Goal: Task Accomplishment & Management: Use online tool/utility

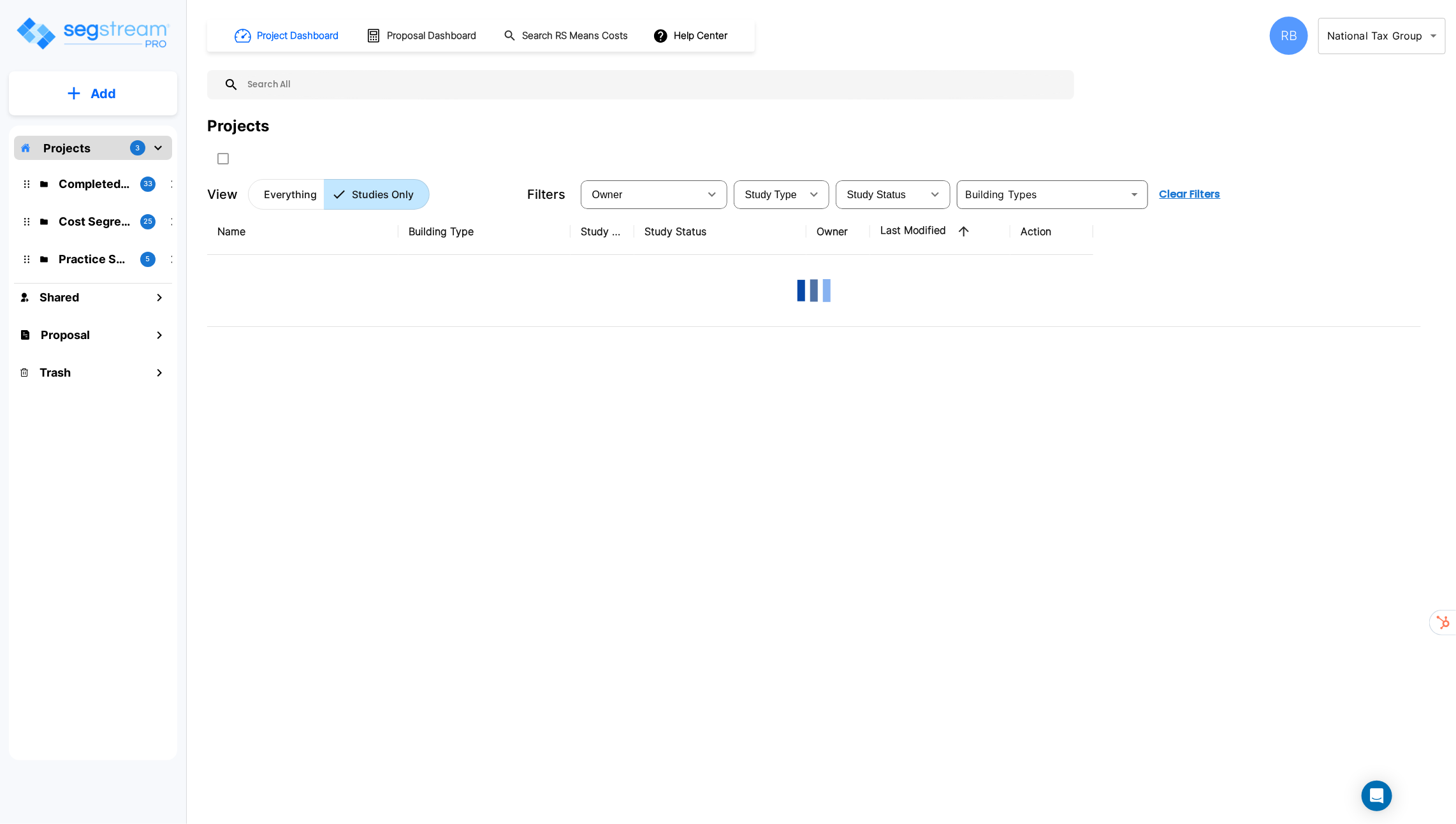
click at [1335, 37] on body "× Your report is being generated. Be patient! × We're working on your Modificat…" at bounding box center [728, 412] width 1456 height 824
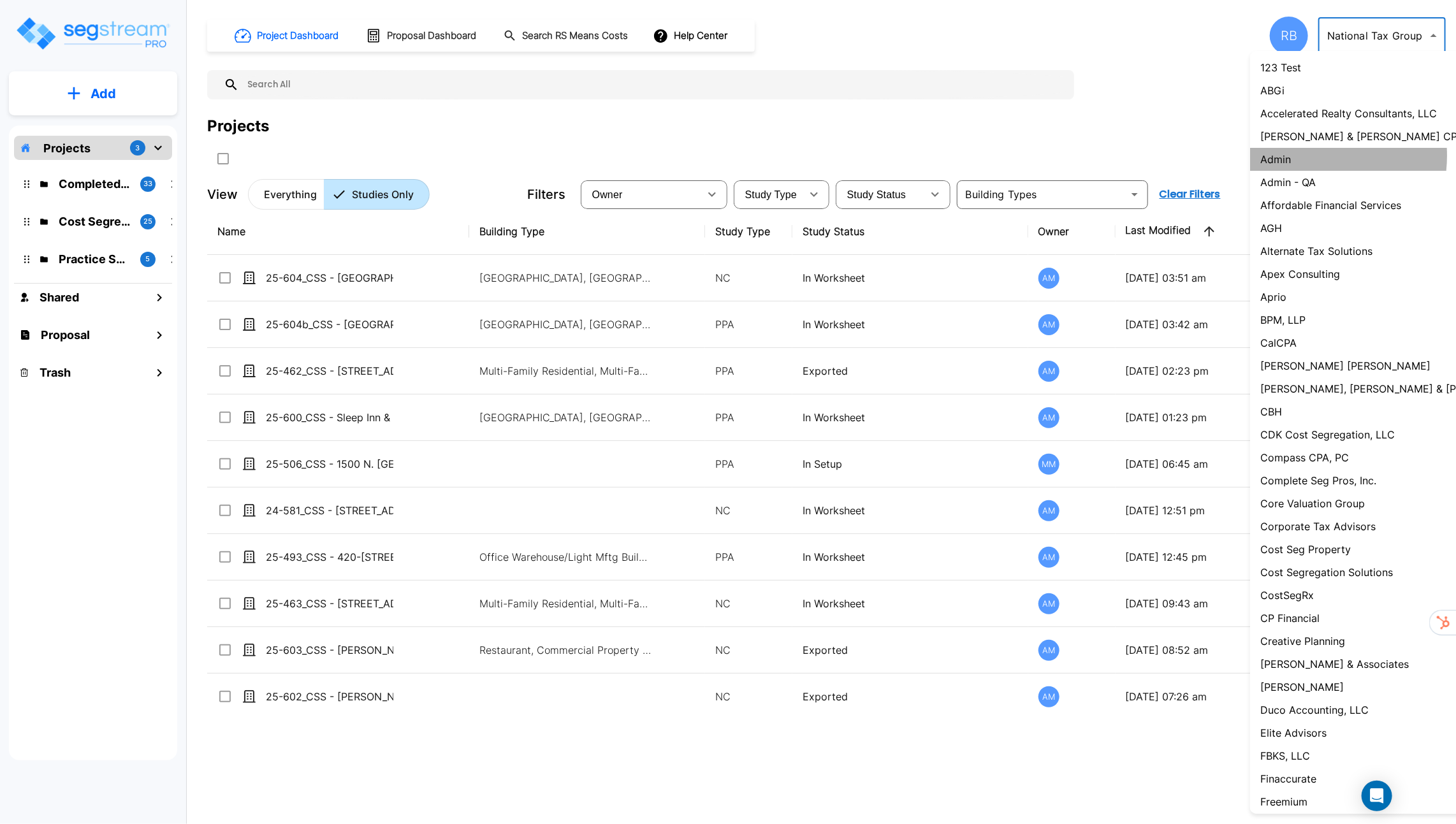
click at [1300, 156] on li "Admin" at bounding box center [1395, 159] width 290 height 23
type input "1"
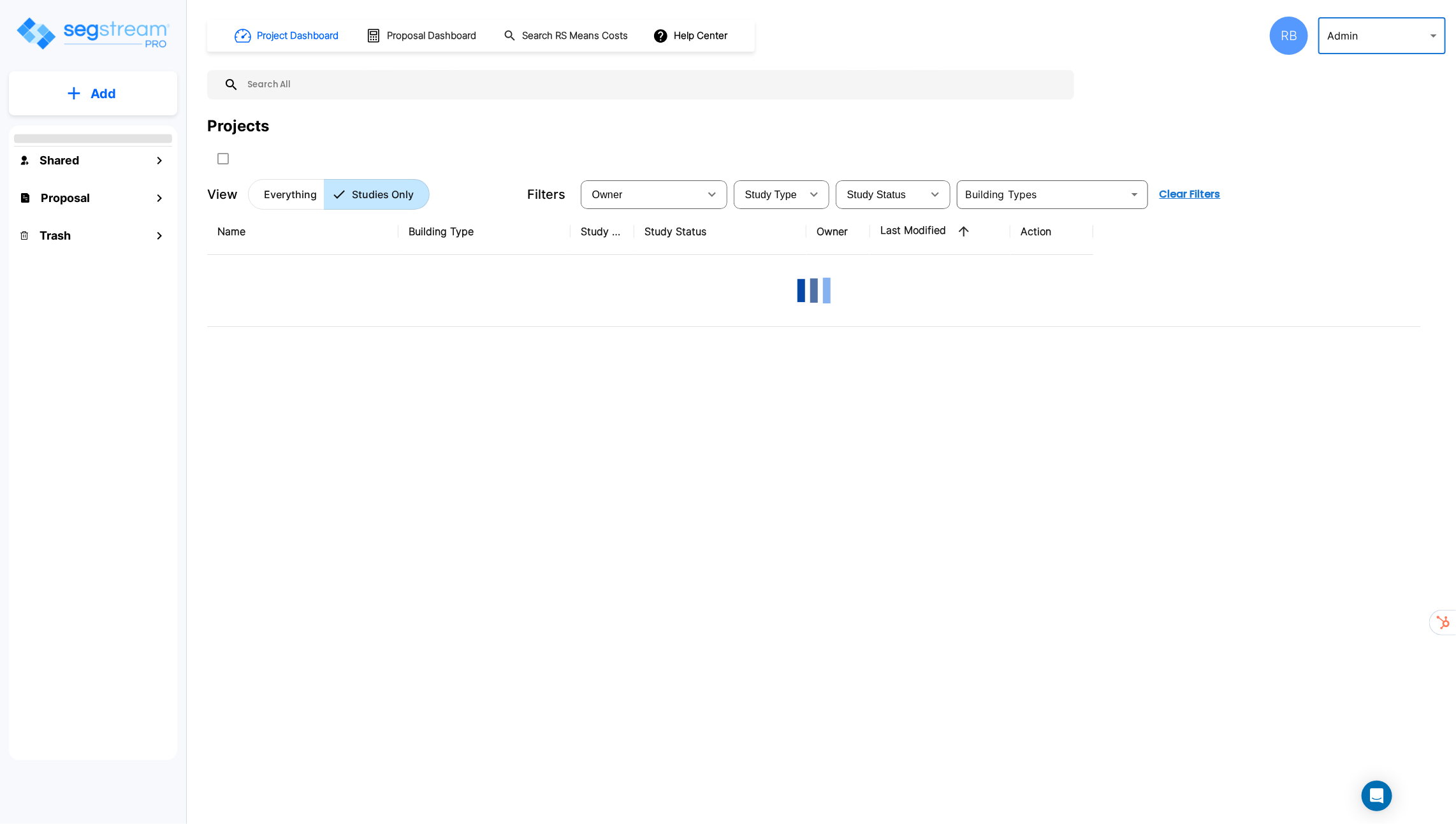
click at [1353, 37] on body "× Your report is being generated. Be patient! × We're working on your Modificat…" at bounding box center [728, 412] width 1456 height 824
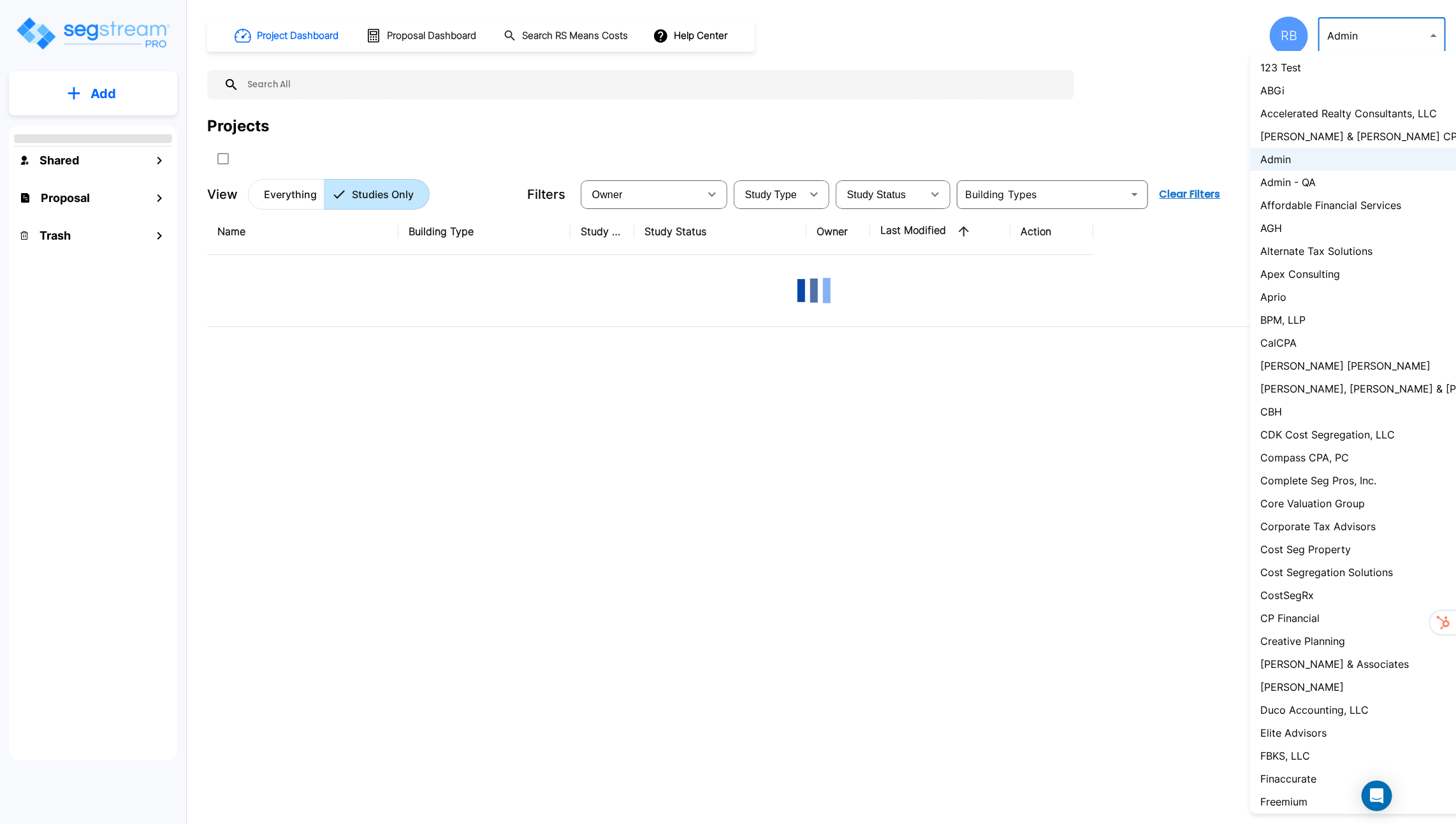
scroll to position [784, 0]
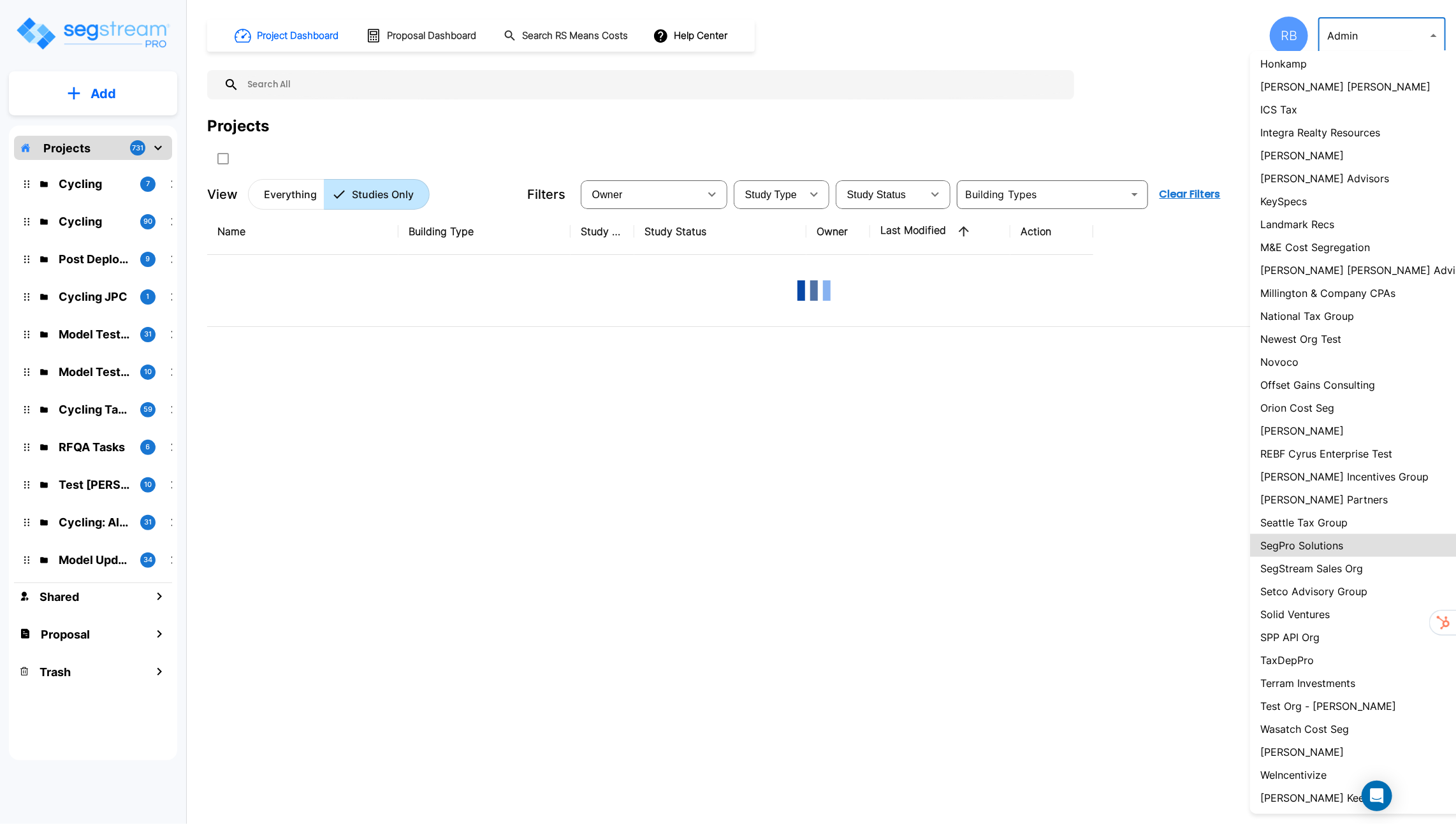
click at [1294, 568] on p "SegStream Sales Org" at bounding box center [1312, 568] width 103 height 15
type input "119"
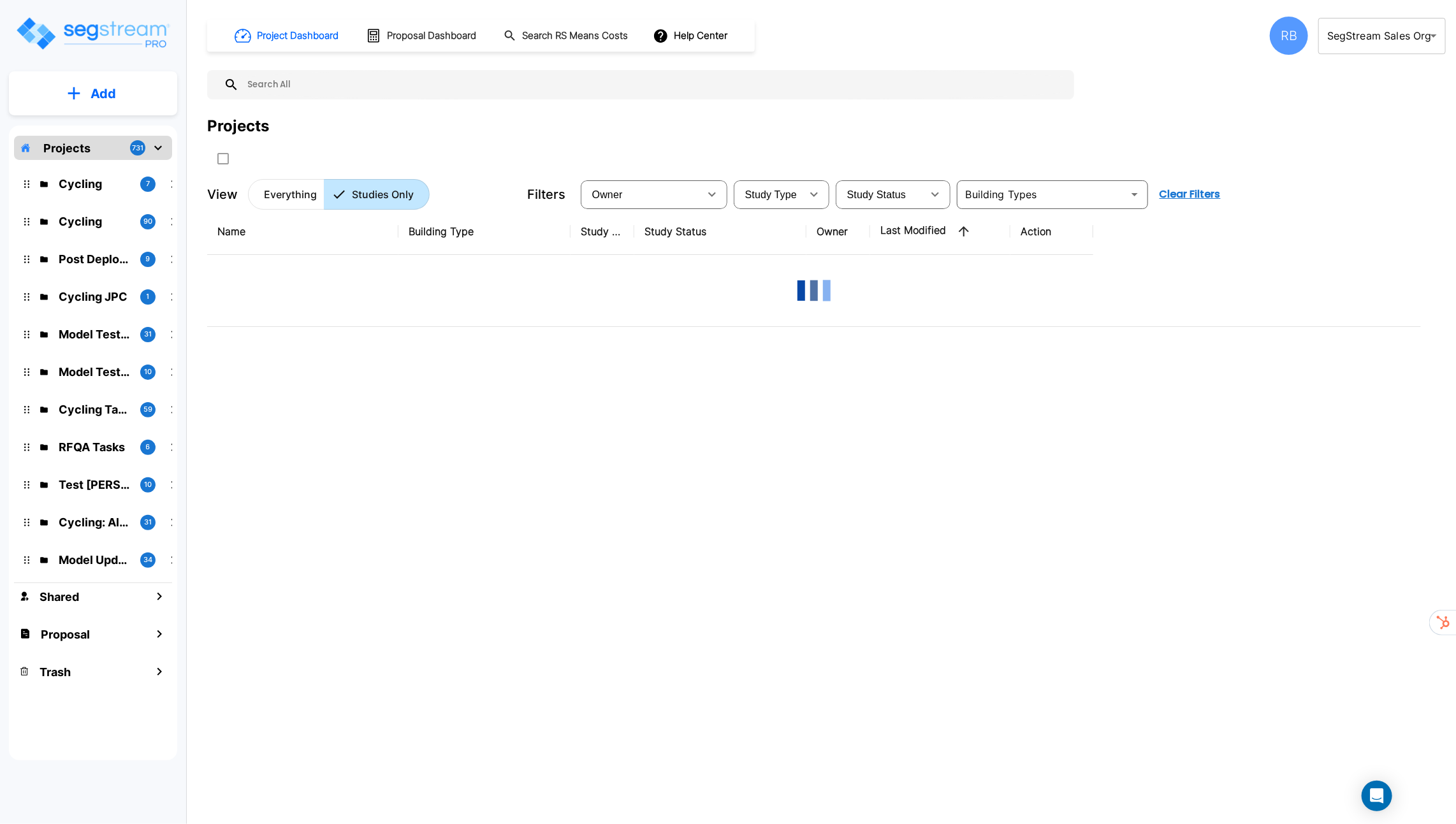
click at [1291, 482] on ul "123 Test ABGi Accelerated Realty Consultants, LLC Adams & Petersen CPAs Admin A…" at bounding box center [1392, 46] width 217 height 870
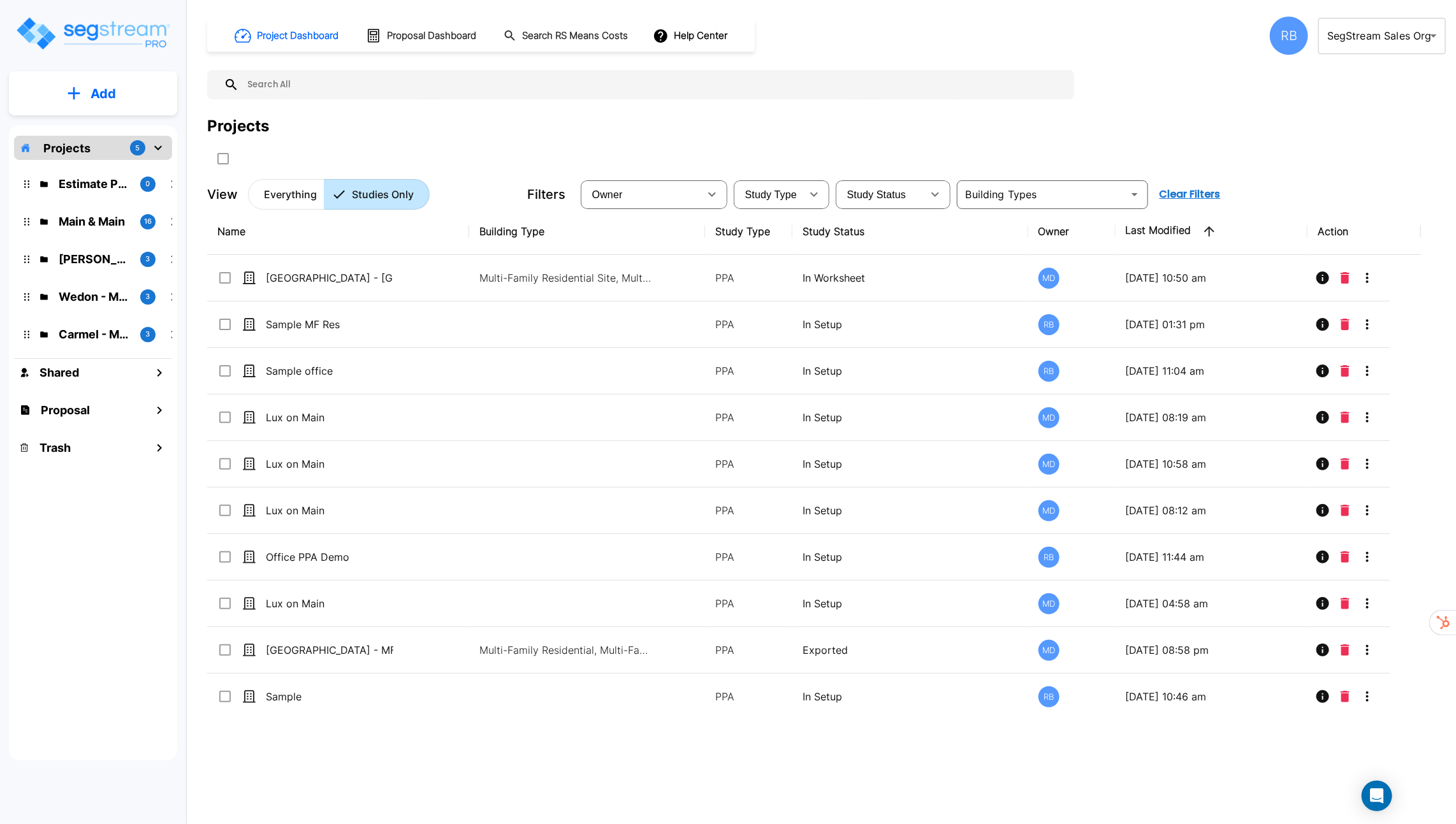
click at [109, 147] on div "Projects 5" at bounding box center [93, 148] width 158 height 24
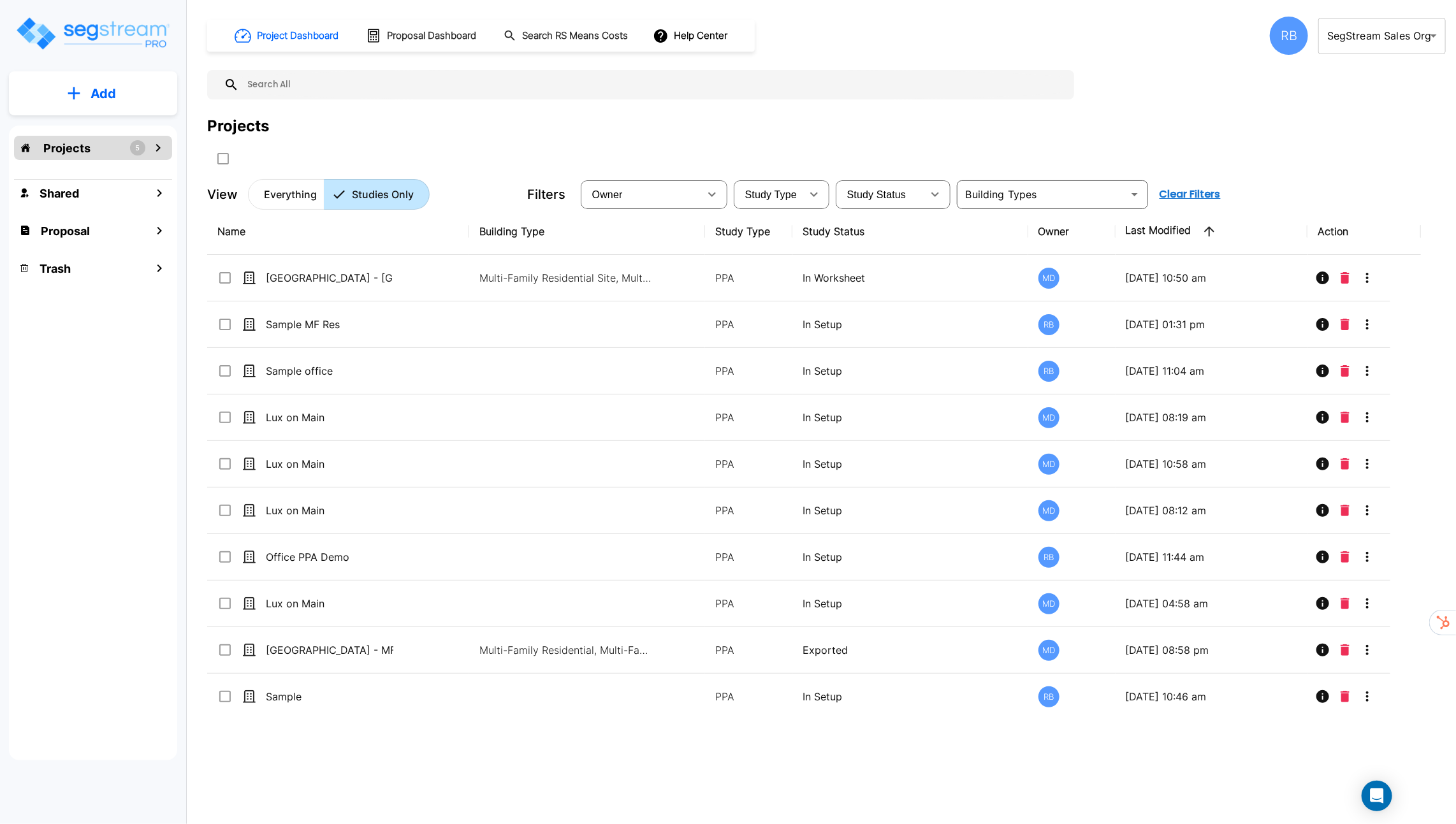
click at [104, 147] on div "Projects 5" at bounding box center [93, 148] width 158 height 24
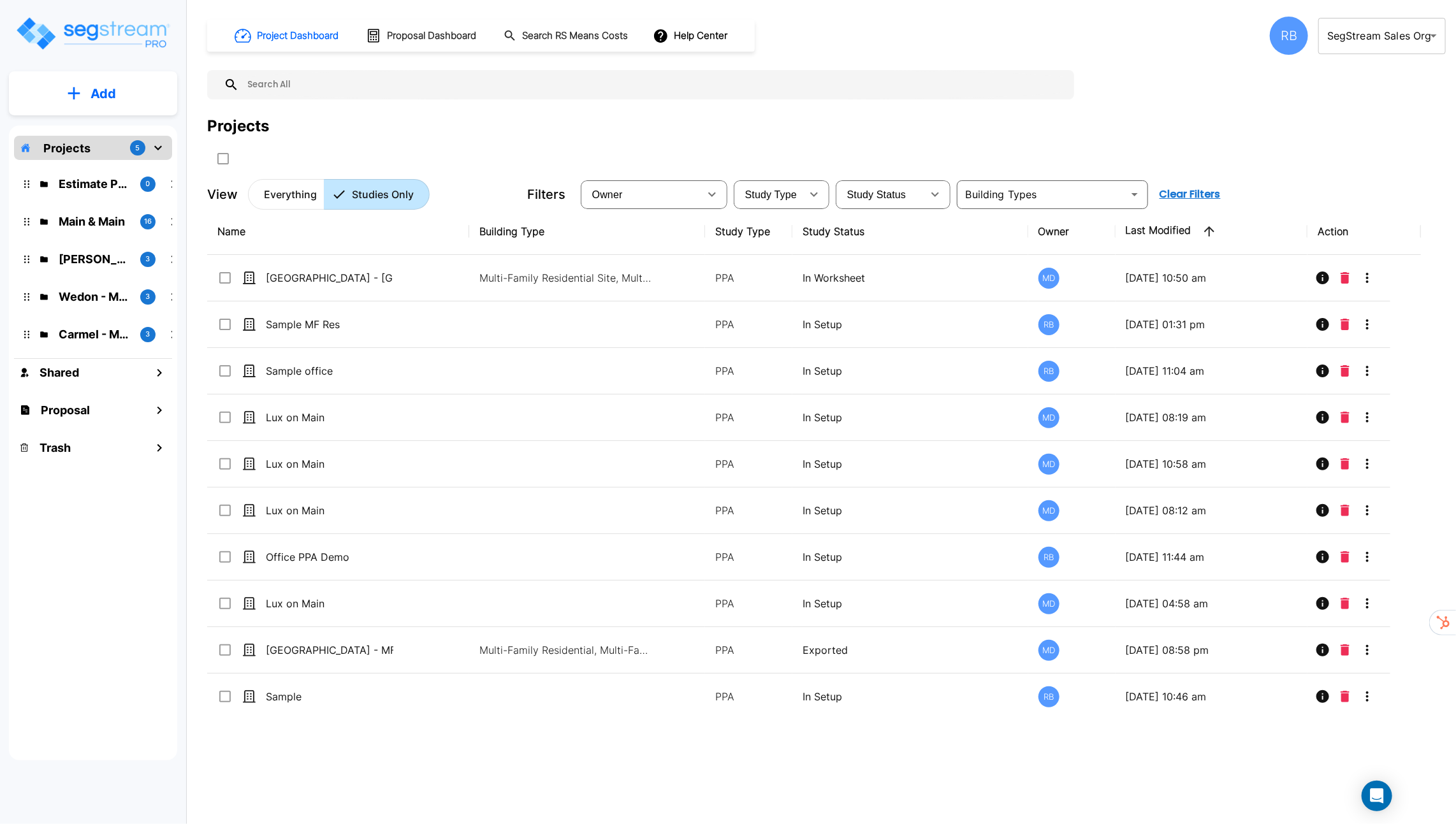
click at [283, 193] on p "Everything" at bounding box center [290, 194] width 53 height 15
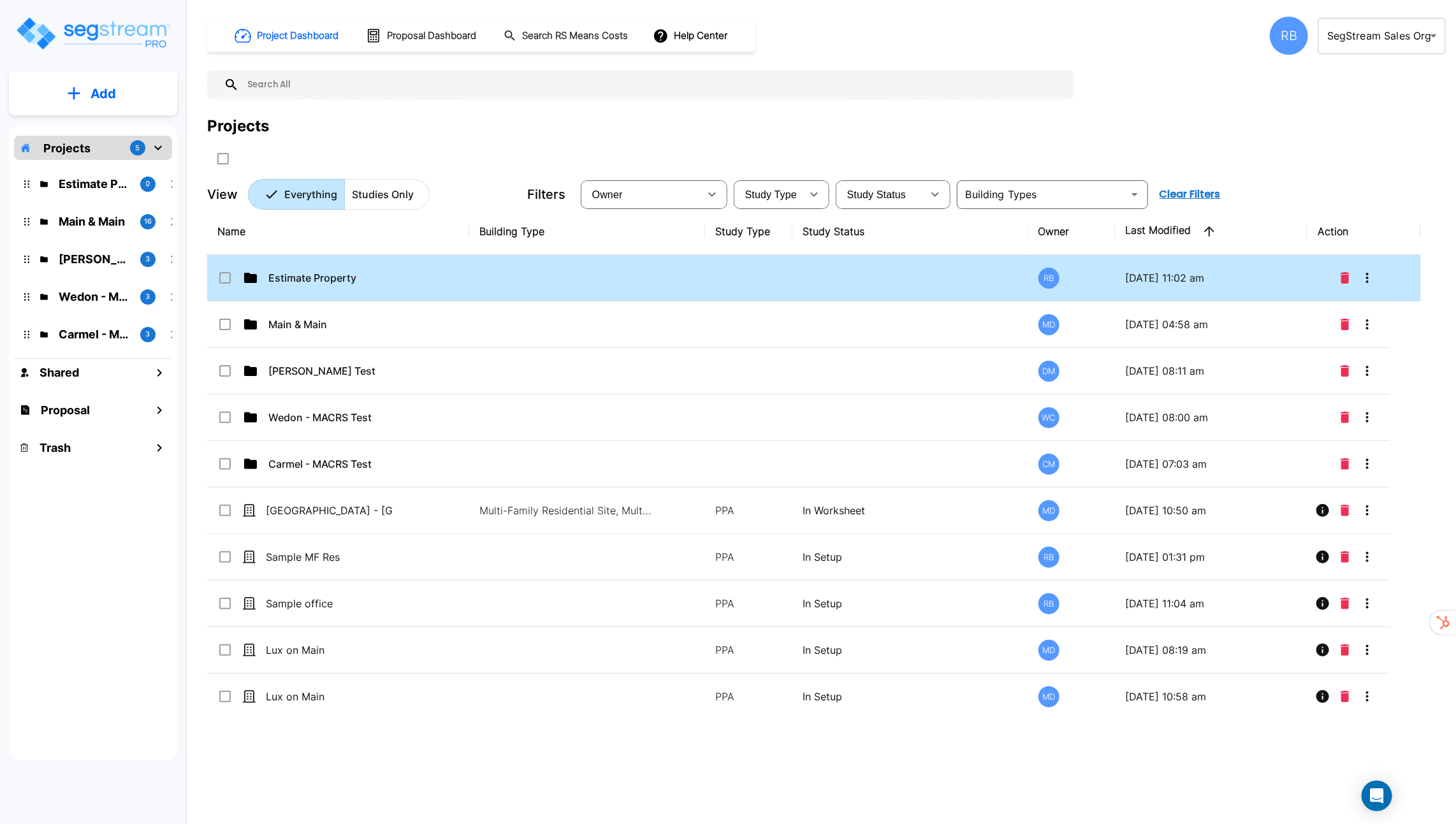
click at [224, 285] on td "Estimate Property" at bounding box center [338, 278] width 262 height 46
checkbox input "true"
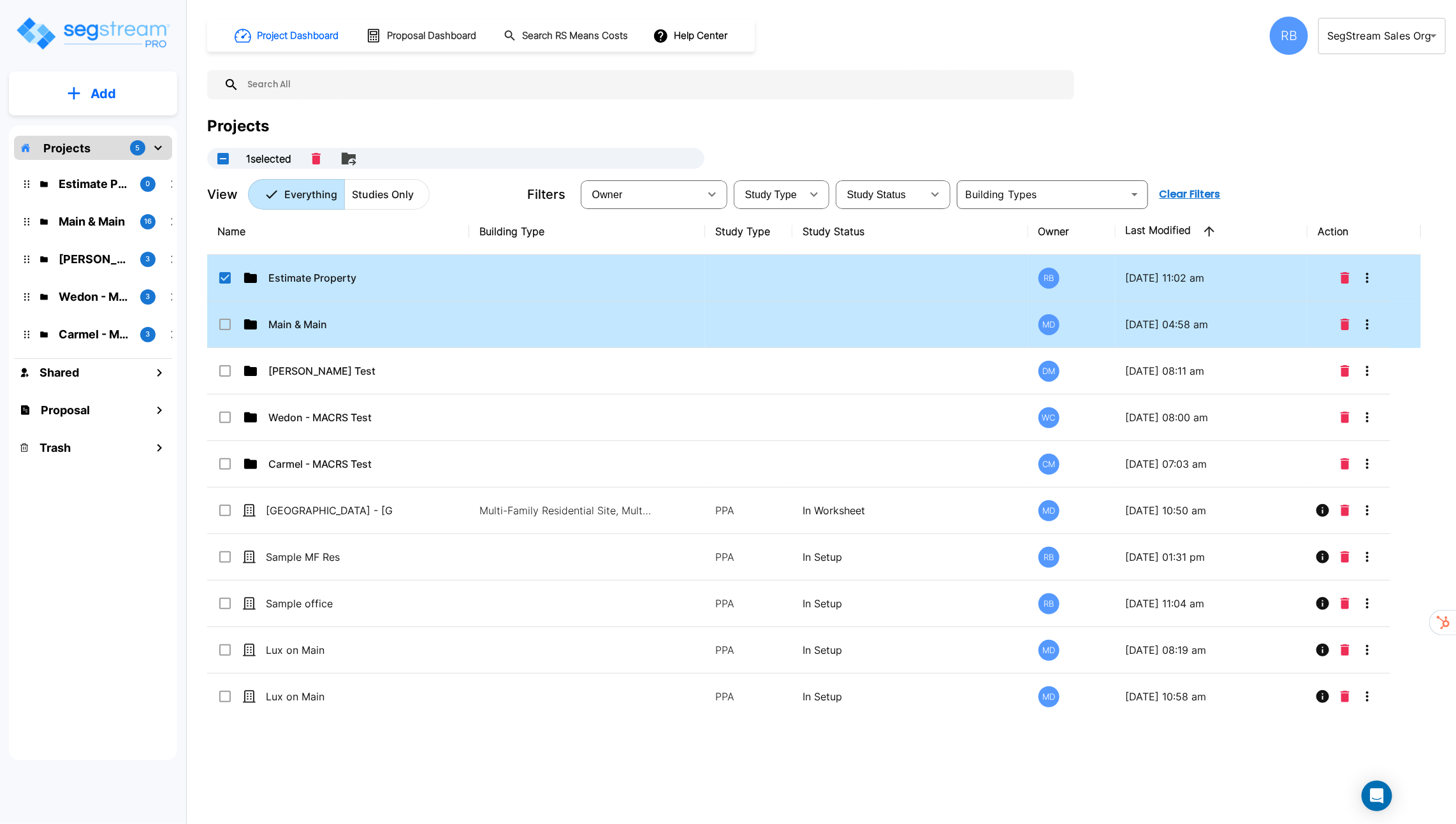
click at [222, 332] on td "Main & Main" at bounding box center [338, 325] width 262 height 46
checkbox input "true"
click at [227, 158] on button "UnSelectAll" at bounding box center [223, 158] width 25 height 25
checkbox input "false"
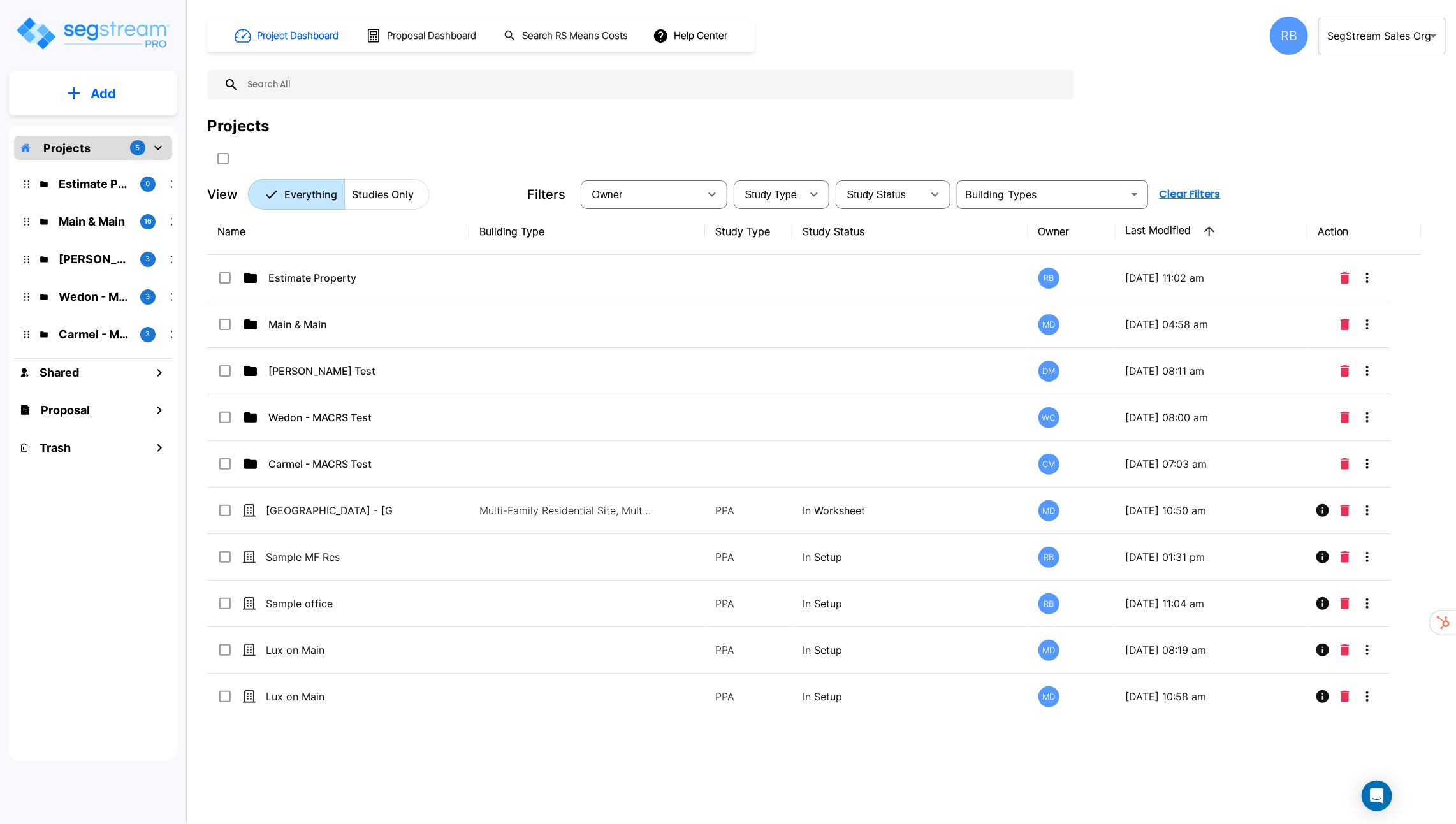
click at [79, 99] on icon "mailbox folders" at bounding box center [74, 93] width 13 height 13
click at [96, 203] on p "Add Proposal" at bounding box center [101, 201] width 66 height 15
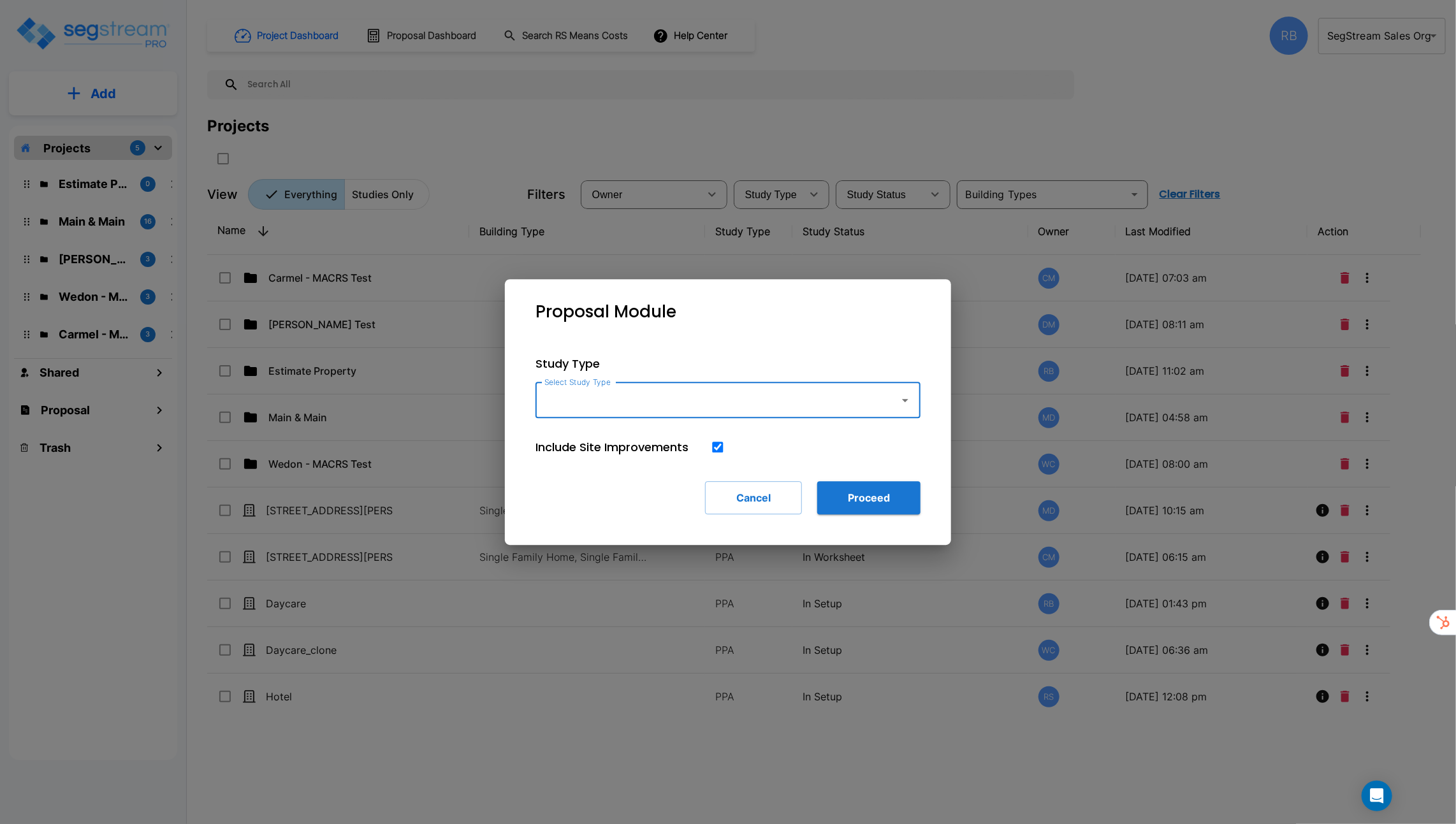
click at [627, 401] on input "Select Study Type" at bounding box center [714, 400] width 346 height 24
click at [653, 458] on li "Single Family Home (Short Term Residential Rental)" at bounding box center [728, 458] width 385 height 23
click at [660, 404] on input "Single Family Home (Short Term Residential Rental)" at bounding box center [714, 400] width 346 height 24
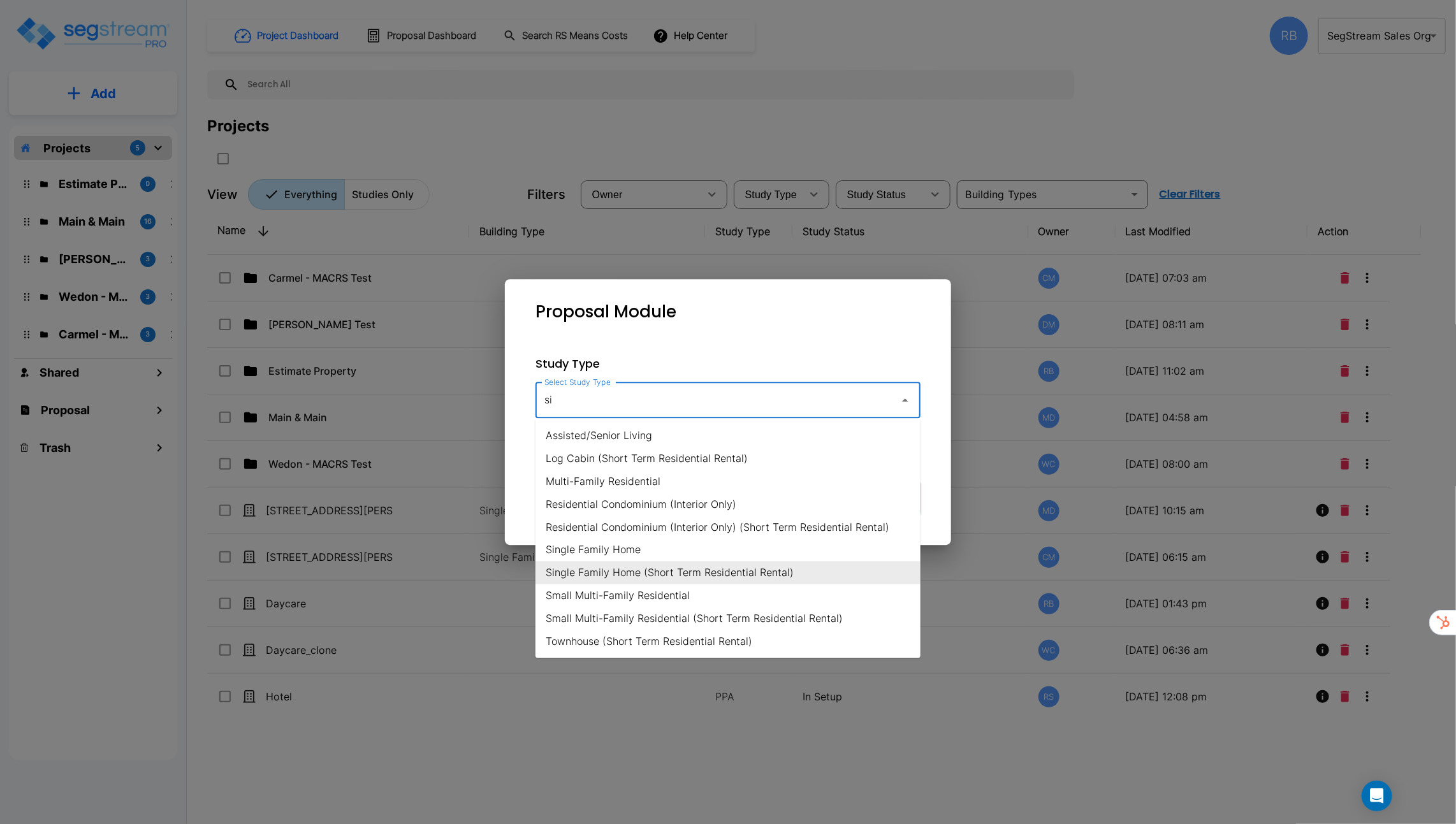
scroll to position [0, 0]
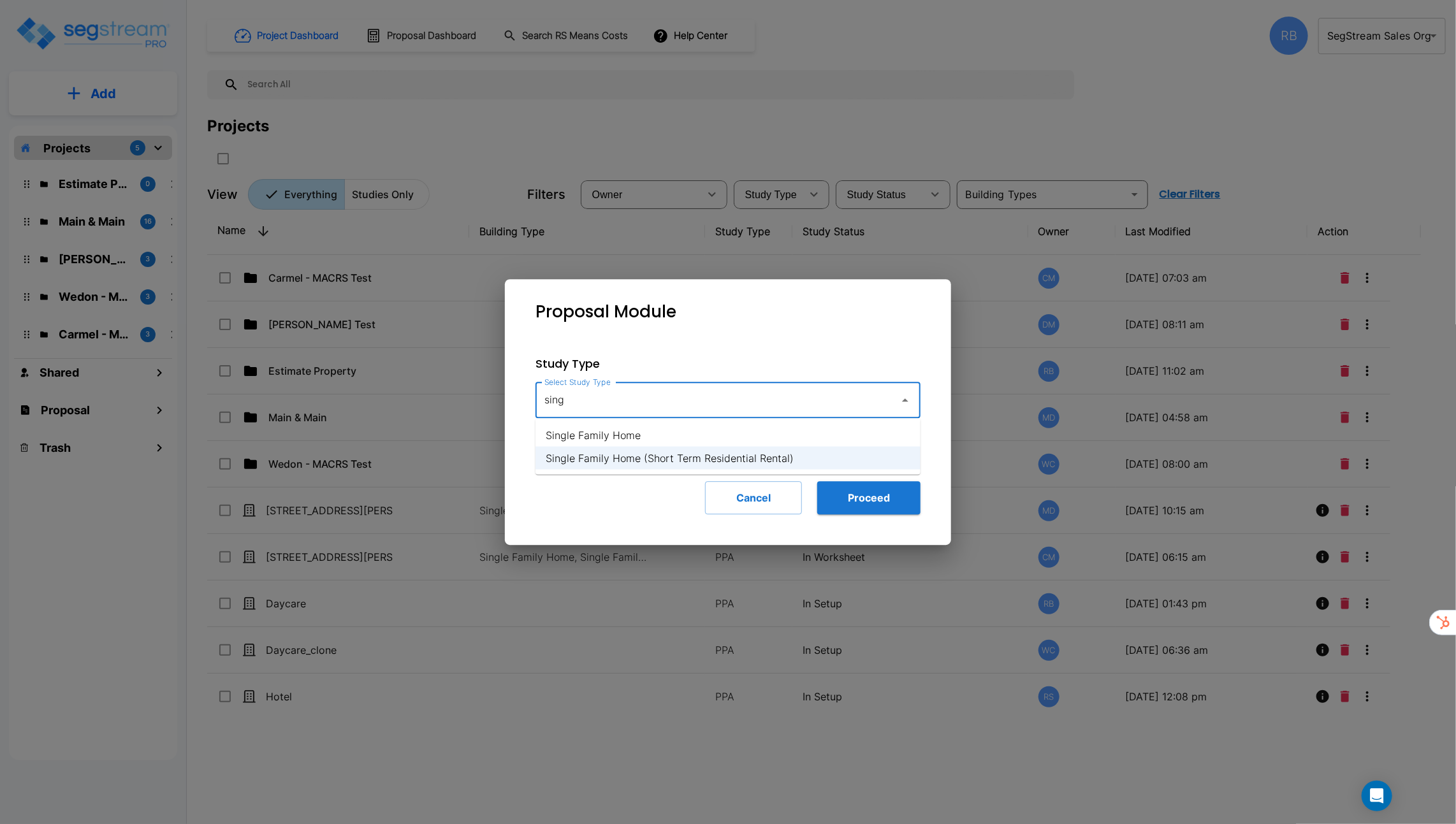
click at [720, 442] on li "Single Family Home" at bounding box center [728, 435] width 385 height 23
type input "Single Family Home"
click at [861, 494] on button "Proceed" at bounding box center [869, 497] width 104 height 33
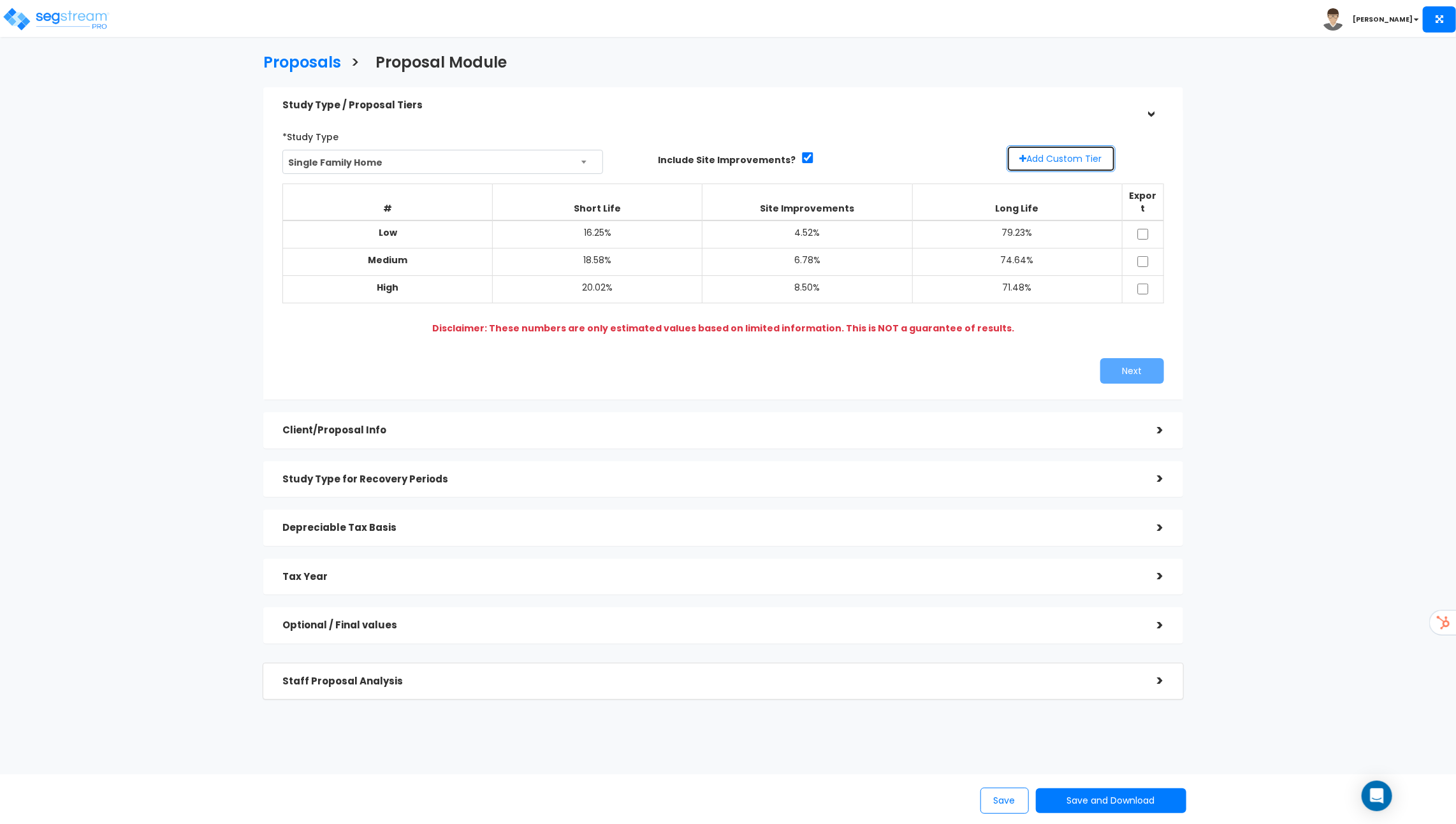
click at [1062, 161] on button "Add Custom Tier" at bounding box center [1061, 158] width 109 height 27
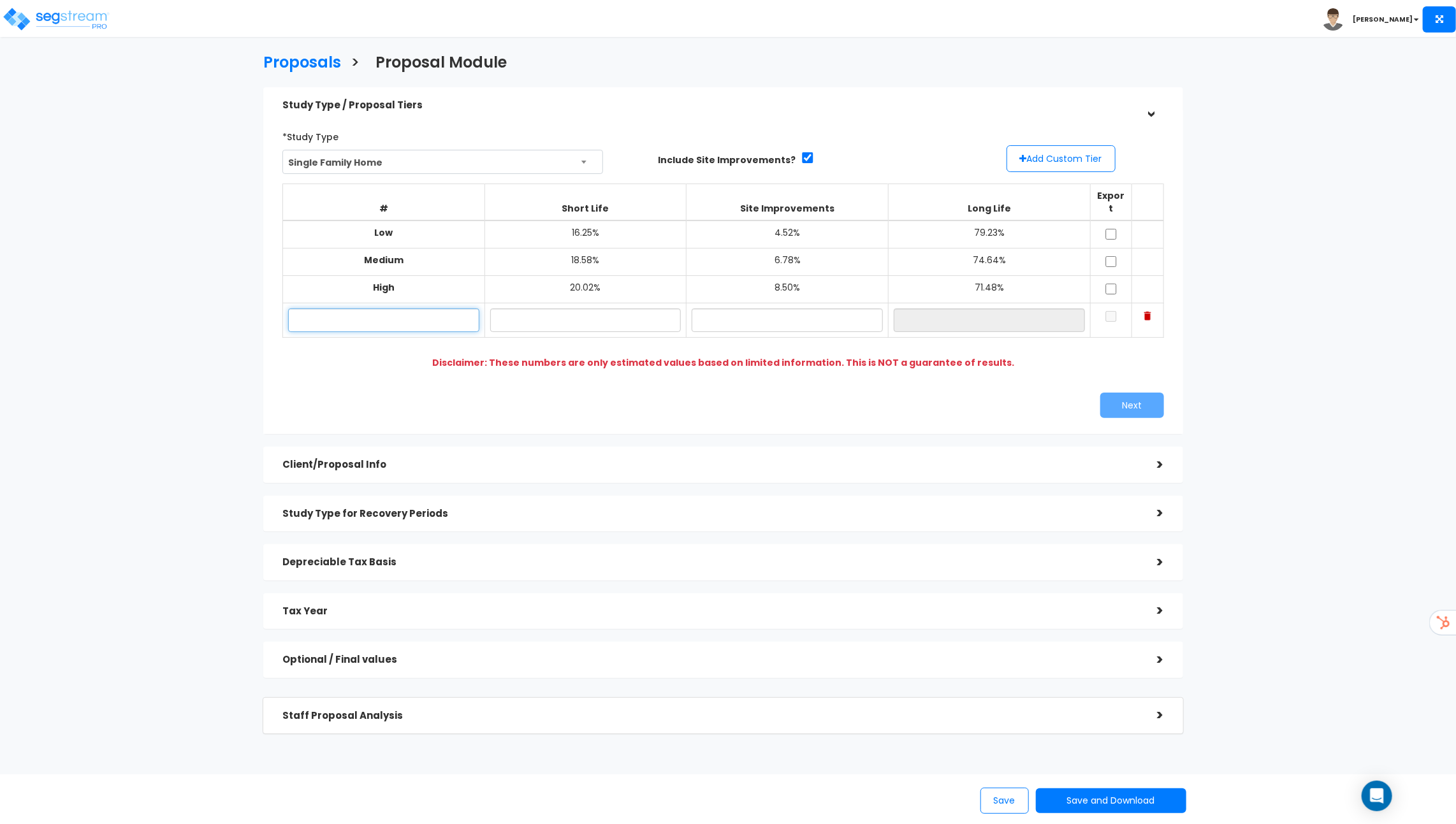
click at [416, 308] on input "text" at bounding box center [383, 320] width 191 height 23
type input "Custom Low"
click at [604, 318] on input "text" at bounding box center [585, 320] width 191 height 23
type input "16.00%"
type input "4.00%"
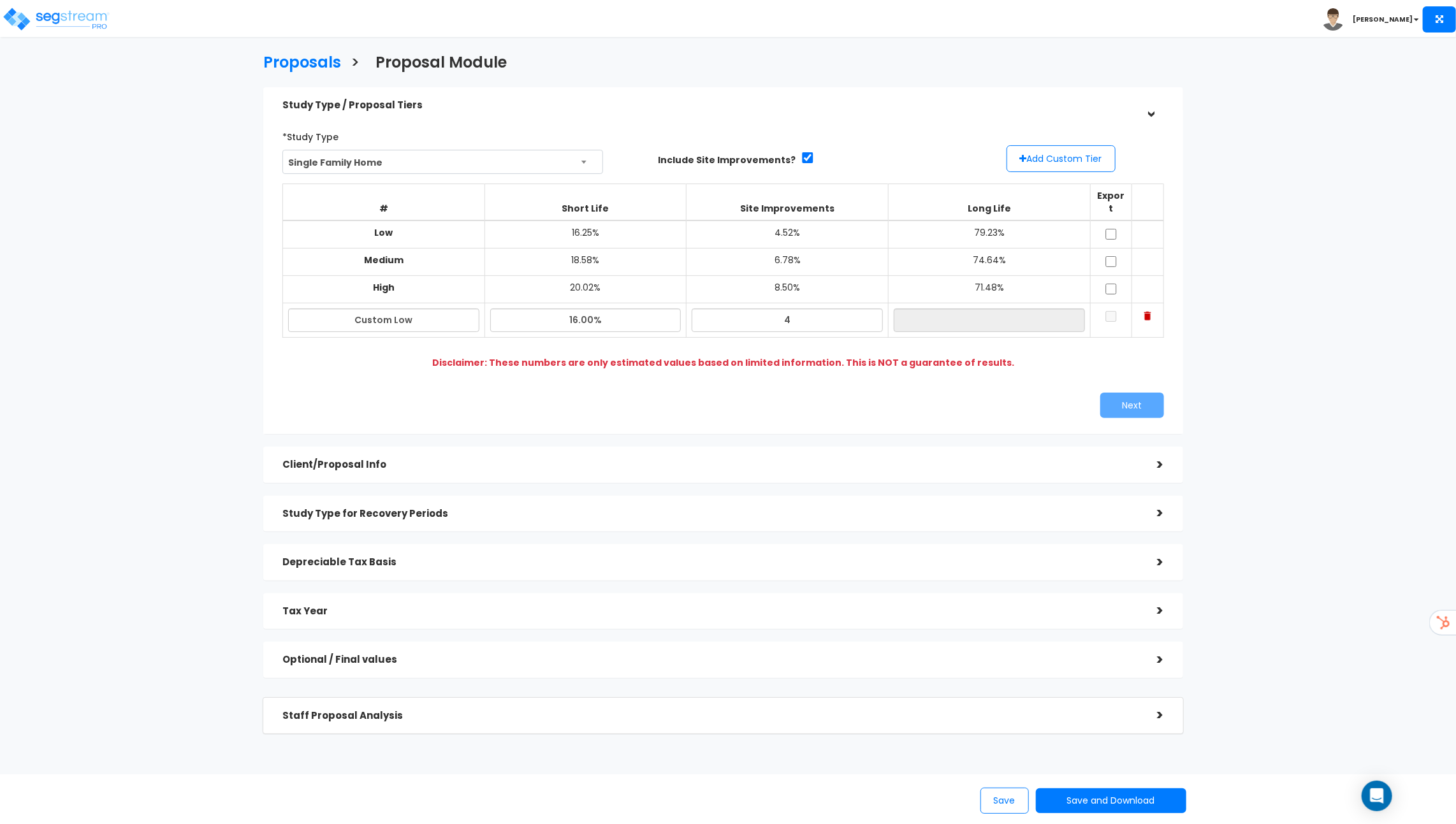
type input "80.00%"
click at [1129, 366] on div "*Study Type Single Family Home Assisted/Senior Living Auto Repair Shop Auto Dea…" at bounding box center [723, 272] width 901 height 305
click at [1115, 311] on input "checkbox" at bounding box center [1111, 316] width 13 height 11
checkbox input "true"
click at [1076, 161] on button "Add Custom Tier" at bounding box center [1061, 158] width 109 height 27
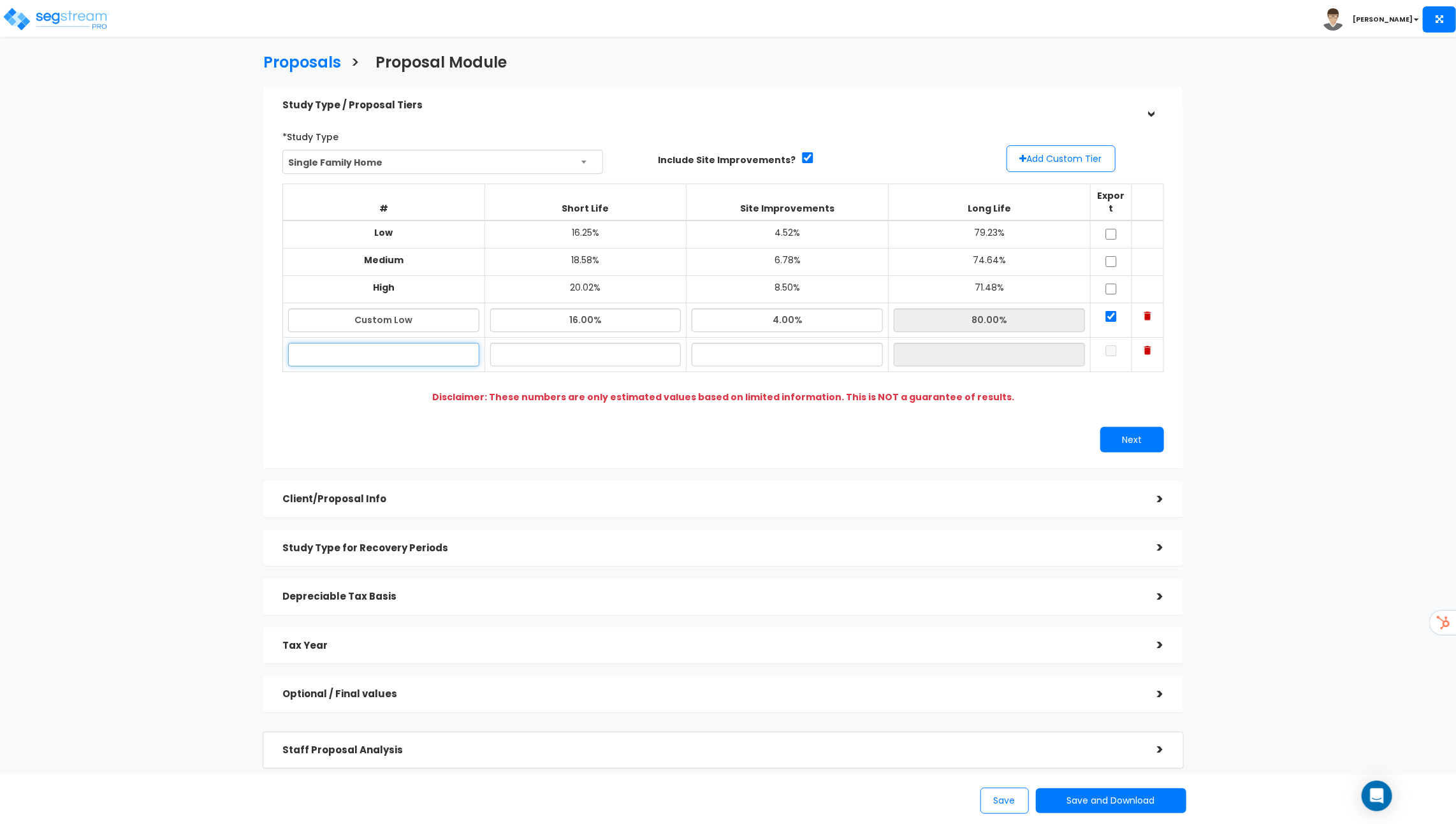
click at [399, 348] on input "text" at bounding box center [383, 354] width 191 height 23
type input "Custom High"
click at [568, 343] on input "text" at bounding box center [585, 354] width 191 height 23
type input "20.00%"
type input "8.00%"
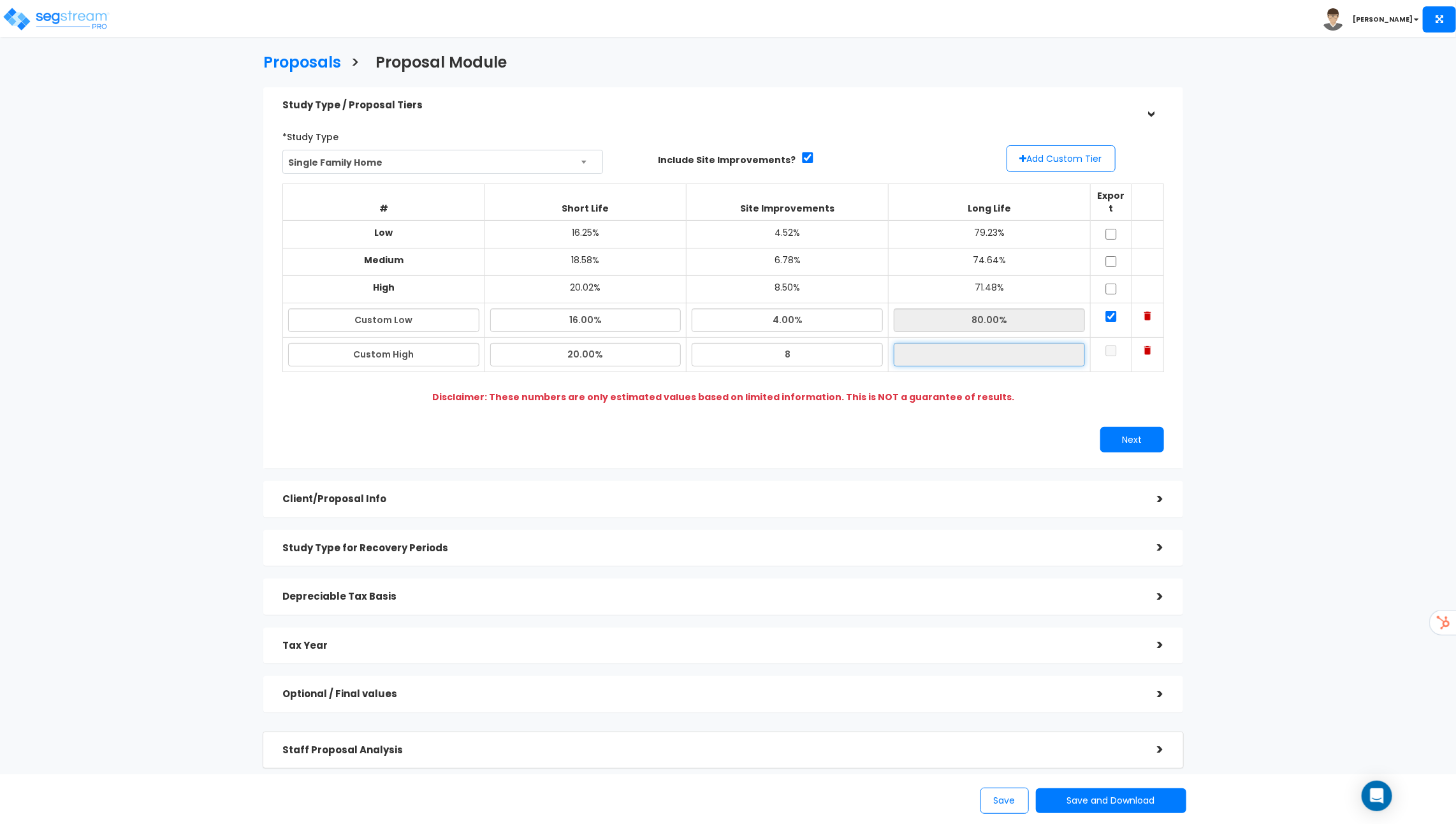
type input "72.00%"
click at [1116, 345] on input "checkbox" at bounding box center [1111, 350] width 13 height 11
checkbox input "true"
click at [1147, 427] on button "Next" at bounding box center [1132, 439] width 63 height 25
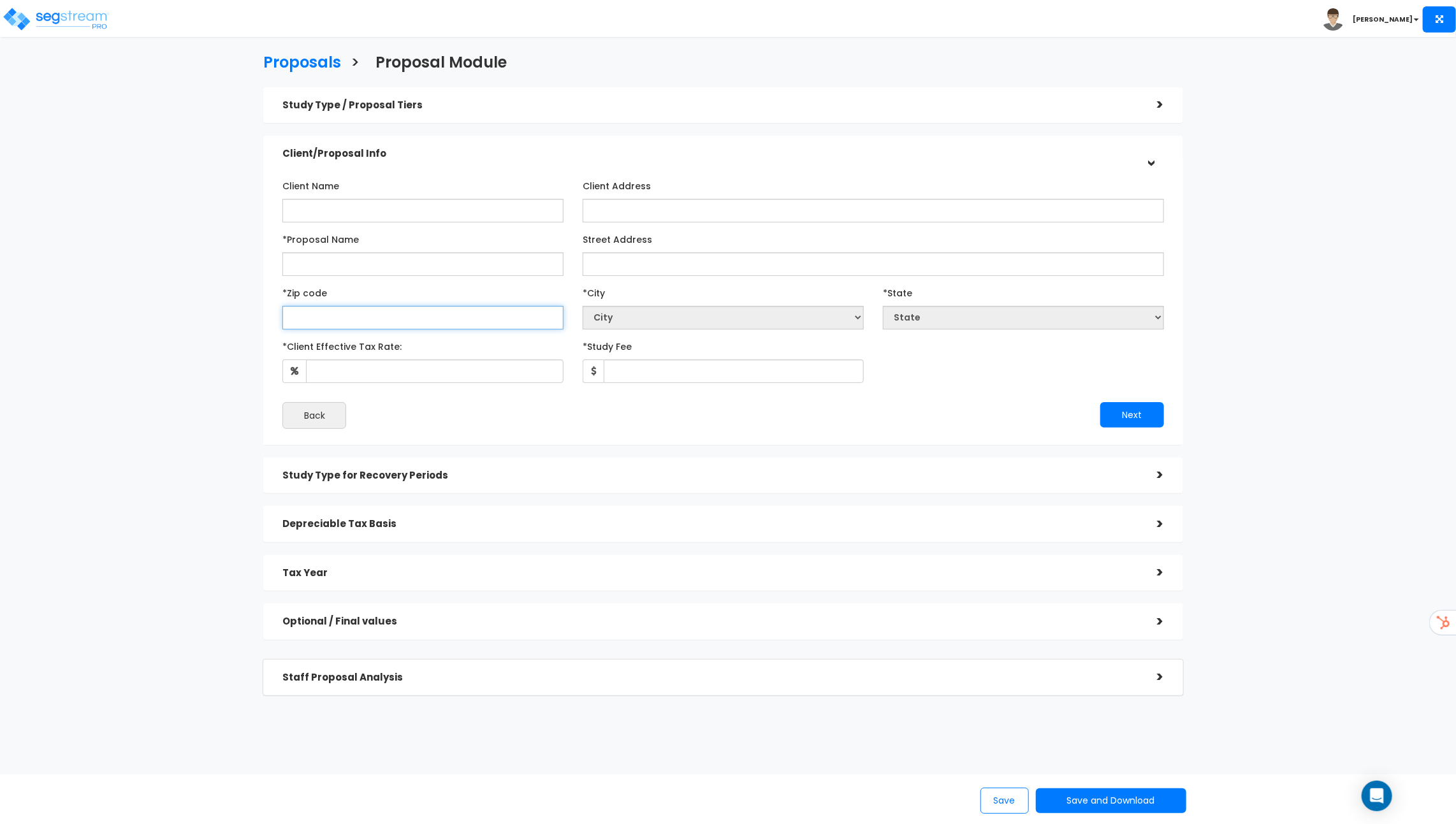
click at [463, 323] on input "text" at bounding box center [423, 317] width 281 height 23
type input "902"
select select "CA"
type input "90210"
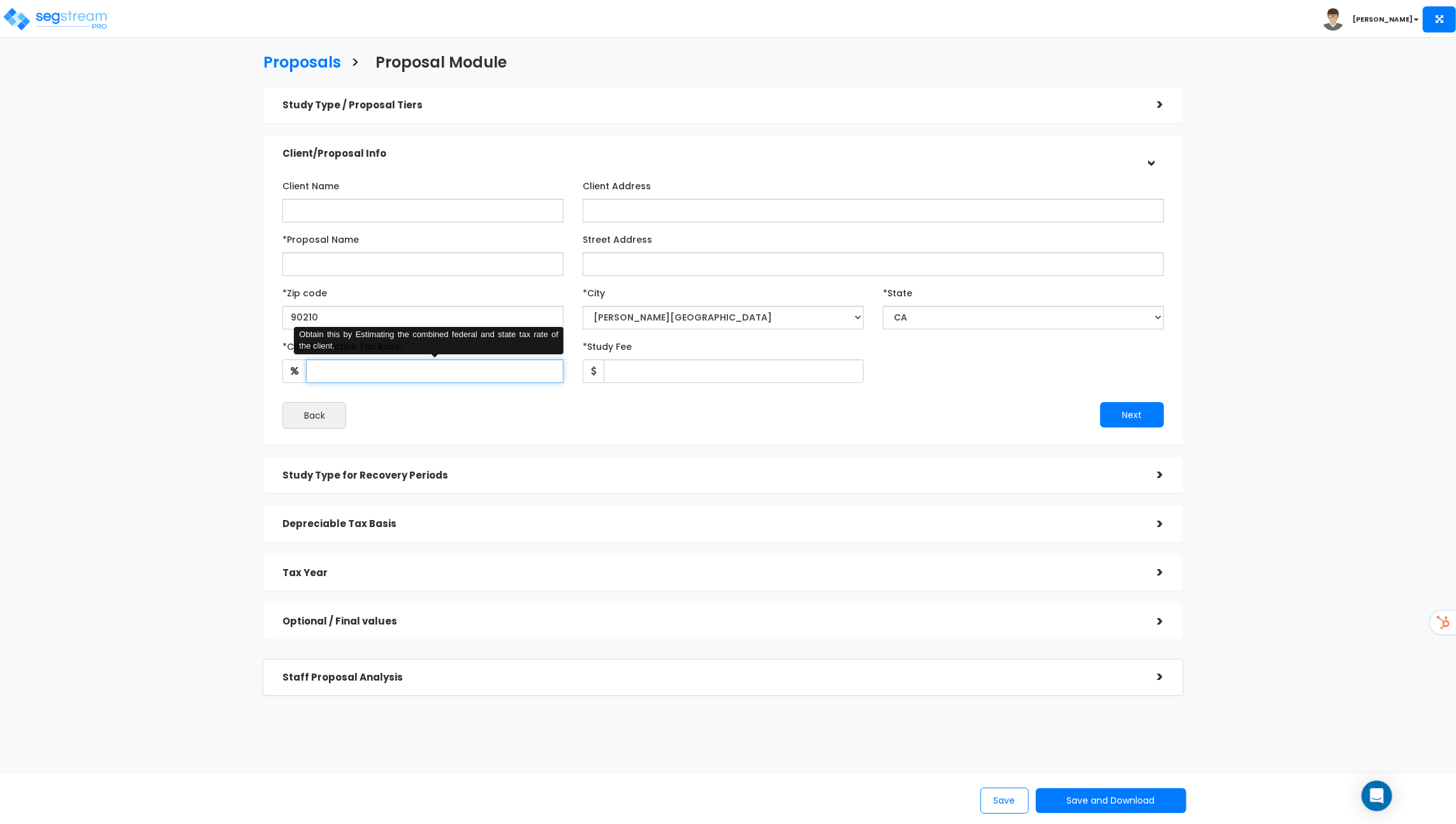
click at [474, 368] on input "*Client Effective Tax Rate:" at bounding box center [435, 370] width 258 height 23
type input "34"
click at [652, 373] on input "*Study Fee" at bounding box center [733, 370] width 260 height 23
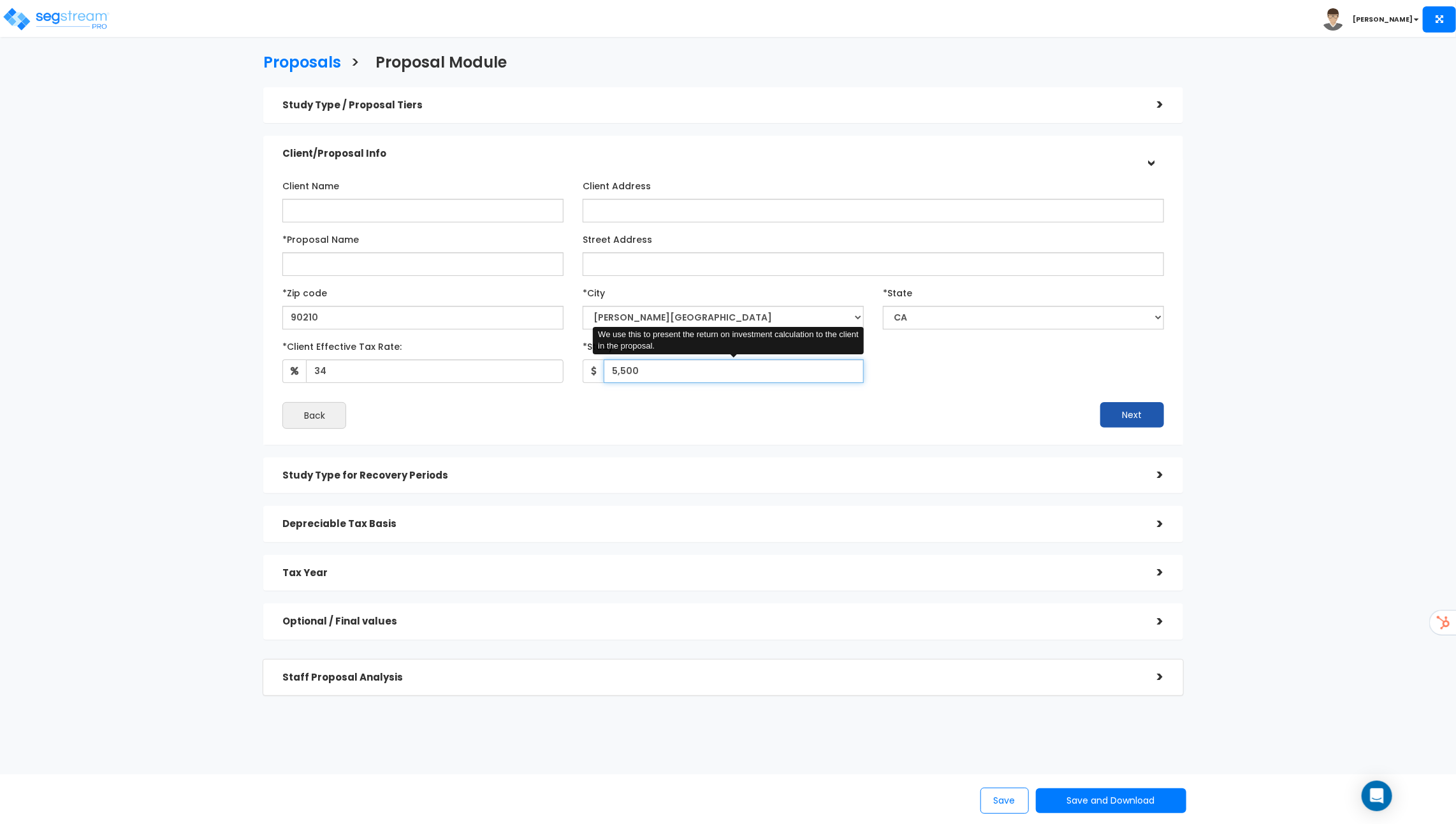
type input "5,500"
click at [1124, 419] on button "Next" at bounding box center [1132, 415] width 63 height 25
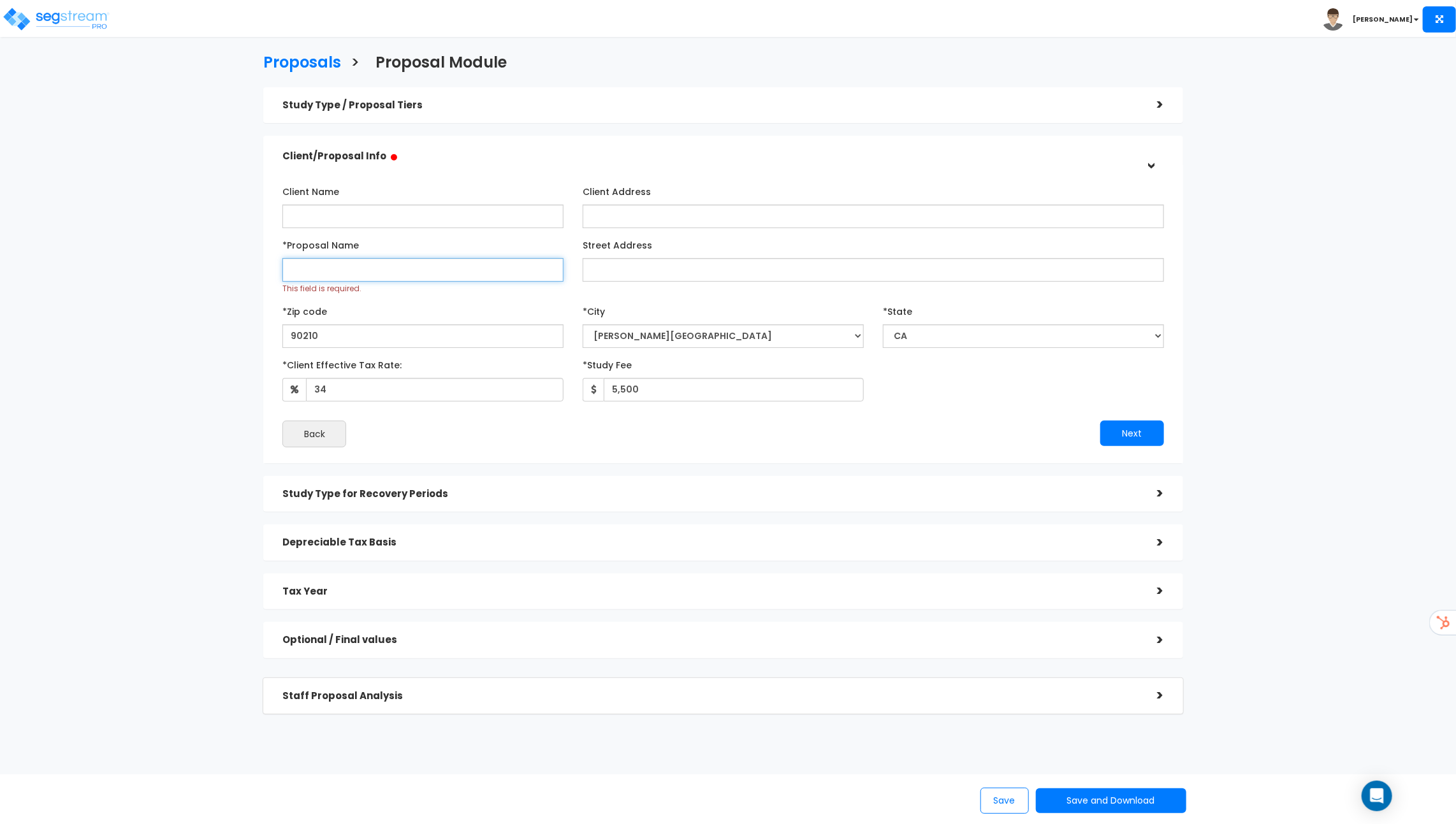
click at [366, 267] on input "*Proposal Name" at bounding box center [423, 269] width 281 height 23
type input "SFH sample"
click at [1131, 430] on button "Next" at bounding box center [1132, 433] width 63 height 25
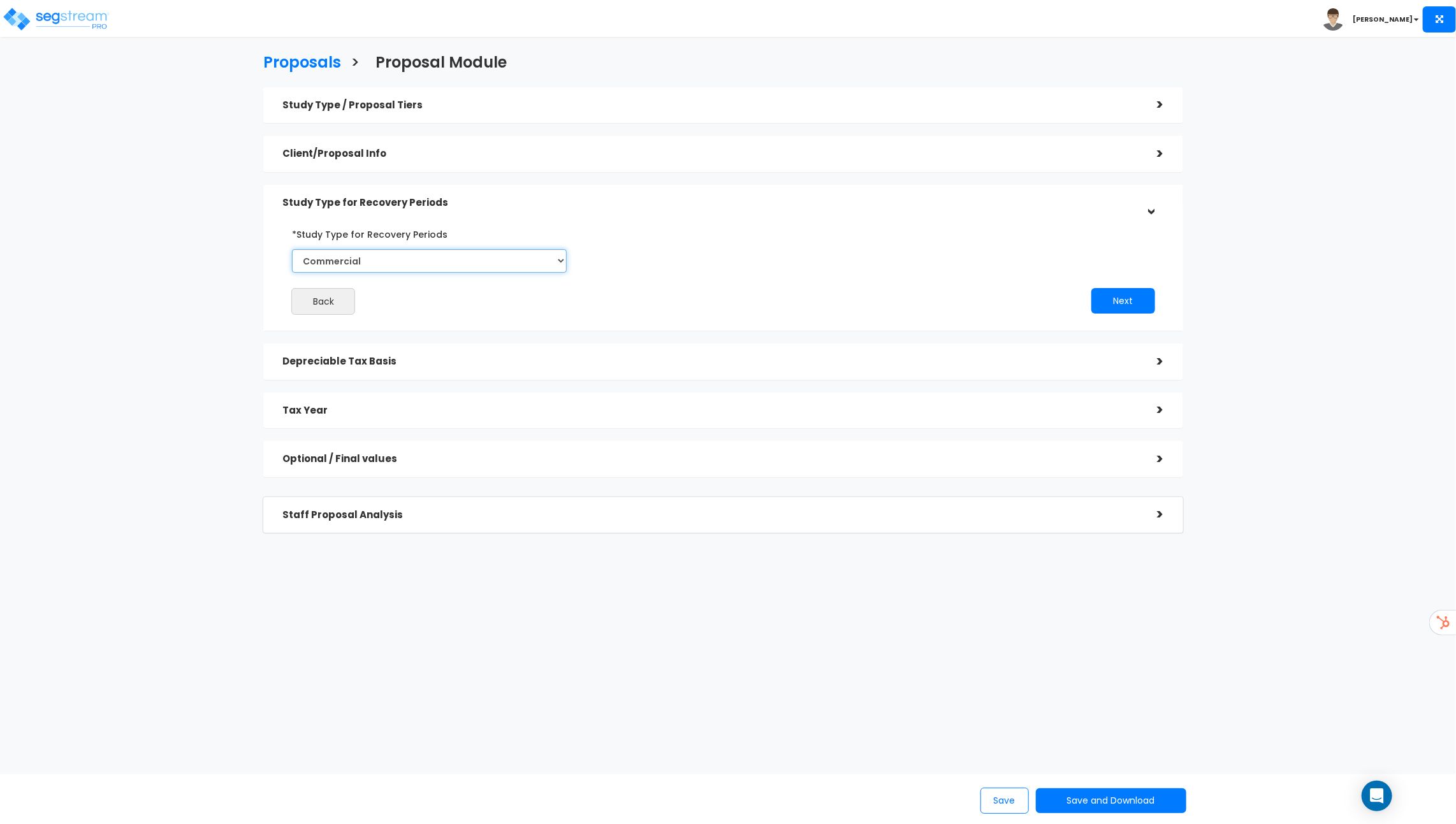
click at [537, 251] on select "Commercial Residential" at bounding box center [429, 261] width 275 height 23
click at [1125, 296] on button "Next" at bounding box center [1123, 301] width 63 height 25
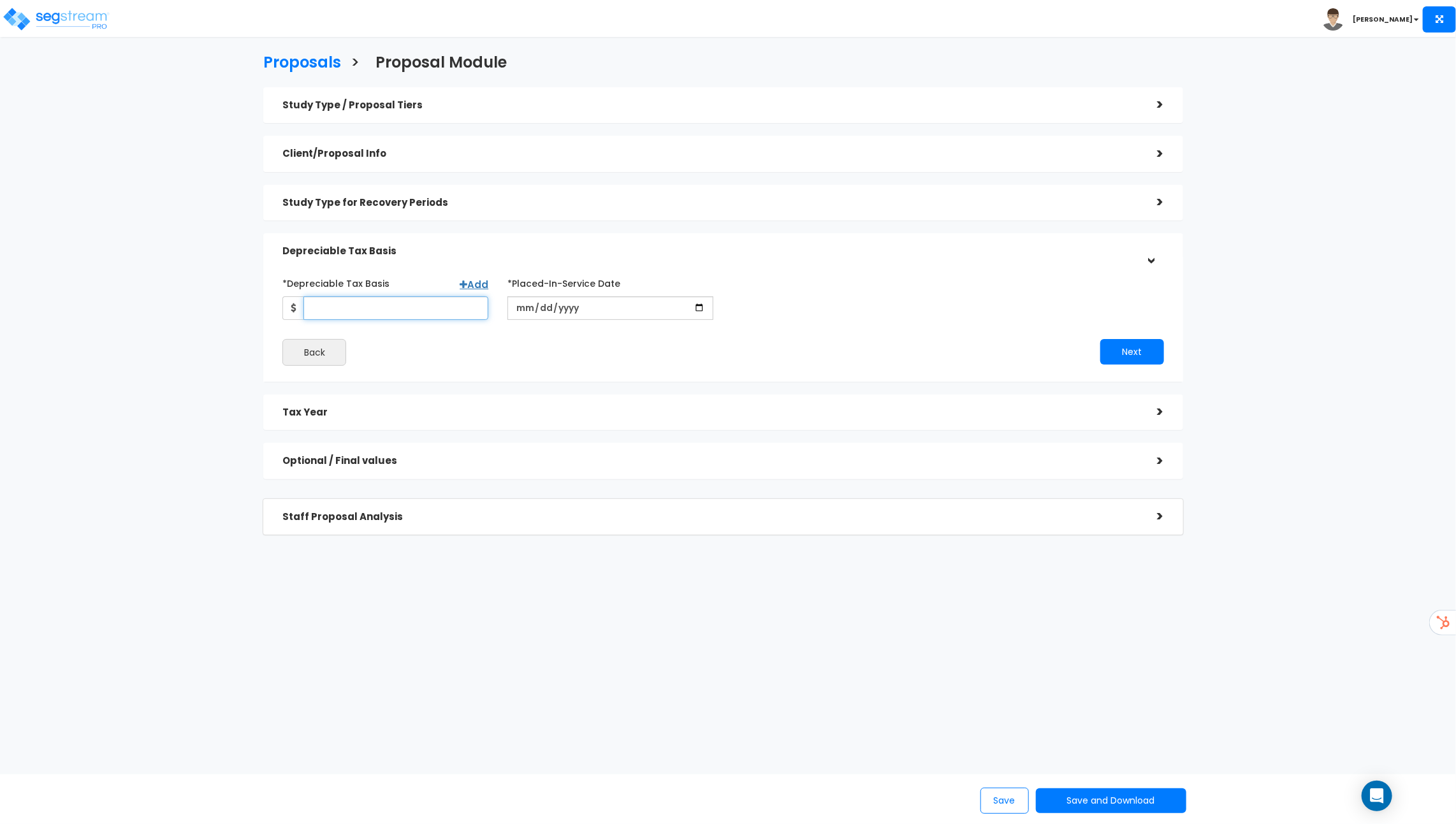
click at [399, 306] on input "*Depreciable Tax Basis" at bounding box center [396, 308] width 185 height 23
type input "345,000"
click at [587, 299] on input "date" at bounding box center [610, 308] width 206 height 23
click at [703, 309] on input "date" at bounding box center [610, 308] width 206 height 23
type input "2025-10-15"
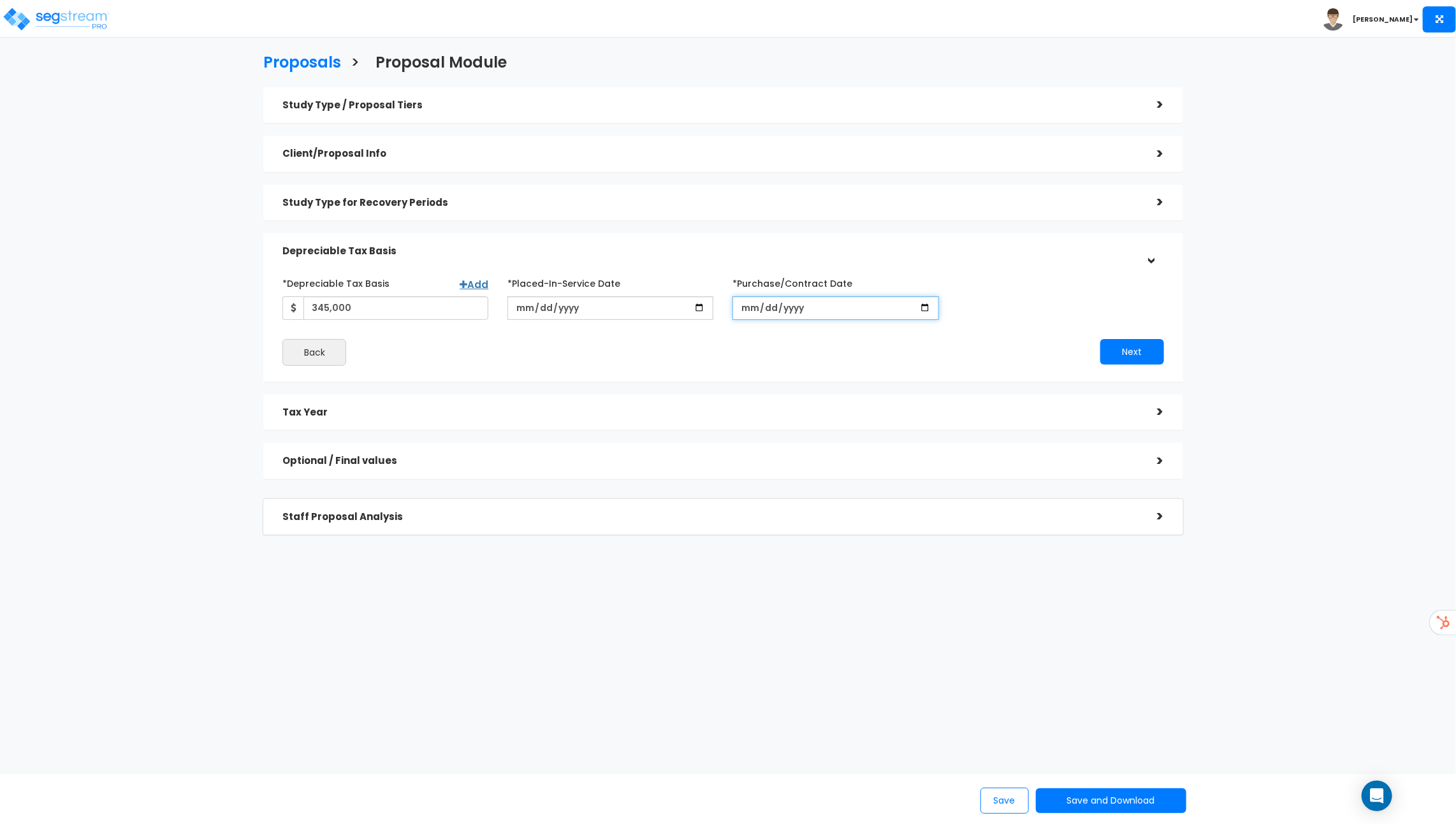
click at [798, 311] on input "*Purchase/Contract Date" at bounding box center [835, 308] width 206 height 23
click at [924, 307] on input "*Purchase/Contract Date" at bounding box center [835, 308] width 206 height 23
type input "2025-10-07"
click at [1143, 351] on button "Next" at bounding box center [1132, 351] width 63 height 25
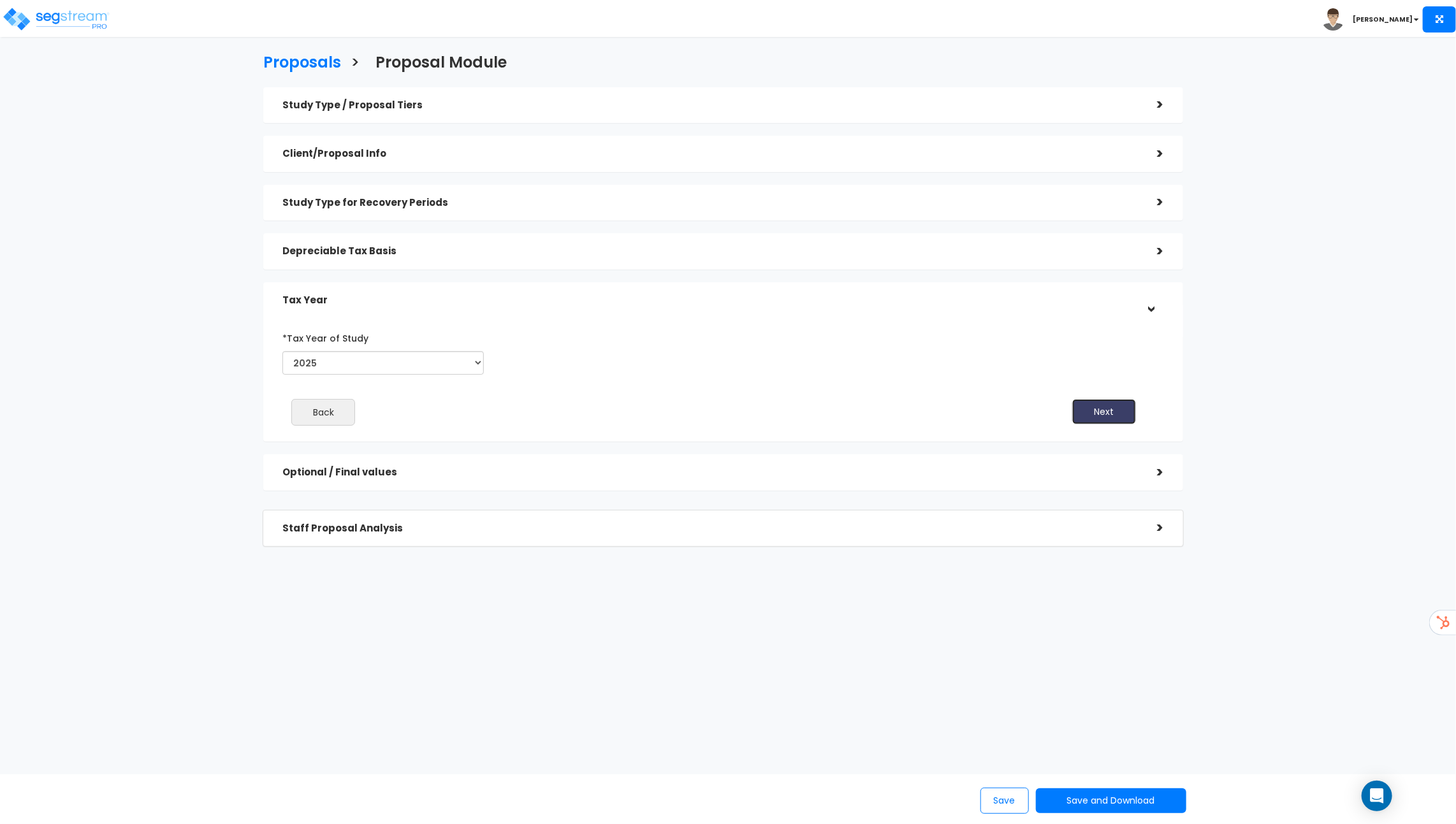
click at [1104, 418] on button "Next" at bounding box center [1104, 411] width 63 height 25
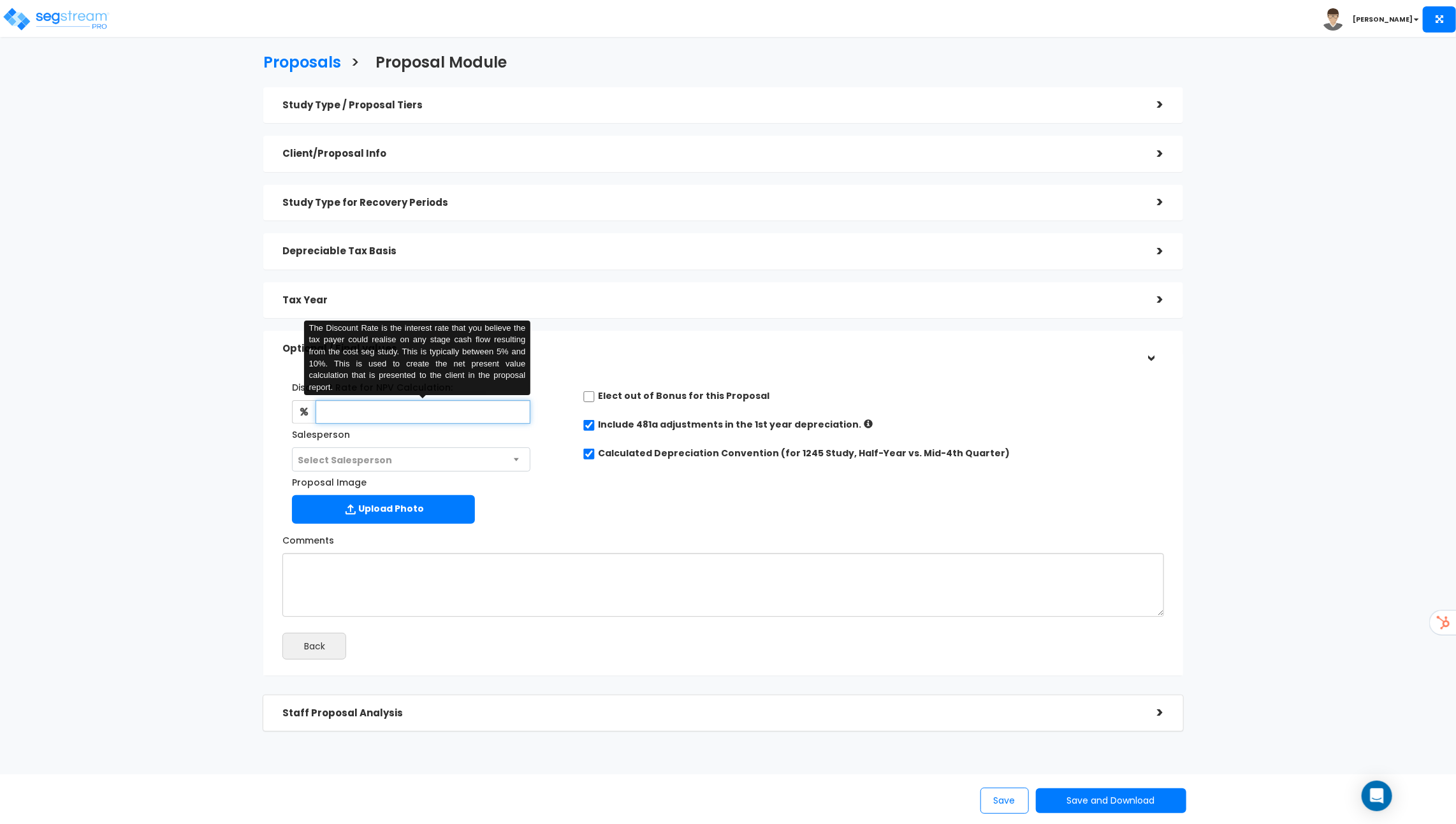
click at [390, 417] on input "text" at bounding box center [423, 411] width 215 height 23
type input "9"
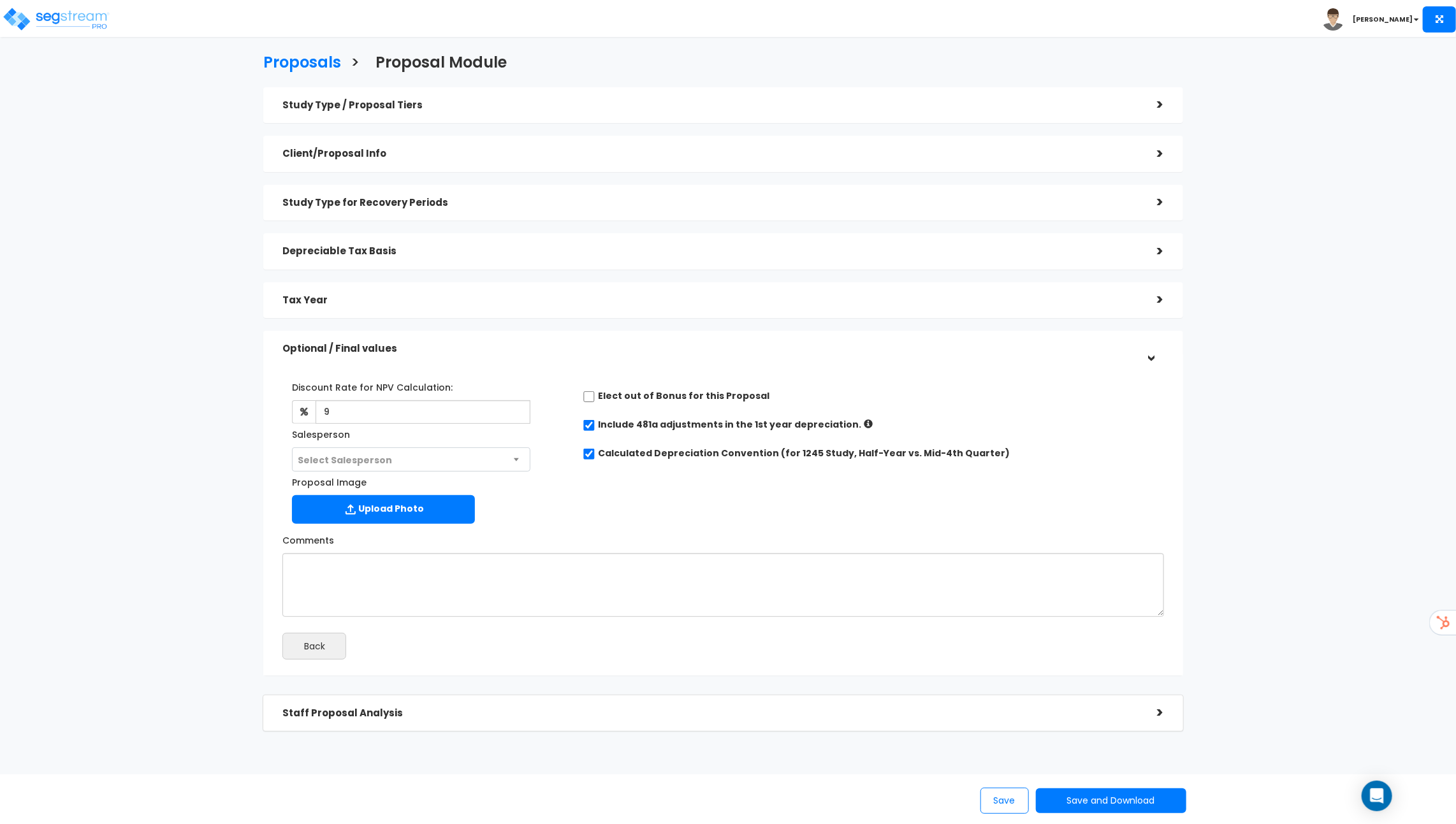
click at [640, 353] on h5 "Optional / Final values" at bounding box center [710, 349] width 856 height 11
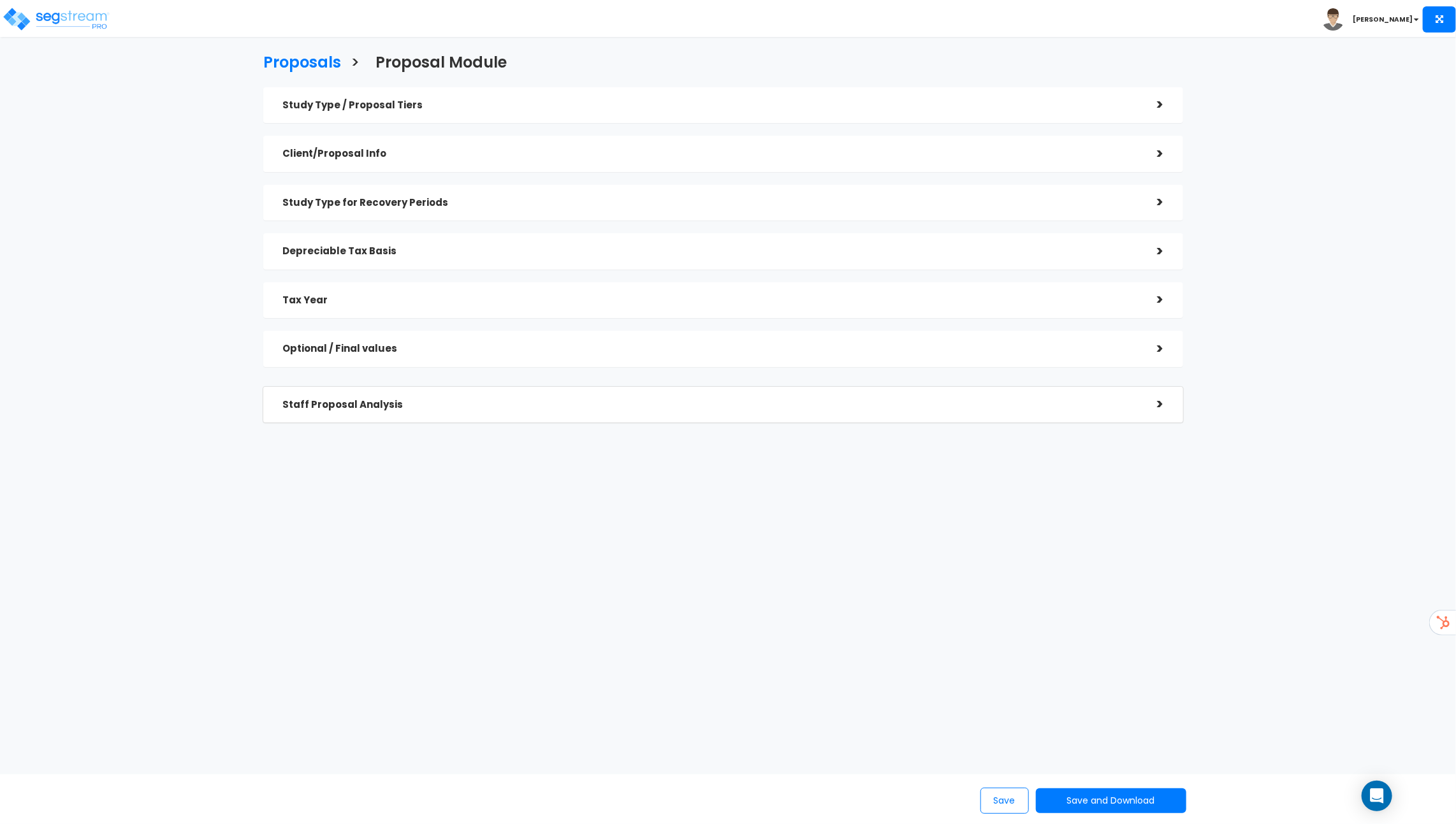
click at [678, 356] on div "Optional / Final values" at bounding box center [710, 349] width 856 height 23
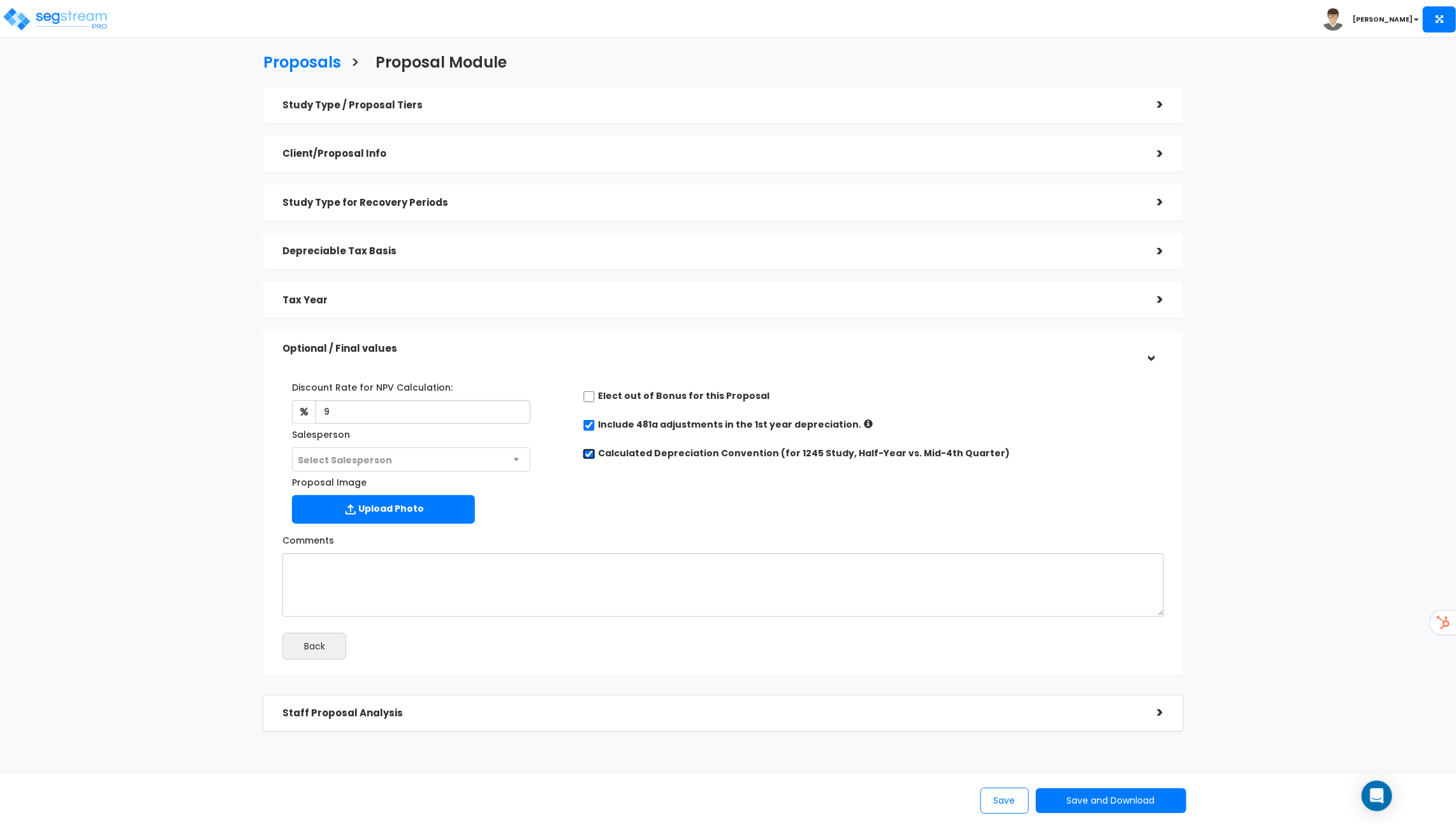
click at [587, 452] on input "Calculated Depreciation Convention (for 1245 Study, Half-Year vs. Mid-4th Quart…" at bounding box center [589, 454] width 13 height 11
checkbox input "false"
radio input "true"
click at [639, 473] on input "radio" at bounding box center [637, 473] width 8 height 8
radio input "true"
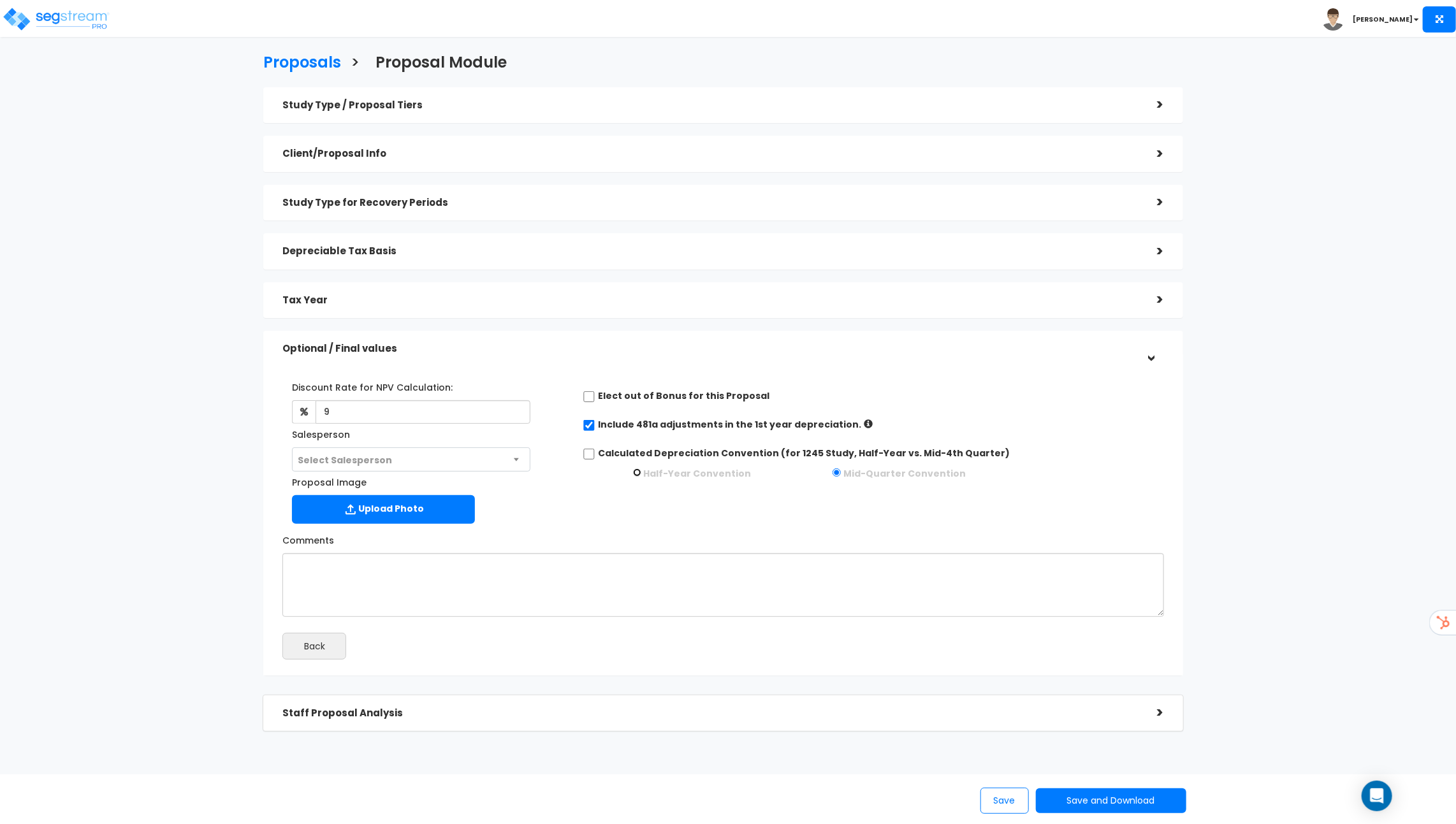
radio input "false"
click at [586, 445] on div "Elect out of Bonus for this Proposal Include 481a adjustments in the 1st year d…" at bounding box center [873, 430] width 600 height 106
click at [592, 454] on input "Calculated Depreciation Convention (for 1245 Study, Half-Year vs. Mid-4th Quart…" at bounding box center [589, 454] width 13 height 11
checkbox input "true"
click at [1111, 801] on button "Save and Download" at bounding box center [1111, 800] width 151 height 25
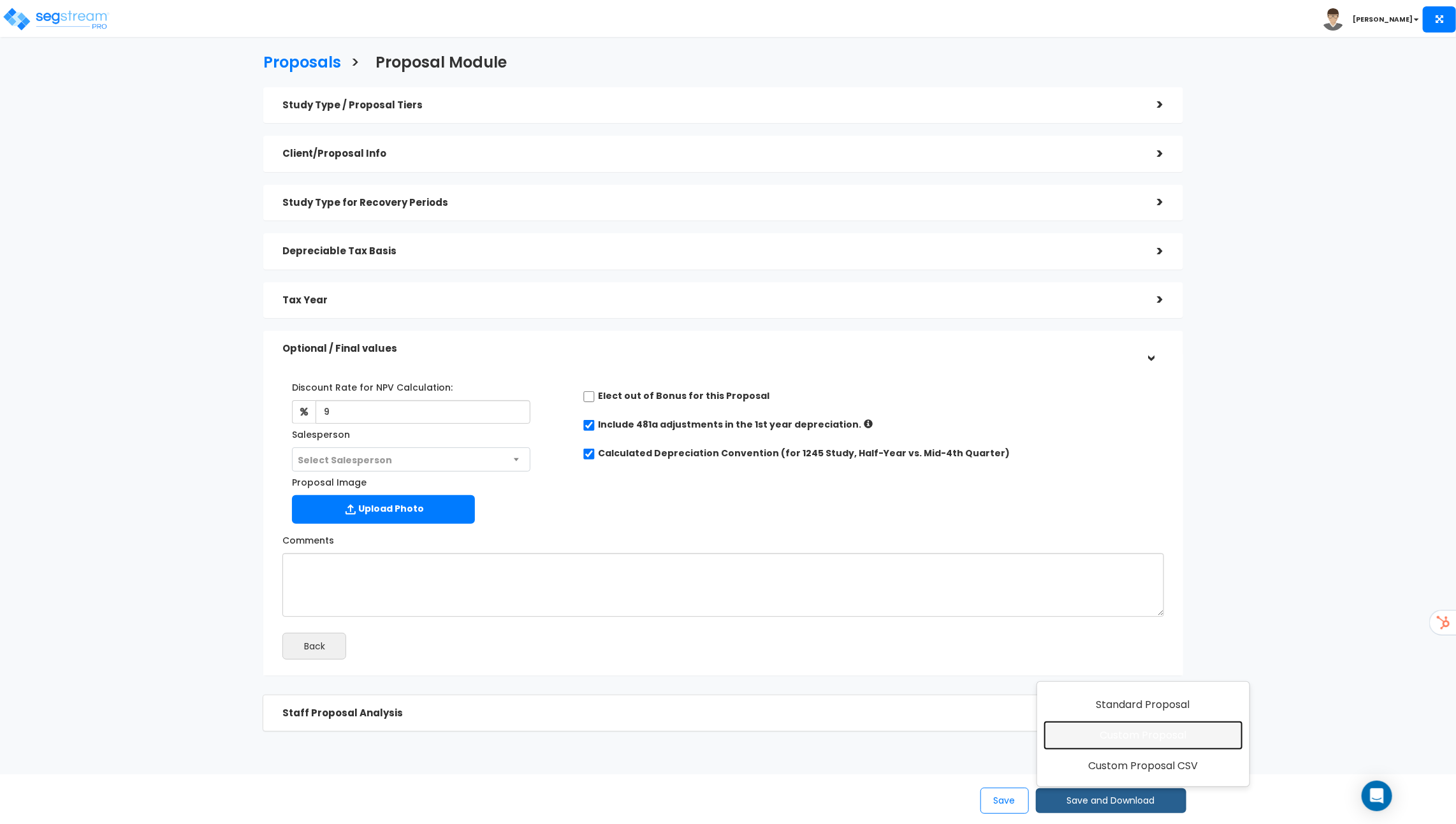
click at [1128, 735] on link "Custom Proposal" at bounding box center [1143, 735] width 199 height 30
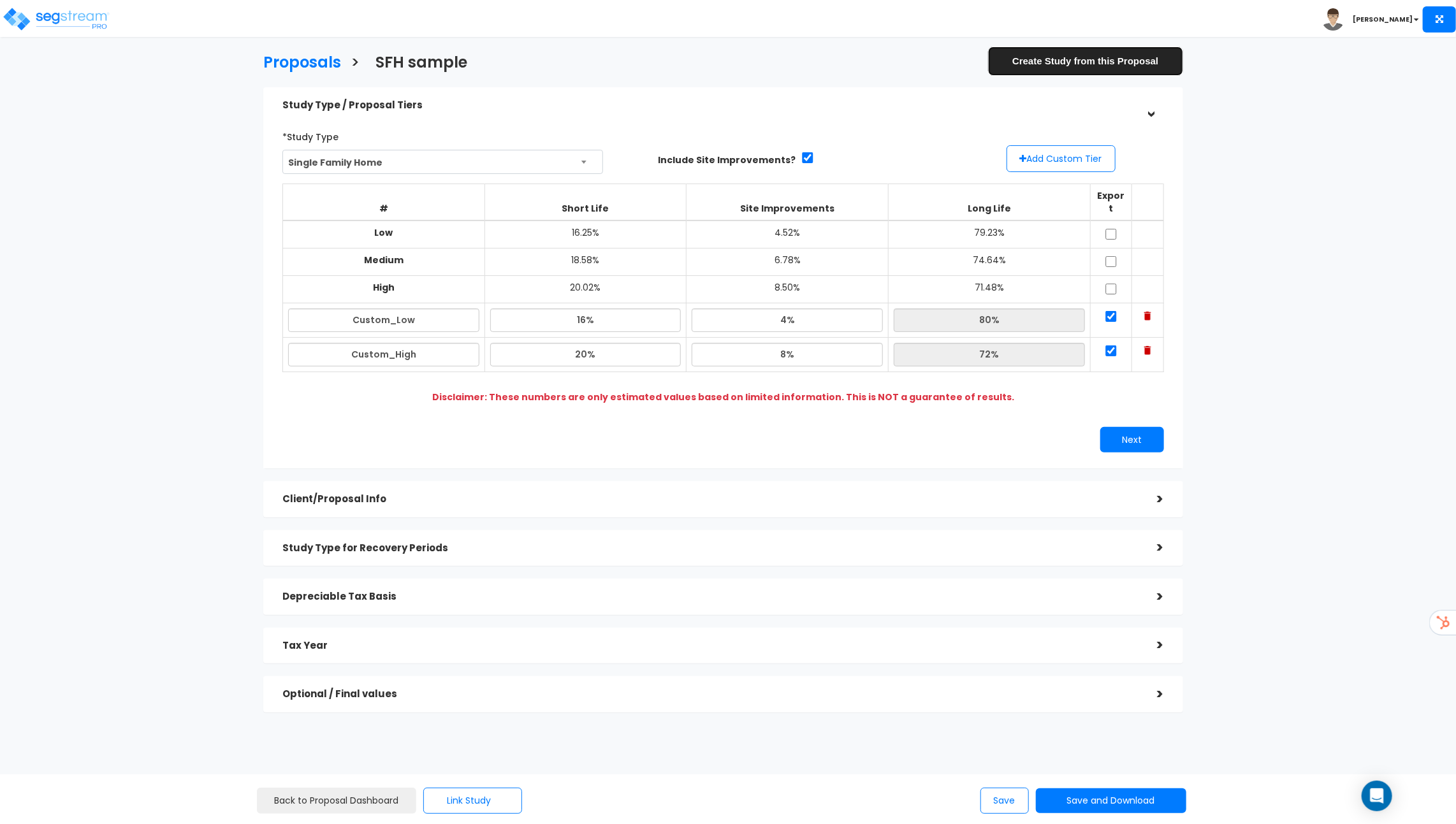
click at [1058, 64] on link "Create Study from this Proposal" at bounding box center [1085, 61] width 195 height 29
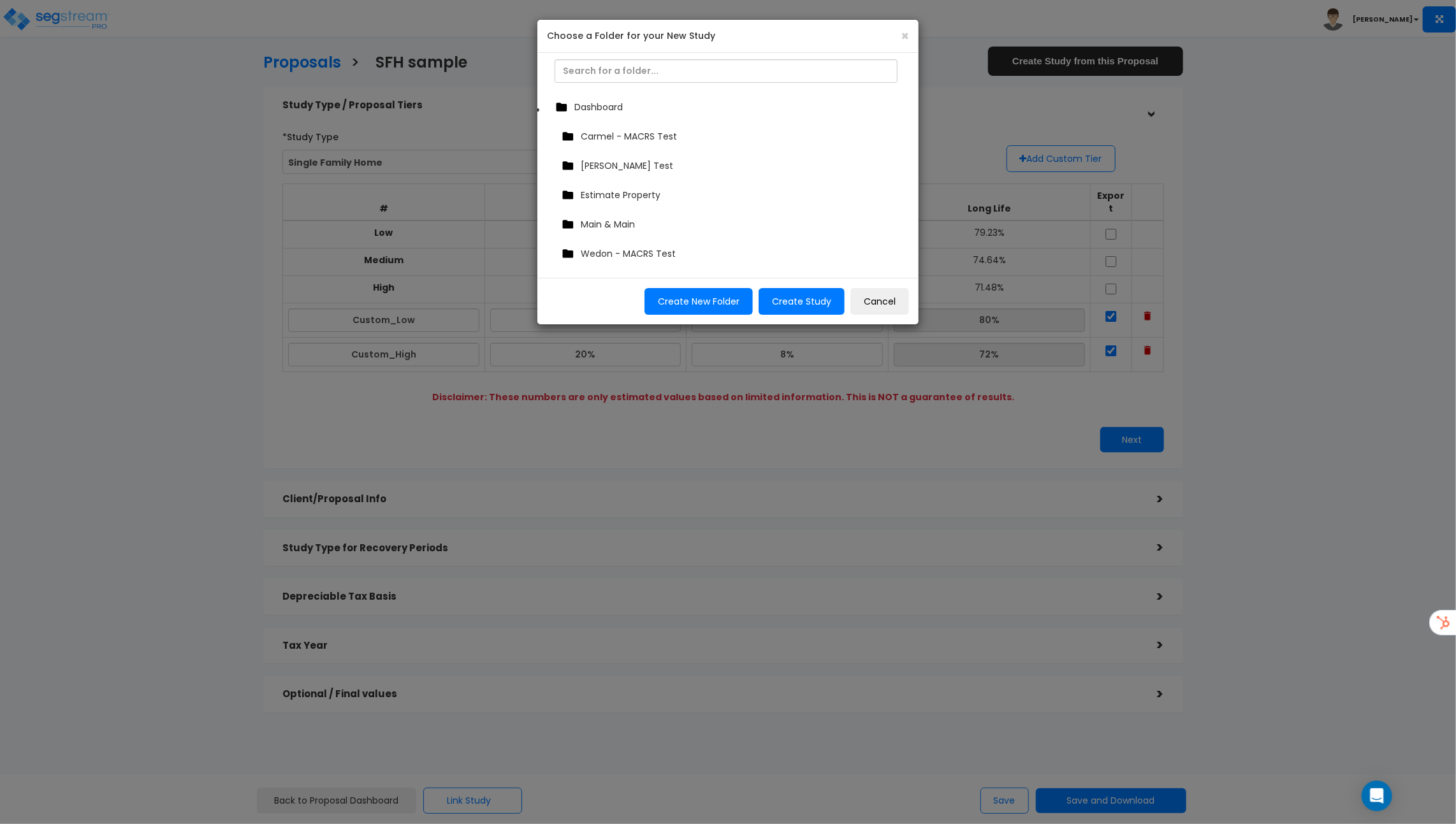
click at [589, 106] on span "Dashboard" at bounding box center [598, 107] width 49 height 13
click at [795, 304] on button "Create Study" at bounding box center [802, 301] width 86 height 27
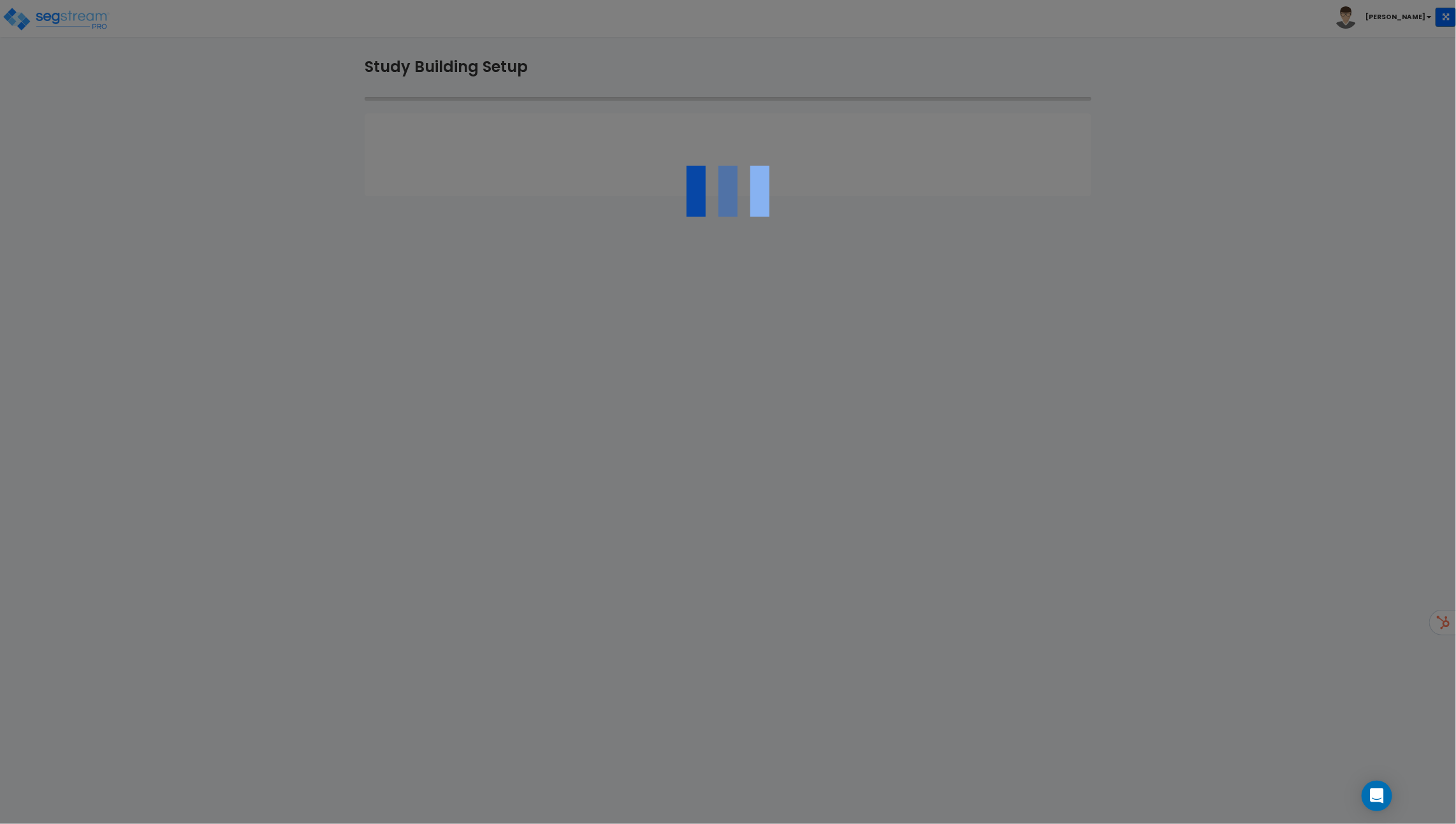
type input "SFH sample"
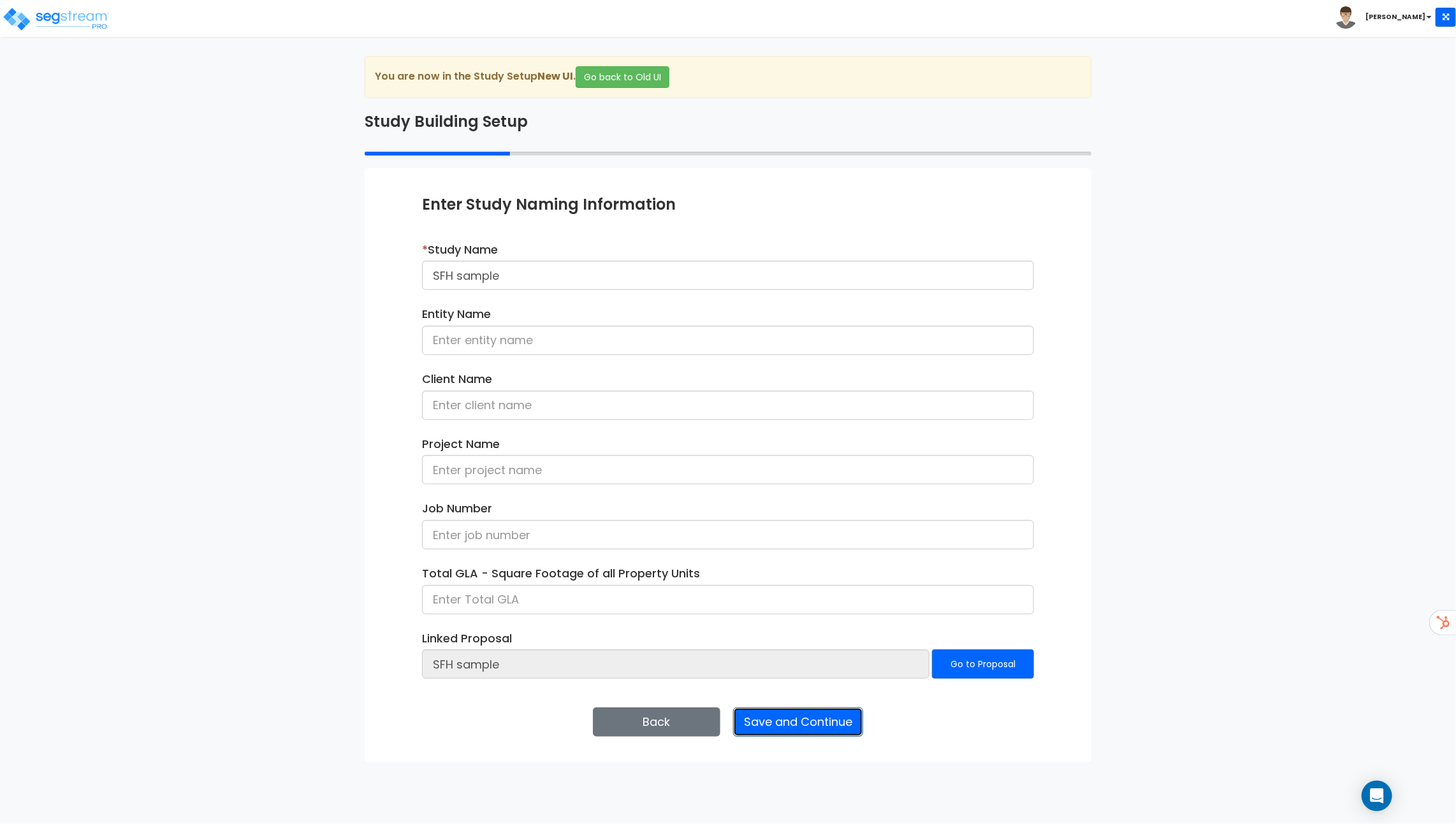
click at [790, 720] on button "Save and Continue" at bounding box center [798, 722] width 130 height 30
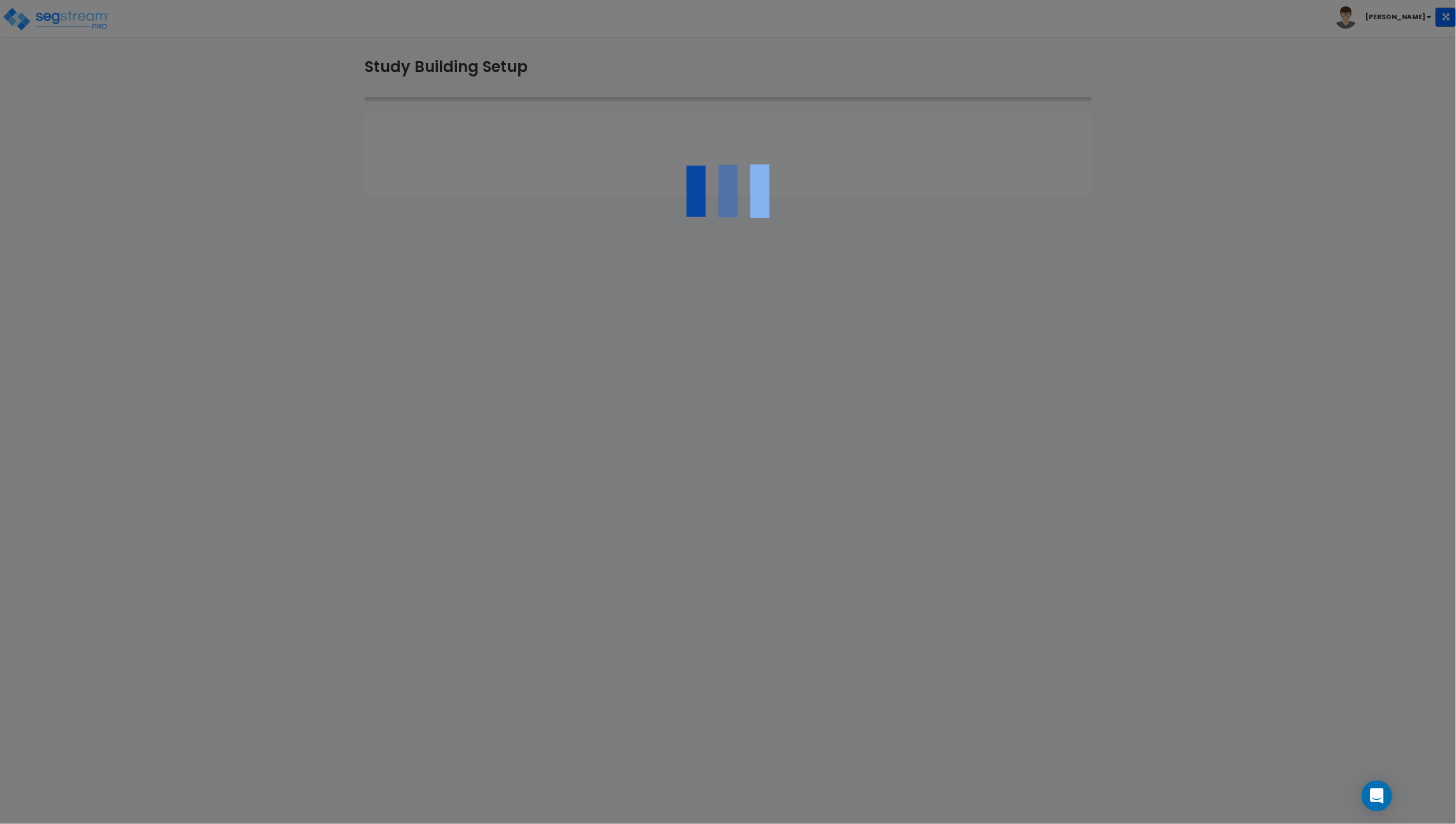
type input "90210"
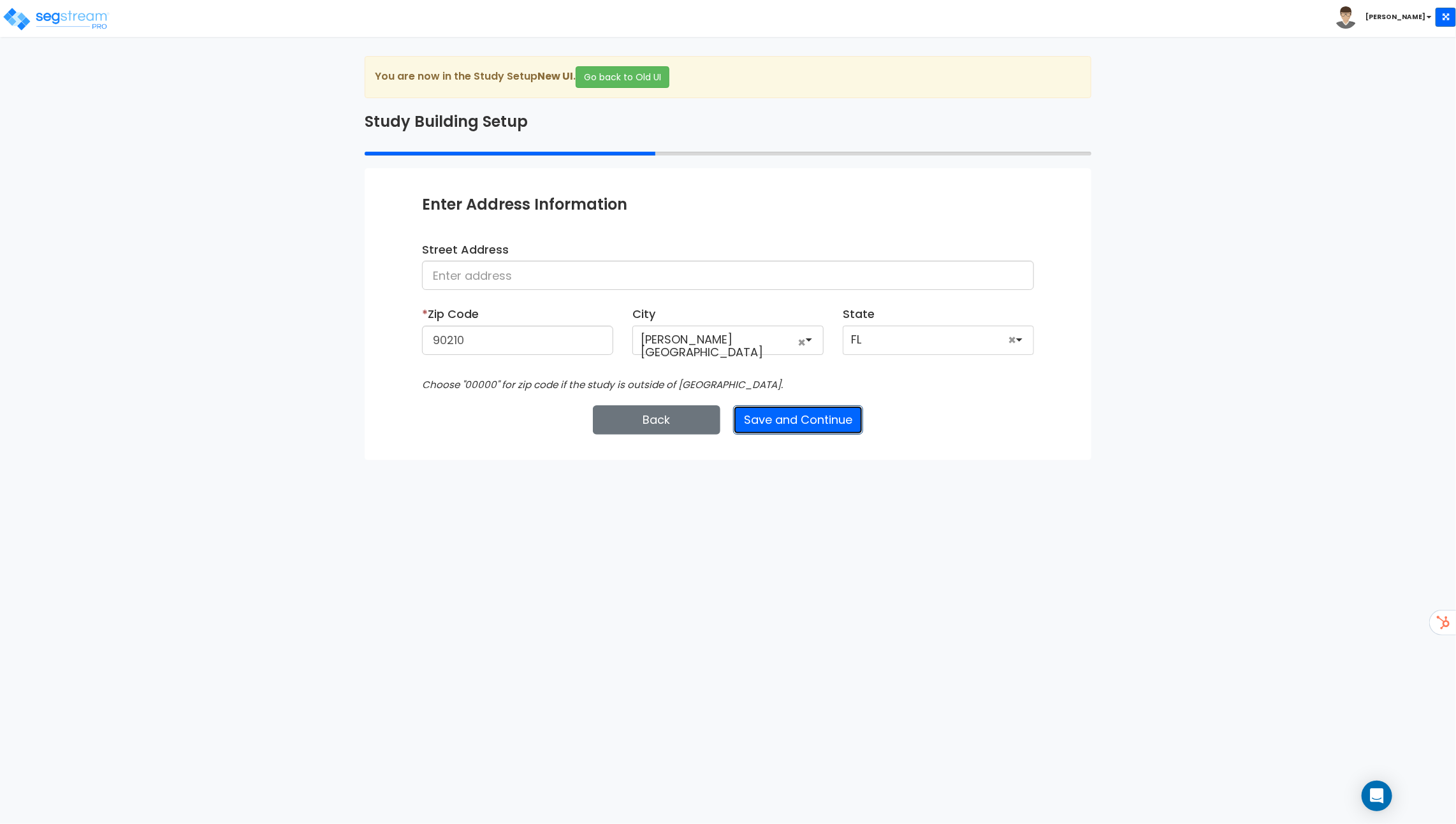
click at [787, 425] on button "Save and Continue" at bounding box center [798, 420] width 130 height 30
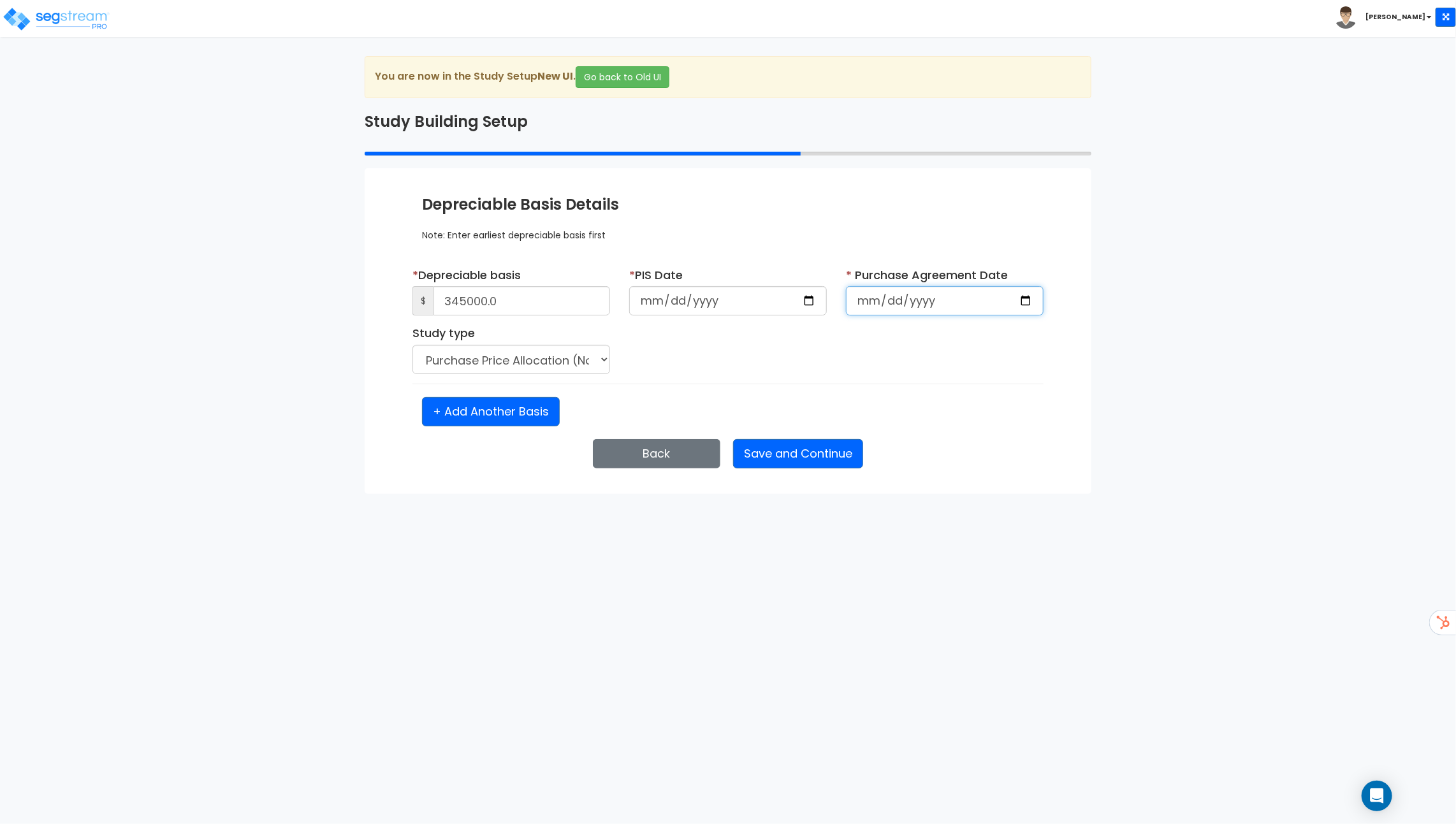
click at [876, 304] on input "date" at bounding box center [945, 301] width 198 height 30
click at [1015, 294] on input "date" at bounding box center [945, 301] width 198 height 30
click at [1023, 299] on input "date" at bounding box center [945, 301] width 198 height 30
type input "[DATE]"
click at [807, 458] on button "Save and Continue" at bounding box center [798, 454] width 130 height 30
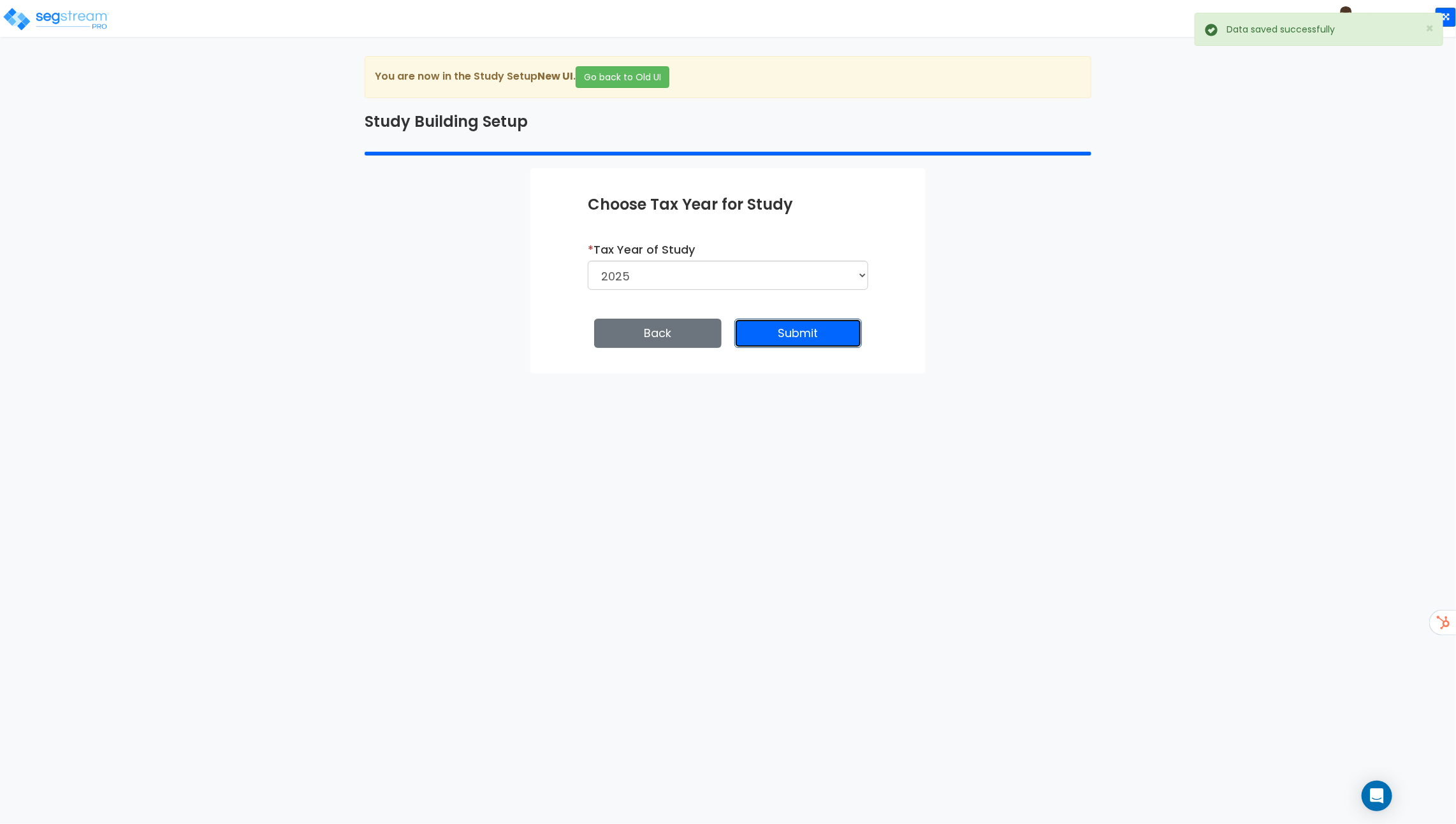
click at [795, 332] on button "Submit" at bounding box center [797, 333] width 127 height 30
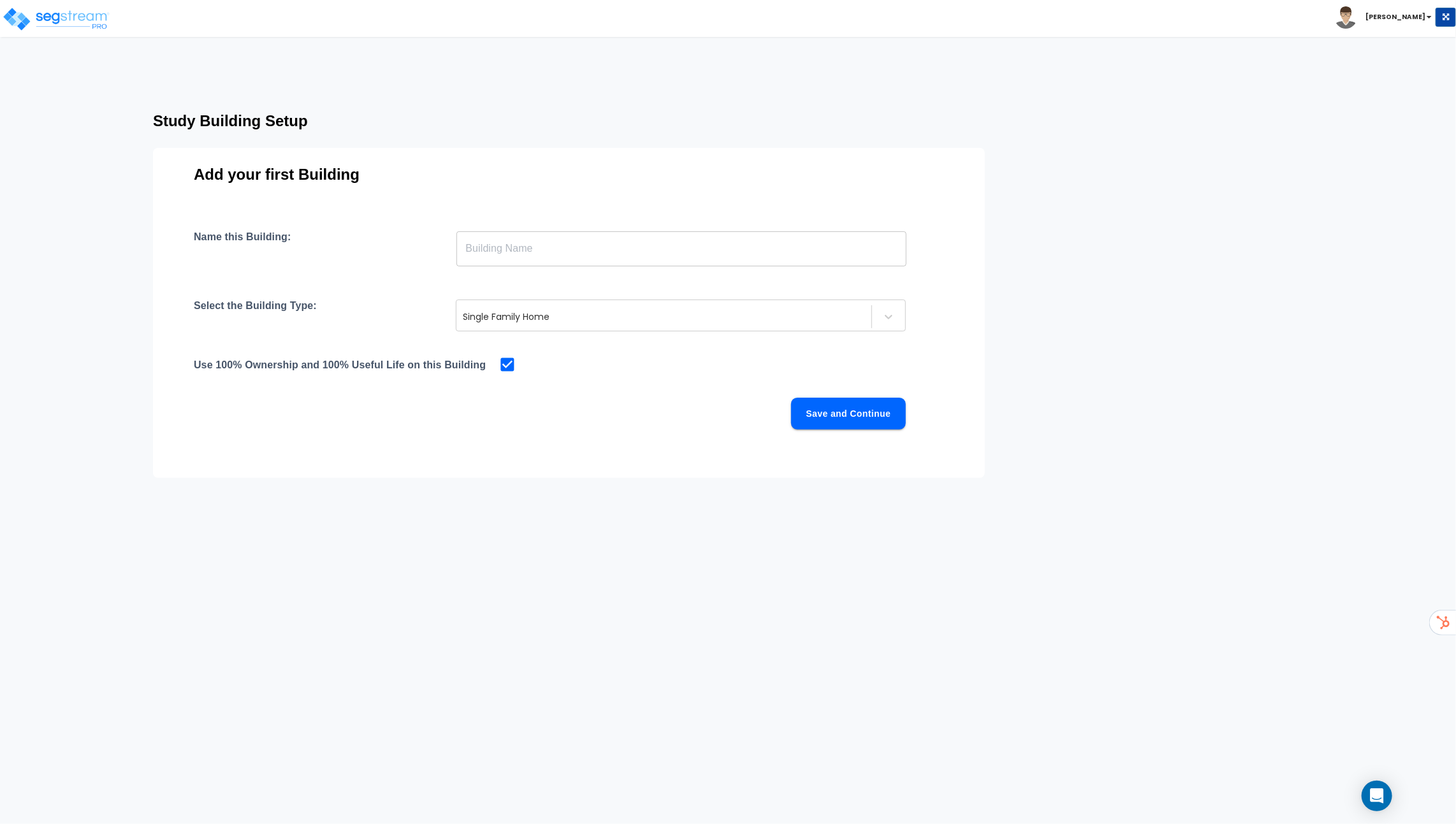
click at [532, 251] on input "text" at bounding box center [681, 249] width 450 height 36
type input "Single Family Home"
click at [848, 411] on button "Save and Continue" at bounding box center [848, 413] width 115 height 32
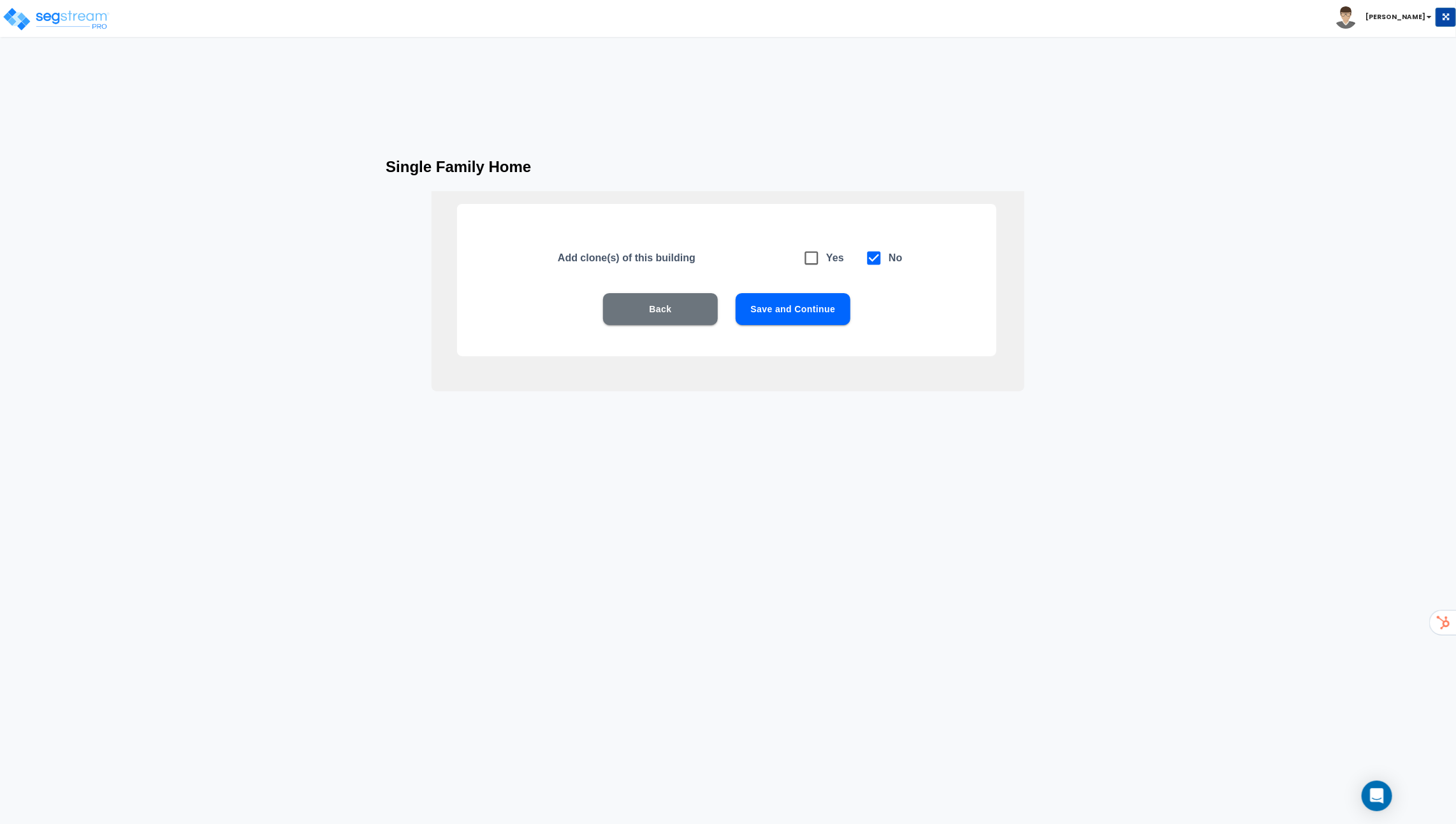
click at [788, 304] on button "Save and Continue" at bounding box center [792, 308] width 115 height 32
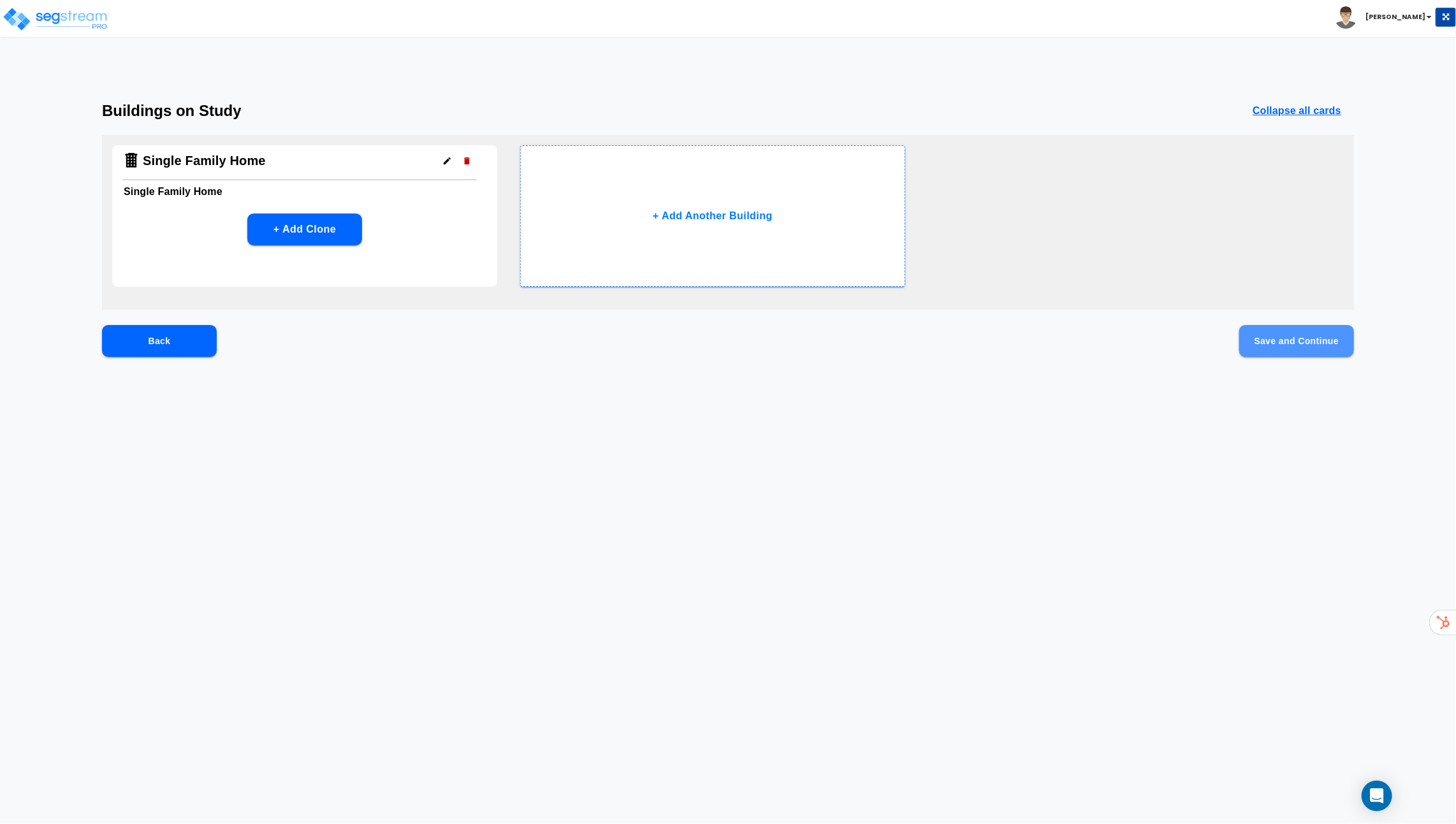
click at [1319, 351] on button "Save and Continue" at bounding box center [1296, 341] width 115 height 32
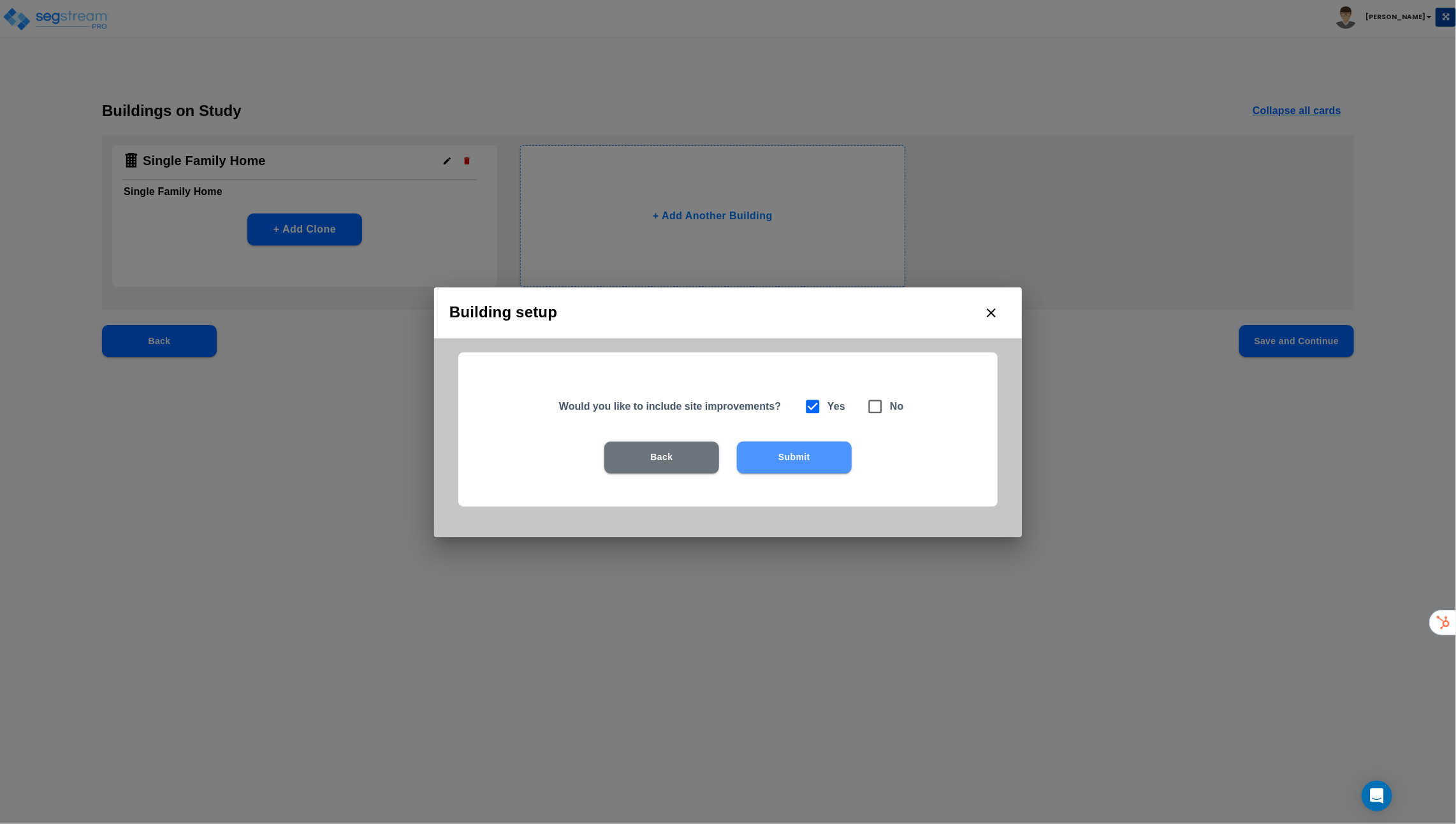
click at [811, 454] on button "Submit" at bounding box center [794, 457] width 115 height 32
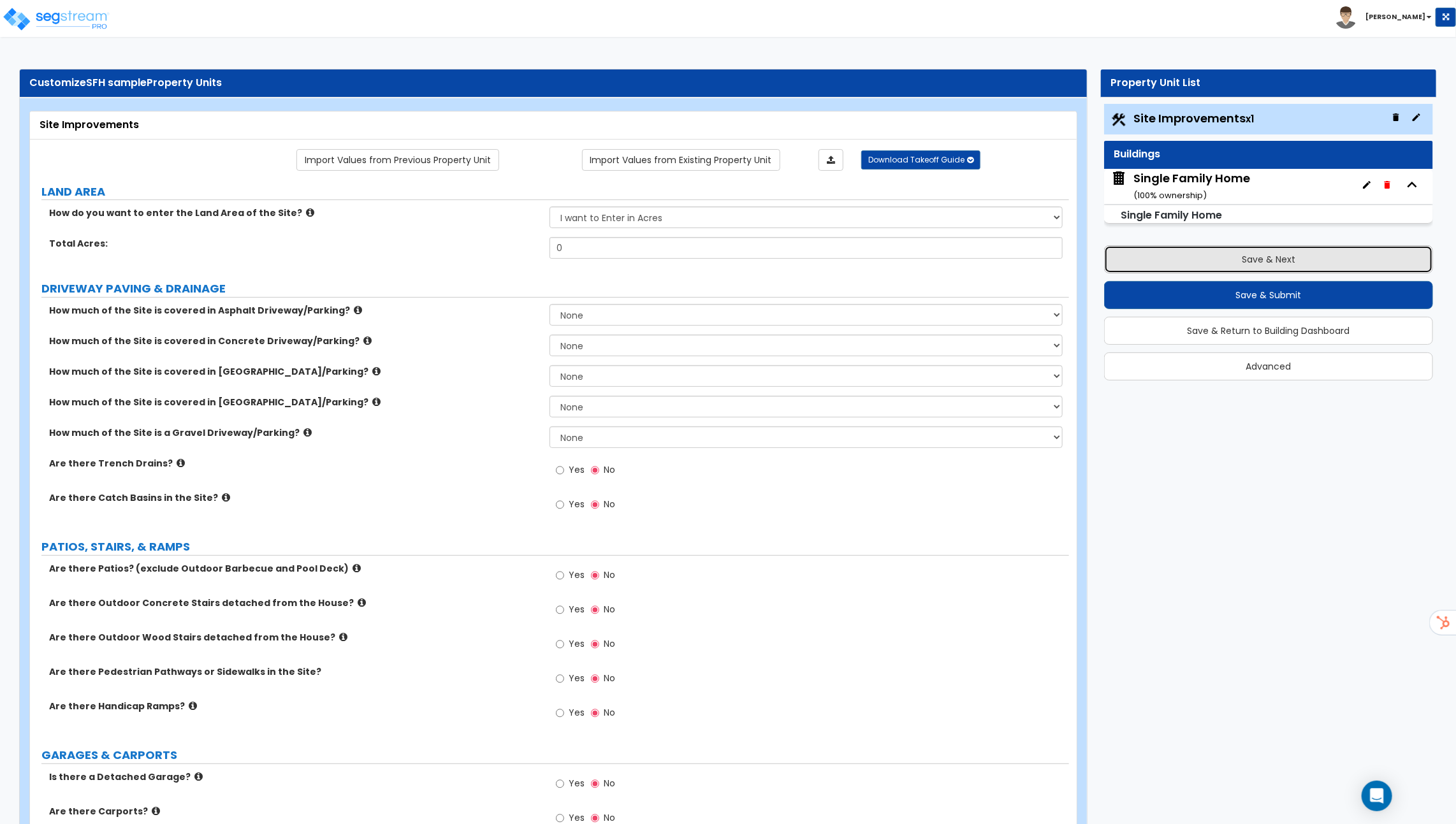
click at [1249, 254] on button "Save & Next" at bounding box center [1268, 259] width 329 height 28
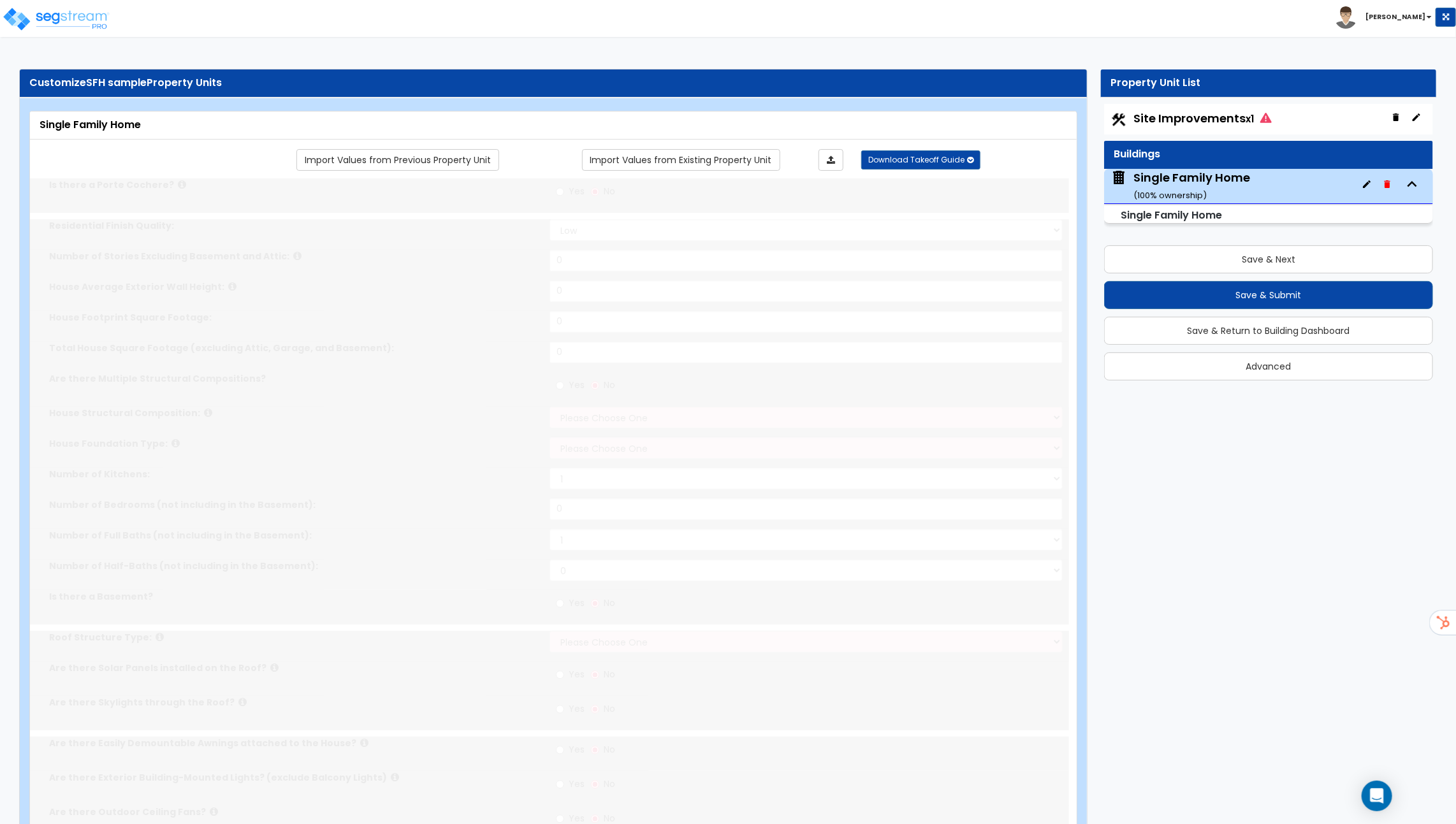
type input "1"
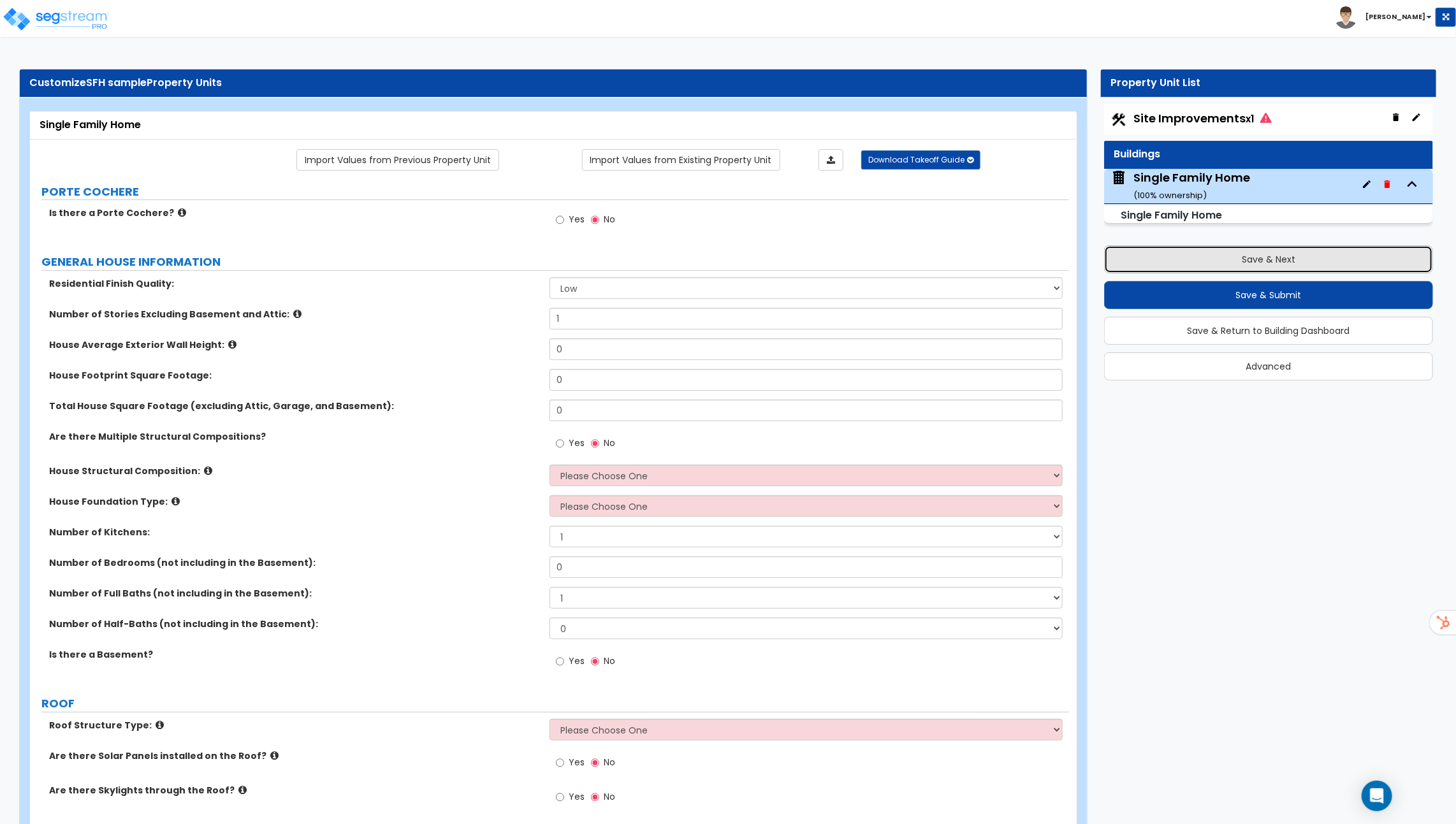
click at [1156, 254] on button "Save & Next" at bounding box center [1268, 259] width 329 height 28
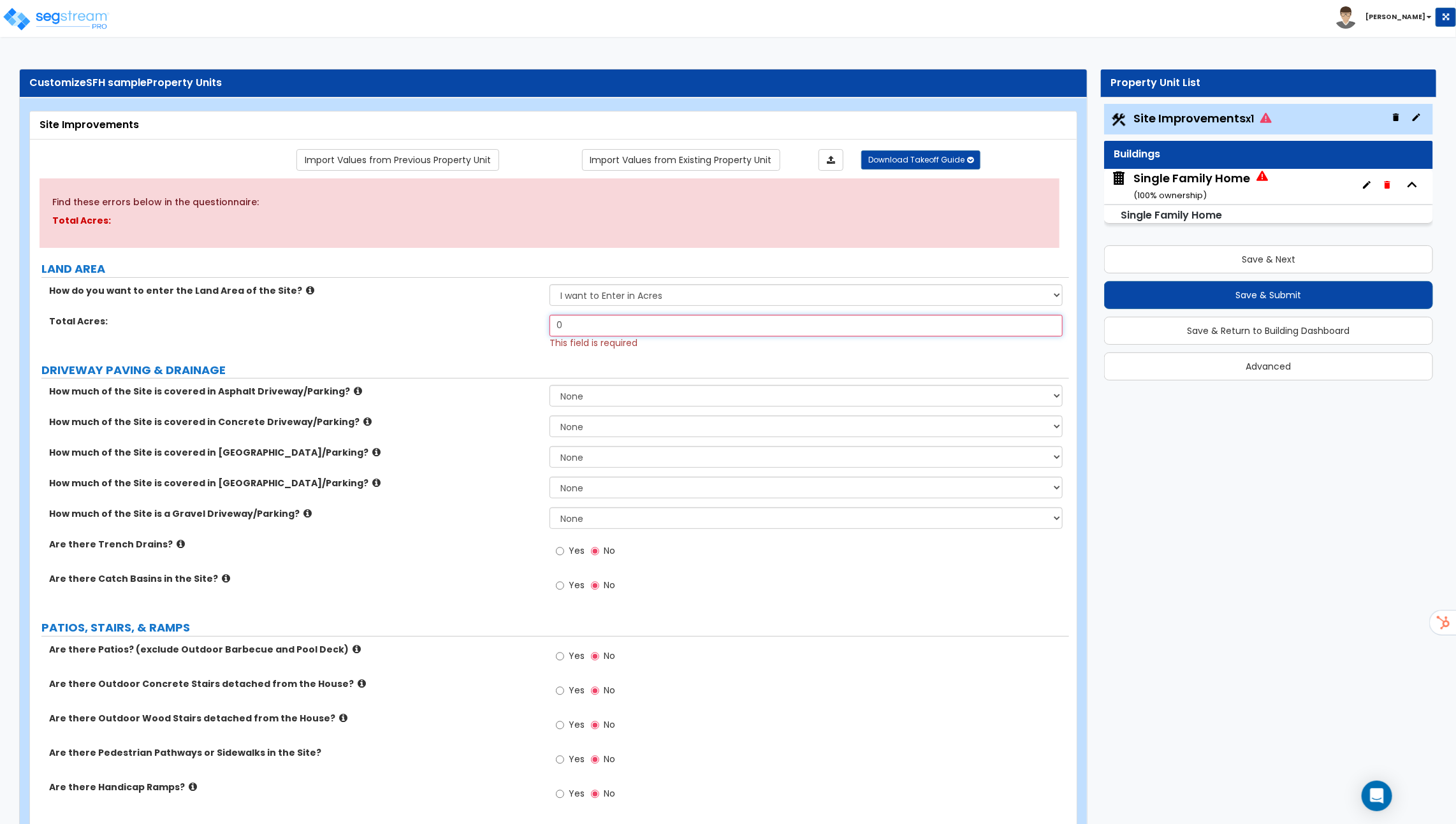
drag, startPoint x: 568, startPoint y: 323, endPoint x: 520, endPoint y: 321, distance: 48.0
click at [543, 323] on div "Total Acres: 0 This field is required" at bounding box center [549, 332] width 1039 height 35
type input ".45"
click at [657, 368] on label "DRIVEWAY PAVING & DRAINAGE" at bounding box center [555, 370] width 1028 height 17
click at [618, 392] on select "None I want to Enter an Approximate Percentage I want to Enter the Square Foota…" at bounding box center [806, 396] width 513 height 22
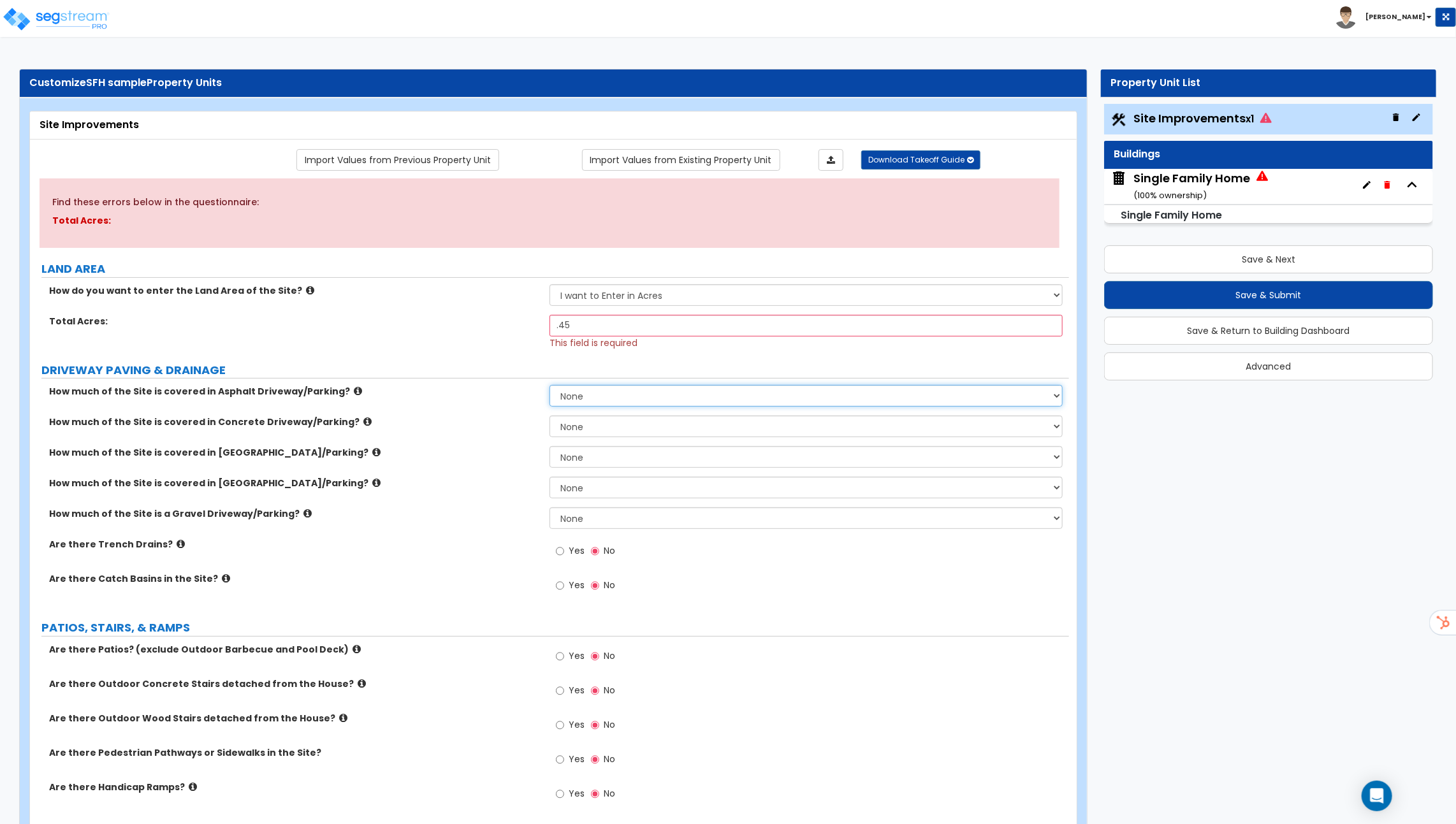
select select "2"
click at [549, 385] on select "None I want to Enter an Approximate Percentage I want to Enter the Square Foota…" at bounding box center [806, 396] width 513 height 22
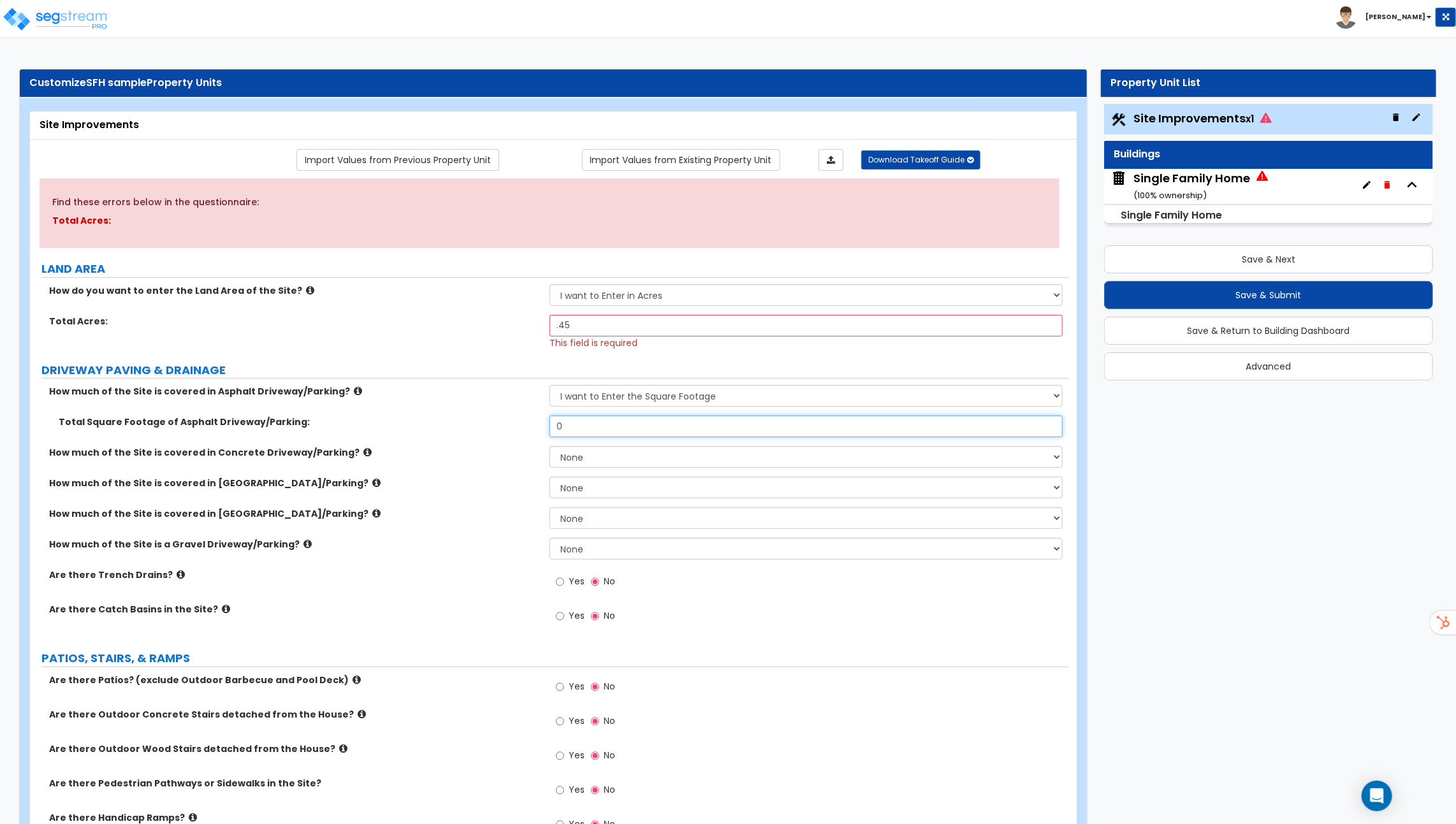
drag, startPoint x: 570, startPoint y: 419, endPoint x: 536, endPoint y: 419, distance: 34.0
click at [543, 419] on div "Total Square Footage of Asphalt Driveway/Parking: 0" at bounding box center [549, 430] width 1039 height 30
type input "4"
drag, startPoint x: 595, startPoint y: 419, endPoint x: 433, endPoint y: 419, distance: 162.0
click at [461, 419] on div "Total Square Footage of Asphalt Driveway/Parking: 23,456" at bounding box center [549, 430] width 1039 height 30
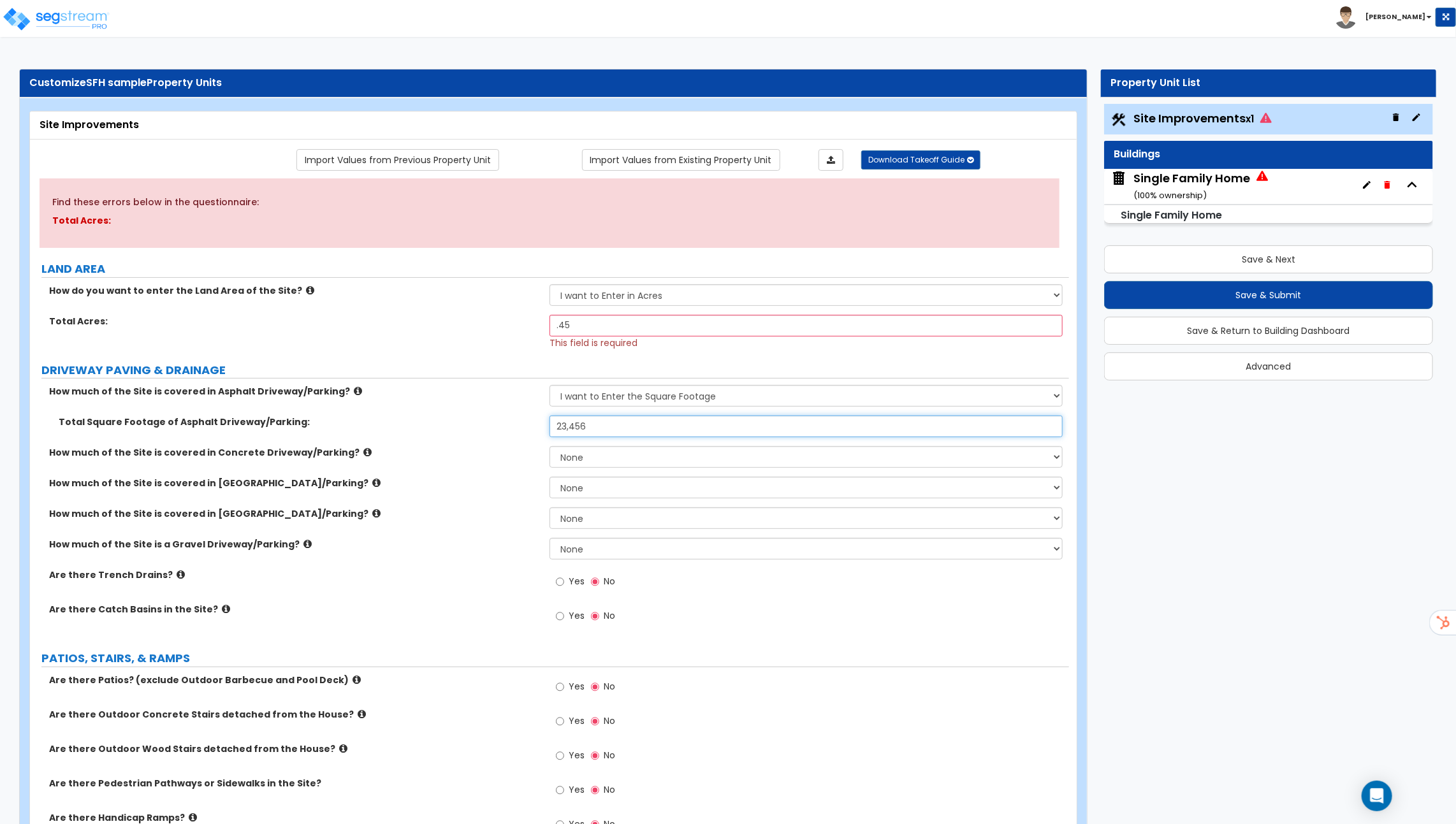
type input "23,456"
click at [697, 402] on select "None I want to Enter an Approximate Percentage I want to Enter the Square Foota…" at bounding box center [806, 396] width 513 height 22
select select "0"
click at [549, 385] on select "None I want to Enter an Approximate Percentage I want to Enter the Square Foota…" at bounding box center [806, 396] width 513 height 22
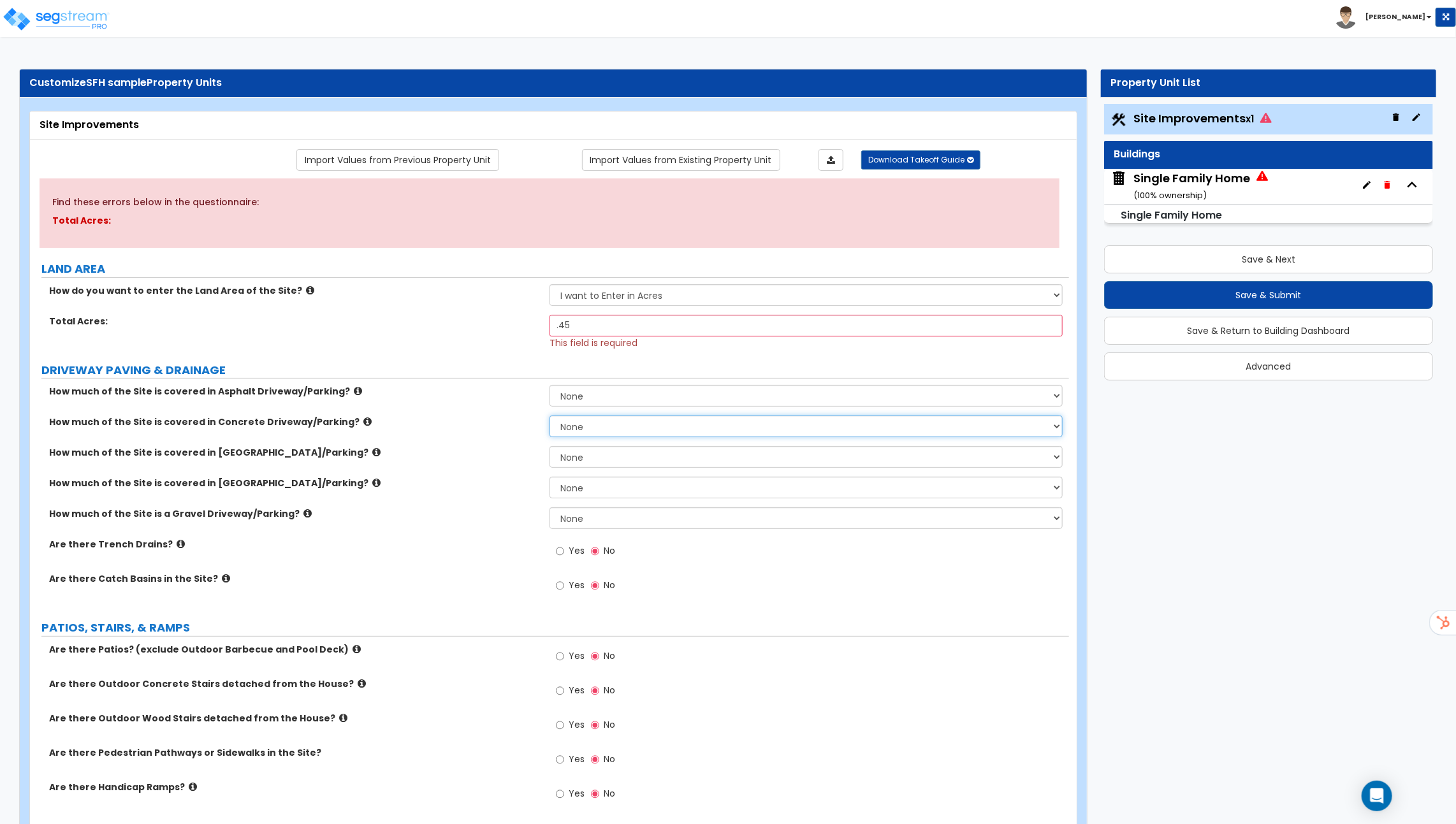
click at [639, 430] on select "None I want to Enter an Approximate Percentage I want to Enter the Square Foota…" at bounding box center [806, 426] width 513 height 22
select select "2"
click at [549, 416] on select "None I want to Enter an Approximate Percentage I want to Enter the Square Foota…" at bounding box center [806, 426] width 513 height 22
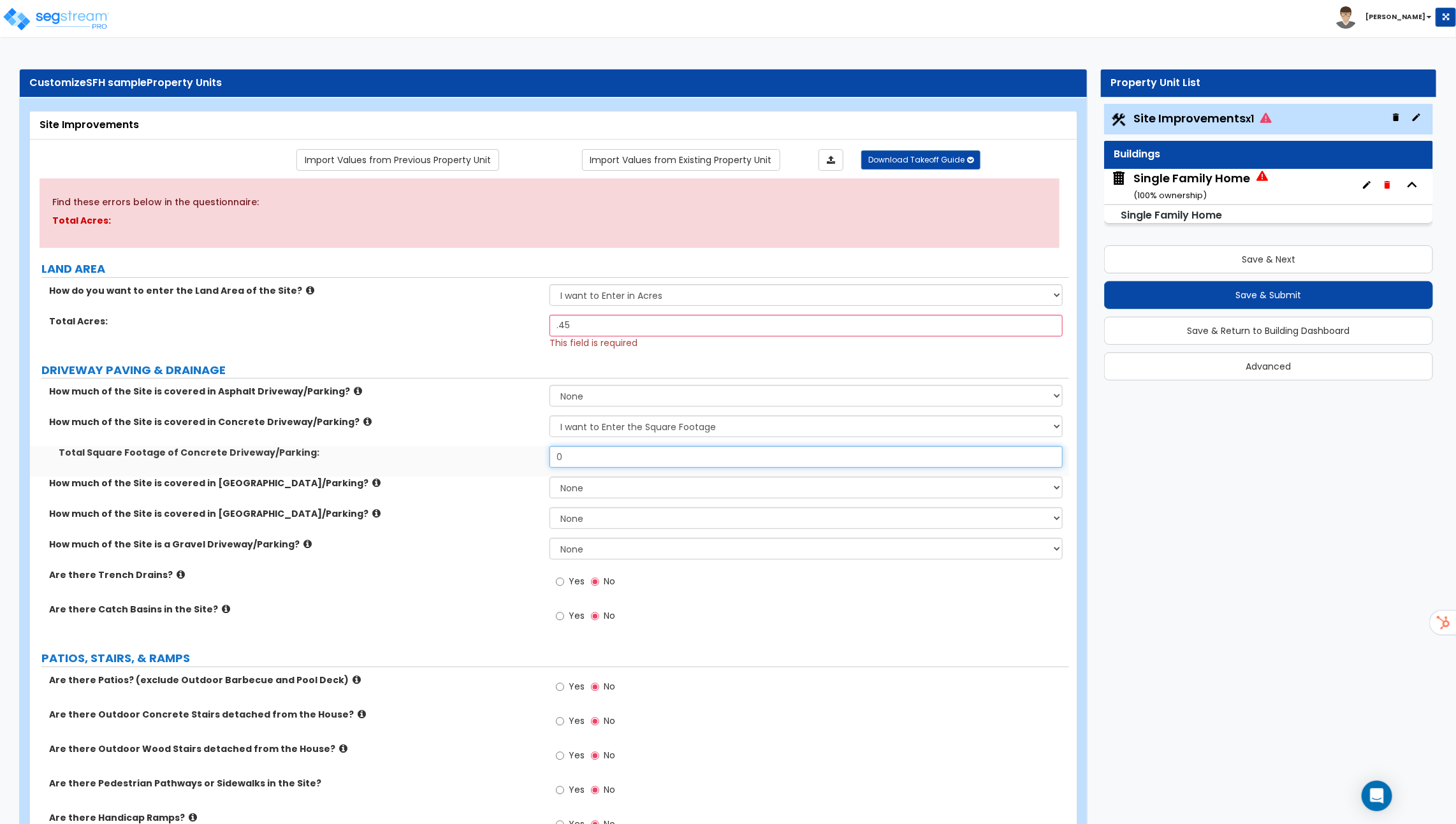
click at [607, 453] on input "0" at bounding box center [806, 456] width 513 height 22
type input "2,500"
click at [372, 482] on icon at bounding box center [376, 483] width 8 height 10
click at [601, 482] on select "None I want to Enter an Approximate Percentage I want to Enter the Square Foota…" at bounding box center [806, 487] width 513 height 22
select select "2"
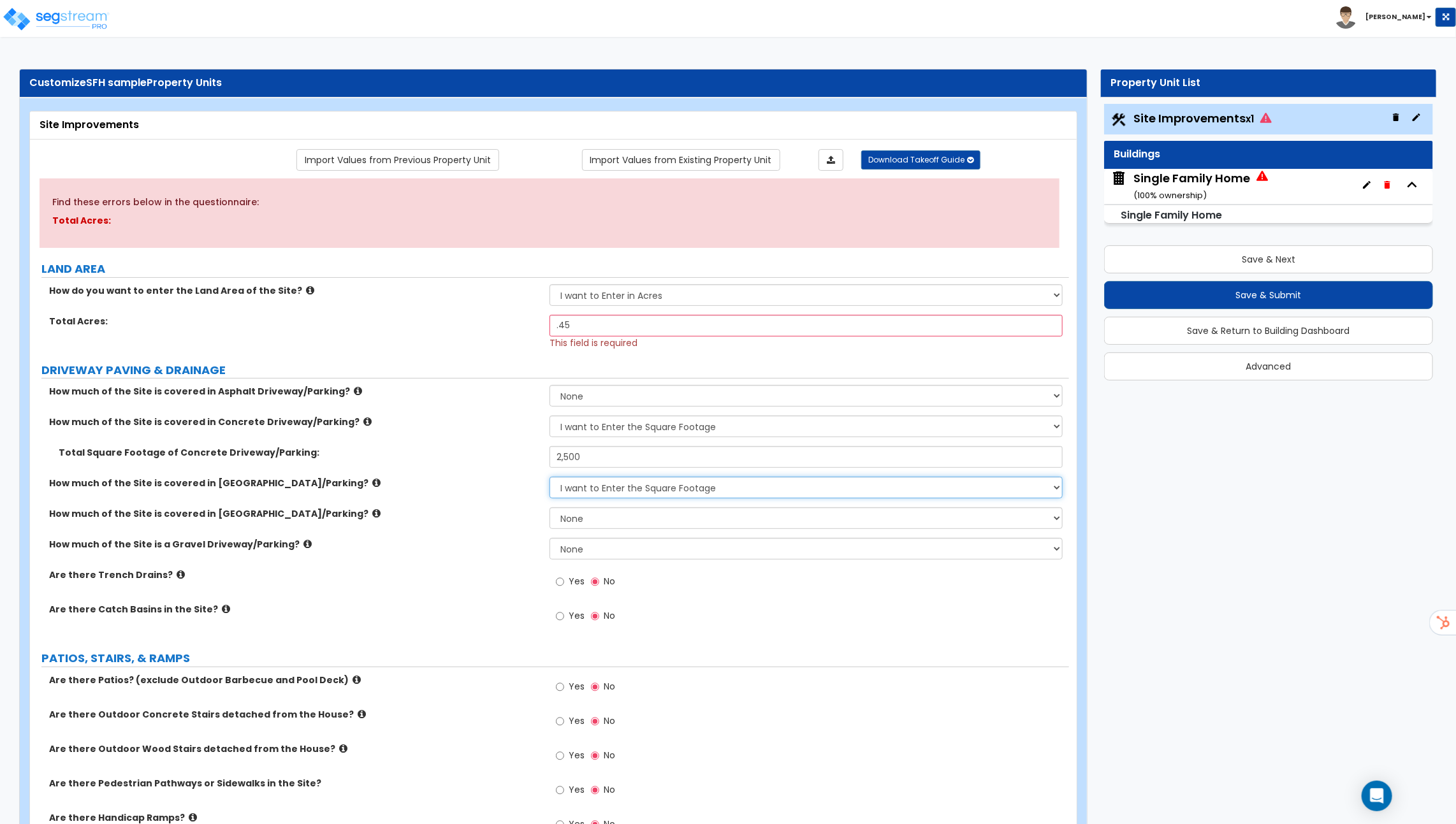
click at [549, 477] on select "None I want to Enter an Approximate Percentage I want to Enter the Square Foota…" at bounding box center [806, 487] width 513 height 22
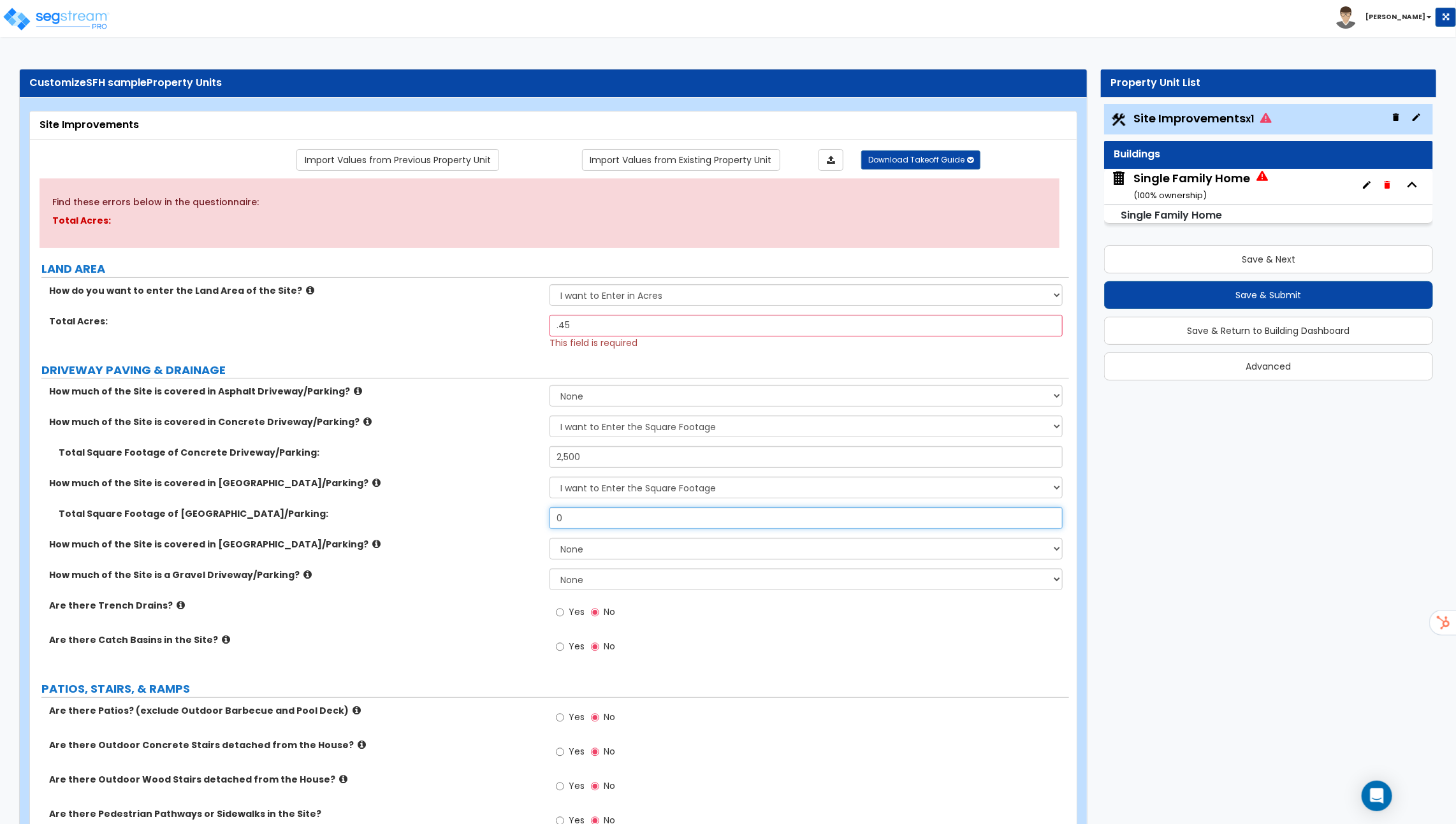
drag, startPoint x: 592, startPoint y: 513, endPoint x: 551, endPoint y: 513, distance: 41.0
click at [557, 513] on input "0" at bounding box center [806, 518] width 513 height 22
type input "200"
click at [372, 539] on icon at bounding box center [376, 544] width 8 height 10
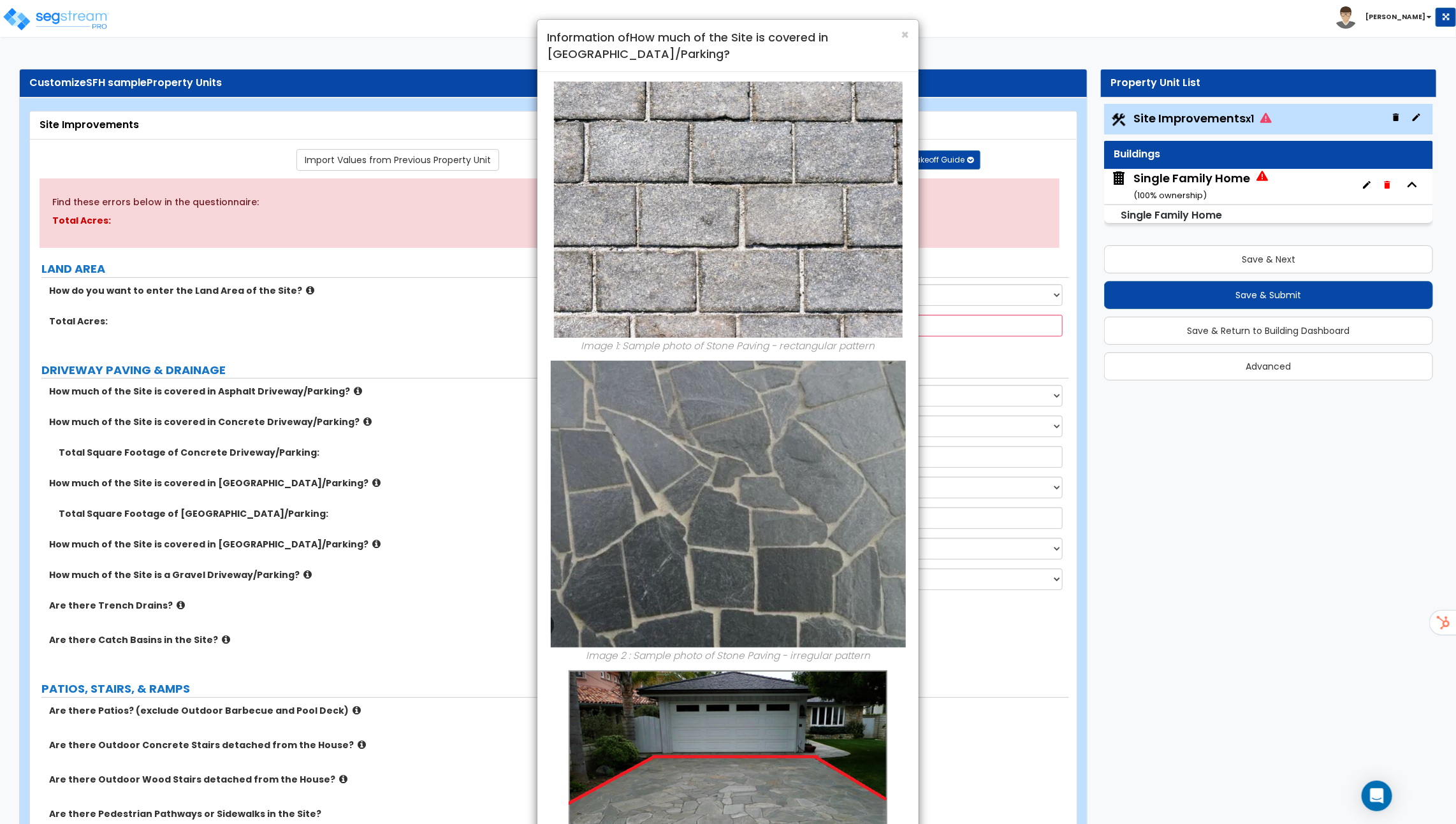
click at [325, 539] on div "× Information of How much of the Site is covered in Stone Driveway/Parking? Ima…" at bounding box center [728, 412] width 1456 height 824
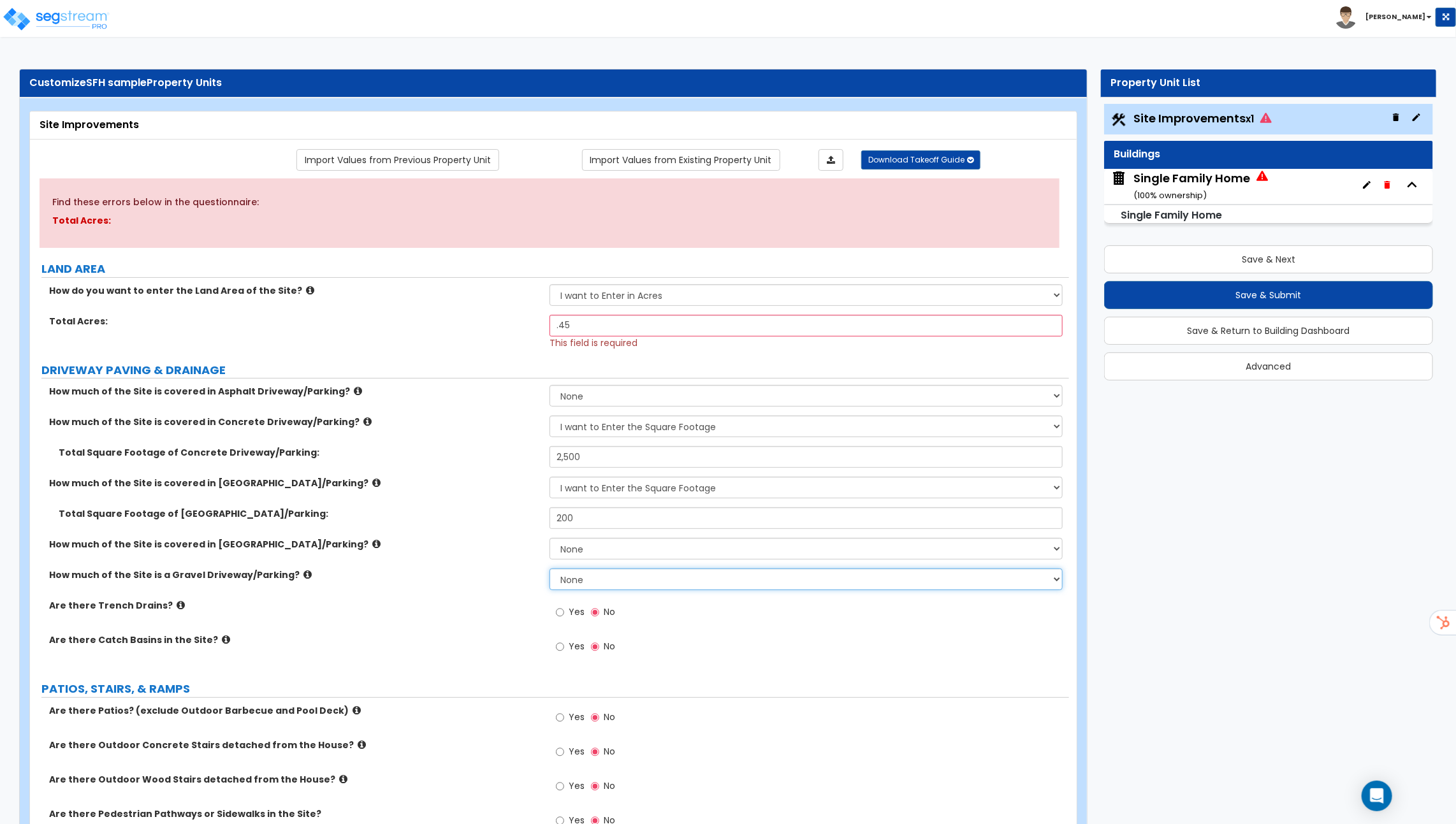
click at [607, 579] on select "None I want to Enter an Approximate Percentage I want to Enter the Square Foota…" at bounding box center [806, 579] width 513 height 22
click at [549, 568] on select "None I want to Enter an Approximate Percentage I want to Enter the Square Foota…" at bounding box center [806, 579] width 513 height 22
click at [304, 571] on icon at bounding box center [308, 575] width 8 height 10
click at [1378, 796] on icon "Open Intercom Messenger" at bounding box center [1376, 796] width 15 height 17
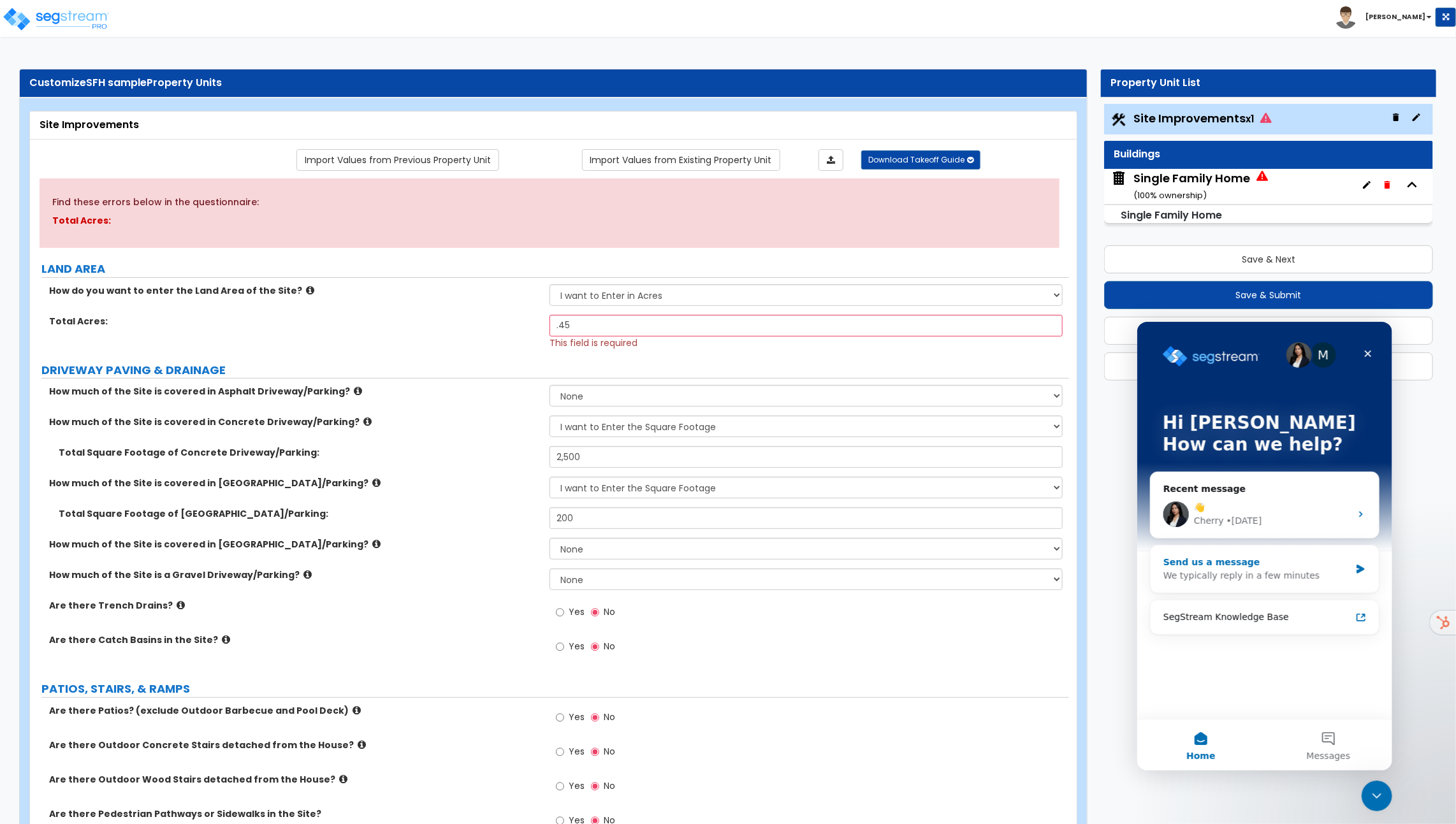
click at [1257, 563] on div "Send us a message" at bounding box center [1256, 561] width 187 height 13
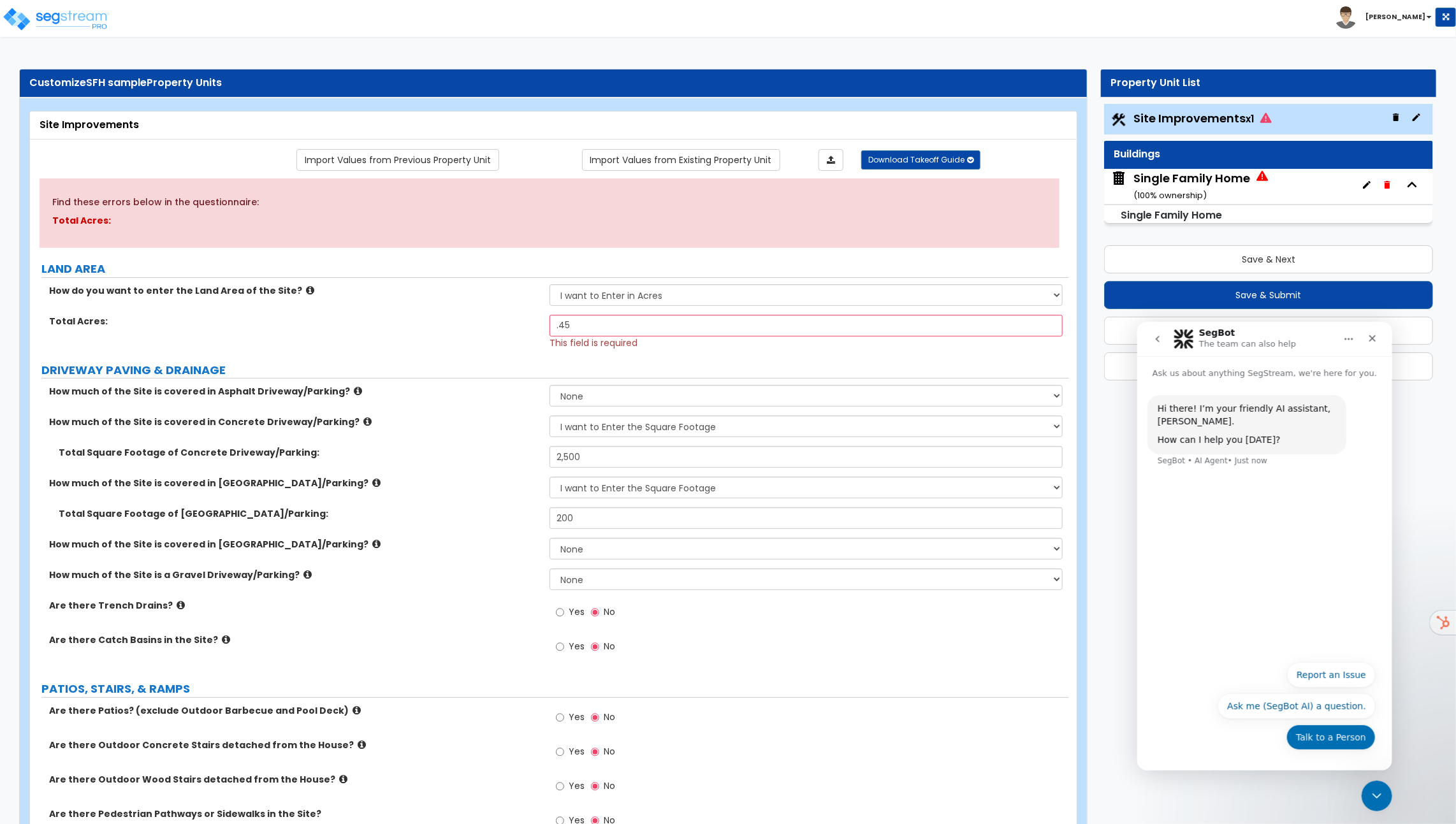
click at [1326, 736] on button "Talk to a Person" at bounding box center [1330, 737] width 89 height 25
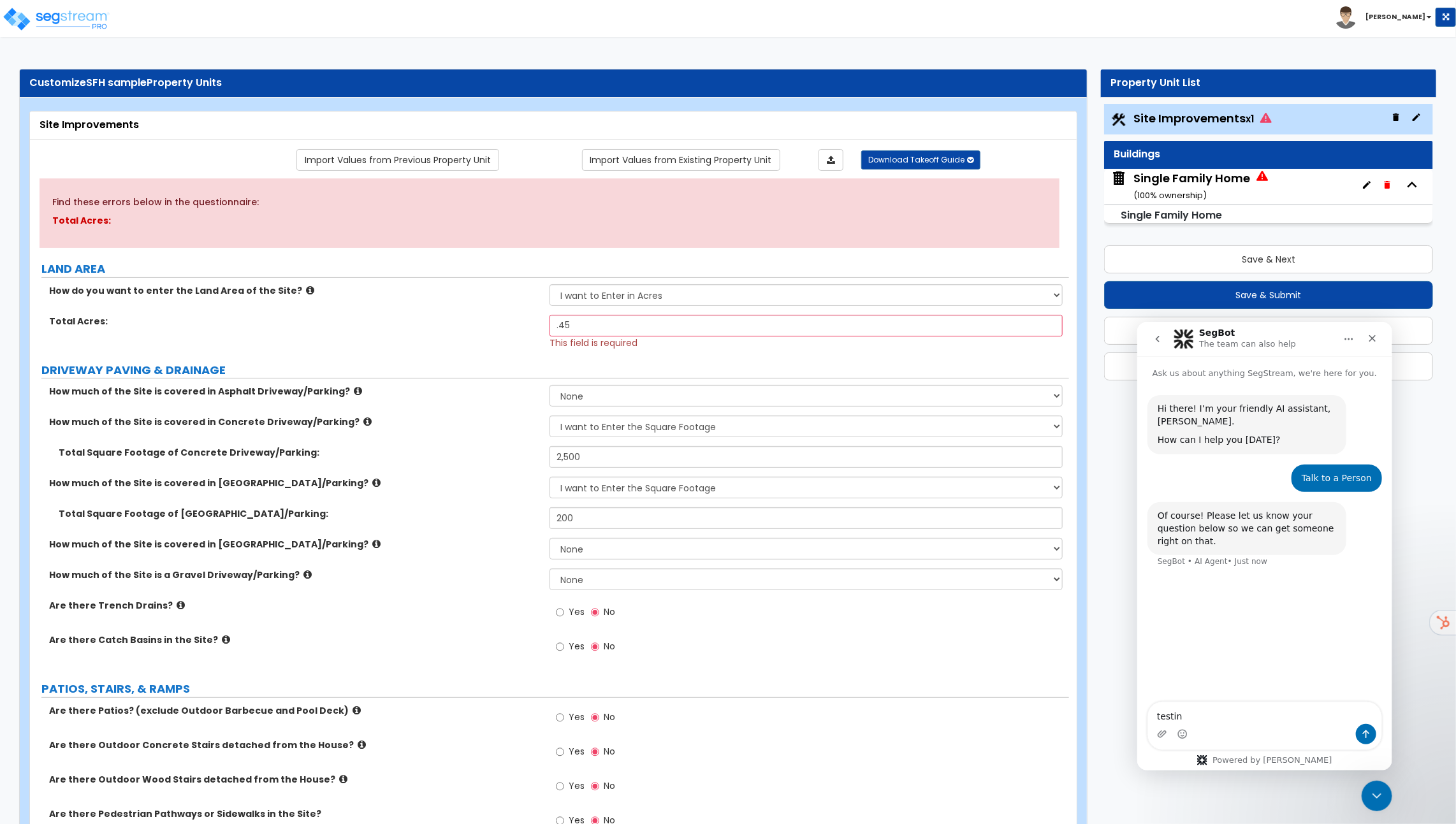
type textarea "testing"
click at [1376, 782] on div "Close Intercom Messenger" at bounding box center [1374, 794] width 30 height 30
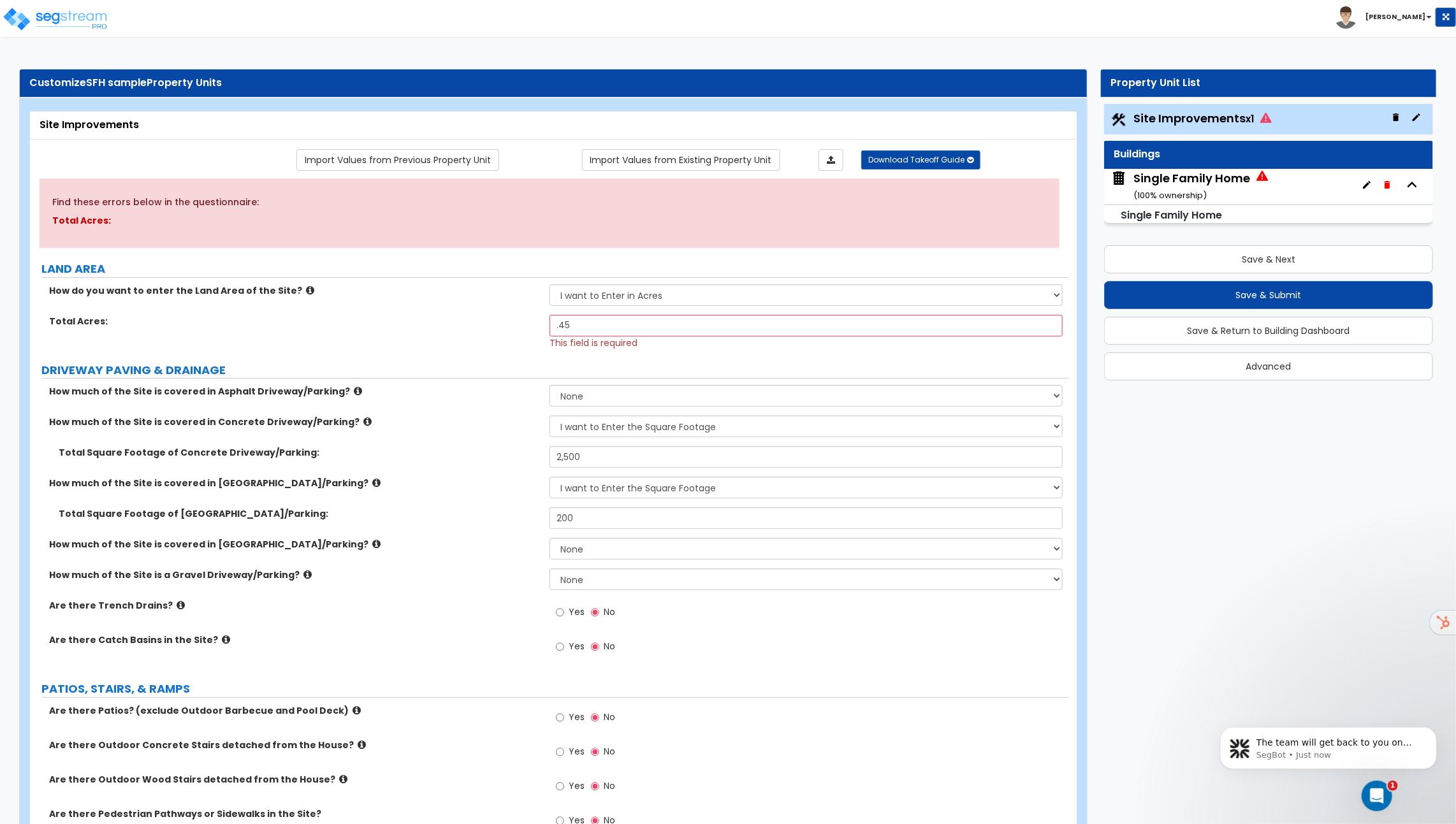
scroll to position [28, 0]
click at [1389, 784] on div "Open Intercom Messenger" at bounding box center [1374, 794] width 30 height 30
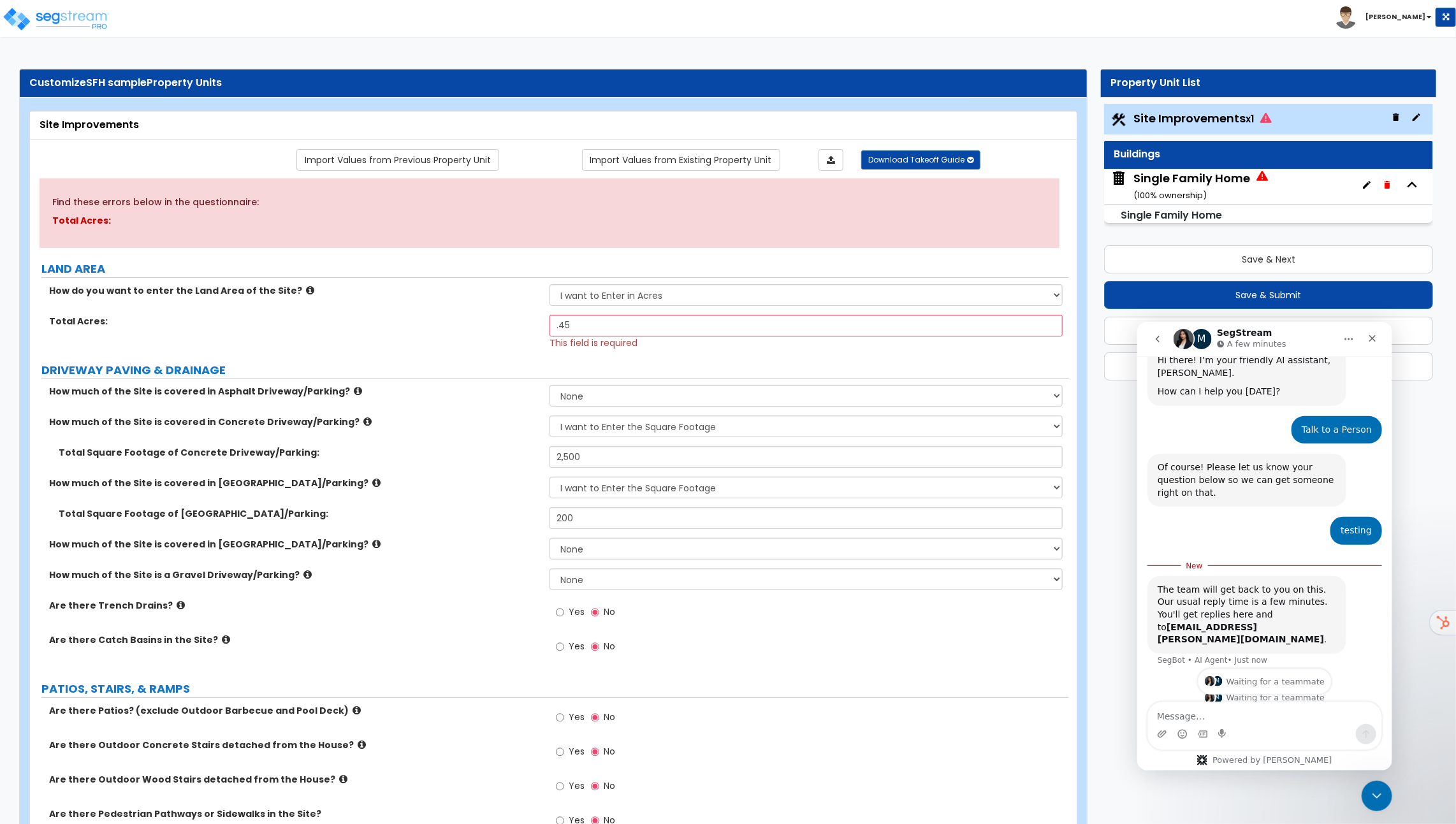
scroll to position [49, 0]
click at [1384, 789] on div "Close Intercom Messenger" at bounding box center [1374, 794] width 30 height 30
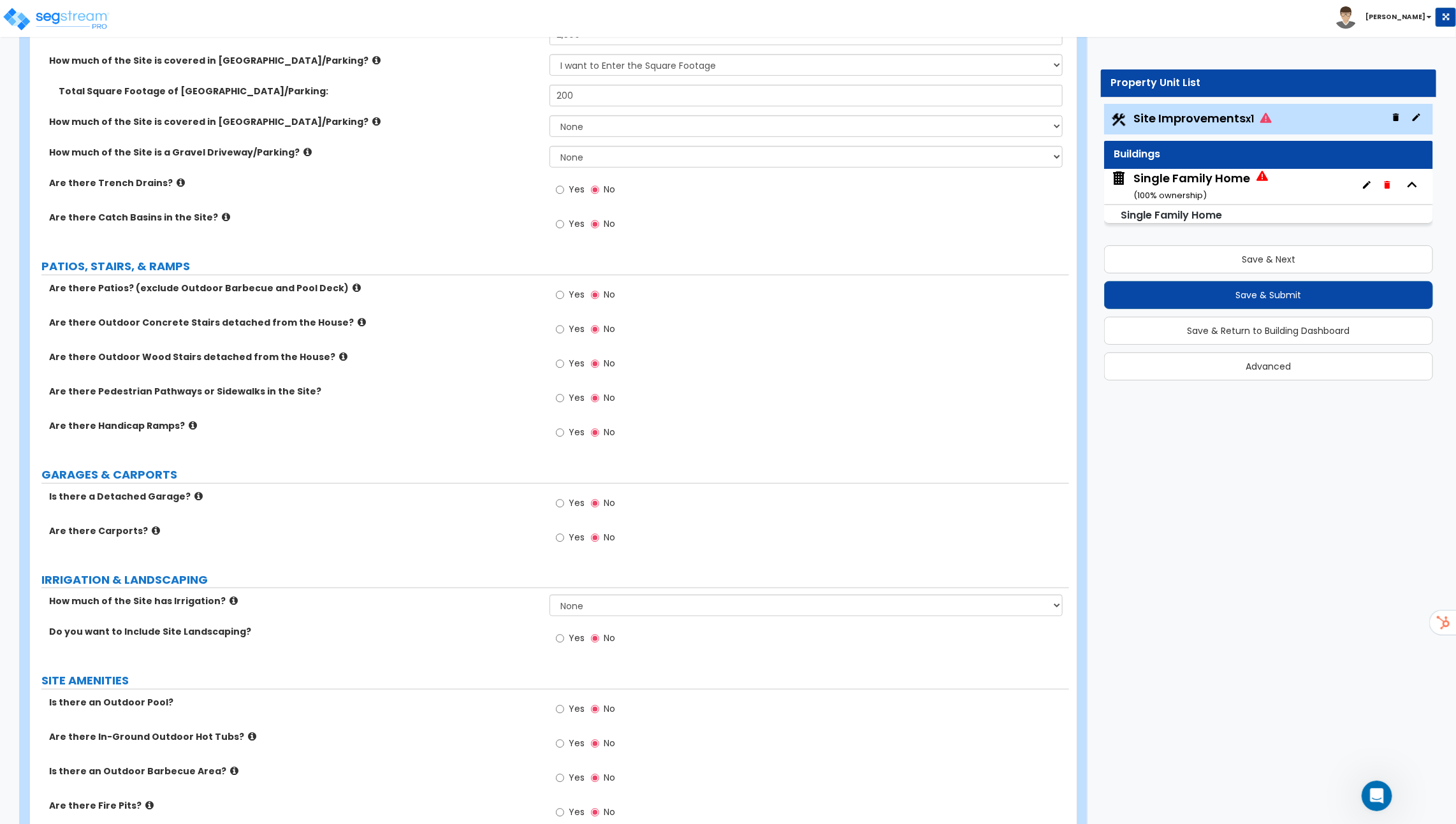
scroll to position [466, 0]
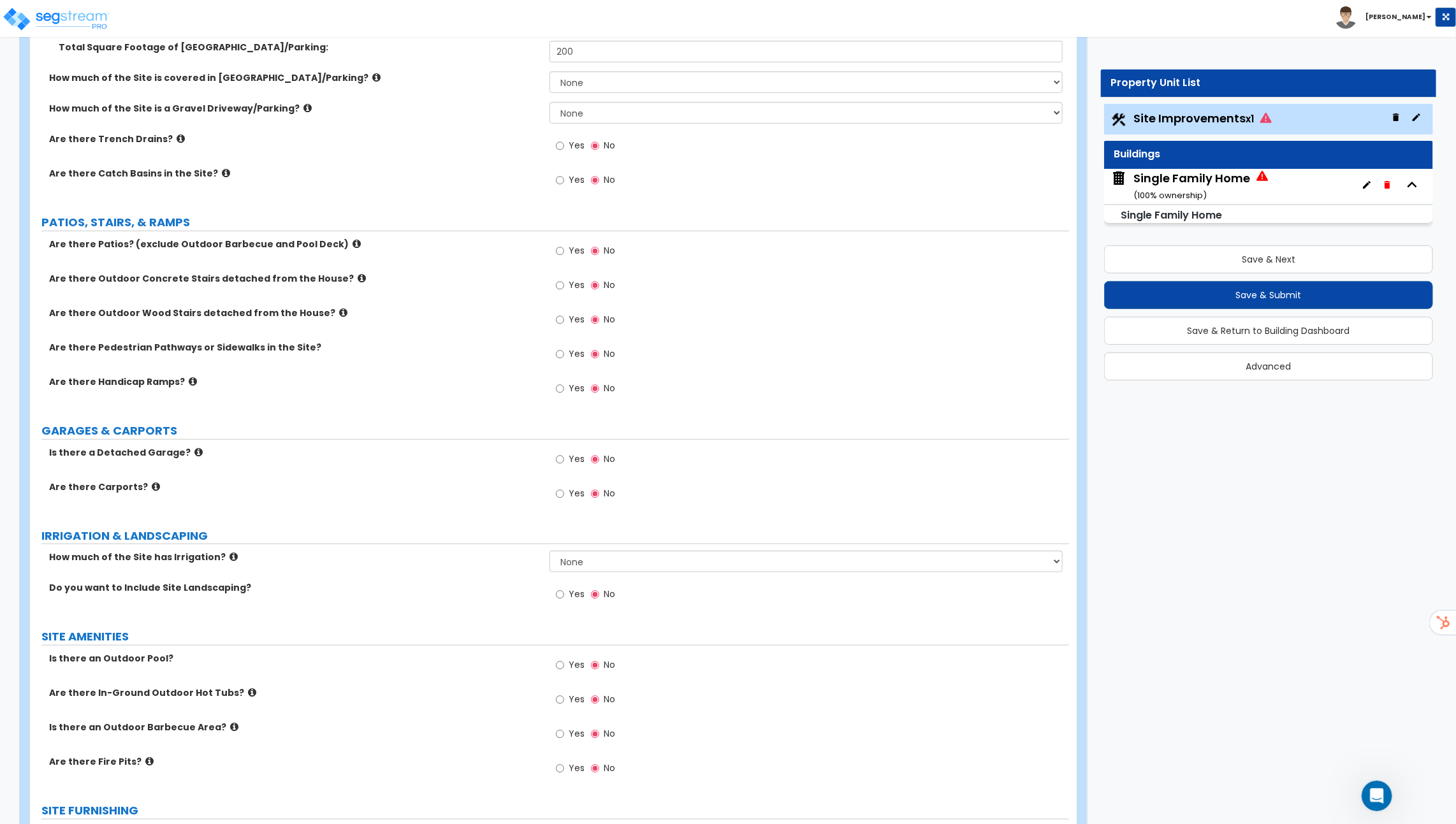
click at [352, 242] on icon at bounding box center [356, 244] width 8 height 10
click at [577, 247] on span "Yes" at bounding box center [576, 251] width 16 height 13
click at [564, 247] on input "Yes" at bounding box center [560, 251] width 8 height 14
radio input "true"
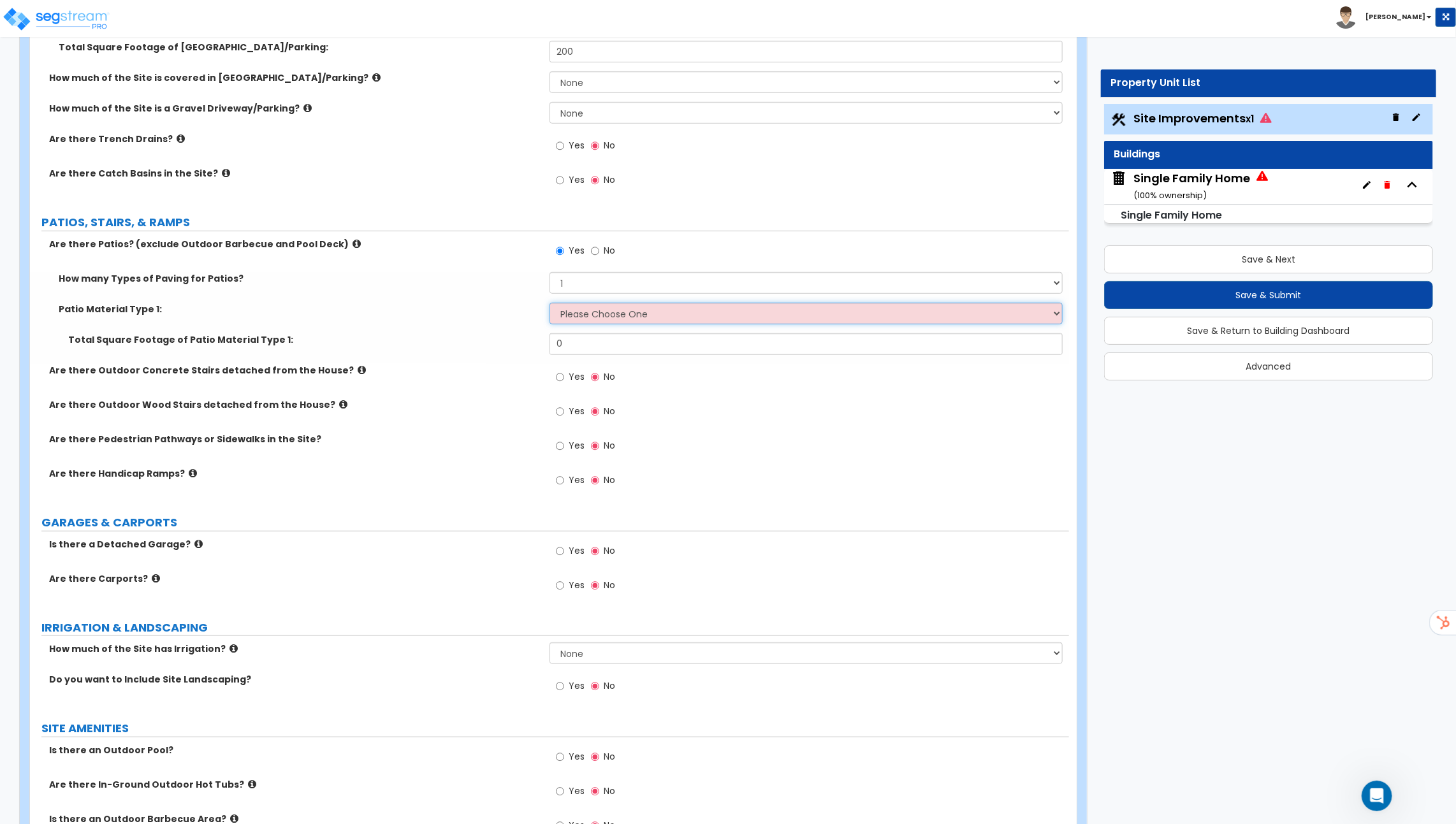
click at [602, 310] on select "Please Choose One Bare Concrete Stamped Concrete Brick Pavers Stone Pavers Tile…" at bounding box center [806, 313] width 513 height 22
select select "1"
click at [549, 303] on select "Please Choose One Bare Concrete Stamped Concrete Brick Pavers Stone Pavers Tile…" at bounding box center [806, 313] width 513 height 22
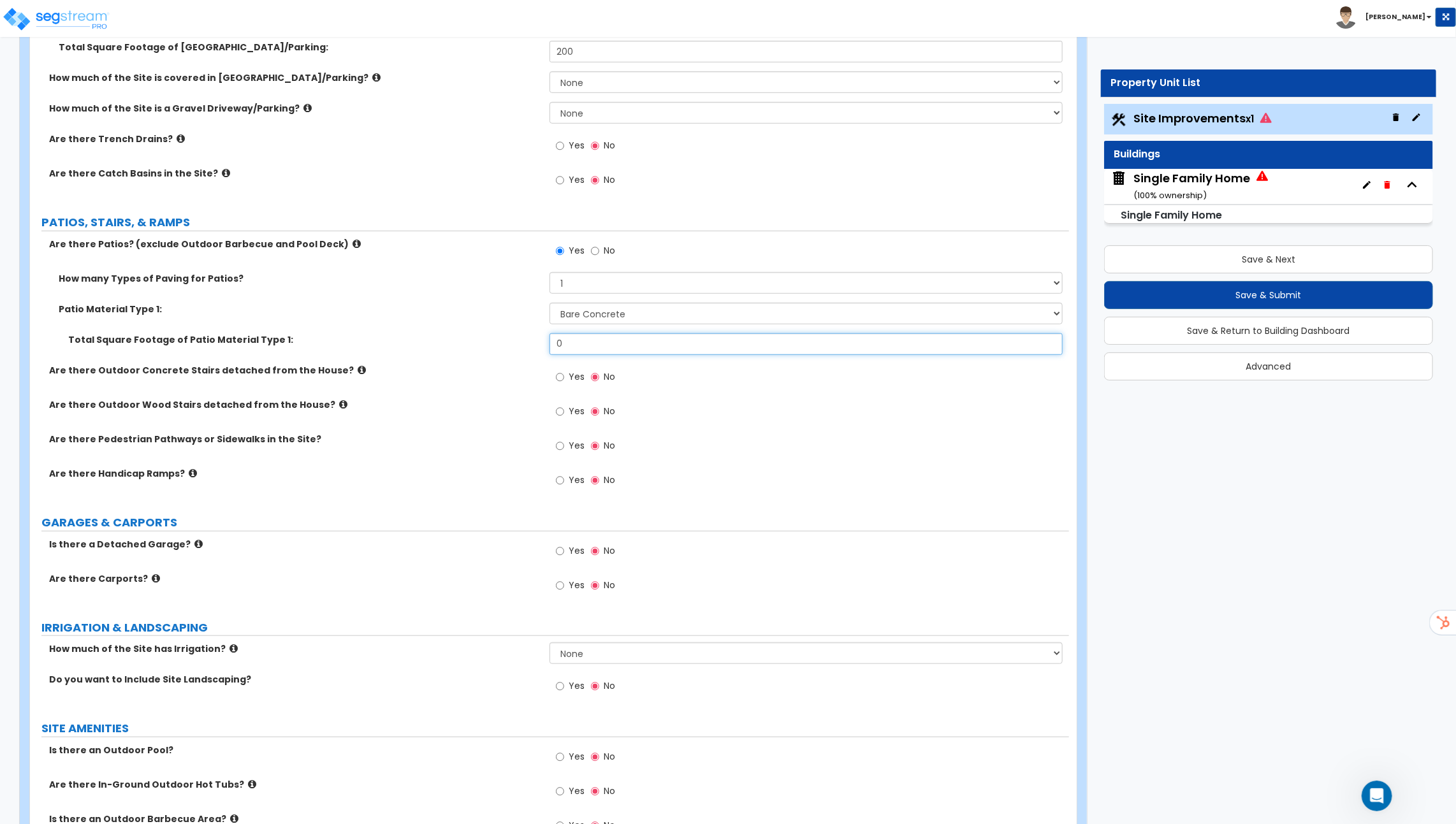
drag, startPoint x: 587, startPoint y: 343, endPoint x: 551, endPoint y: 343, distance: 36.0
click at [553, 343] on input "0" at bounding box center [806, 344] width 513 height 22
type input "500"
click at [358, 368] on icon at bounding box center [362, 370] width 8 height 10
click at [339, 399] on icon at bounding box center [343, 404] width 8 height 10
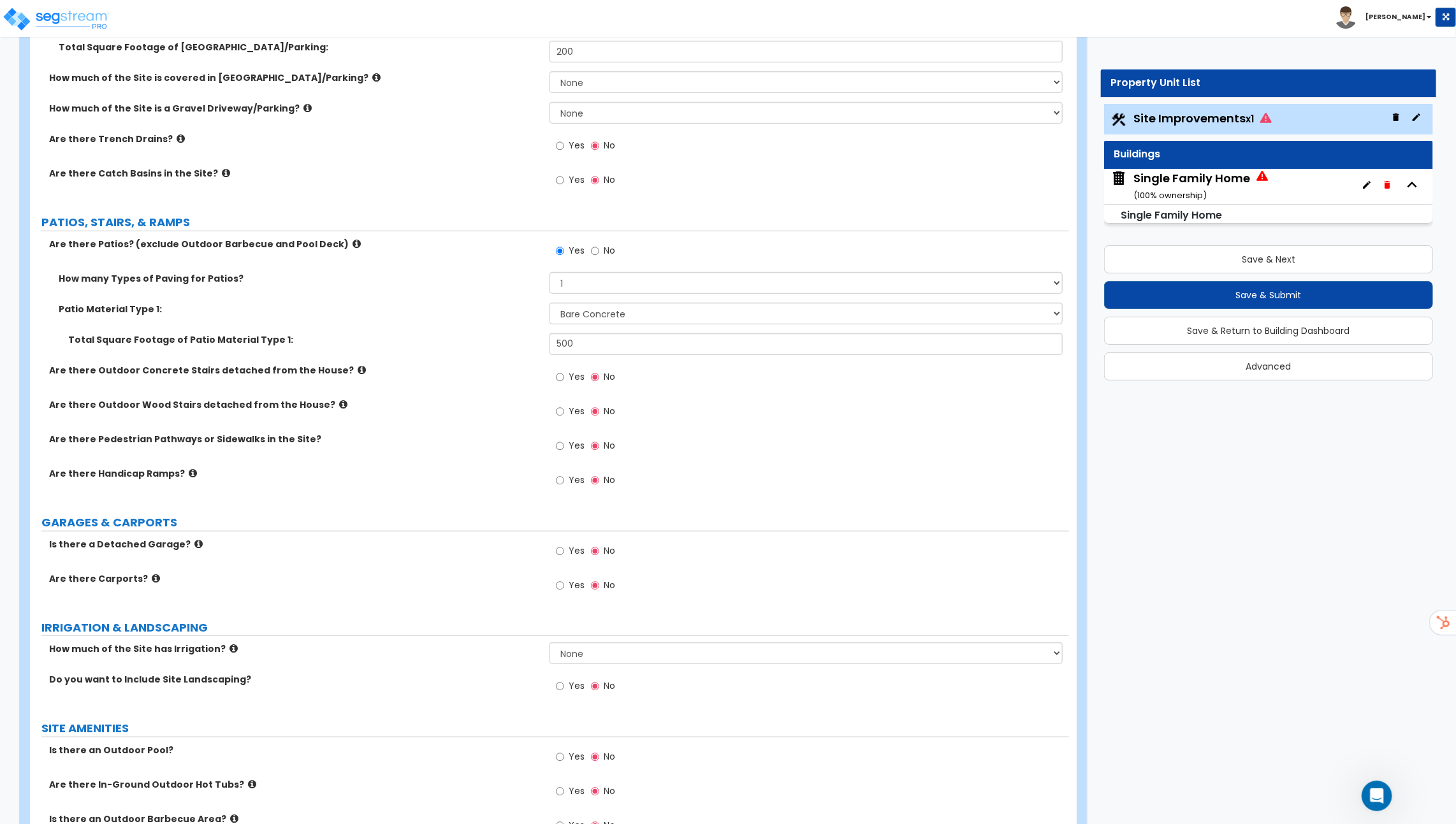
click at [567, 447] on label "Yes" at bounding box center [570, 447] width 29 height 22
click at [564, 447] on input "Yes" at bounding box center [560, 446] width 8 height 14
radio input "true"
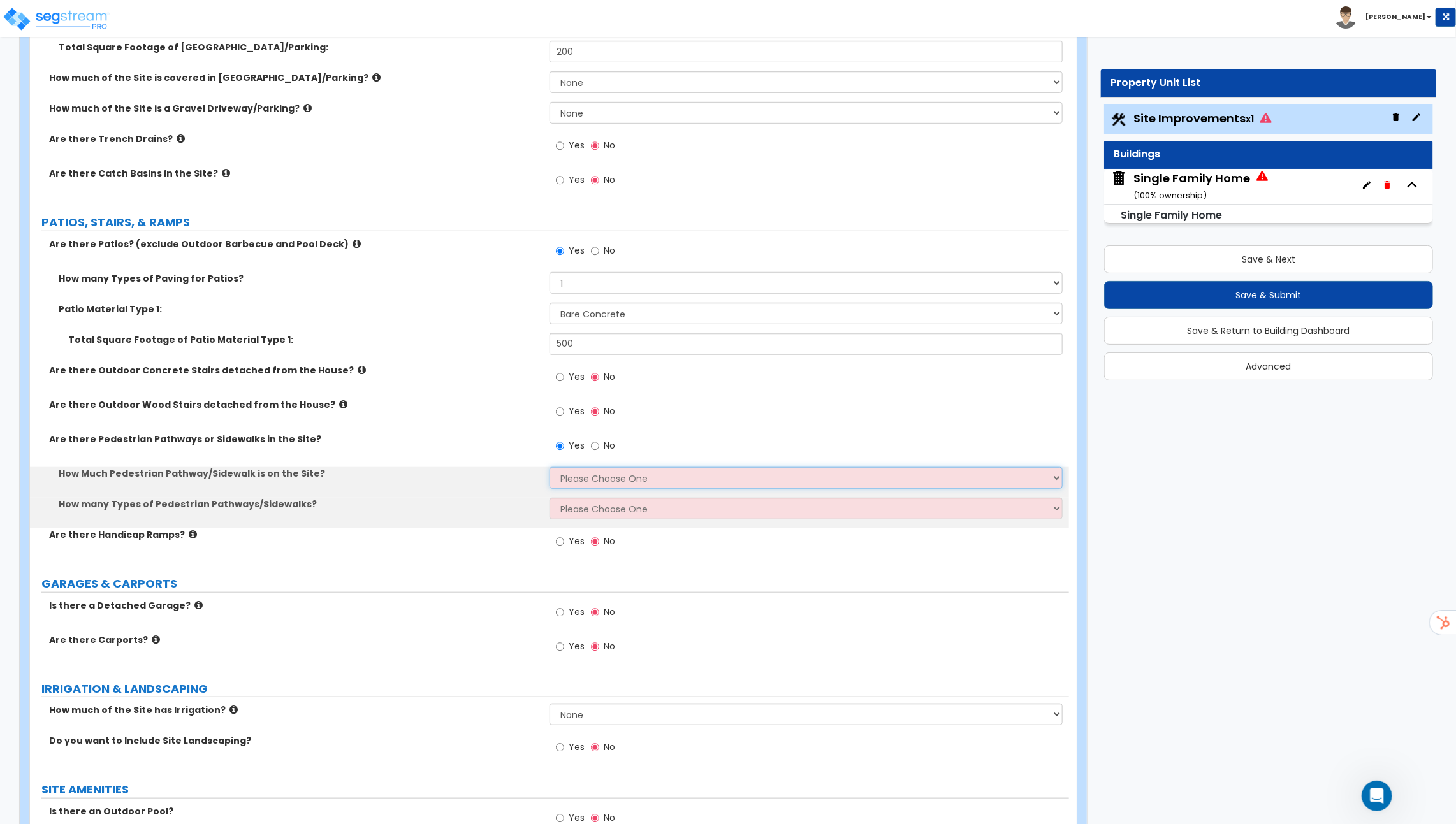
click at [612, 477] on select "Please Choose One I Don't Know, Please Estimate For Me Enter Linear Footage" at bounding box center [806, 477] width 513 height 22
select select "2"
click at [549, 467] on select "Please Choose One I Don't Know, Please Estimate For Me Enter Linear Footage" at bounding box center [806, 477] width 513 height 22
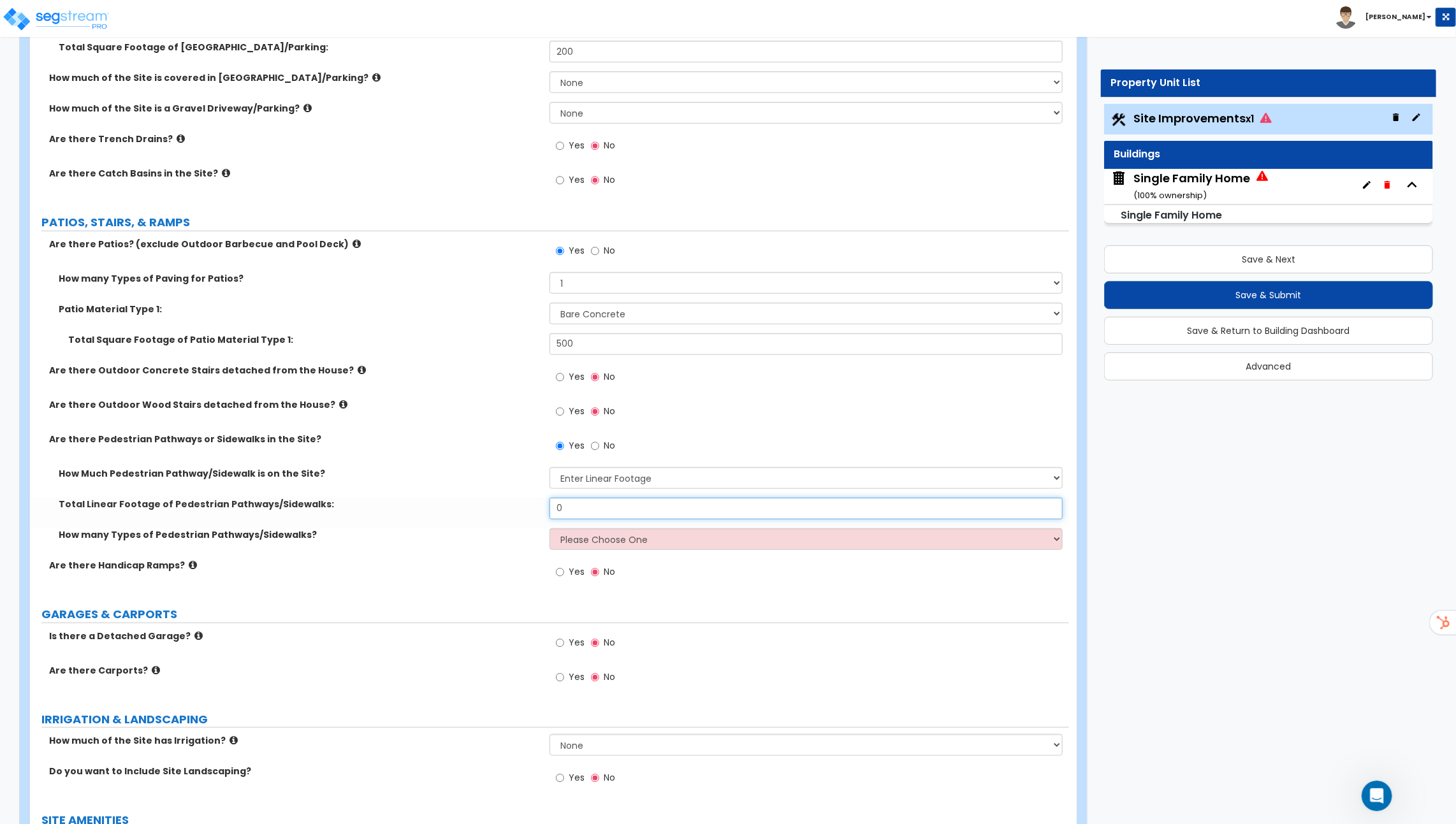
drag, startPoint x: 606, startPoint y: 500, endPoint x: 520, endPoint y: 500, distance: 86.0
click at [522, 500] on div "Total Linear Footage of Pedestrian Pathways/Sidewalks: 0" at bounding box center [549, 513] width 1039 height 30
type input "28"
click at [597, 548] on div "How many Types of Pedestrian Pathways/Sidewalks? Please Choose One 1 2 3" at bounding box center [549, 543] width 1039 height 30
click at [606, 542] on select "Please Choose One 1 2 3" at bounding box center [806, 539] width 513 height 22
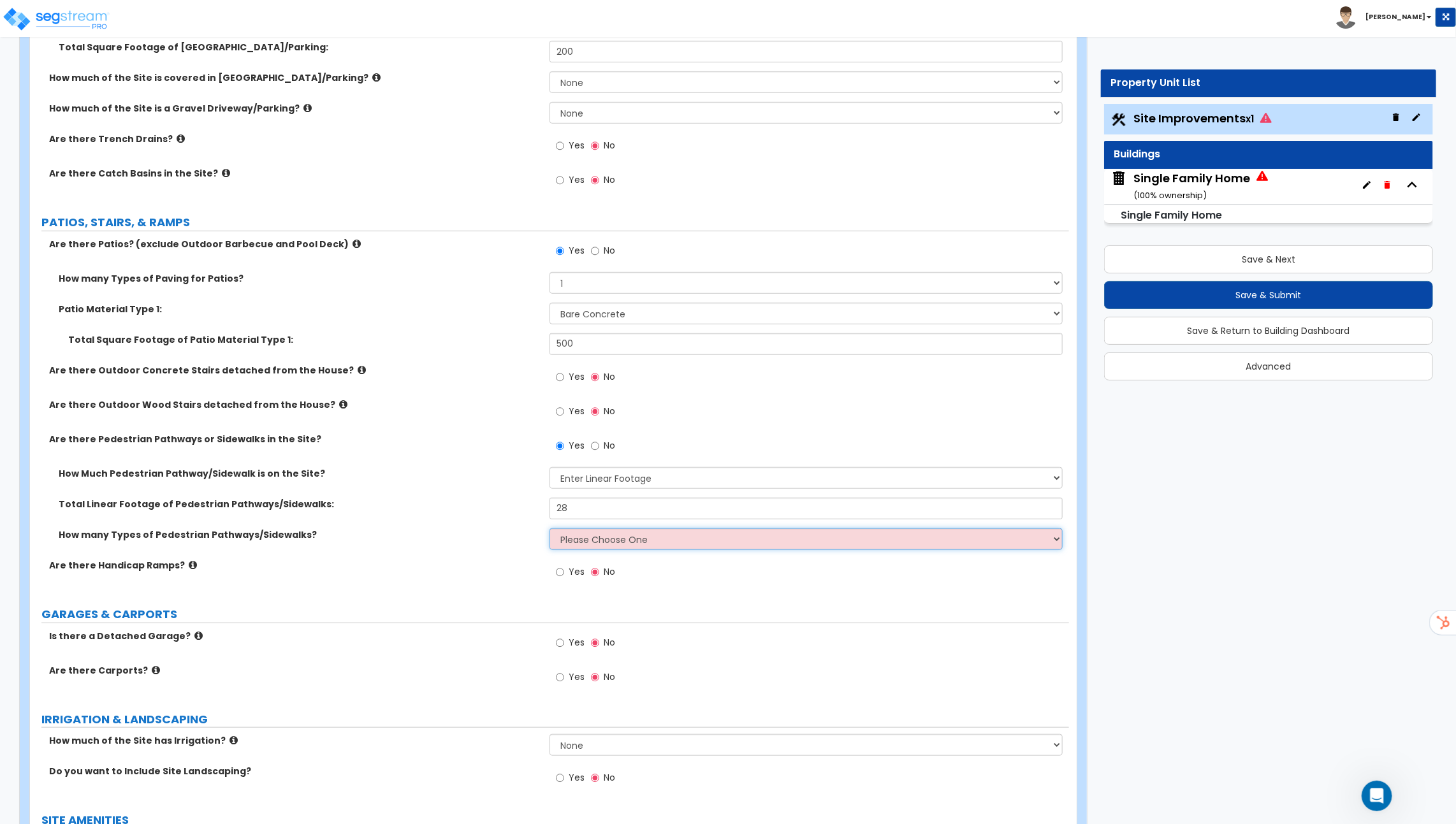
select select "1"
click at [549, 528] on select "Please Choose One 1 2 3" at bounding box center [806, 539] width 513 height 22
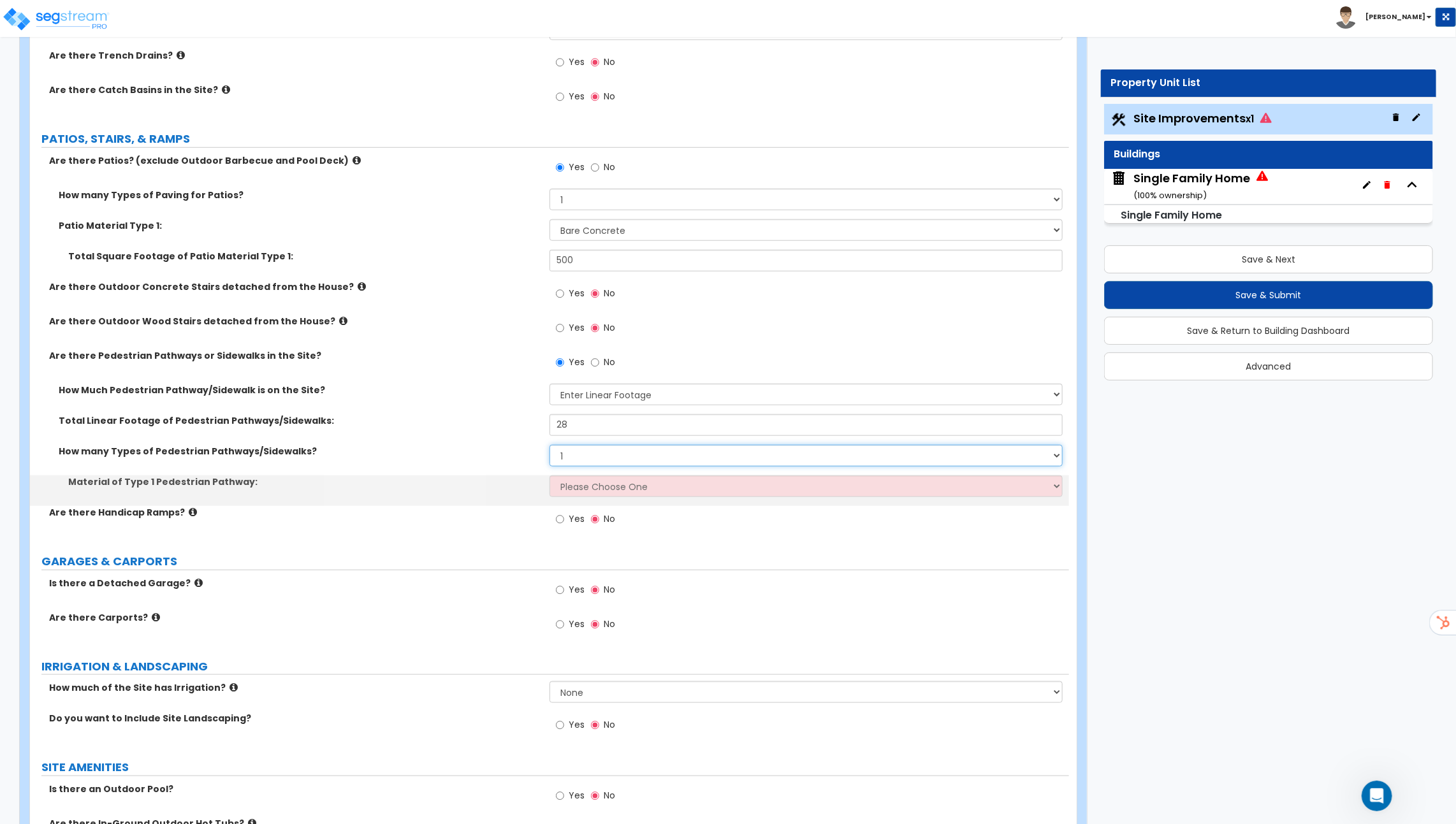
scroll to position [568, 0]
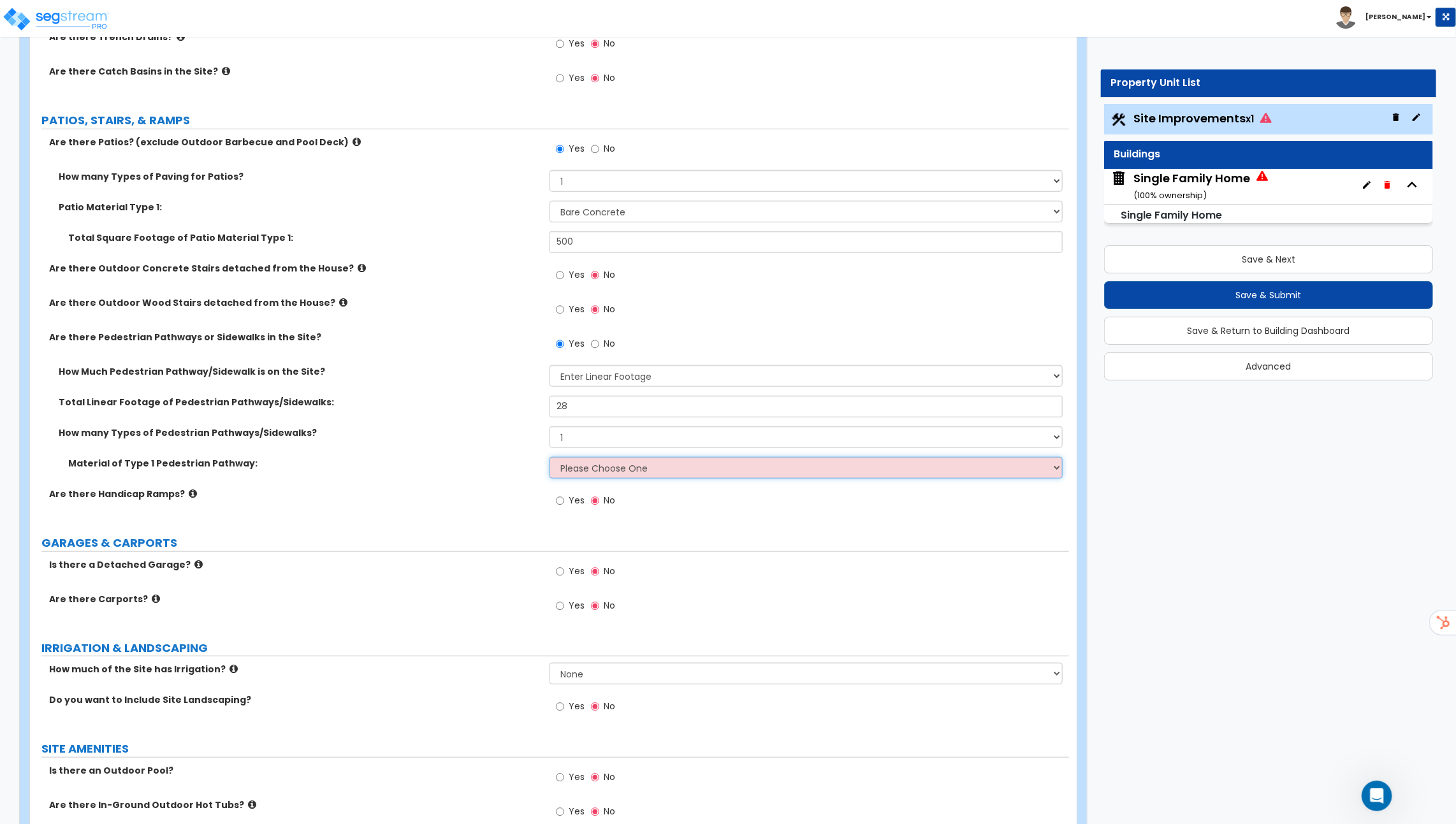
click at [621, 464] on select "Please Choose One Bare Concrete Stamped Concrete Brick Pavers Stone Pavers Wood…" at bounding box center [806, 468] width 513 height 22
select select "1"
click at [549, 457] on select "Please Choose One Bare Concrete Stamped Concrete Brick Pavers Stone Pavers Wood…" at bounding box center [806, 468] width 513 height 22
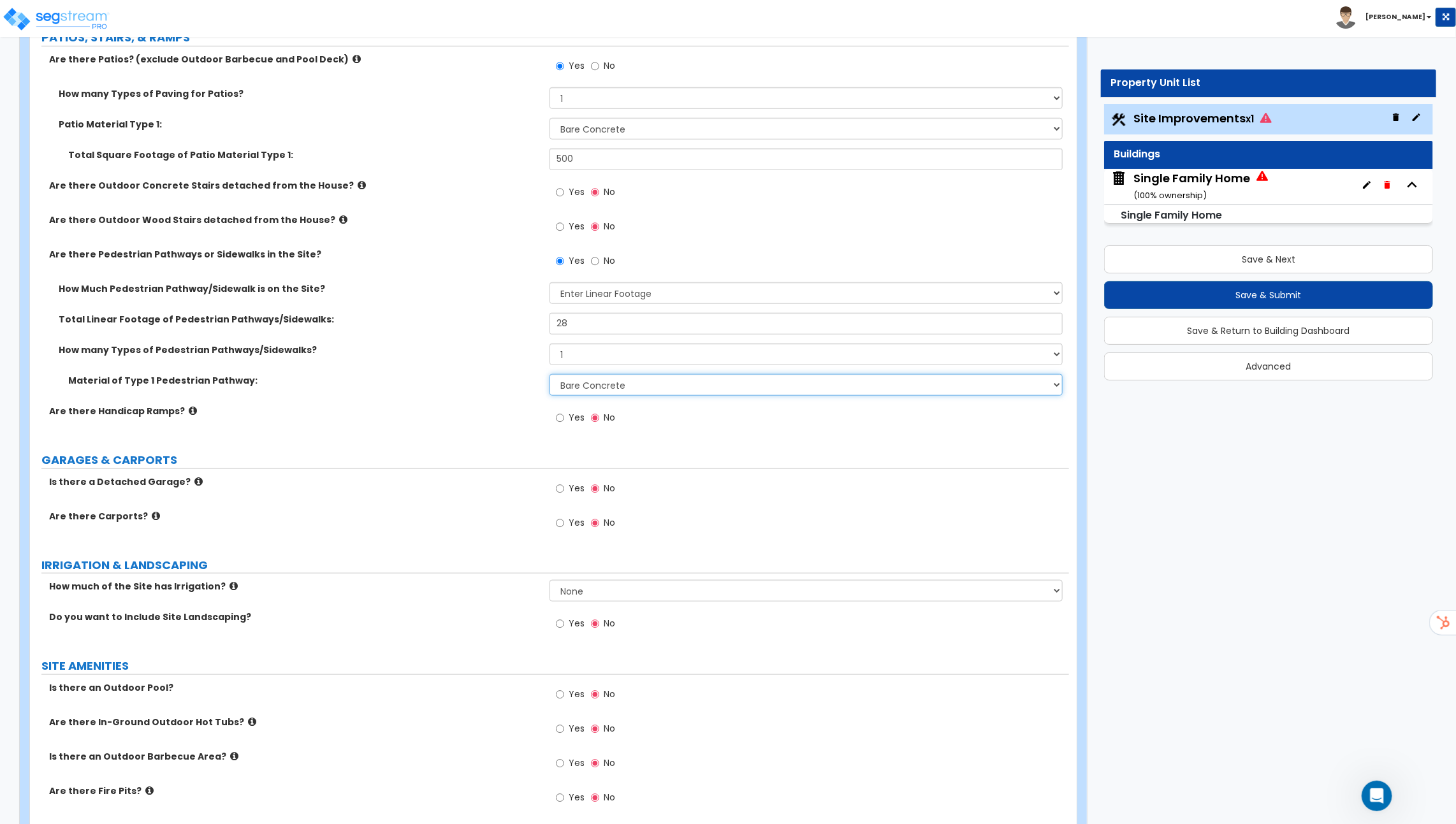
scroll to position [702, 0]
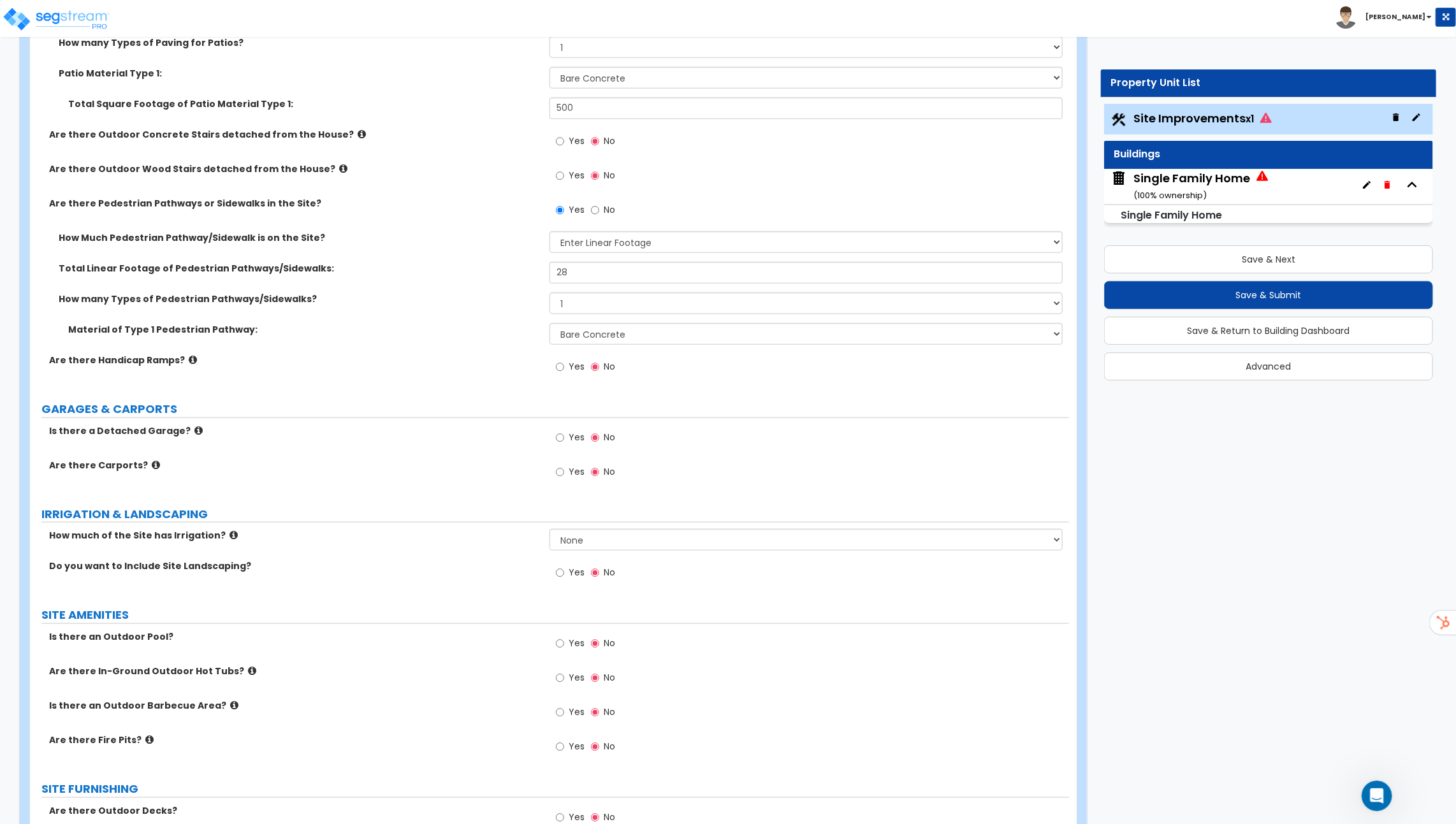
click at [194, 426] on icon at bounding box center [199, 430] width 8 height 10
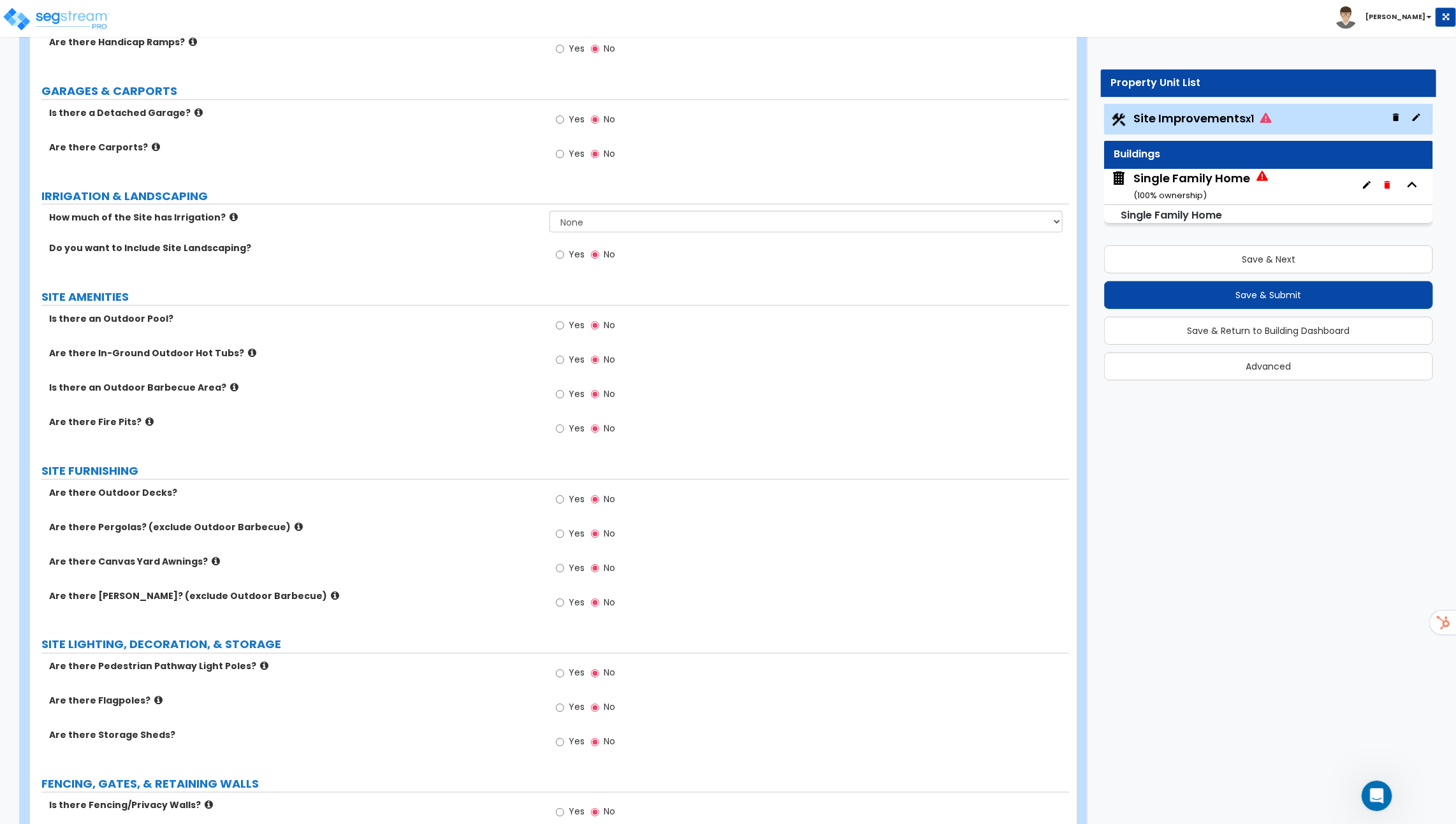
scroll to position [1023, 0]
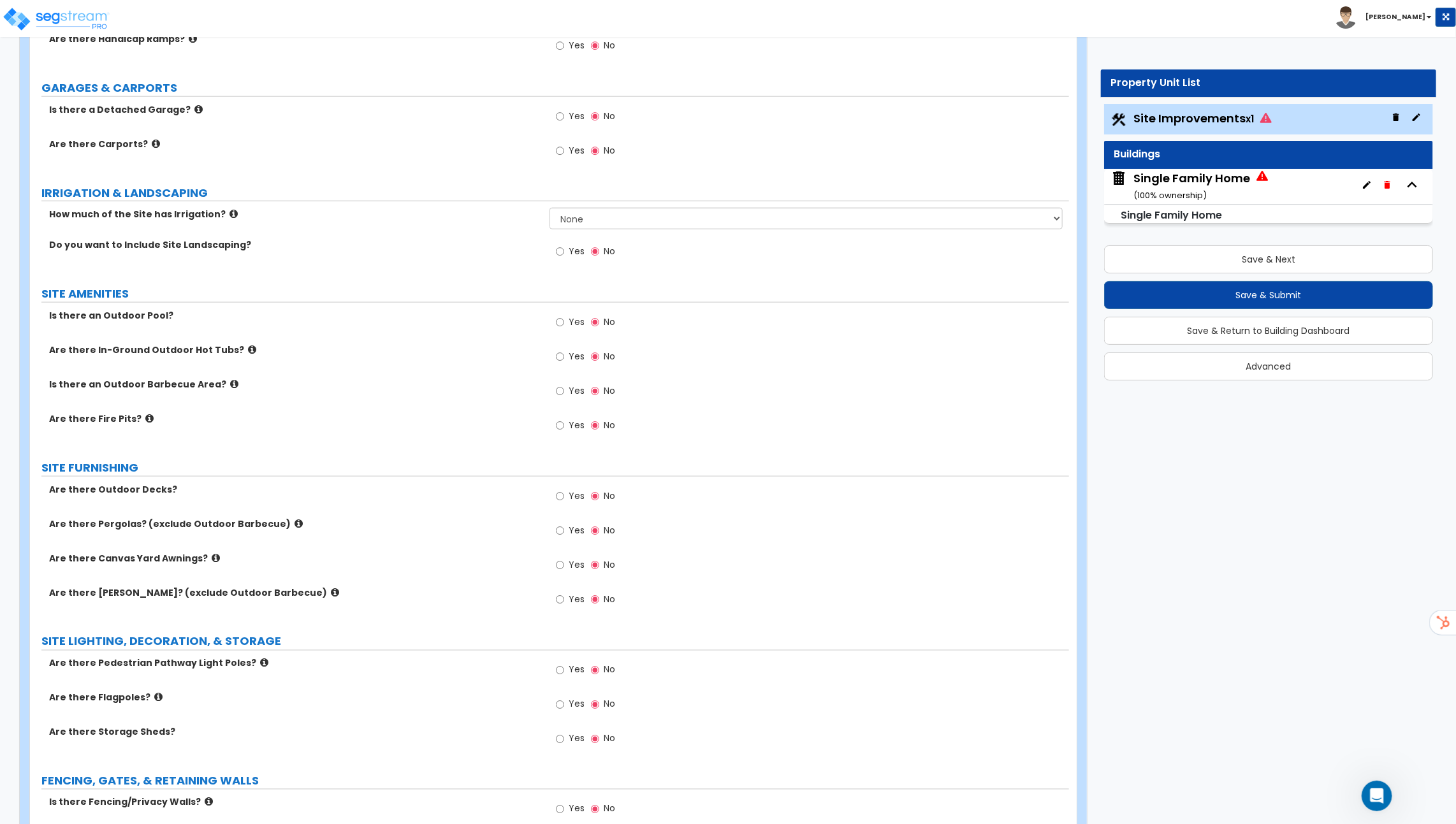
click at [568, 323] on span "Yes" at bounding box center [576, 322] width 16 height 13
click at [564, 323] on input "Yes" at bounding box center [560, 323] width 8 height 14
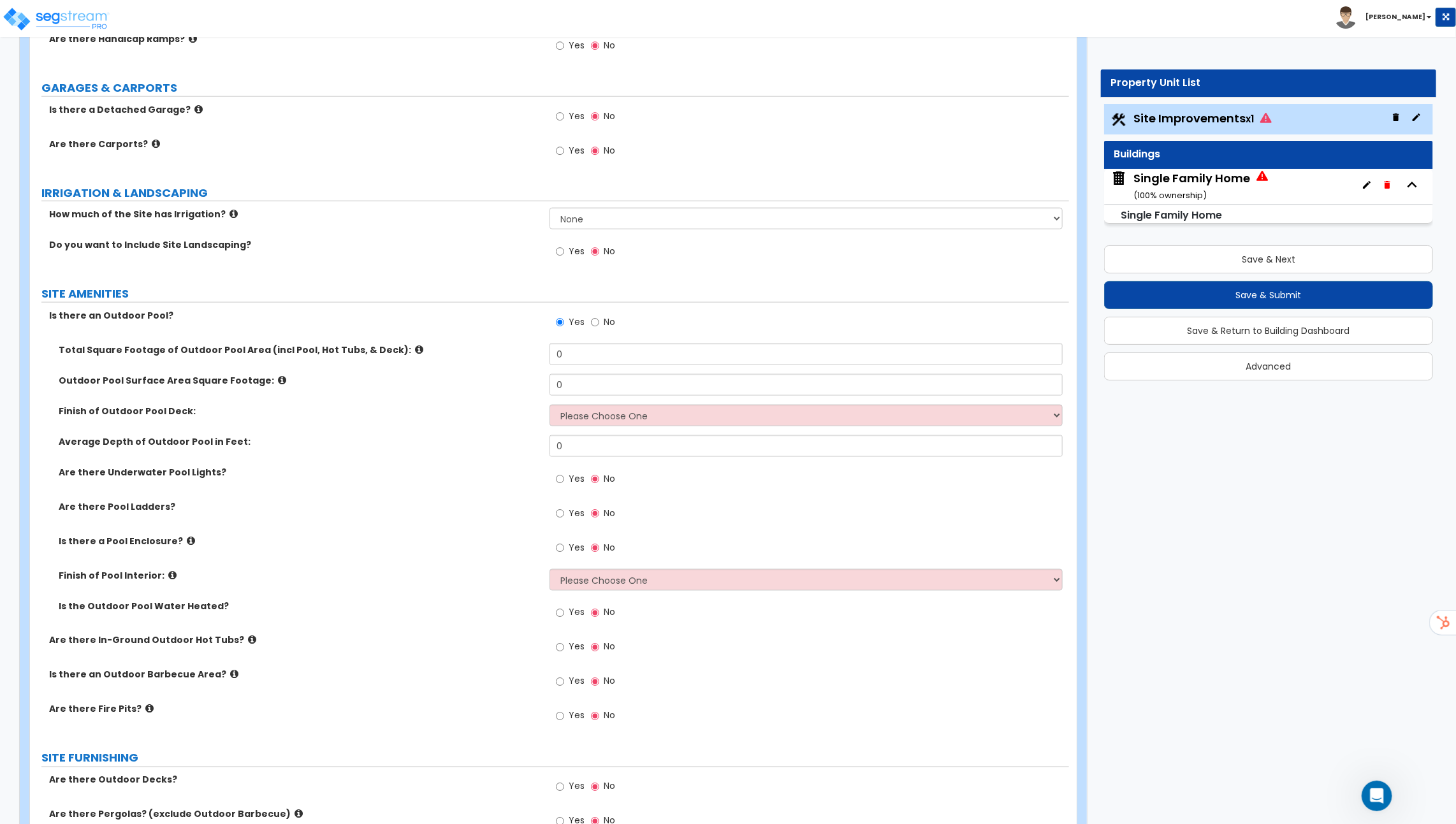
click at [599, 317] on label "No" at bounding box center [603, 323] width 24 height 22
click at [599, 317] on input "No" at bounding box center [595, 323] width 8 height 14
radio input "false"
radio input "true"
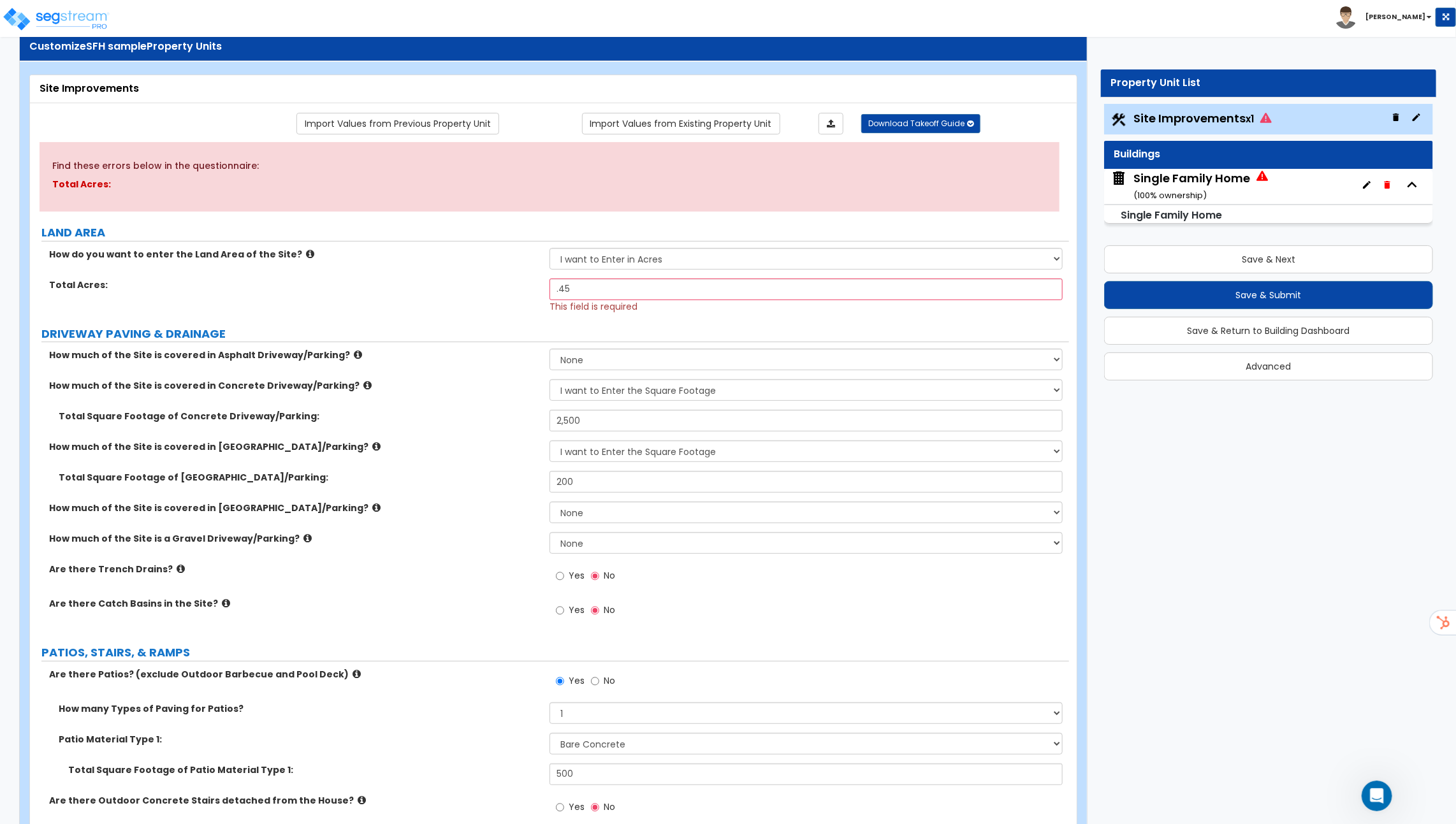
scroll to position [0, 0]
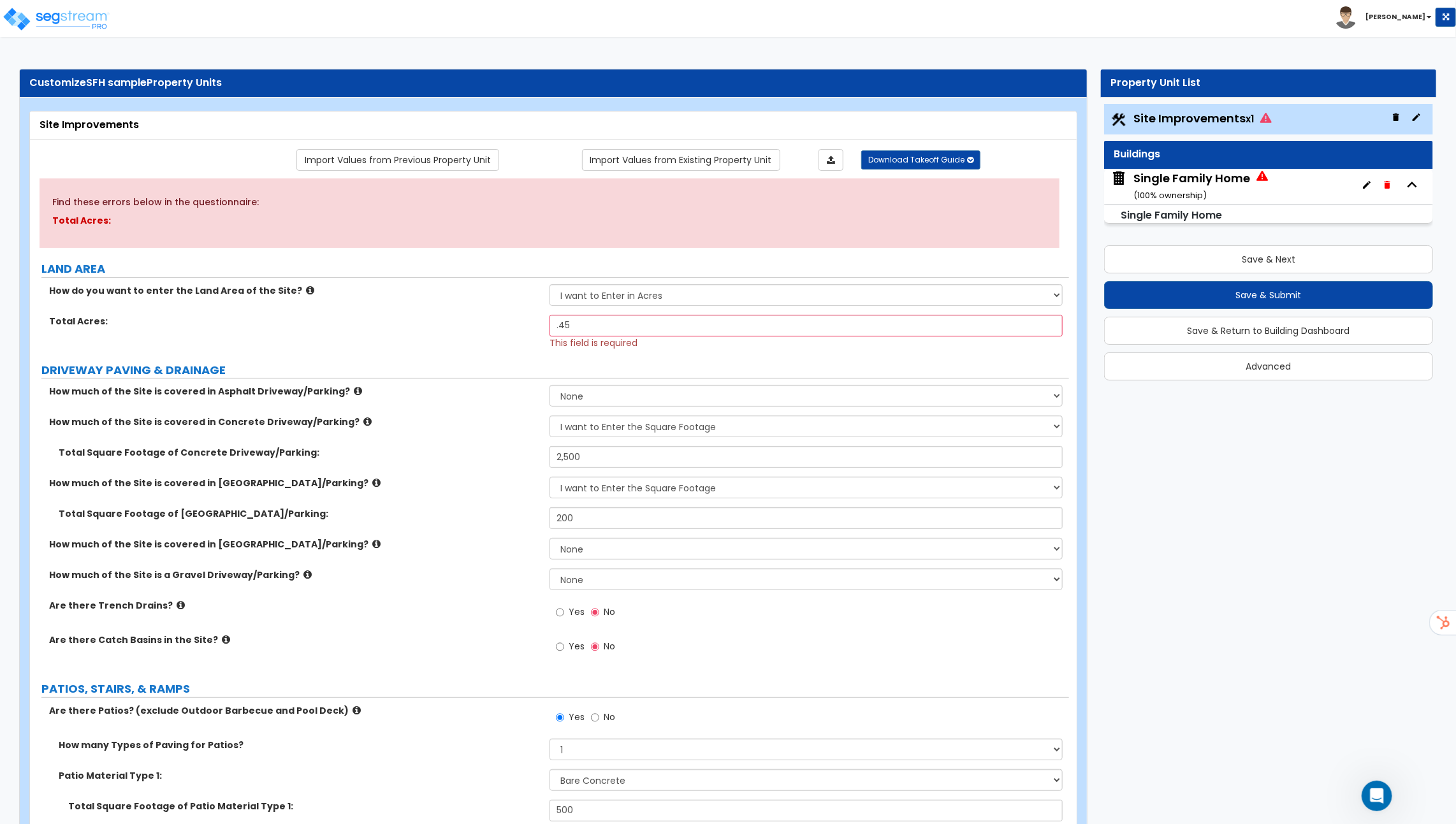
click at [1190, 275] on div "Save & Next Save & Submit Save & Return to Building Dashboard Advanced" at bounding box center [1268, 308] width 329 height 144
click at [1191, 256] on button "Save & Next" at bounding box center [1268, 259] width 329 height 28
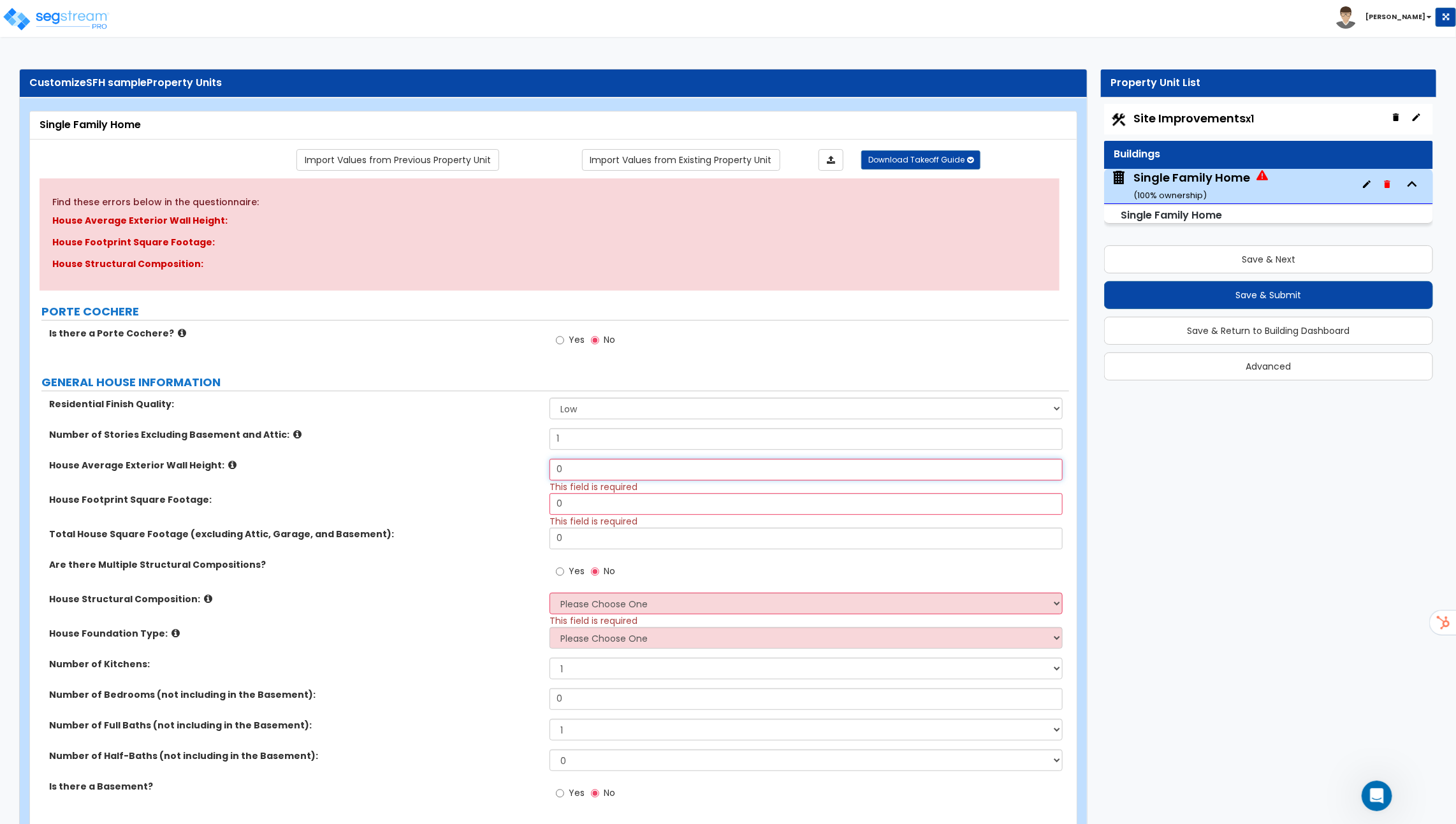
click at [580, 473] on input "0" at bounding box center [806, 470] width 513 height 22
click at [568, 468] on input "0" at bounding box center [806, 470] width 513 height 22
click at [579, 411] on select "Low Average High" at bounding box center [806, 408] width 513 height 22
select select "1"
click at [549, 398] on select "Low Average High" at bounding box center [806, 408] width 513 height 22
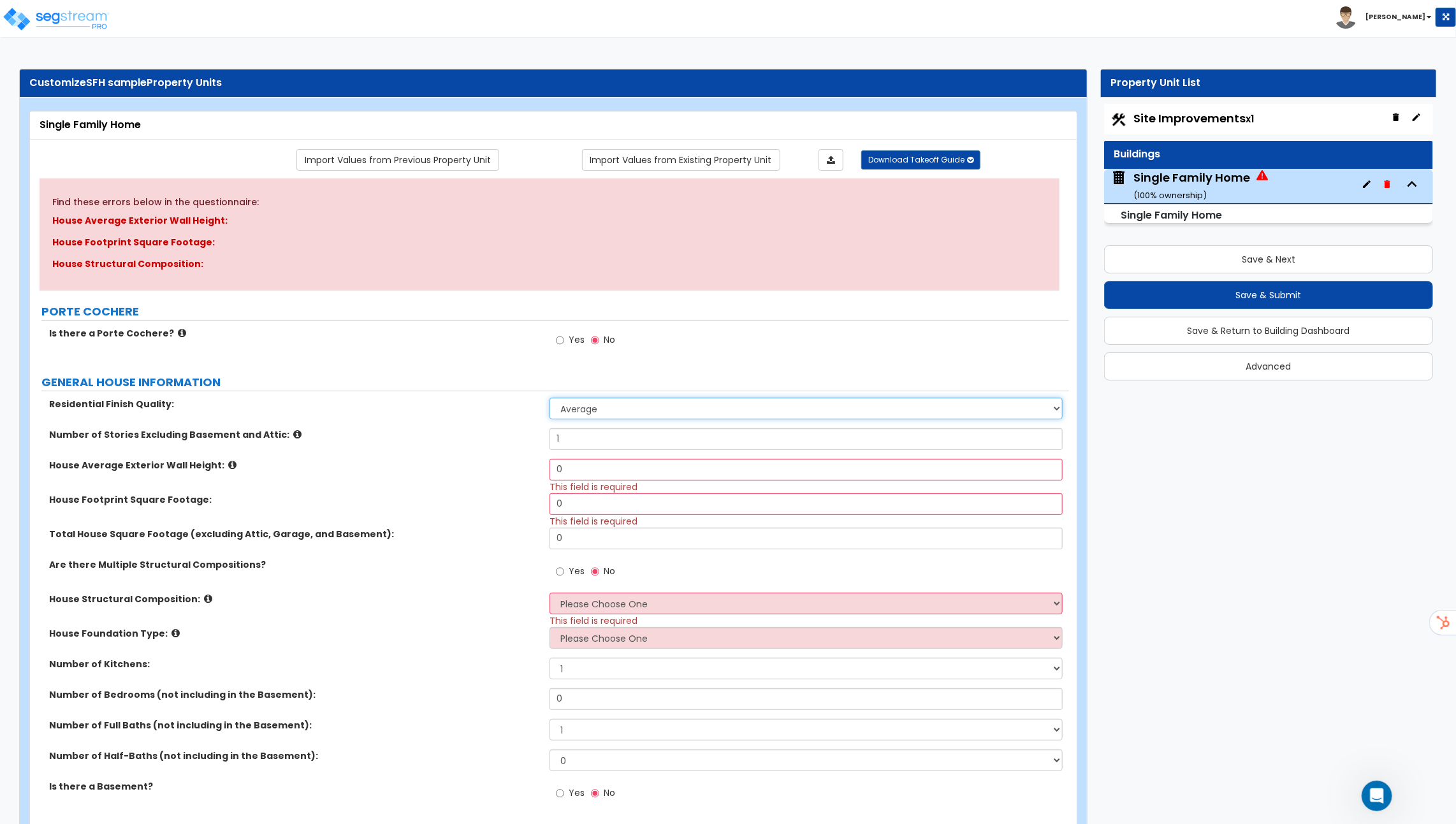
click at [613, 413] on select "Low Average High" at bounding box center [806, 408] width 513 height 22
click at [549, 398] on select "Low Average High" at bounding box center [806, 408] width 513 height 22
click at [228, 461] on icon at bounding box center [232, 465] width 8 height 10
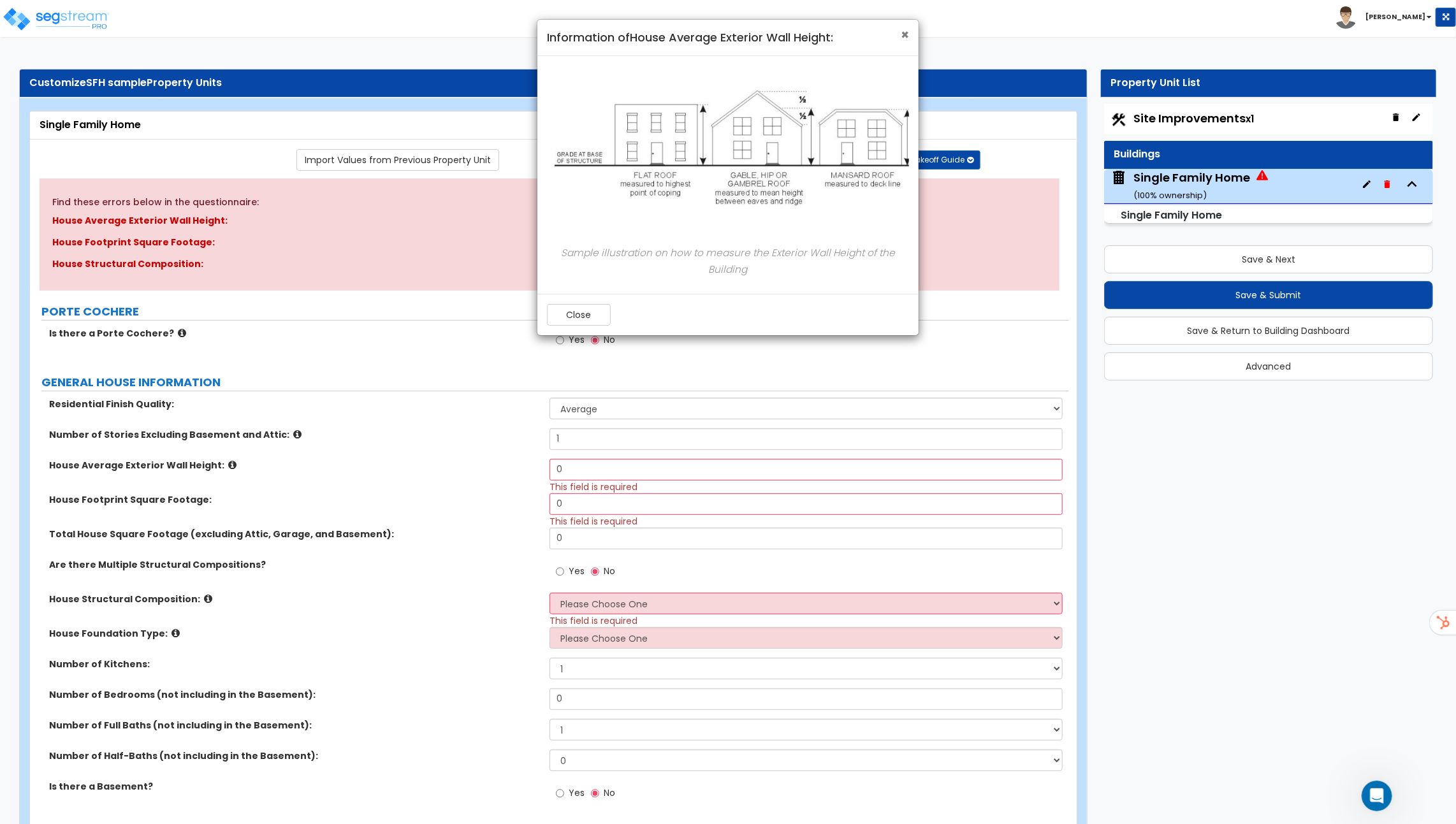
click at [904, 34] on span "×" at bounding box center [905, 35] width 8 height 18
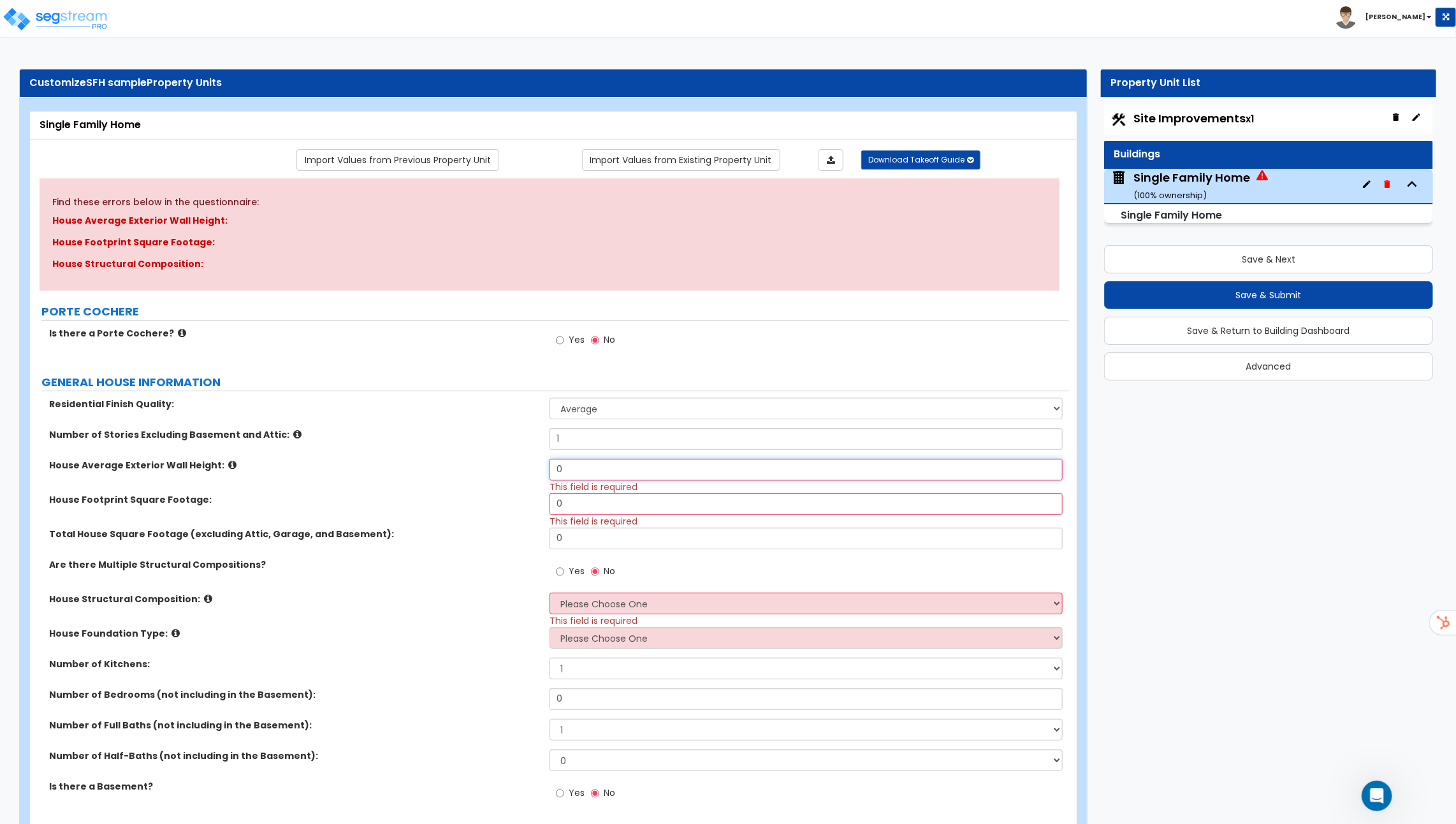
drag, startPoint x: 576, startPoint y: 465, endPoint x: 514, endPoint y: 465, distance: 62.0
click at [523, 465] on div "House Average Exterior Wall Height: 0 This field is required" at bounding box center [549, 476] width 1039 height 35
type input "18"
drag, startPoint x: 569, startPoint y: 444, endPoint x: 509, endPoint y: 440, distance: 60.1
click at [521, 444] on div "Number of Stories Excluding Basement and Attic: 1" at bounding box center [549, 443] width 1039 height 30
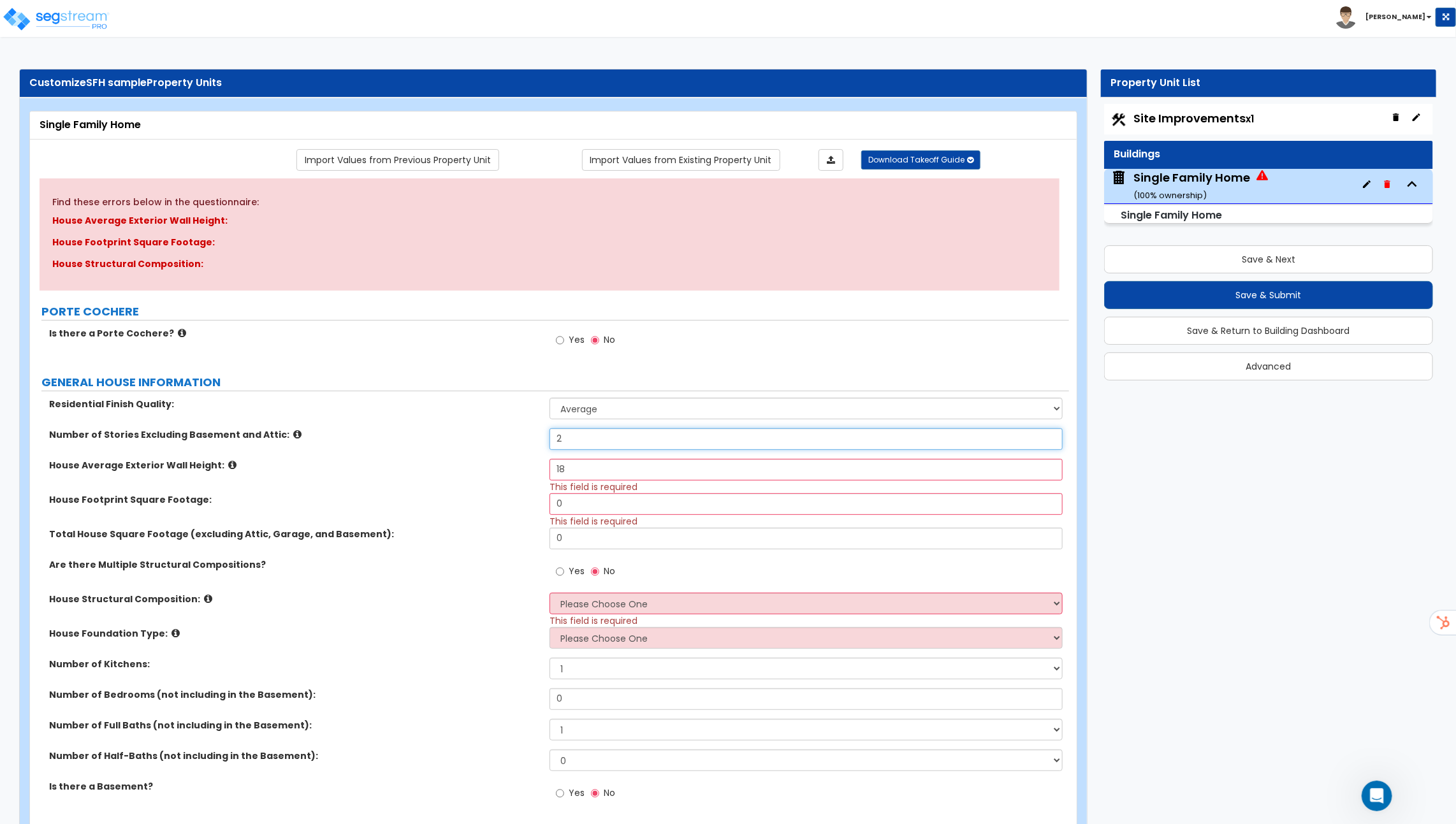
type input "2"
drag, startPoint x: 587, startPoint y: 505, endPoint x: 471, endPoint y: 492, distance: 116.7
click at [511, 499] on div "House Footprint Square Footage: 0 This field is required" at bounding box center [549, 510] width 1039 height 35
type input "2,200"
drag, startPoint x: 595, startPoint y: 537, endPoint x: 508, endPoint y: 537, distance: 87.0
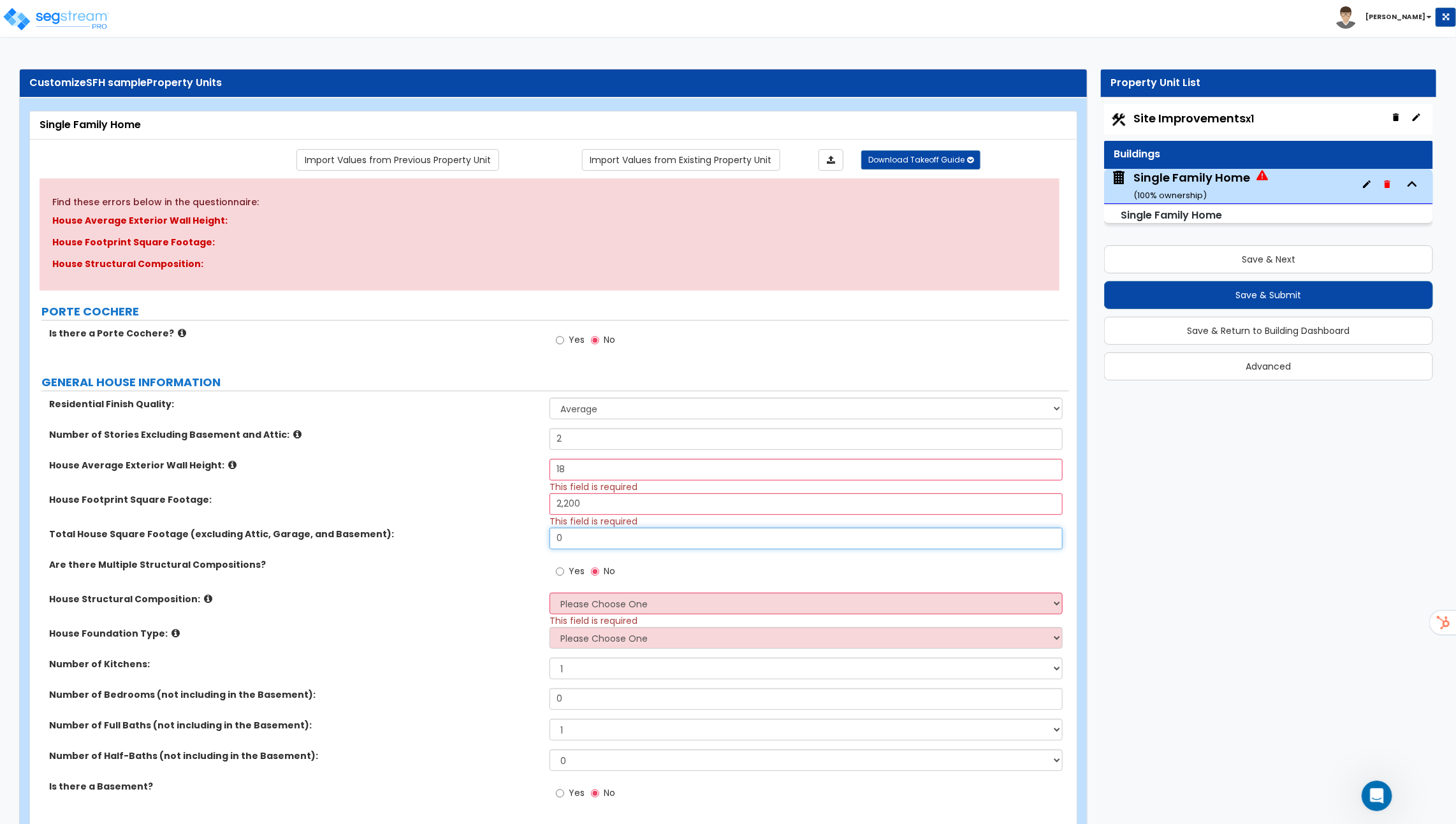
click at [516, 537] on div "Total House Square Footage (excluding Attic, Garage, and Basement): 0" at bounding box center [549, 542] width 1039 height 30
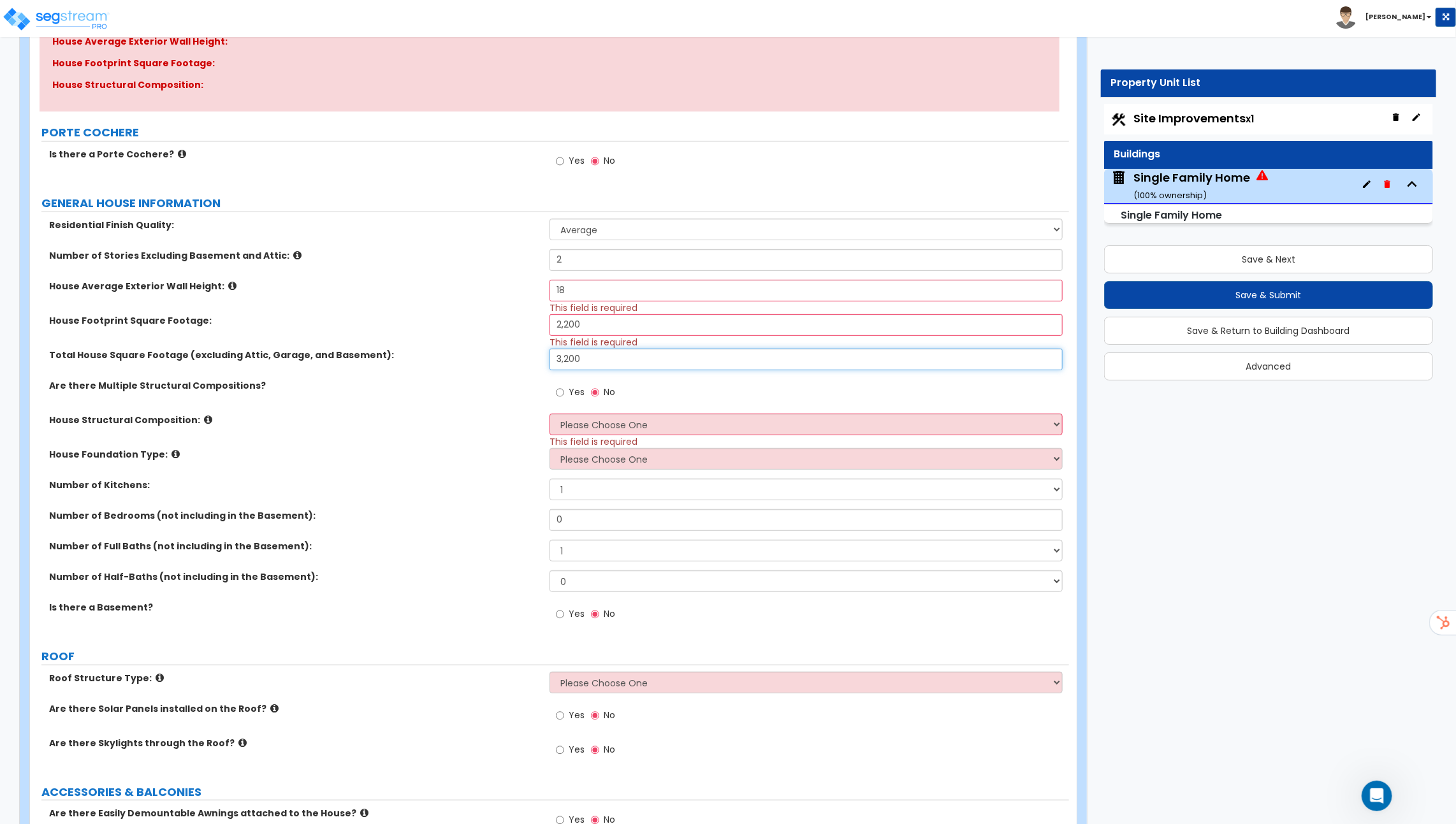
scroll to position [218, 0]
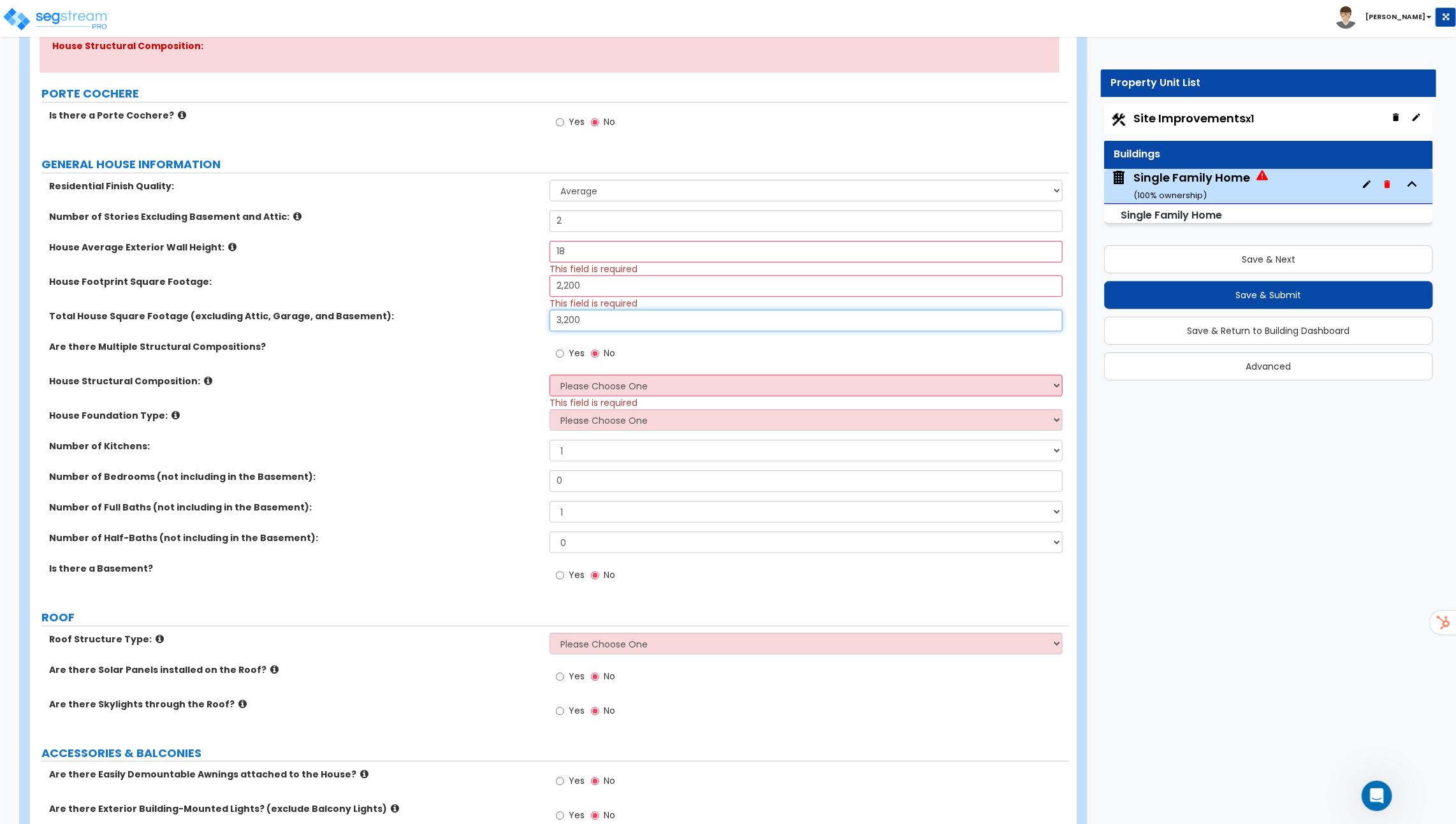
type input "3,200"
click at [614, 380] on select "Please Choose One Reinforced Concrete Structural Steel Brick Masonry CMU Masonr…" at bounding box center [806, 385] width 513 height 22
select select "7"
click at [549, 375] on select "Please Choose One Reinforced Concrete Structural Steel Brick Masonry CMU Masonr…" at bounding box center [806, 385] width 513 height 22
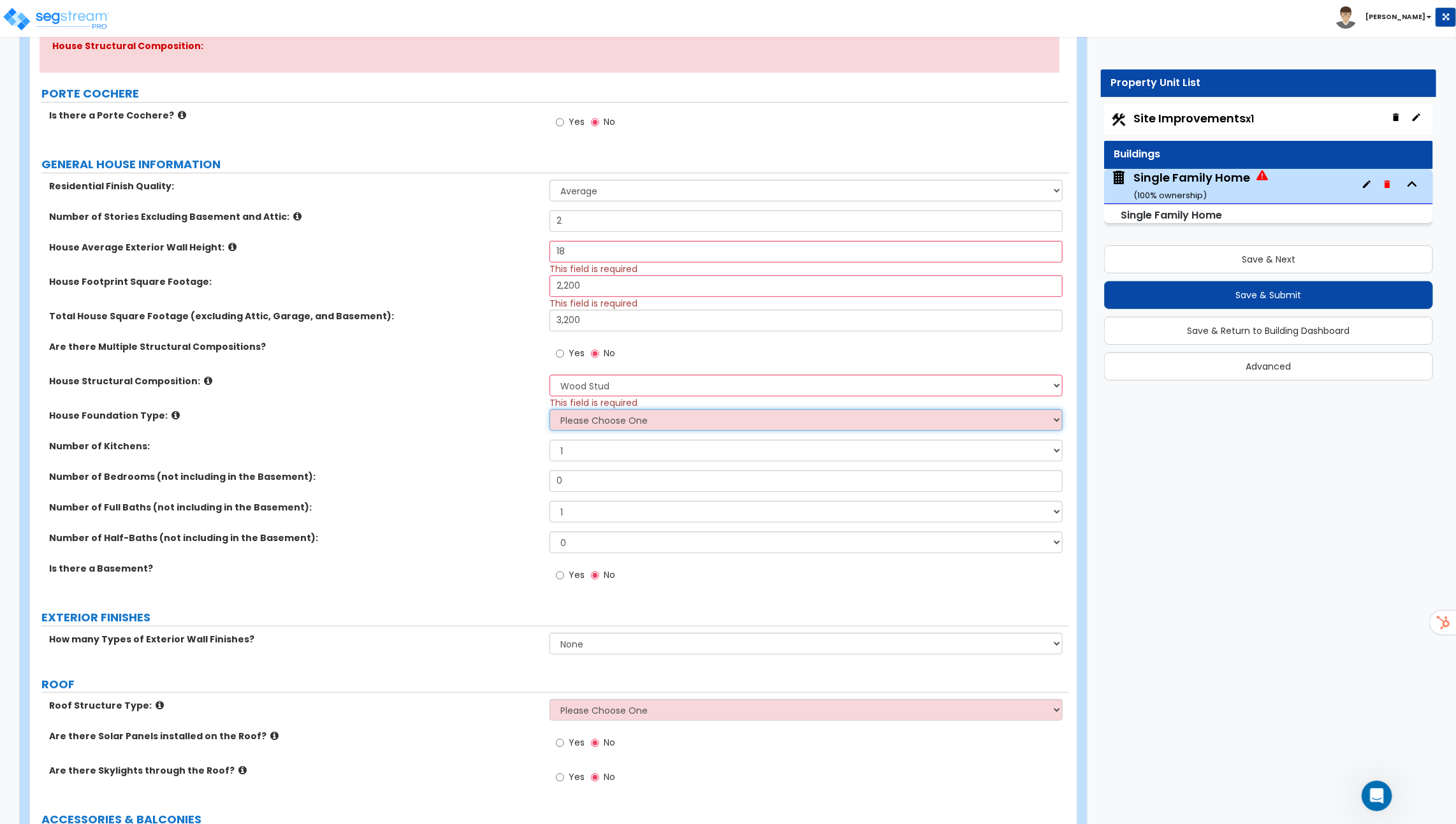
click at [606, 421] on select "Please Choose One Crawl Space Pier-Elevated First floor Slab on Grade" at bounding box center [806, 420] width 513 height 22
click at [549, 409] on select "Please Choose One Crawl Space Pier-Elevated First floor Slab on Grade" at bounding box center [806, 420] width 513 height 22
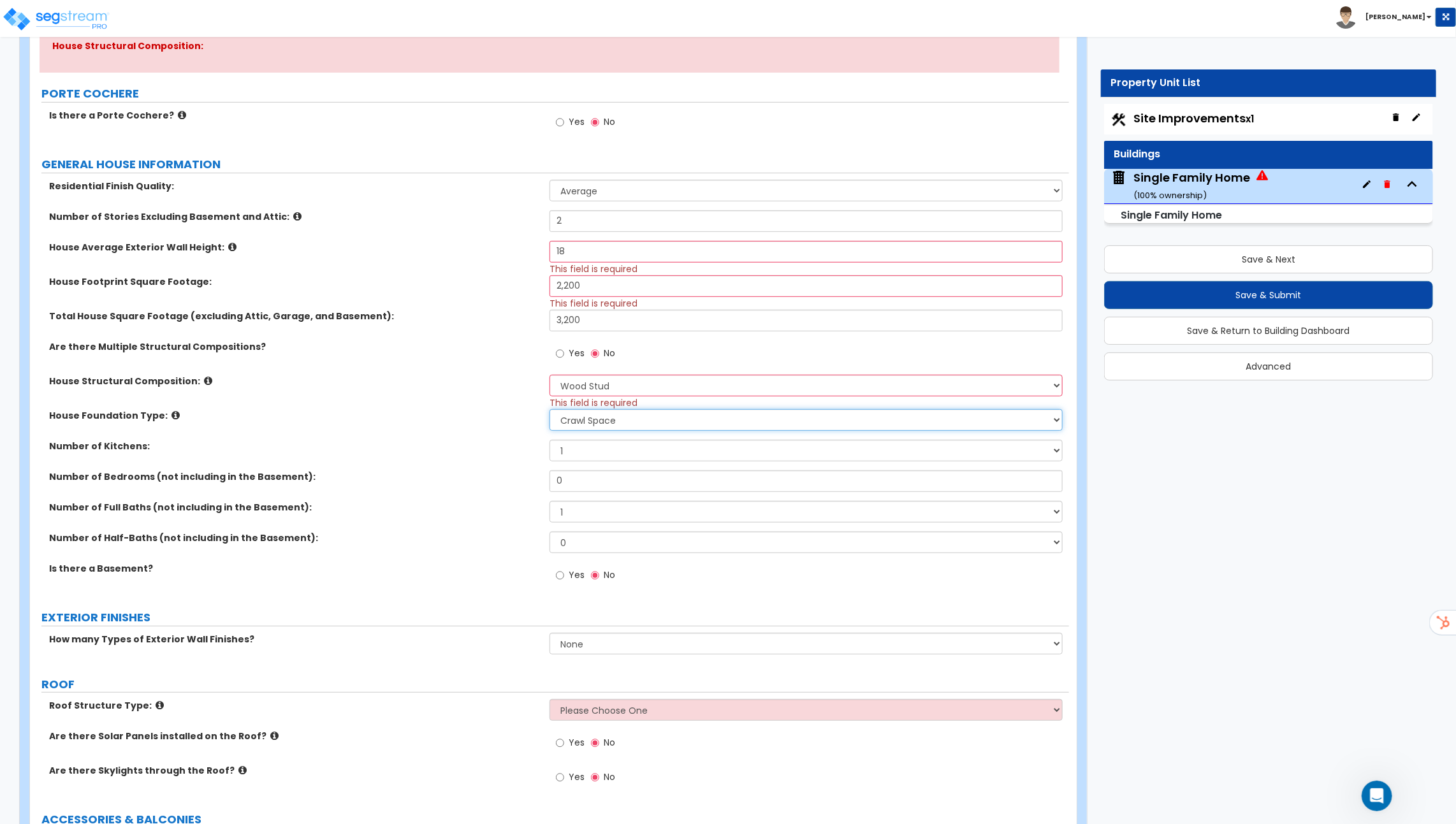
click at [605, 424] on select "Please Choose One Crawl Space Pier-Elevated First floor Slab on Grade" at bounding box center [806, 420] width 513 height 22
click at [549, 409] on select "Please Choose One Crawl Space Pier-Elevated First floor Slab on Grade" at bounding box center [806, 420] width 513 height 22
click at [609, 411] on select "Please Choose One Crawl Space Pier-Elevated First floor Slab on Grade" at bounding box center [806, 420] width 513 height 22
select select "2"
click at [549, 409] on select "Please Choose One Crawl Space Pier-Elevated First floor Slab on Grade" at bounding box center [806, 420] width 513 height 22
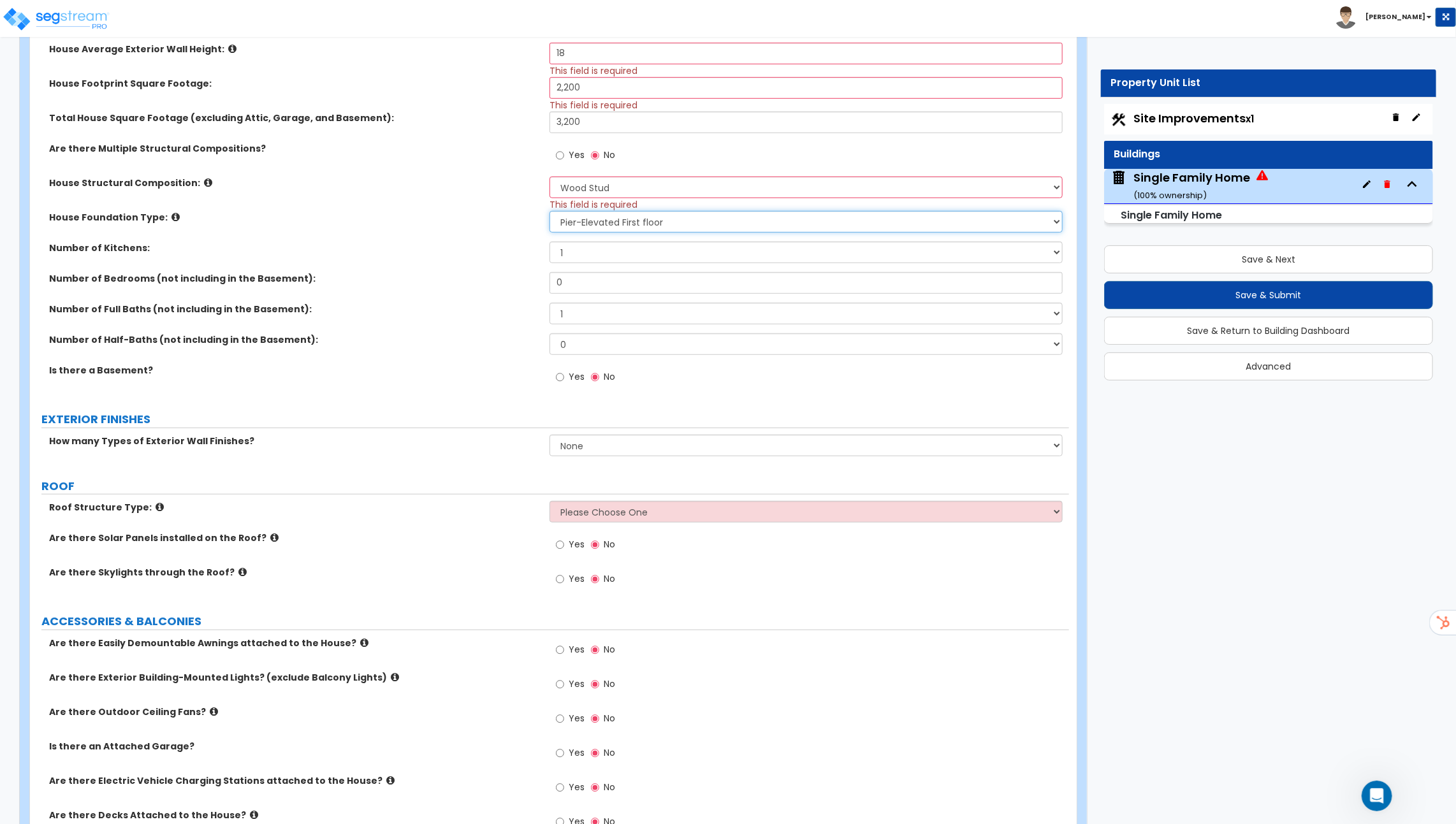
scroll to position [419, 0]
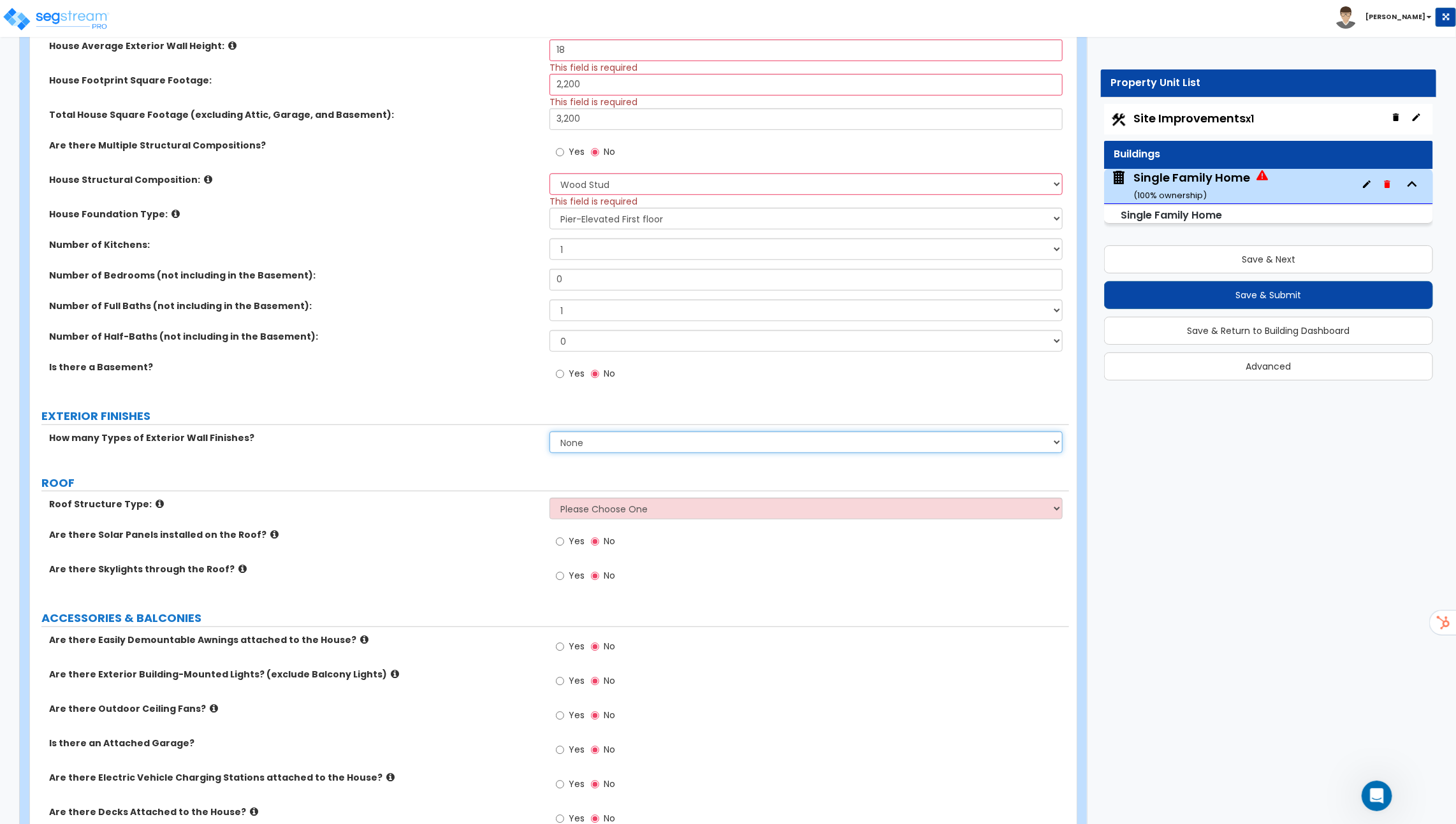
click at [657, 445] on select "None 1 2 3" at bounding box center [806, 442] width 513 height 22
select select "1"
click at [549, 432] on select "None 1 2 3" at bounding box center [806, 442] width 513 height 22
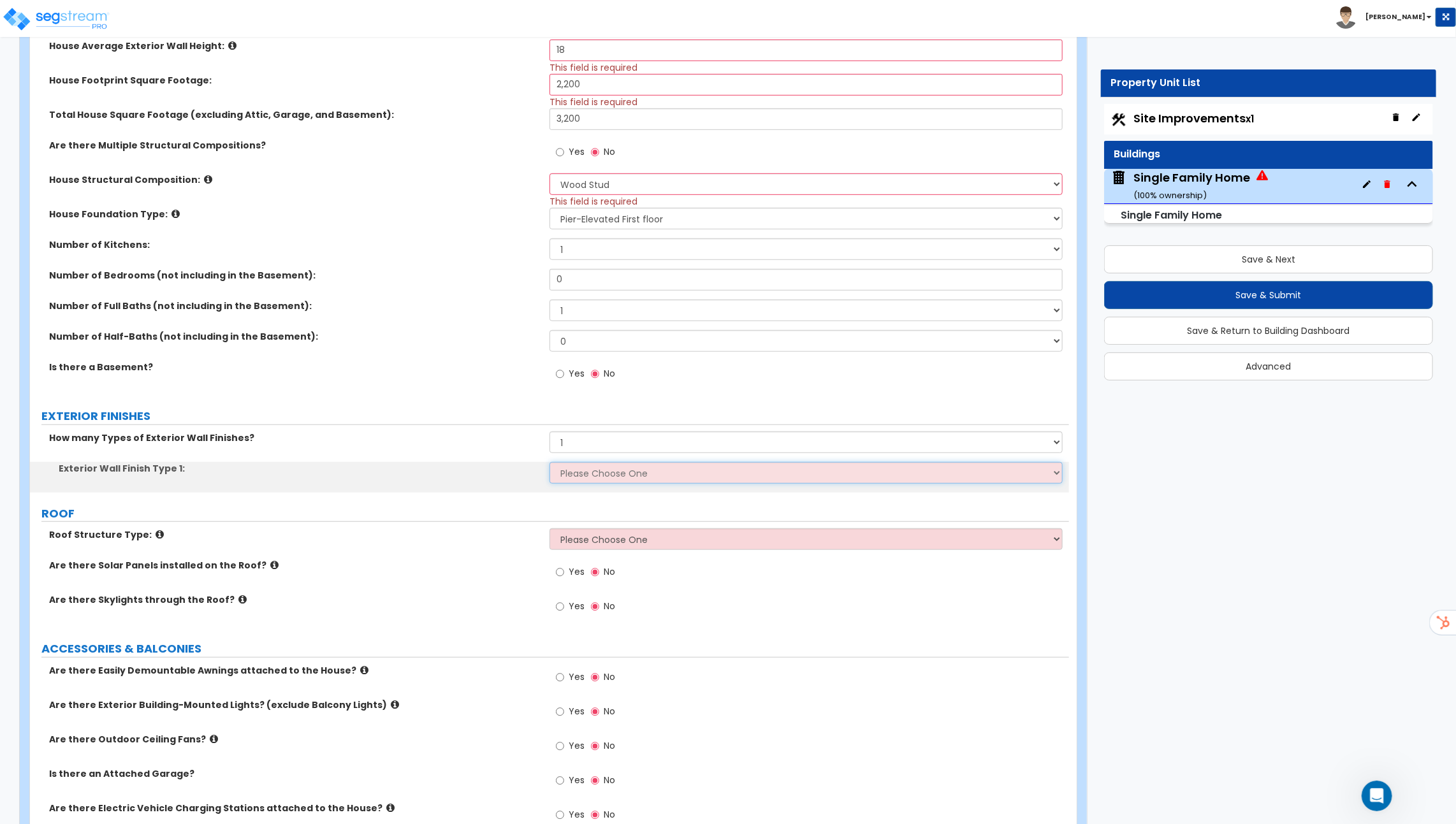
click at [637, 462] on select "Please Choose One No Finish/Shared Wall No Wall Brick Finish Stone Finish Wood …" at bounding box center [806, 473] width 513 height 22
select select "4"
click at [549, 462] on select "Please Choose One No Finish/Shared Wall No Wall Brick Finish Stone Finish Wood …" at bounding box center [806, 473] width 513 height 22
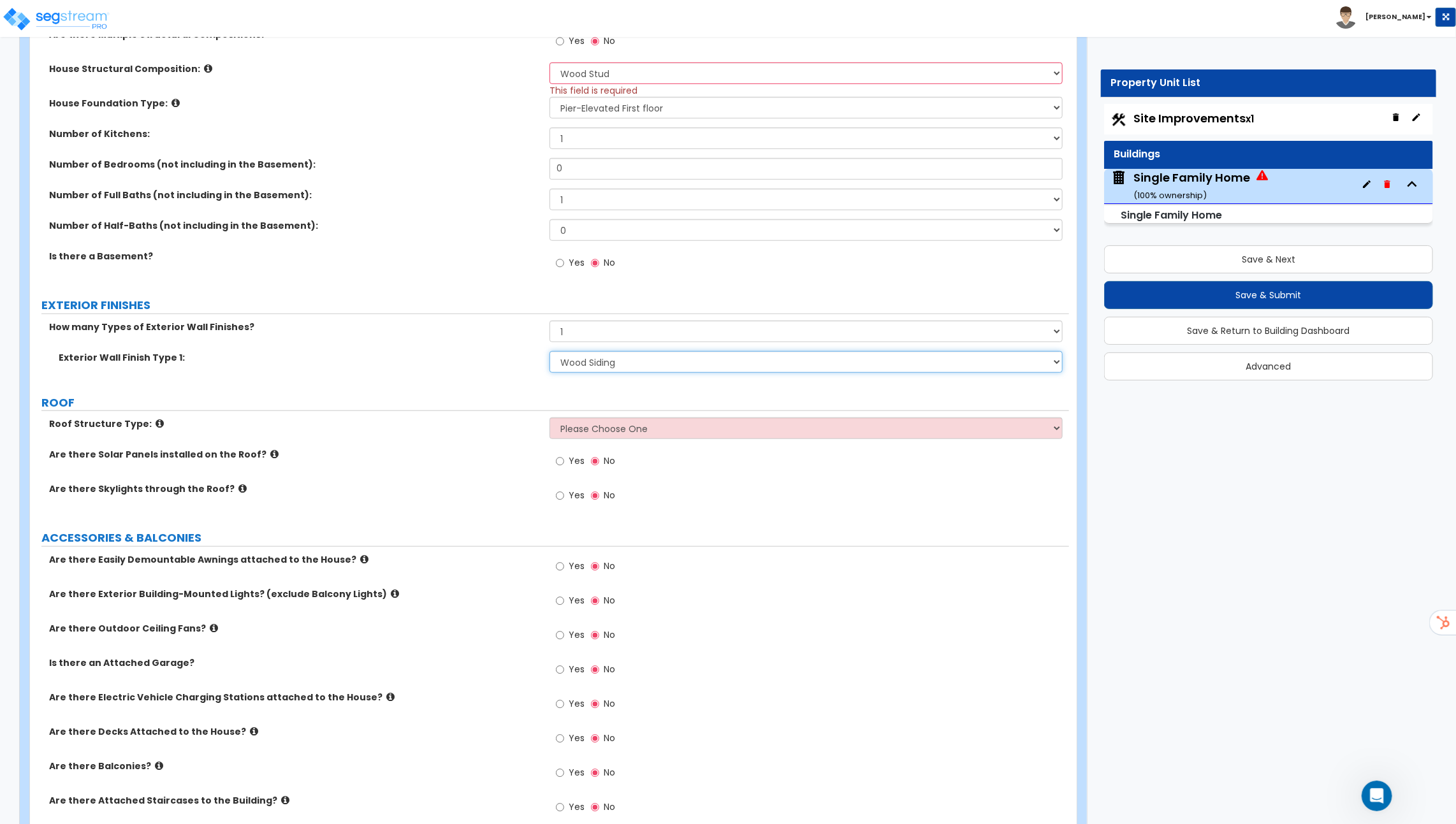
scroll to position [545, 0]
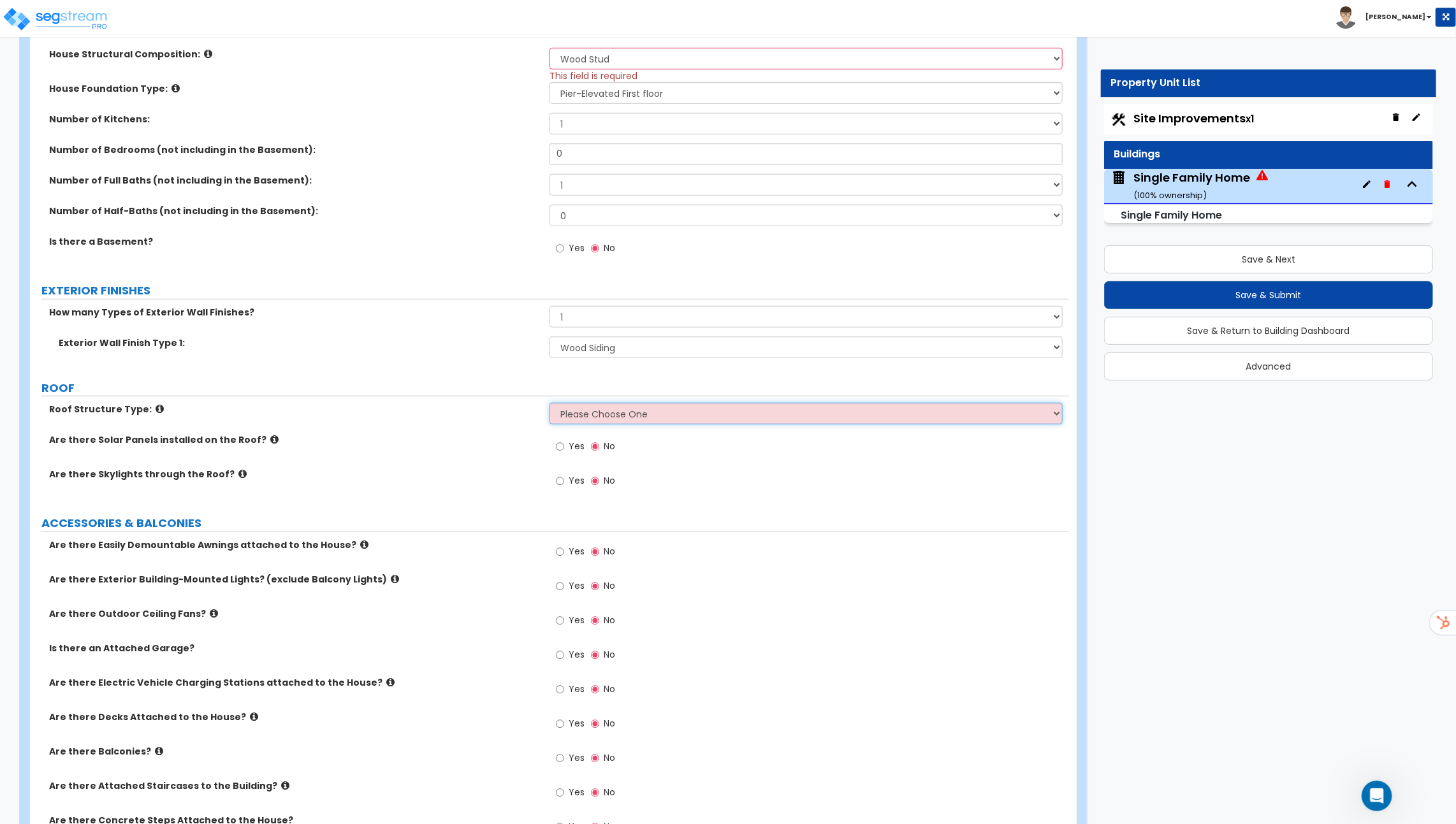
click at [573, 415] on select "Please Choose One Gable Roof Flat Roof Hybrid Gable & Flat Roof" at bounding box center [806, 413] width 513 height 22
select select "1"
click at [549, 403] on select "Please Choose One Gable Roof Flat Roof Hybrid Gable & Flat Roof" at bounding box center [806, 413] width 513 height 22
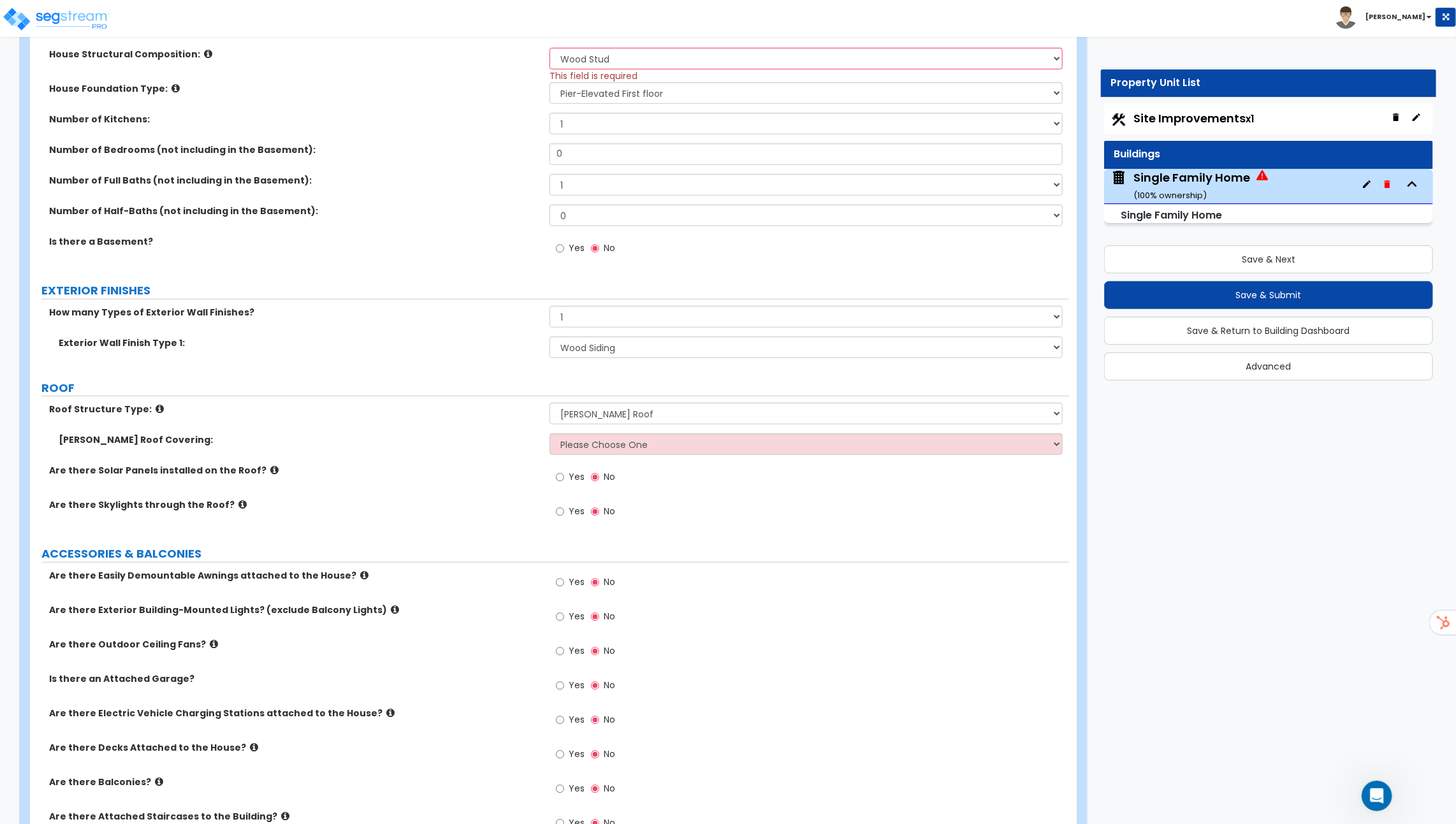
click at [156, 408] on icon at bounding box center [160, 409] width 8 height 10
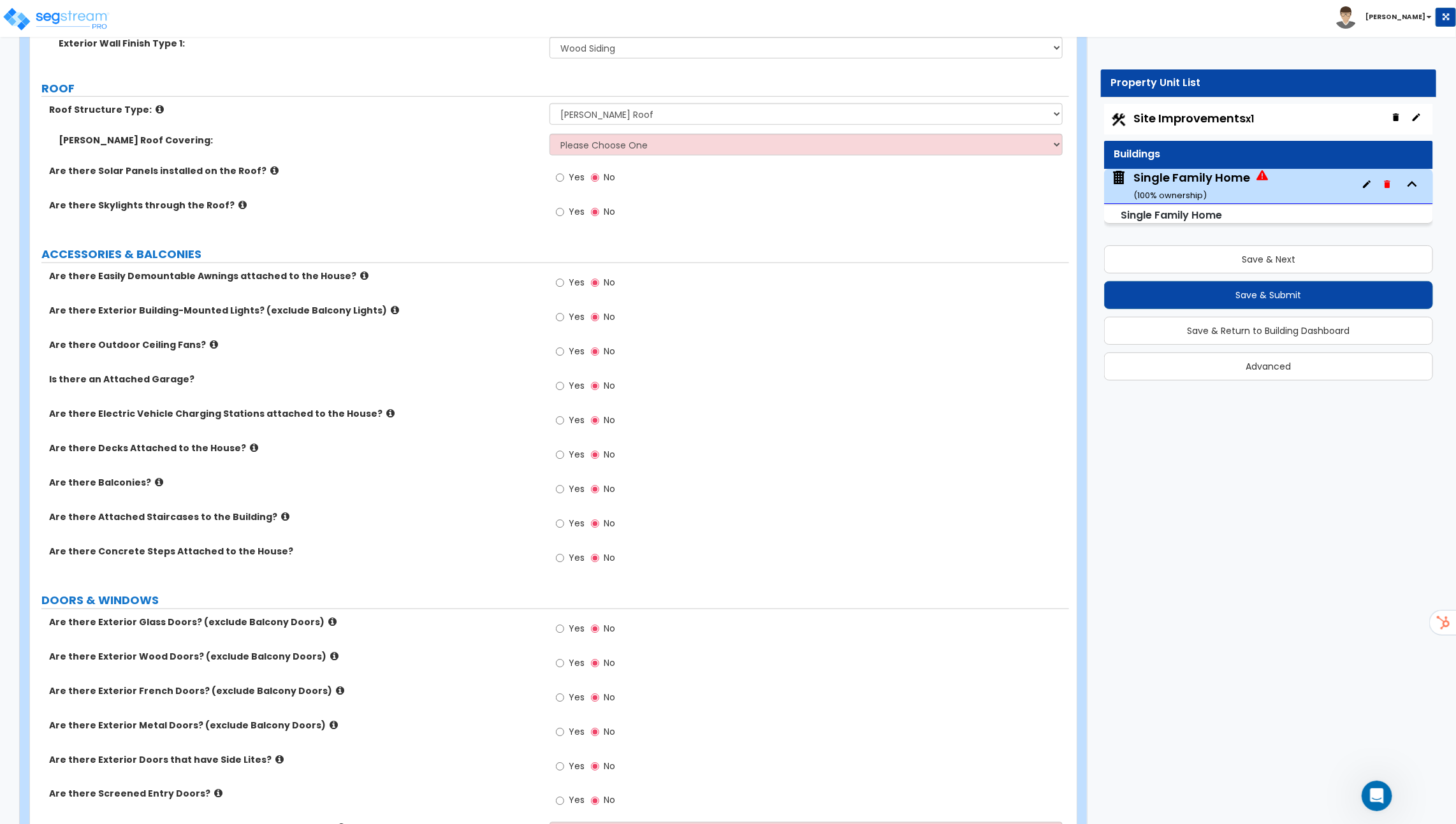
scroll to position [848, 0]
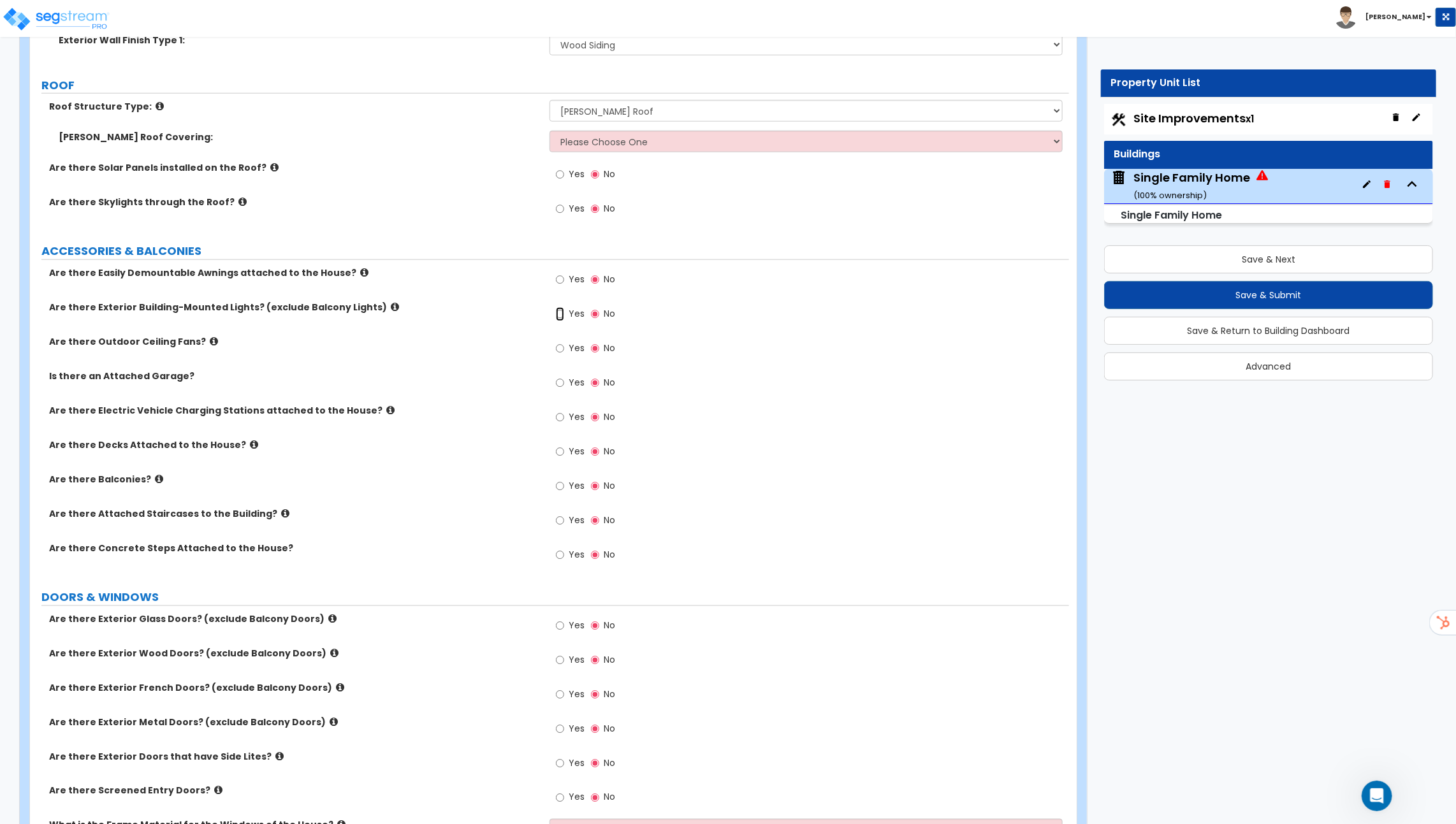
click at [559, 307] on input "Yes" at bounding box center [560, 314] width 8 height 14
radio input "true"
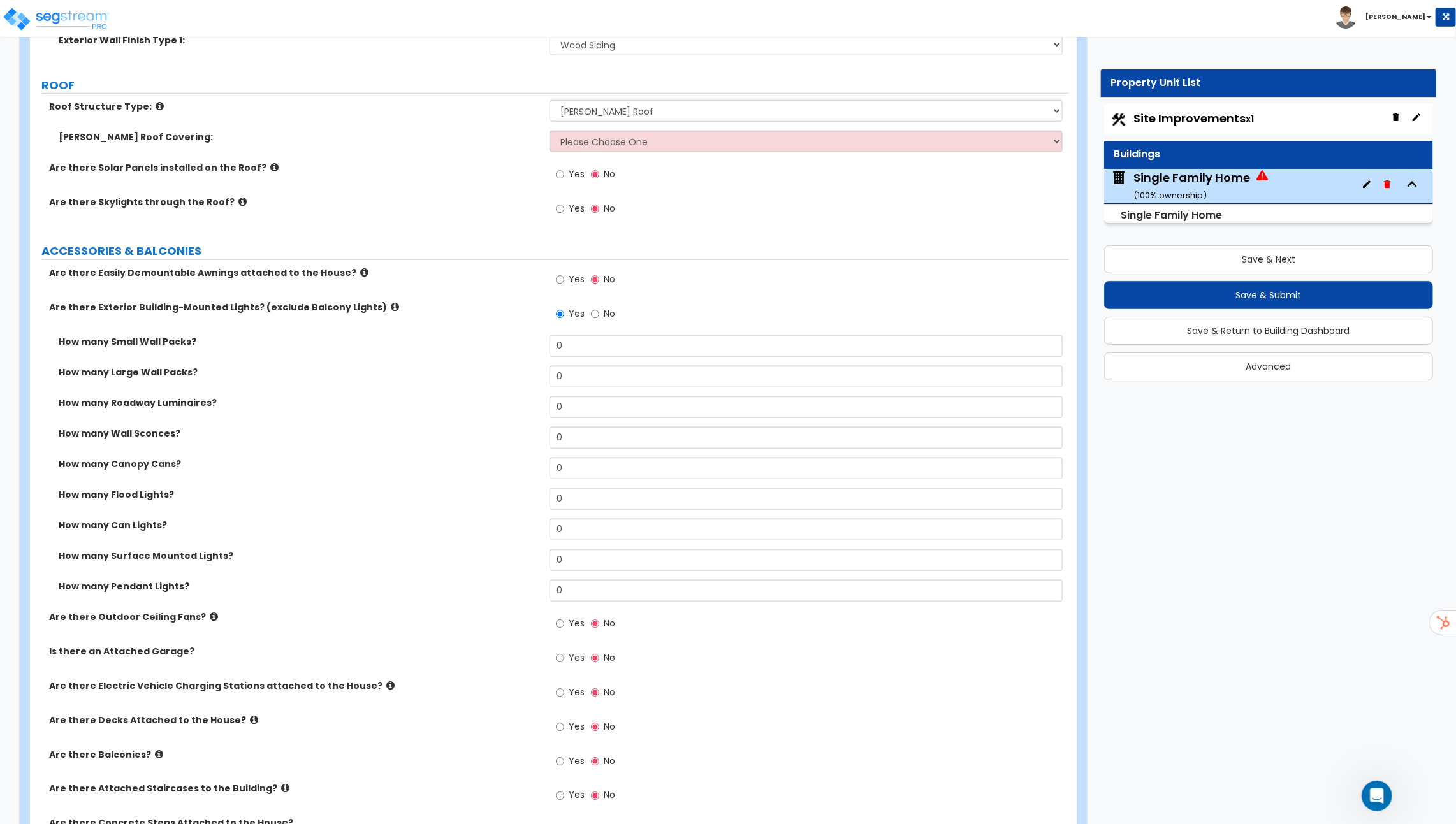
click at [391, 302] on icon at bounding box center [395, 307] width 8 height 10
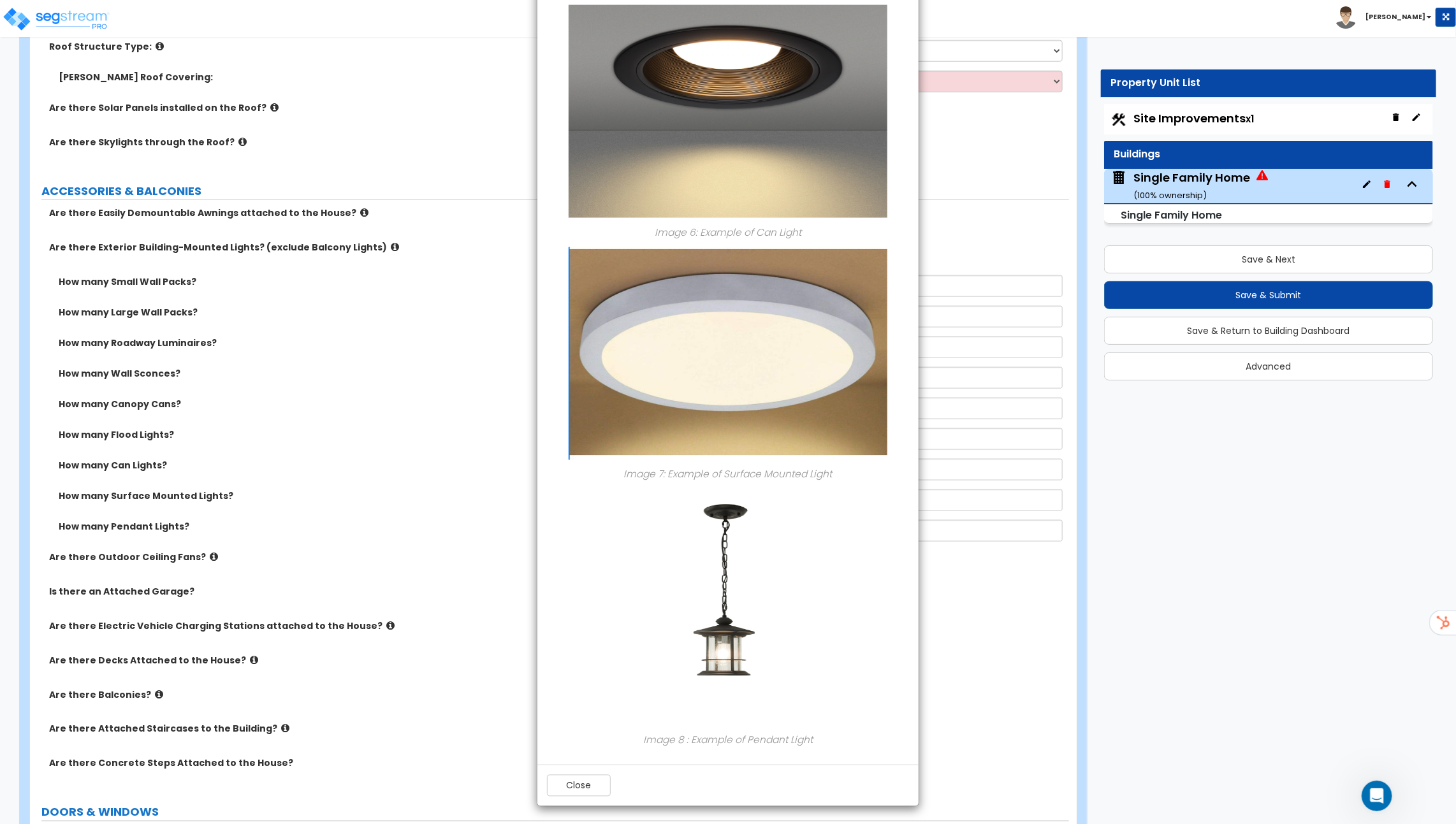
scroll to position [972, 0]
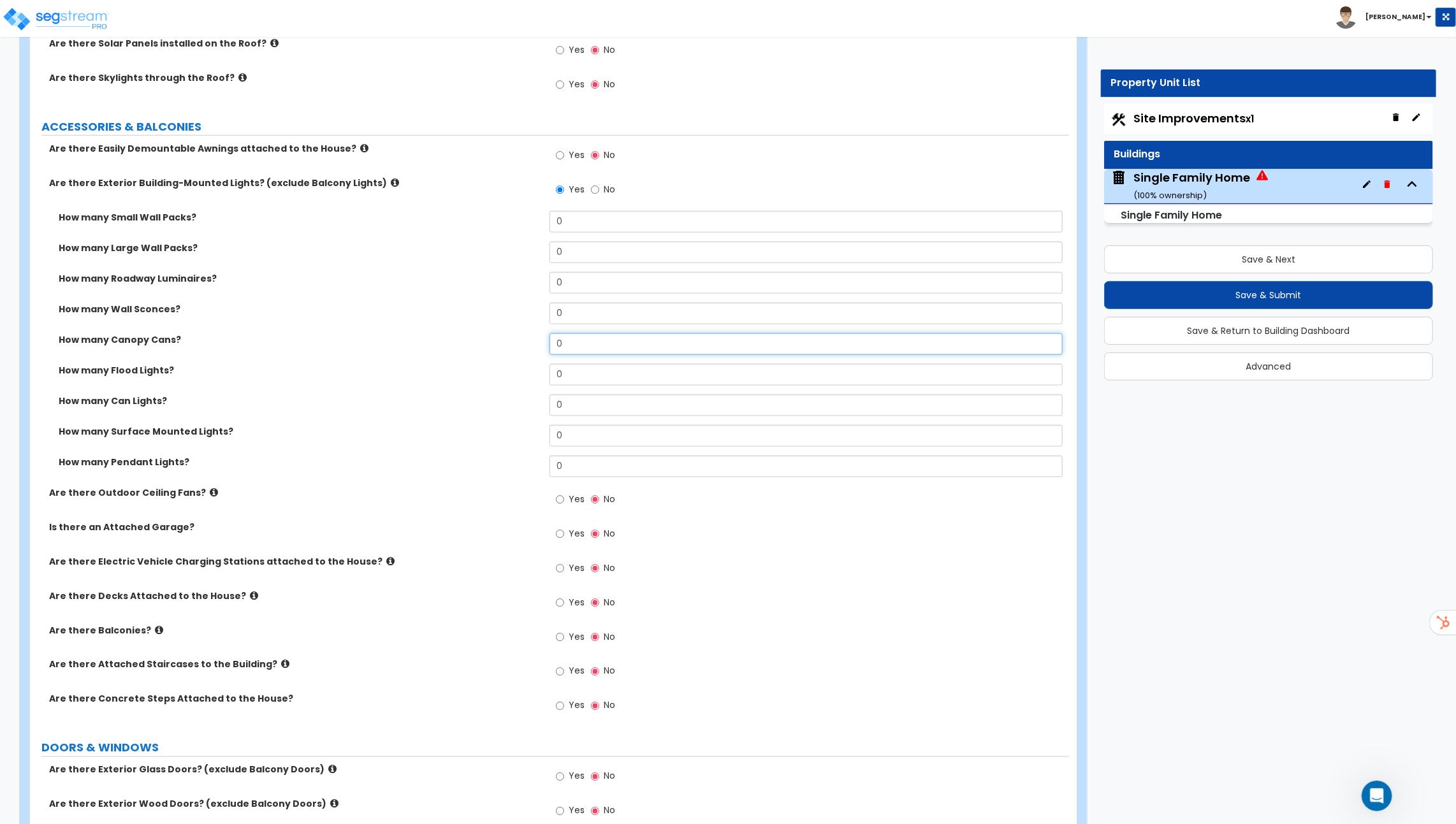
drag, startPoint x: 576, startPoint y: 335, endPoint x: 507, endPoint y: 335, distance: 69.0
click at [515, 335] on div "How many Canopy Cans? 0" at bounding box center [549, 348] width 1039 height 30
type input "12"
drag, startPoint x: 573, startPoint y: 368, endPoint x: 540, endPoint y: 368, distance: 33.0
click at [540, 368] on div "How many Flood Lights? 0" at bounding box center [549, 379] width 1039 height 30
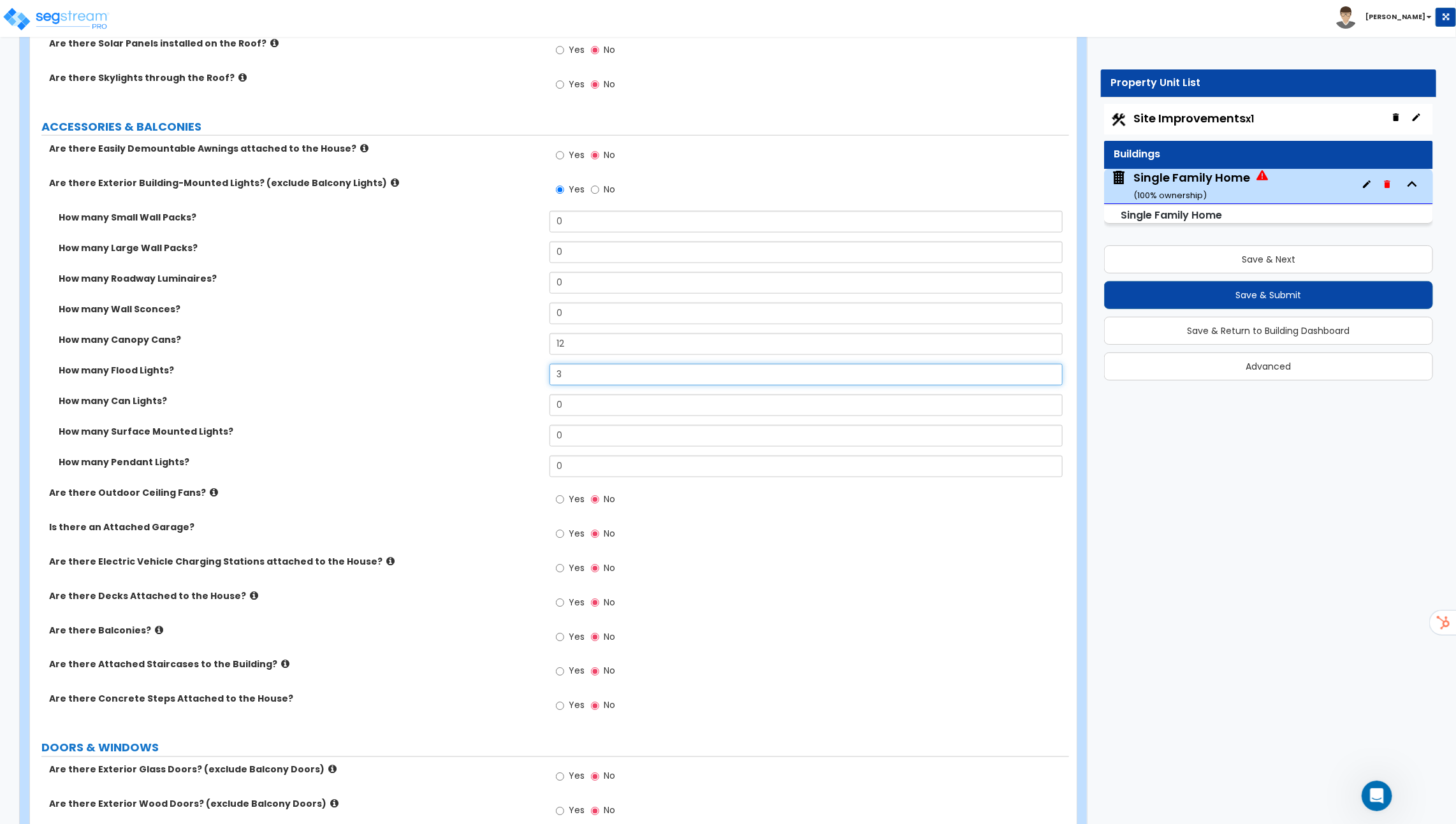
type input "3"
drag, startPoint x: 571, startPoint y: 430, endPoint x: 528, endPoint y: 430, distance: 43.0
click at [528, 430] on div "How many Surface Mounted Lights? 0" at bounding box center [549, 440] width 1039 height 30
drag, startPoint x: 566, startPoint y: 305, endPoint x: 543, endPoint y: 305, distance: 23.0
click at [543, 305] on div "How many Wall Sconces? 0" at bounding box center [549, 318] width 1039 height 30
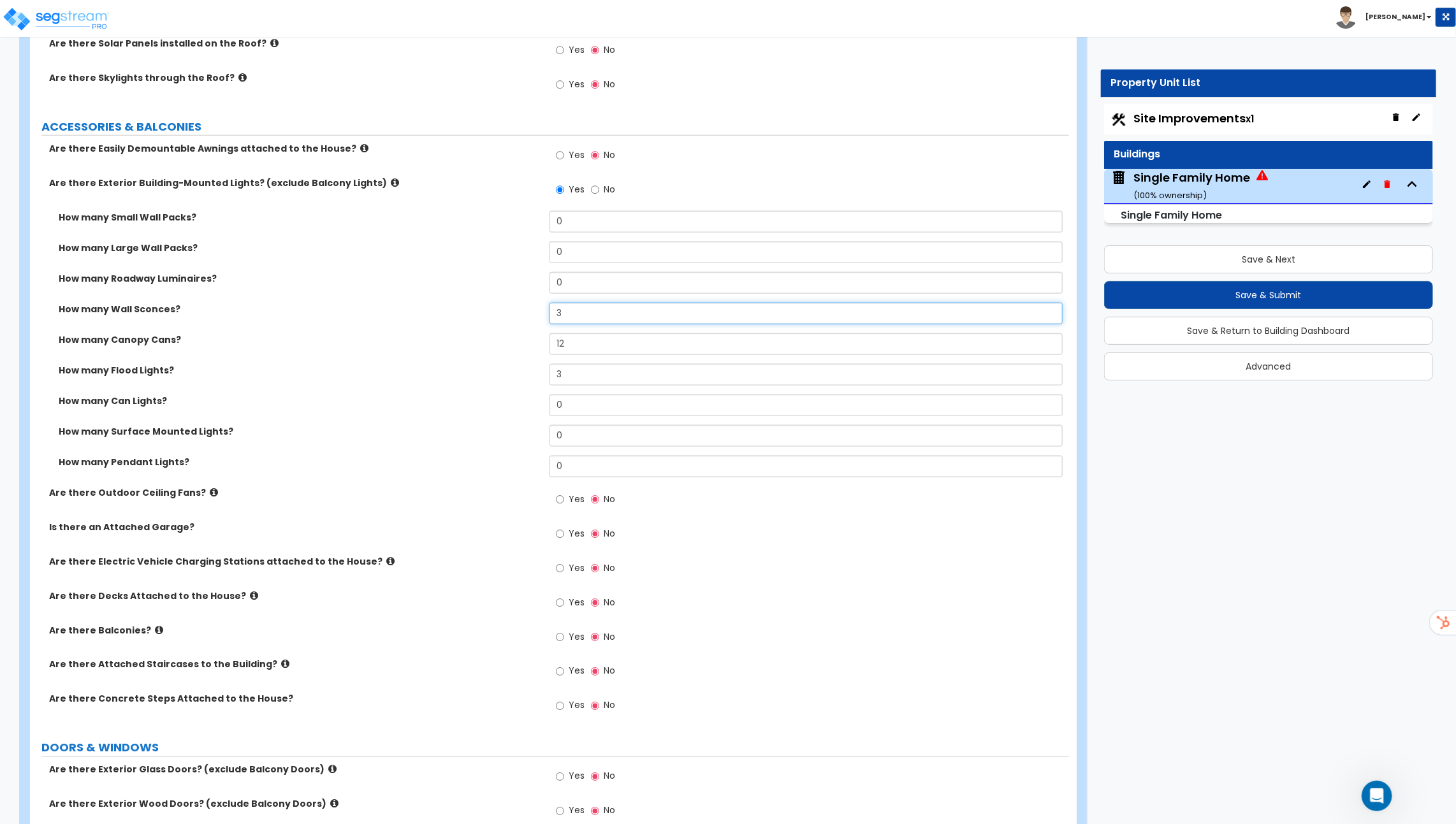
type input "3"
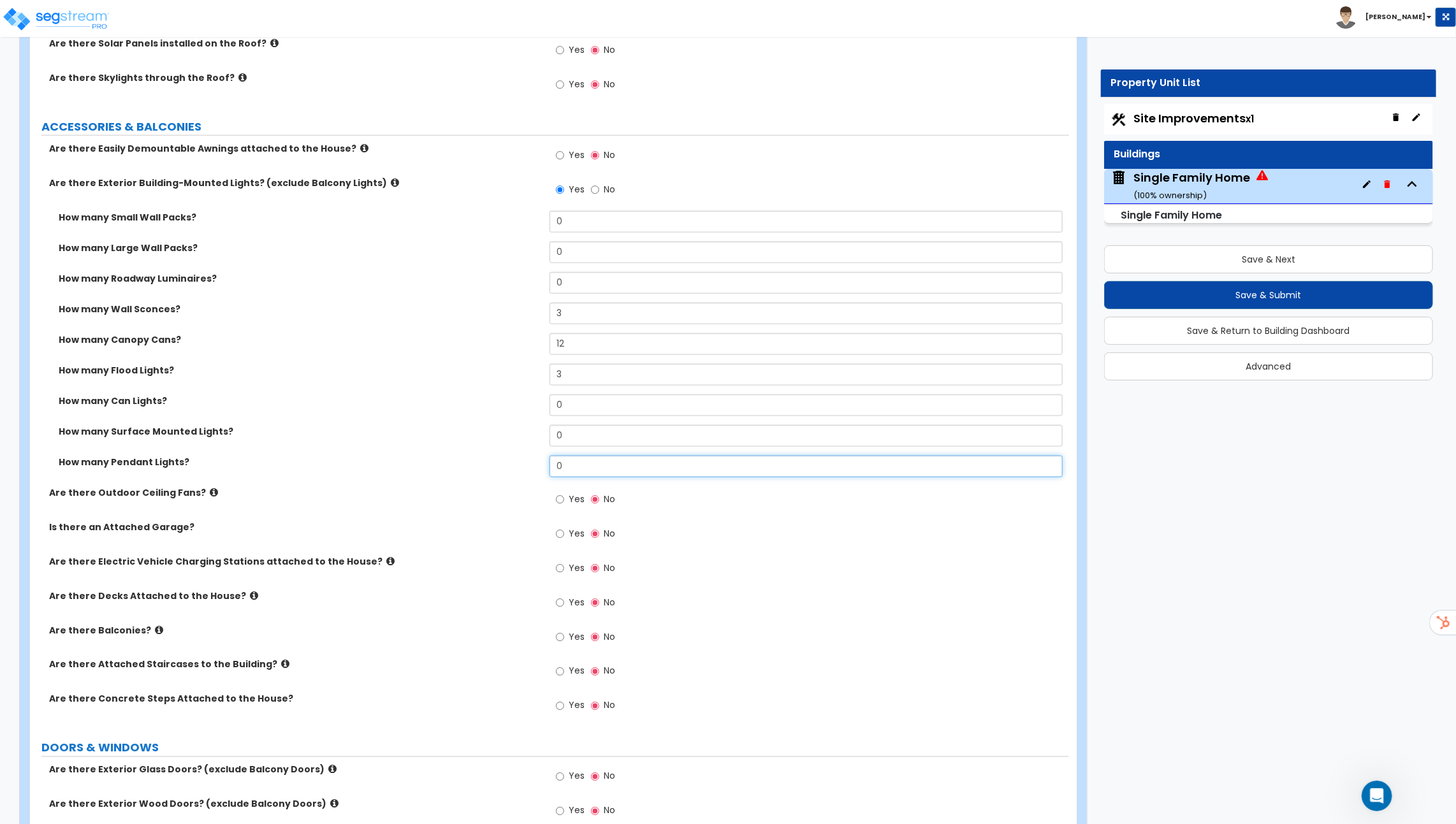
drag, startPoint x: 573, startPoint y: 463, endPoint x: 520, endPoint y: 463, distance: 53.0
click at [520, 463] on div "How many Pendant Lights? 0" at bounding box center [549, 470] width 1039 height 30
type input "2"
click at [690, 504] on div "Yes No" at bounding box center [809, 503] width 520 height 35
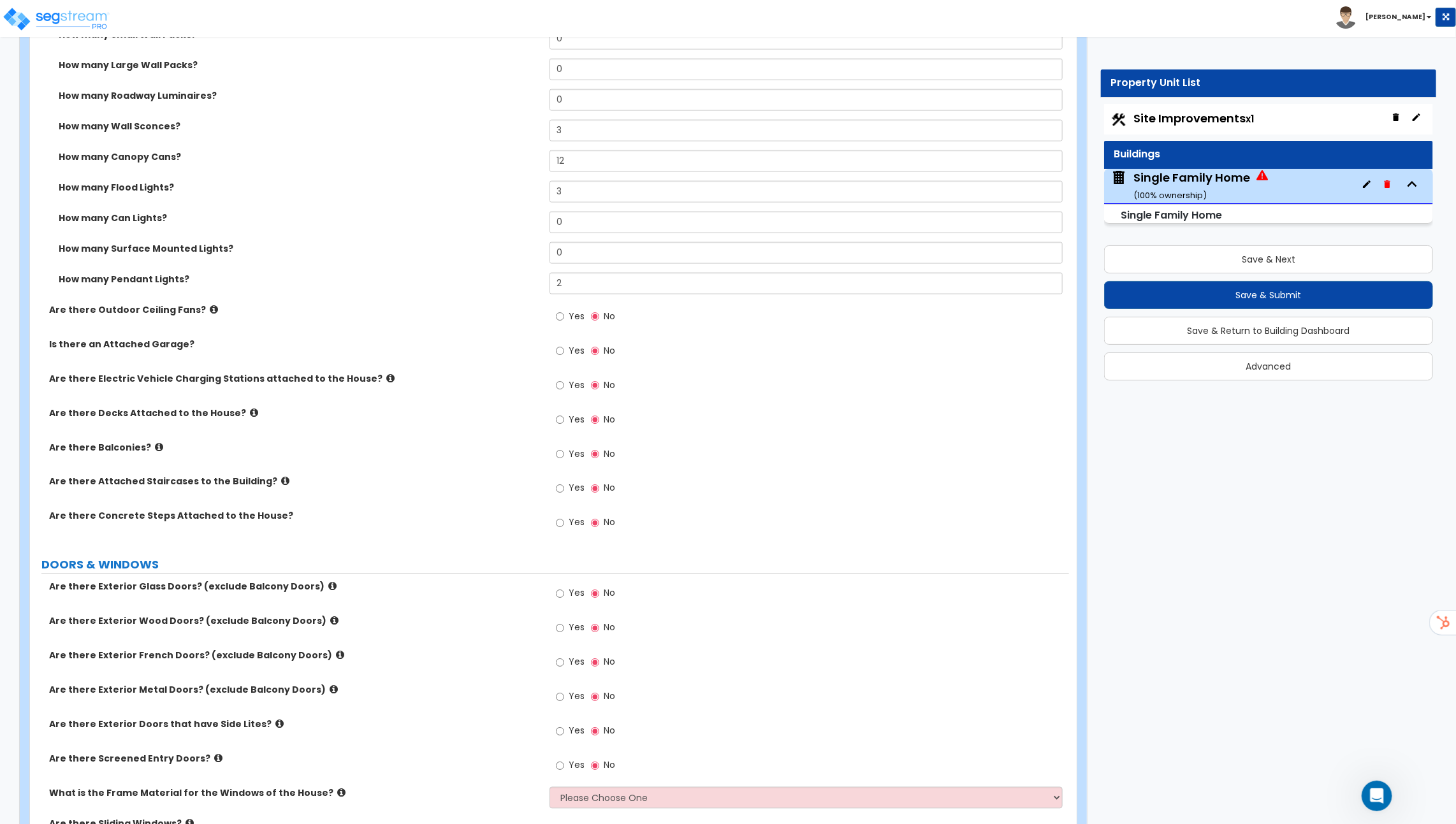
scroll to position [1170, 0]
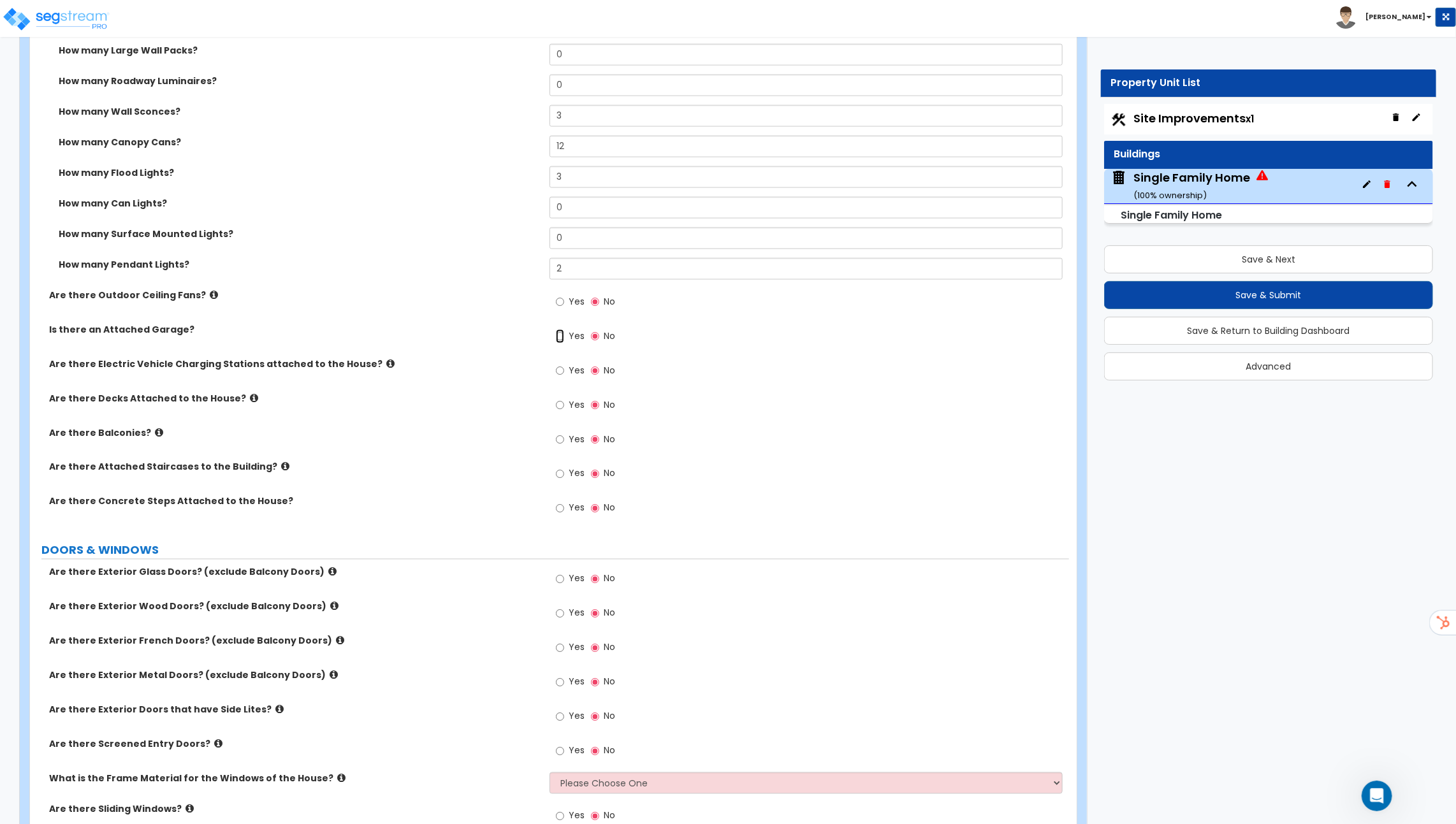
click at [562, 330] on input "Yes" at bounding box center [560, 337] width 8 height 14
radio input "true"
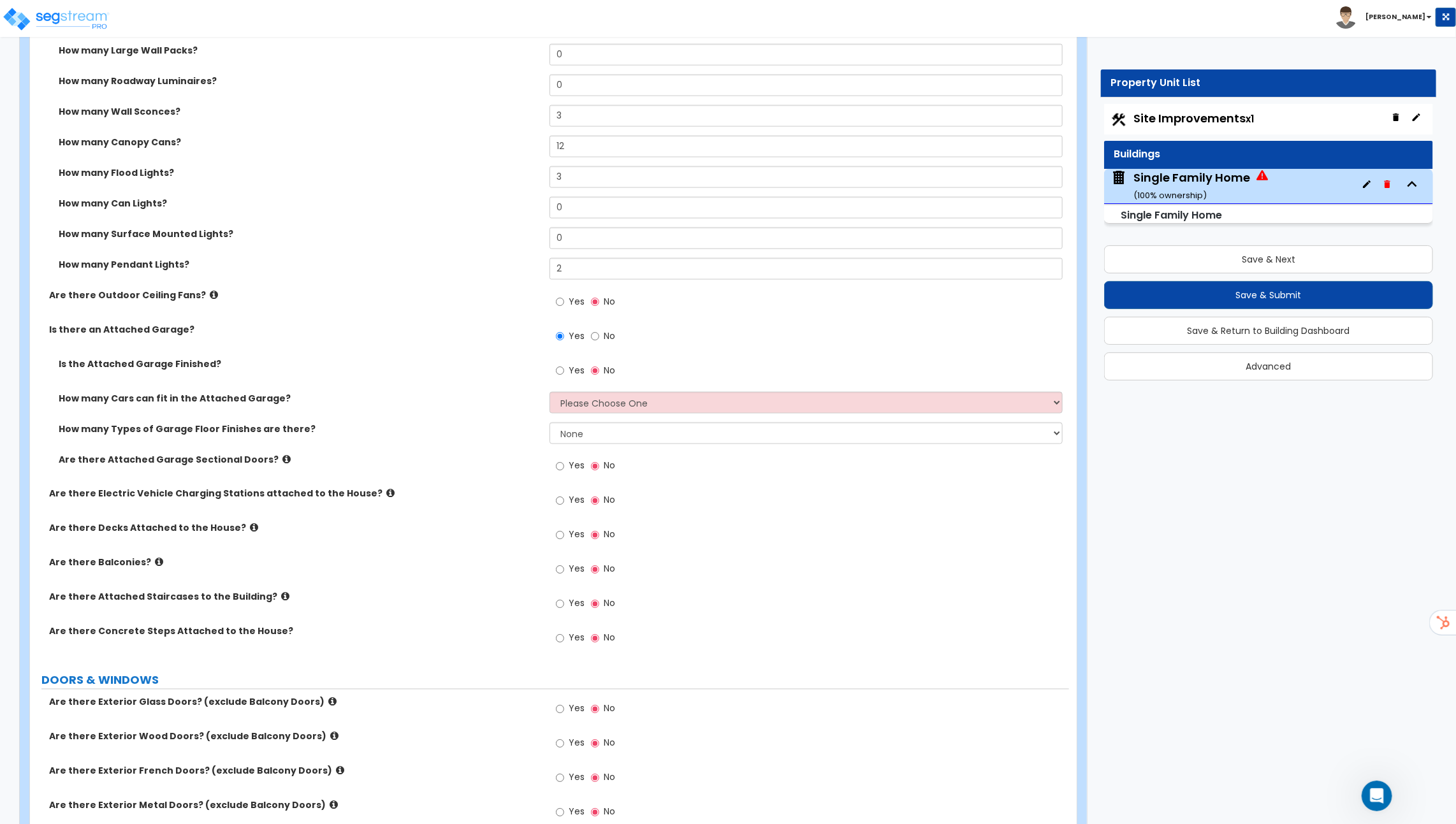
click at [572, 368] on span "Yes" at bounding box center [576, 370] width 16 height 13
click at [564, 368] on input "Yes" at bounding box center [560, 371] width 8 height 14
click at [575, 397] on select "Please Choose One 1 2 3 4 5" at bounding box center [806, 403] width 513 height 22
click at [593, 366] on input "No" at bounding box center [595, 371] width 8 height 14
radio input "false"
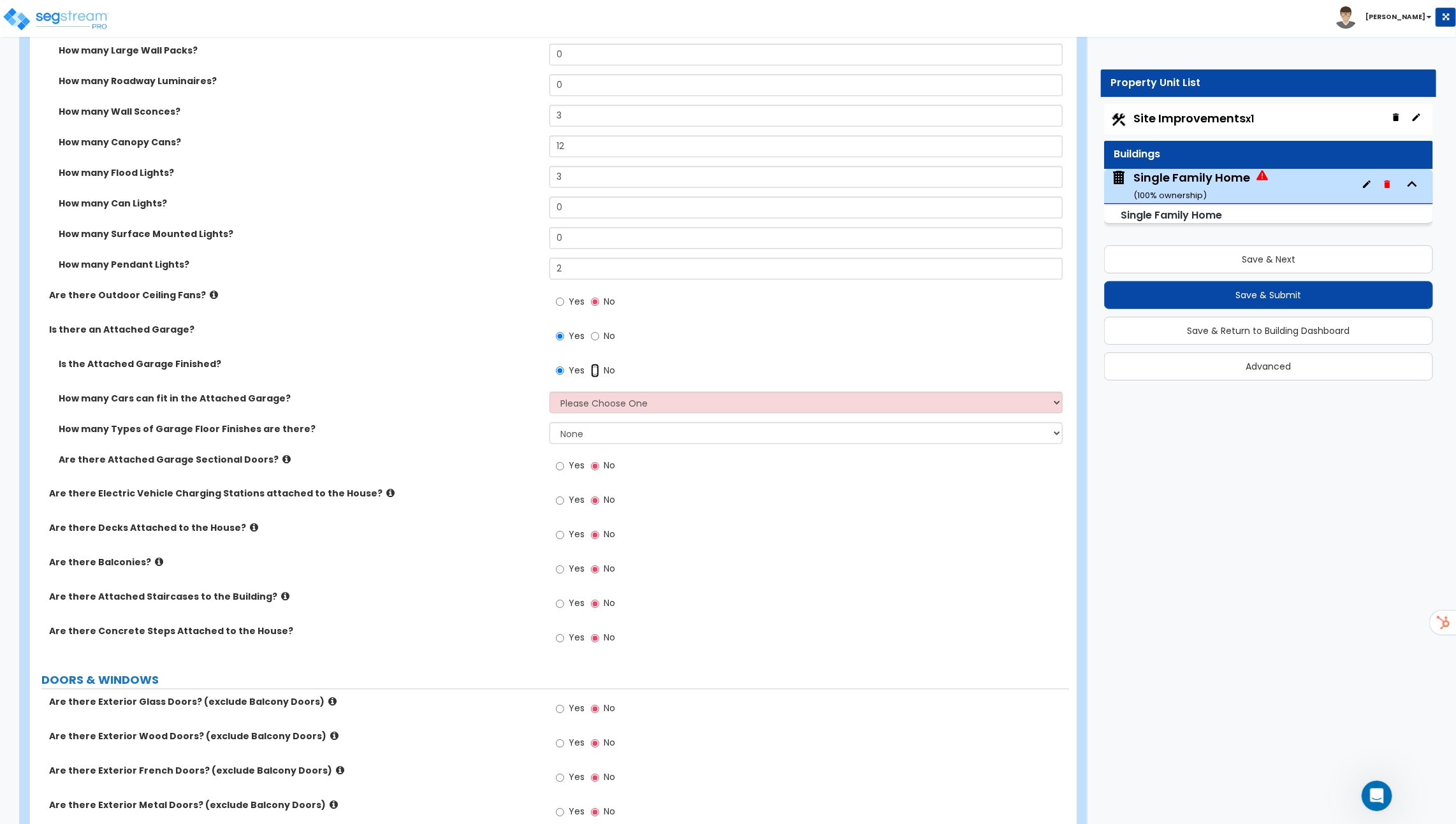
radio input "true"
click at [574, 412] on div "How many Cars can fit in the Attached Garage? Please Choose One 1 2 3 4 5" at bounding box center [549, 407] width 1039 height 30
click at [585, 406] on select "Please Choose One 1 2 3 4 5" at bounding box center [806, 403] width 513 height 22
click at [549, 392] on select "Please Choose One 1 2 3 4 5" at bounding box center [806, 403] width 513 height 22
click at [597, 404] on select "Please Choose One 1 2 3 4 5" at bounding box center [806, 403] width 513 height 22
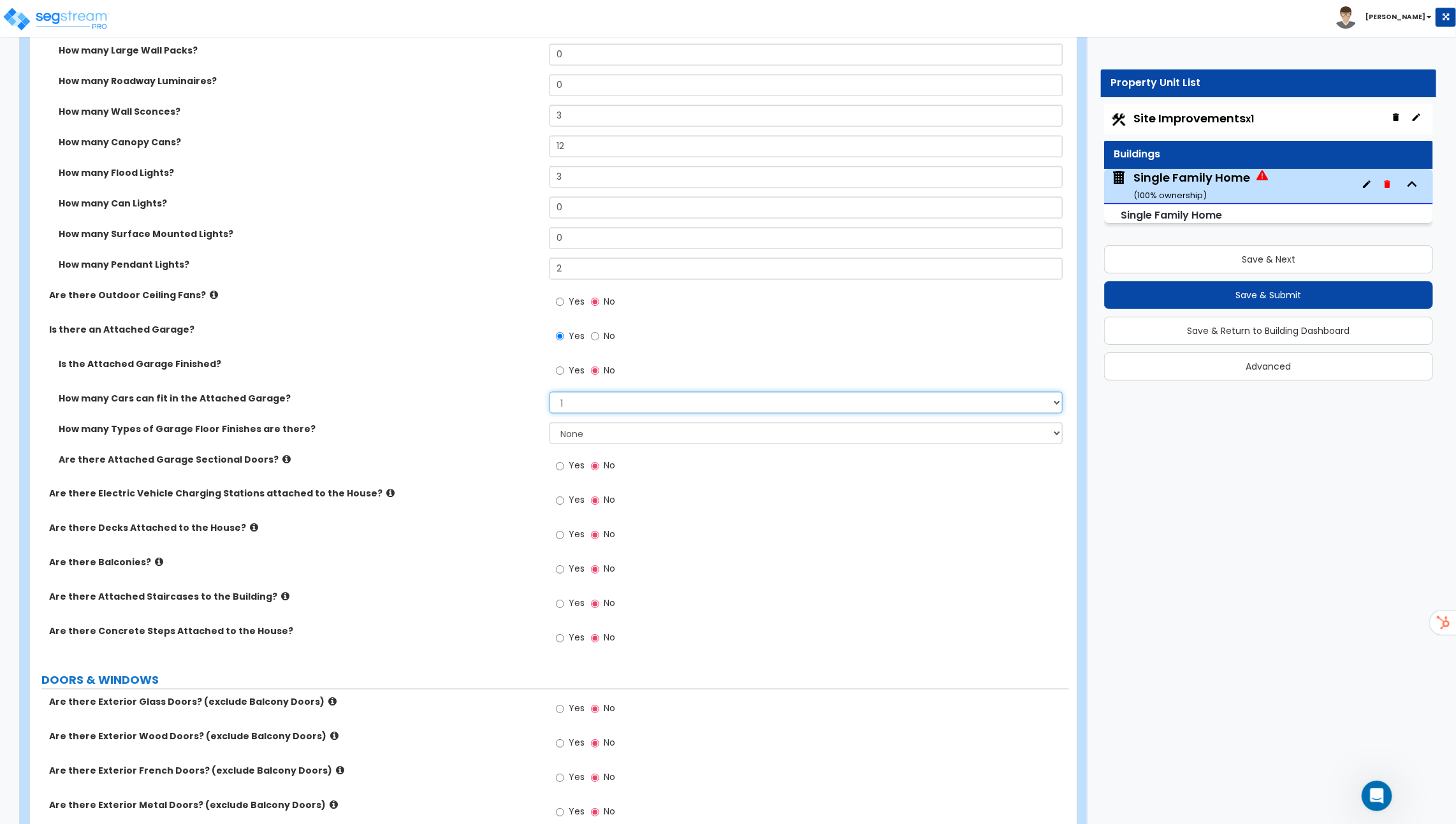
select select "2"
click at [549, 392] on select "Please Choose One 1 2 3 4 5" at bounding box center [806, 403] width 513 height 22
click at [587, 426] on select "None 1 2 3 4" at bounding box center [806, 433] width 513 height 22
select select "1"
click at [549, 423] on select "None 1 2 3 4" at bounding box center [806, 433] width 513 height 22
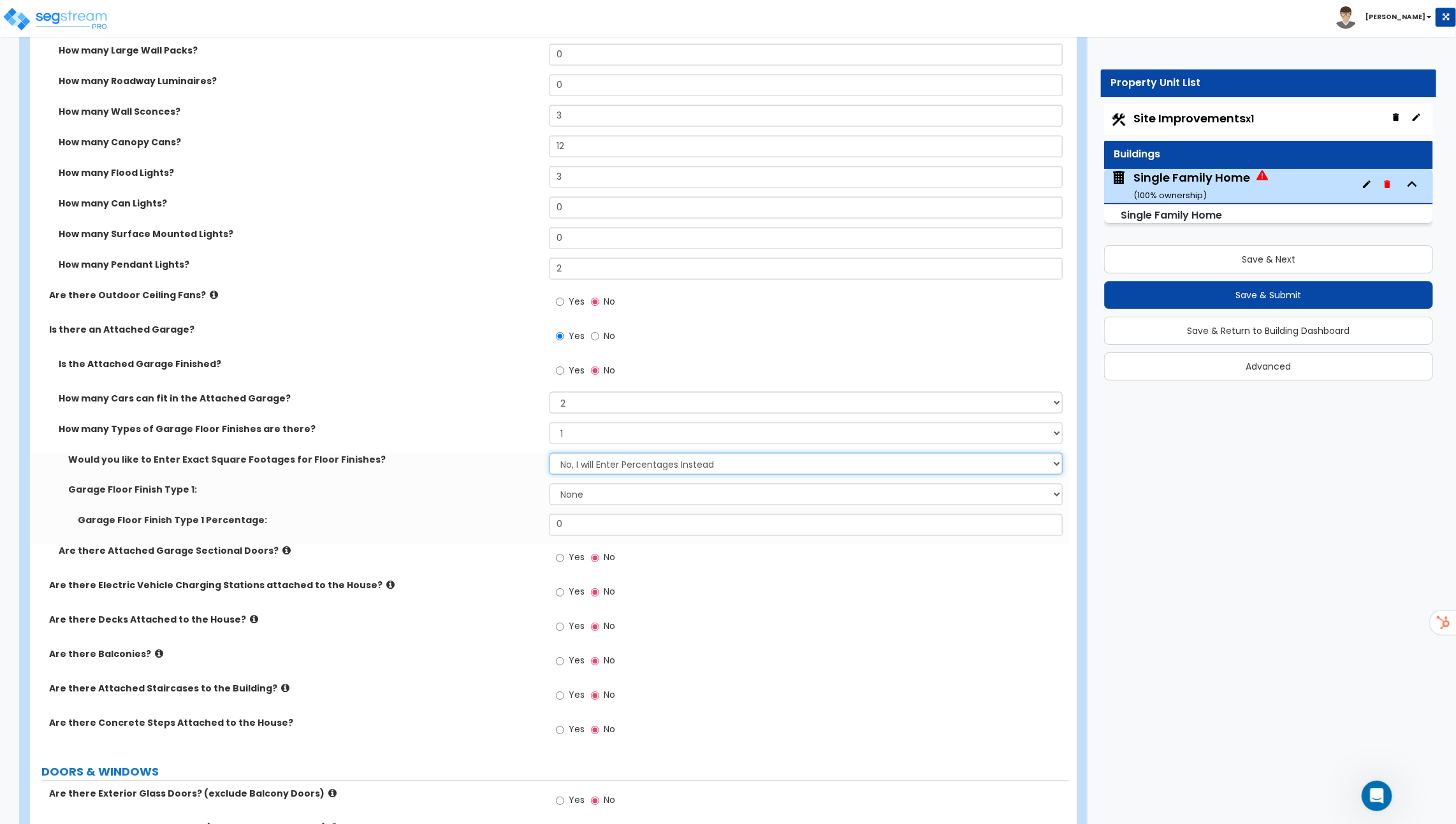
click at [577, 456] on select "No, I will Enter Percentages Instead Yes, I will Enter Exact Square Footages" at bounding box center [806, 463] width 513 height 22
click at [549, 453] on select "No, I will Enter Percentages Instead Yes, I will Enter Exact Square Footages" at bounding box center [806, 463] width 513 height 22
click at [593, 499] on select "None Polished Concrete Flooring Ceramic Tile Flooring Rubber Tile Flooring Epox…" at bounding box center [806, 494] width 513 height 22
select select "4"
click at [549, 484] on select "None Polished Concrete Flooring Ceramic Tile Flooring Rubber Tile Flooring Epox…" at bounding box center [806, 494] width 513 height 22
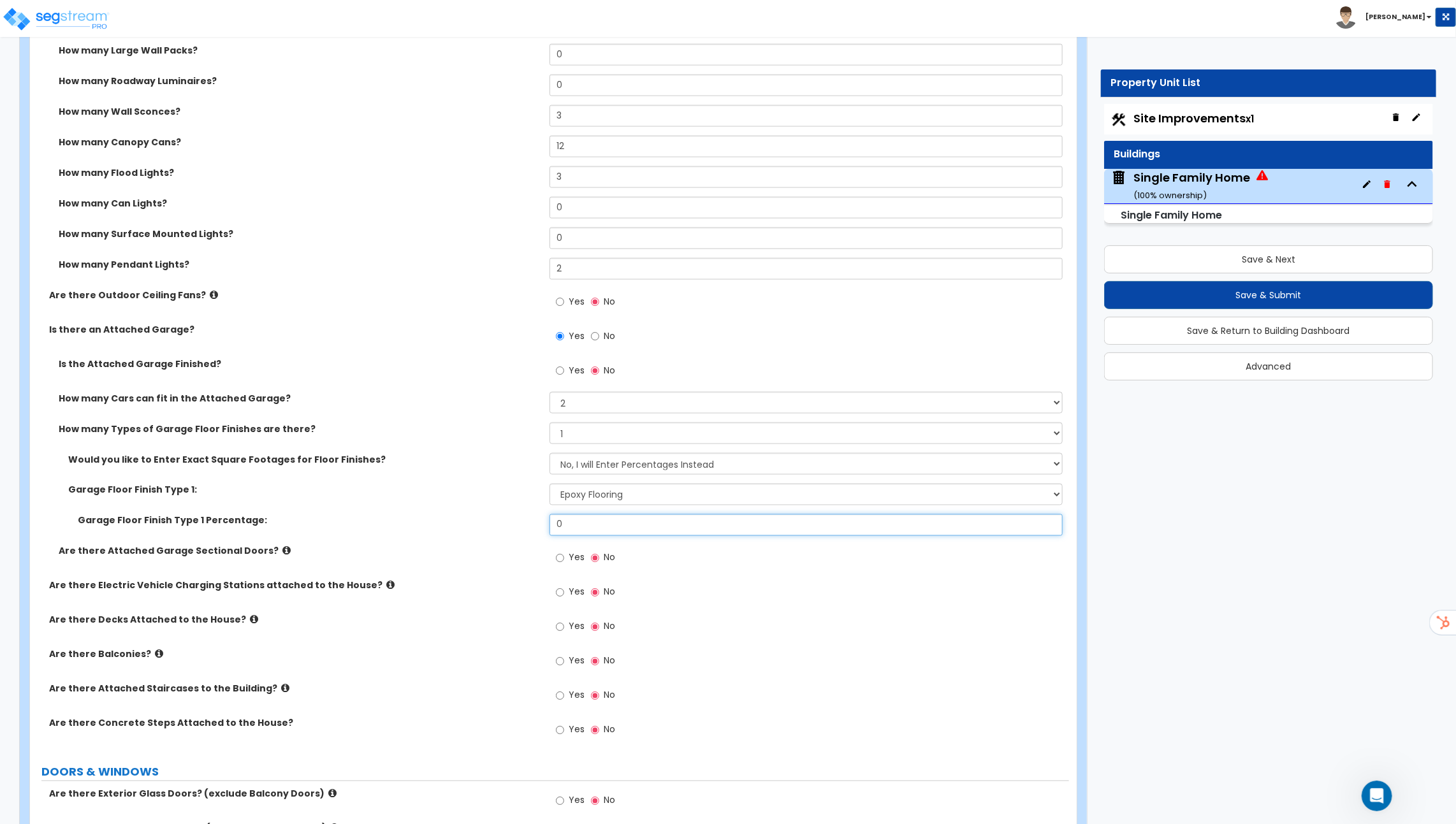
drag, startPoint x: 595, startPoint y: 526, endPoint x: 552, endPoint y: 526, distance: 43.0
click at [553, 526] on input "0" at bounding box center [806, 525] width 513 height 22
type input "100"
click at [473, 534] on div "Garage Floor Finish Type 1 Percentage: 100" at bounding box center [549, 529] width 1039 height 30
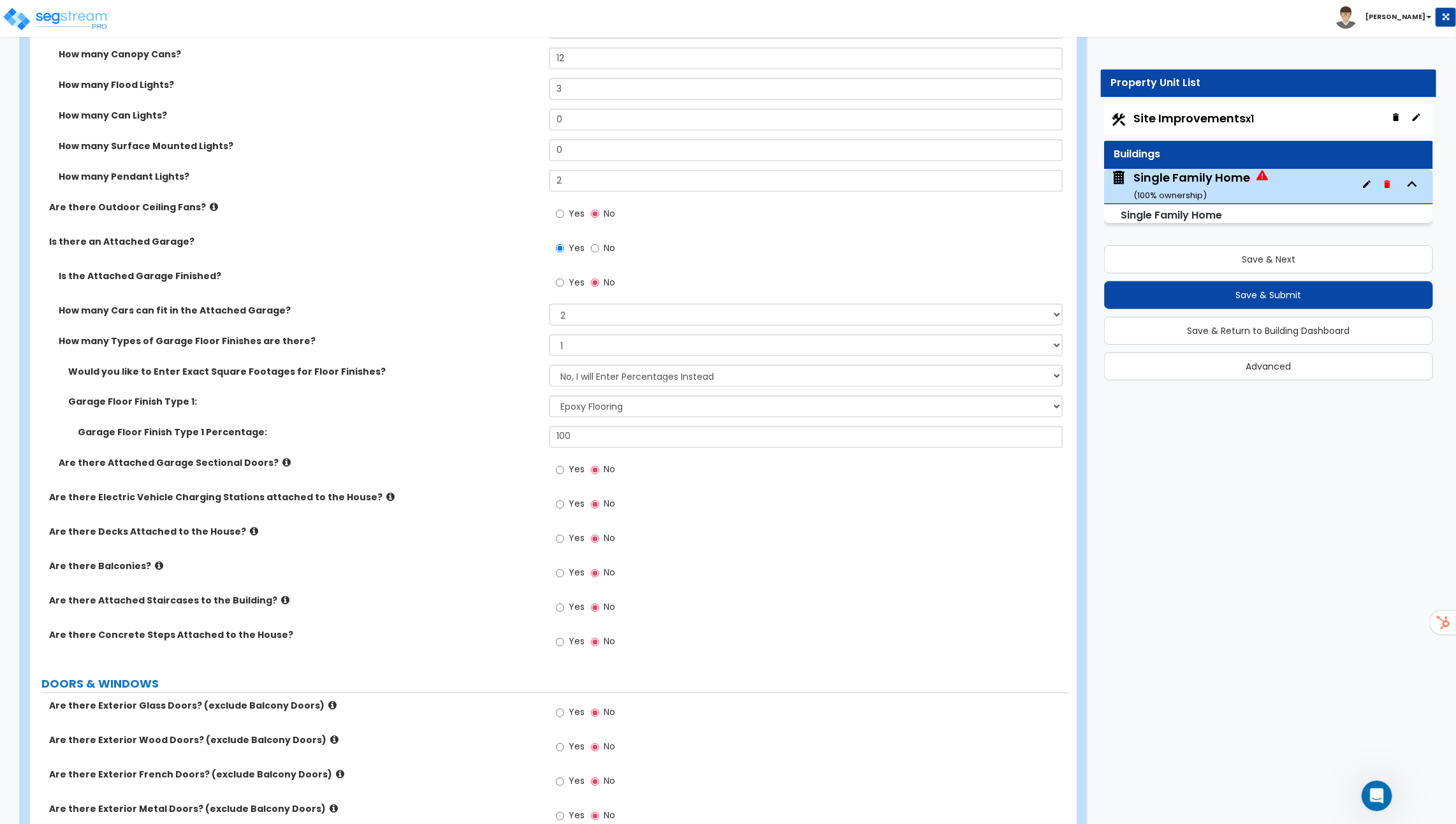
scroll to position [1259, 0]
click at [567, 464] on label "Yes" at bounding box center [570, 470] width 29 height 22
click at [564, 464] on input "Yes" at bounding box center [560, 469] width 8 height 14
radio input "true"
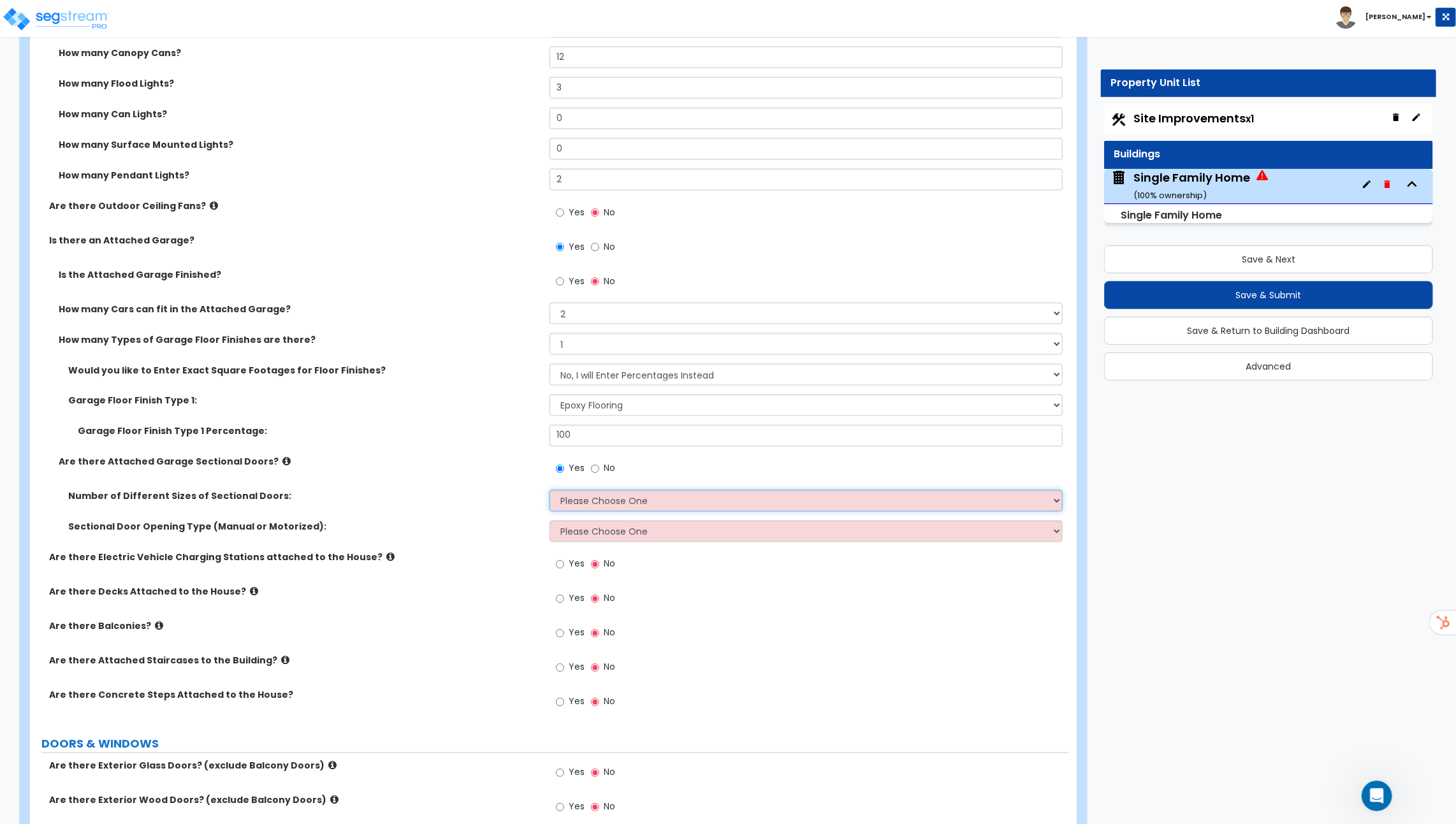
click at [577, 490] on select "Please Choose One 1 2" at bounding box center [806, 501] width 513 height 22
select select "2"
click at [549, 490] on select "Please Choose One 1 2" at bounding box center [806, 501] width 513 height 22
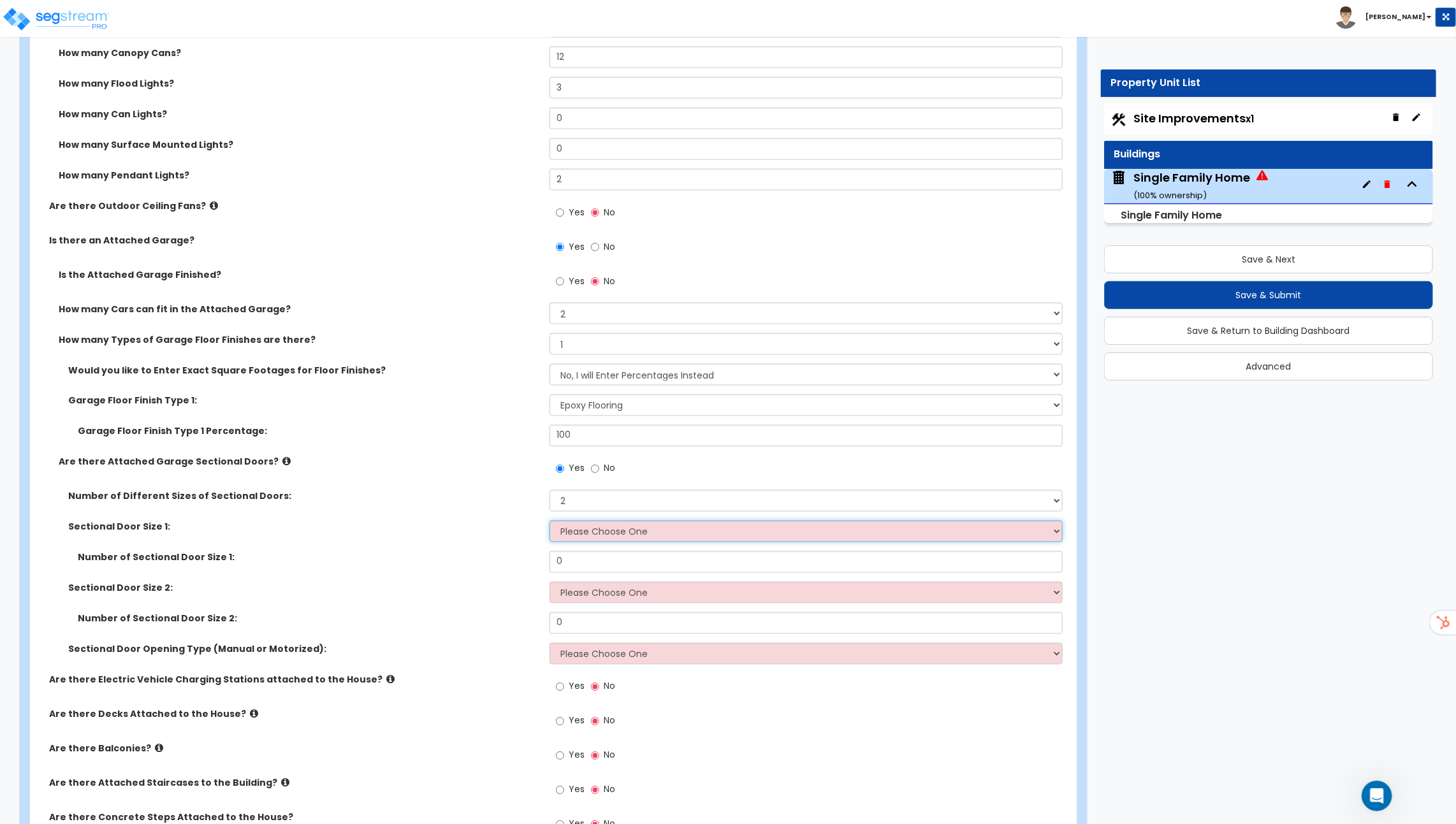
click at [575, 520] on select "Please Choose One 9' x 7' 16' x 7'" at bounding box center [806, 531] width 513 height 22
select select "1"
click at [549, 520] on select "Please Choose One 9' x 7' 16' x 7'" at bounding box center [806, 531] width 513 height 22
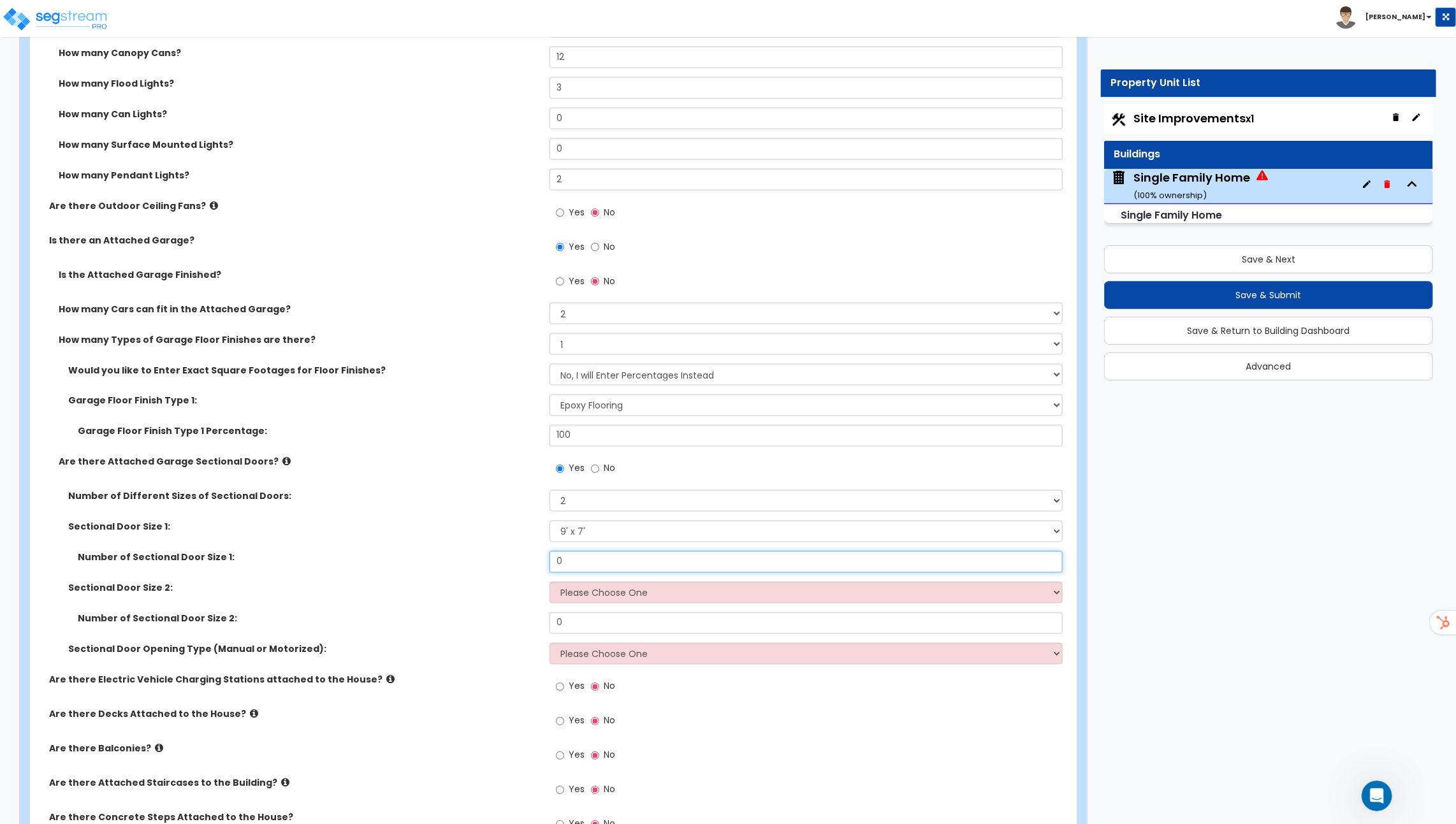
drag, startPoint x: 568, startPoint y: 558, endPoint x: 526, endPoint y: 559, distance: 42.0
click at [526, 559] on div "Number of Sectional Door Size 1: 0" at bounding box center [549, 566] width 1039 height 30
type input "2"
click at [523, 594] on div "Sectional Door Size 2: Please Choose One 9' x 7' 16' x 7'" at bounding box center [549, 597] width 1039 height 30
click at [584, 493] on select "Please Choose One 1 2" at bounding box center [806, 501] width 513 height 22
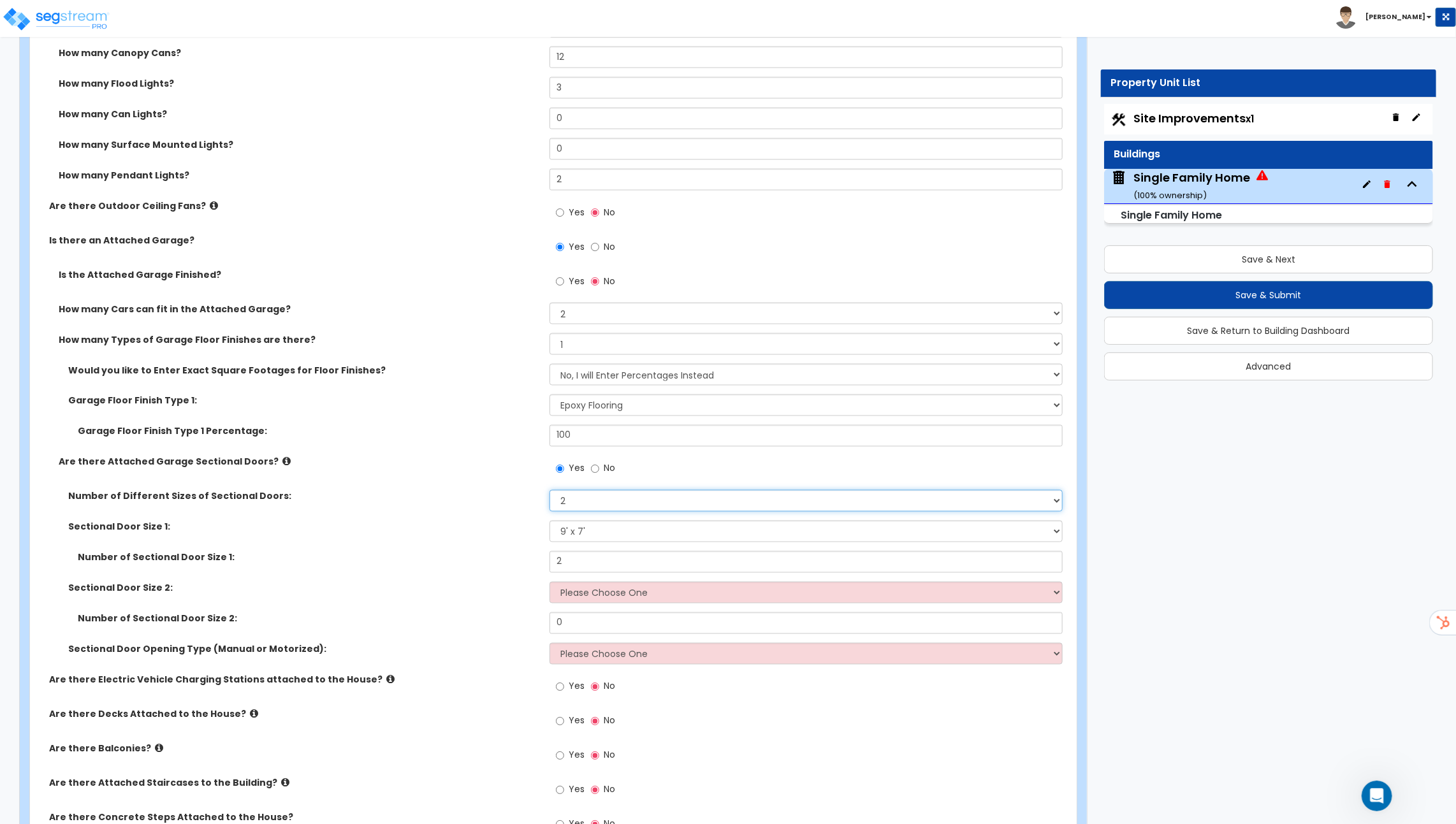
select select "1"
click at [549, 490] on select "Please Choose One 1 2" at bounding box center [806, 501] width 513 height 22
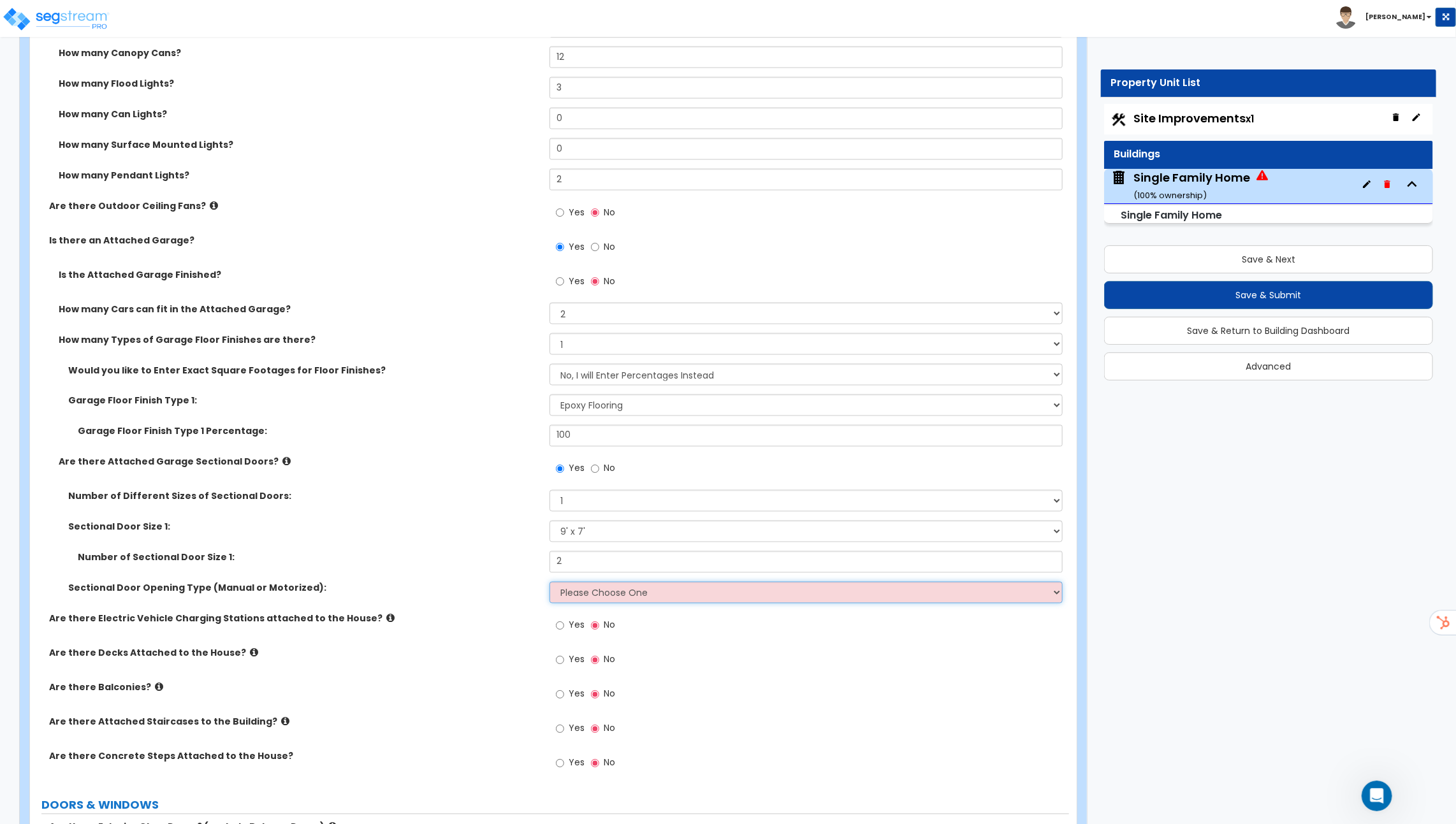
click at [566, 592] on select "Please Choose One All Manual All Motorized Some are Motorized" at bounding box center [806, 592] width 513 height 22
select select "2"
click at [549, 582] on select "Please Choose One All Manual All Motorized Some are Motorized" at bounding box center [806, 592] width 513 height 22
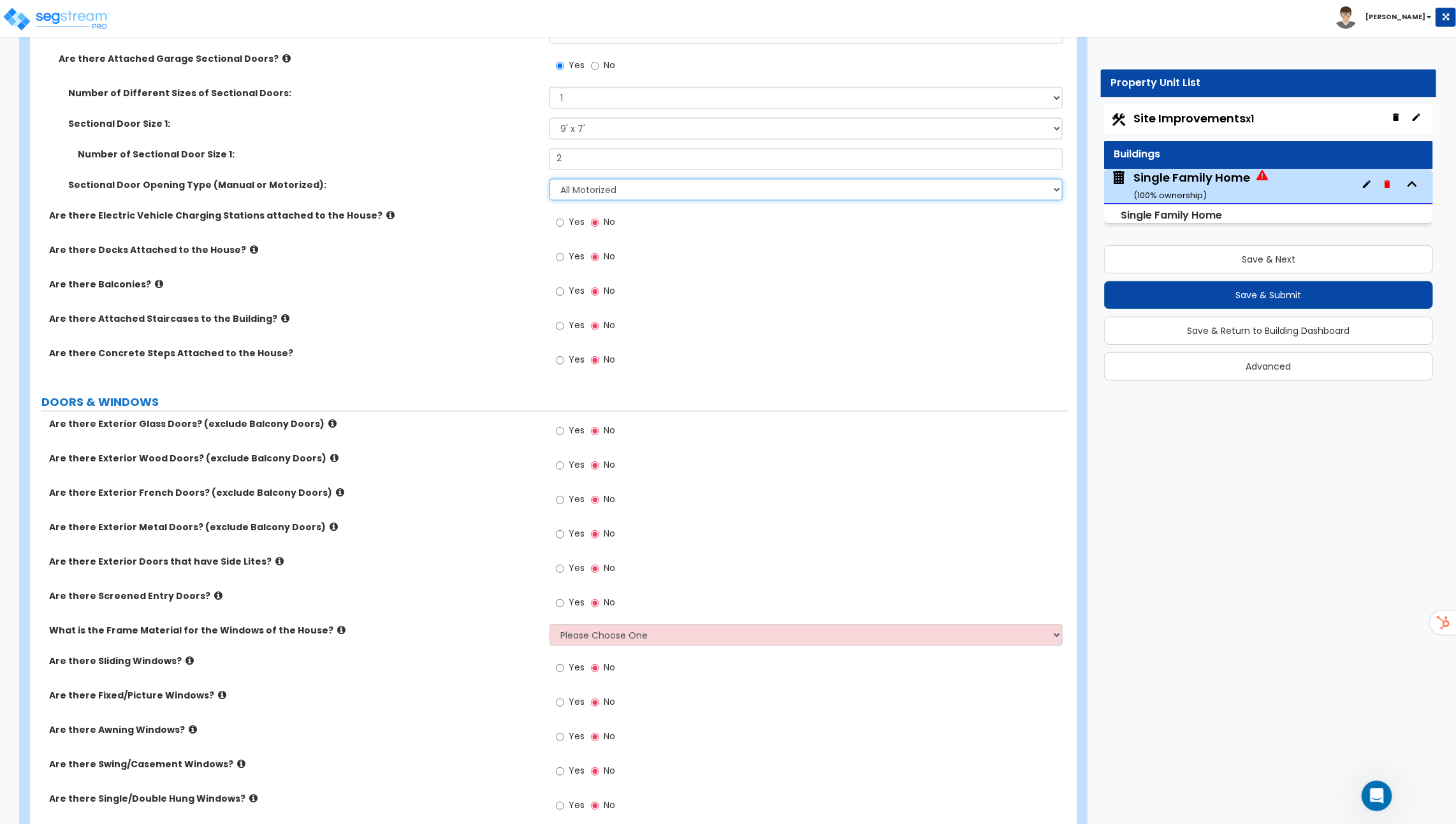
scroll to position [1686, 0]
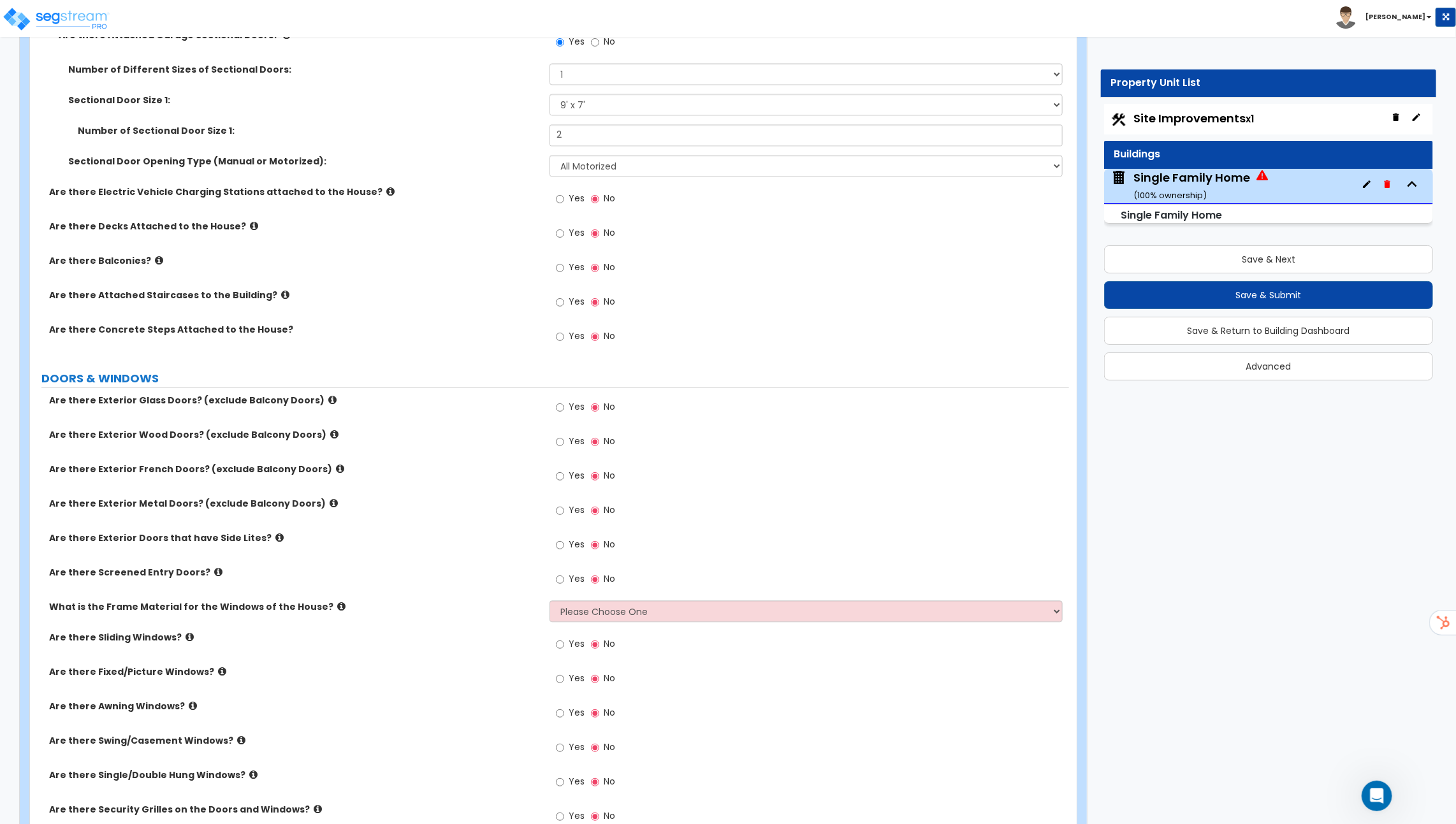
click at [564, 266] on label "Yes" at bounding box center [570, 268] width 29 height 22
click at [564, 266] on input "Yes" at bounding box center [560, 268] width 8 height 14
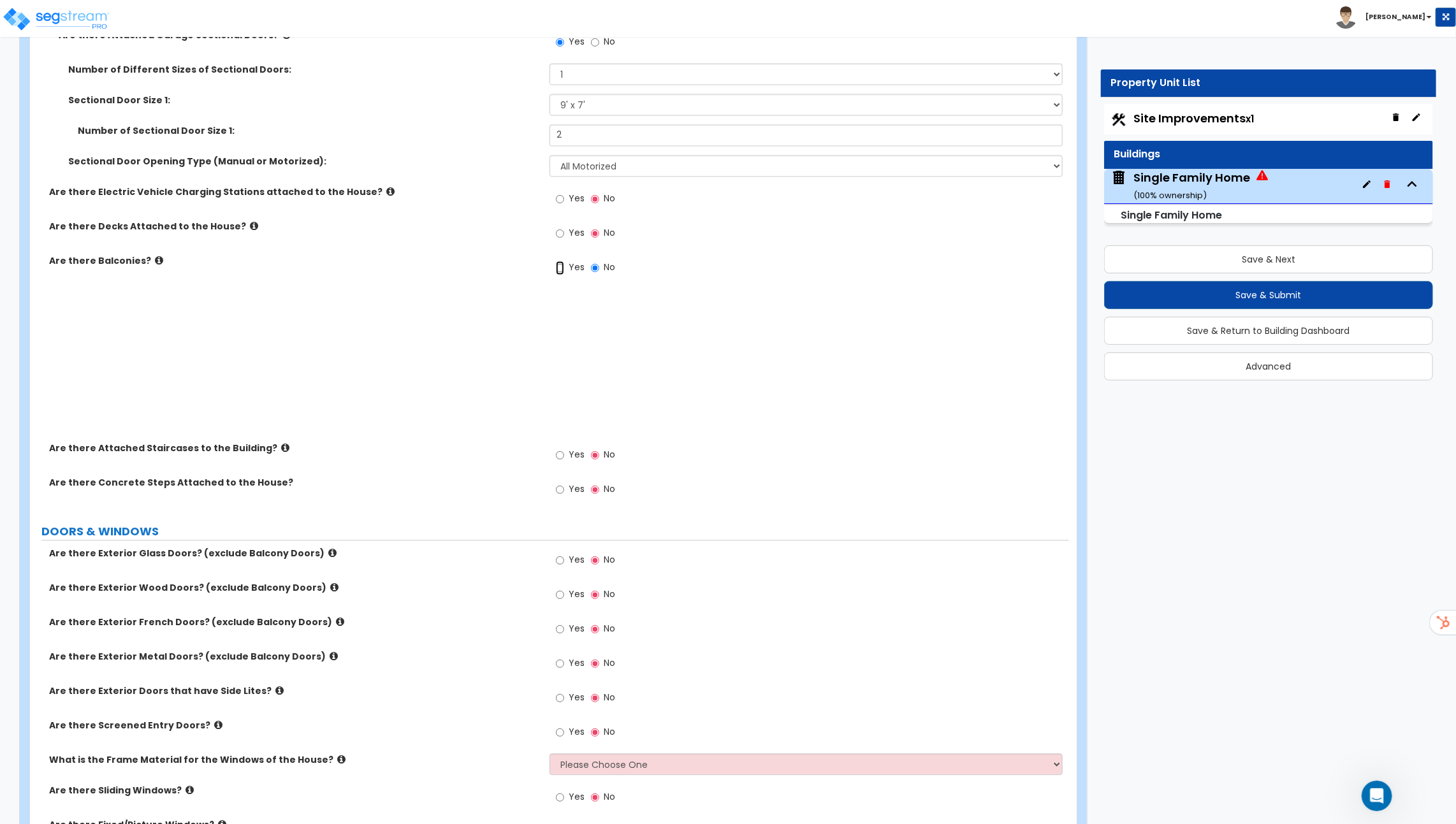
radio input "true"
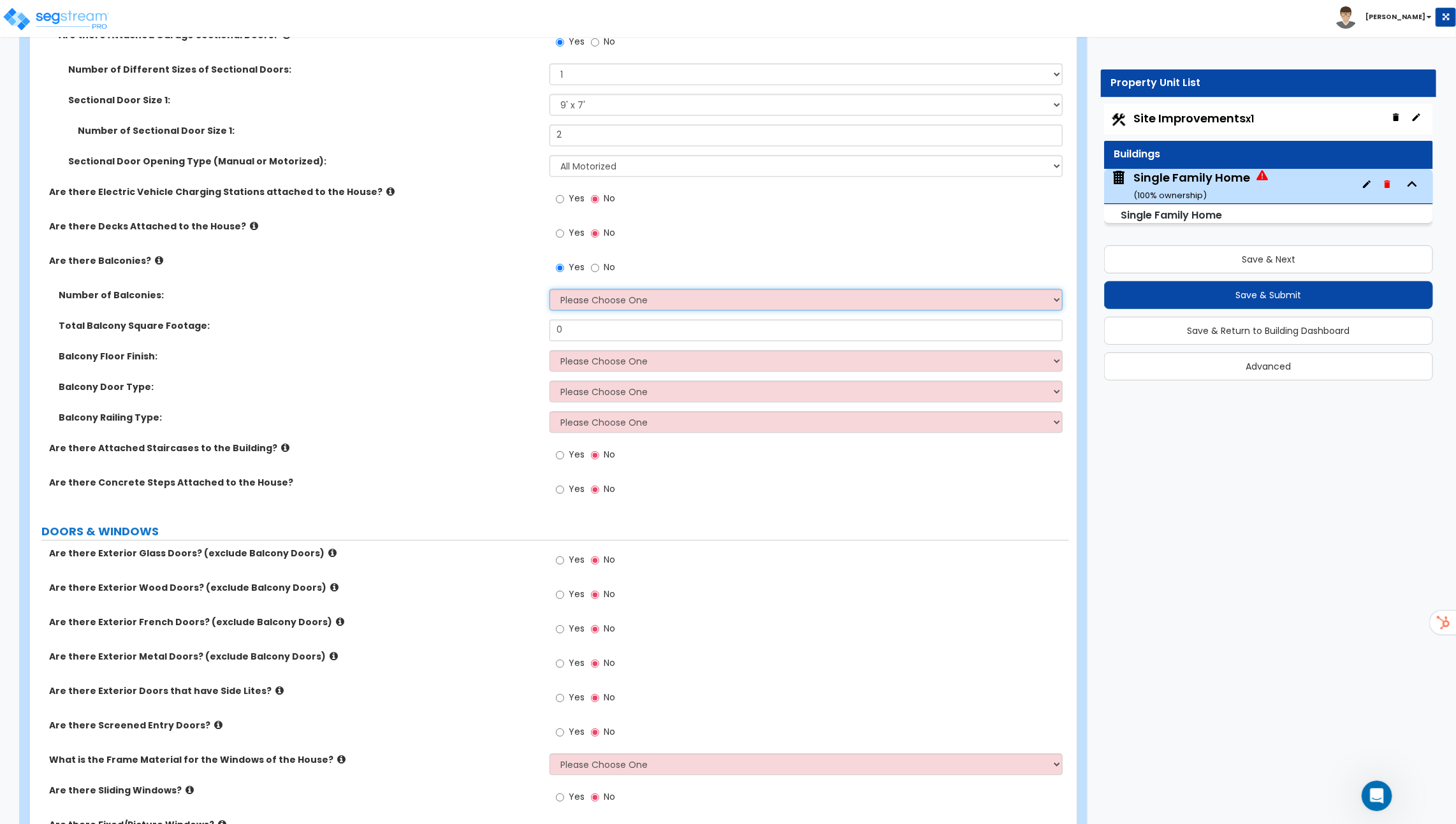
click at [628, 293] on select "Please Choose One 1 2 3 4 5" at bounding box center [806, 299] width 513 height 22
select select "1"
click at [549, 289] on select "Please Choose One 1 2 3 4 5" at bounding box center [806, 299] width 513 height 22
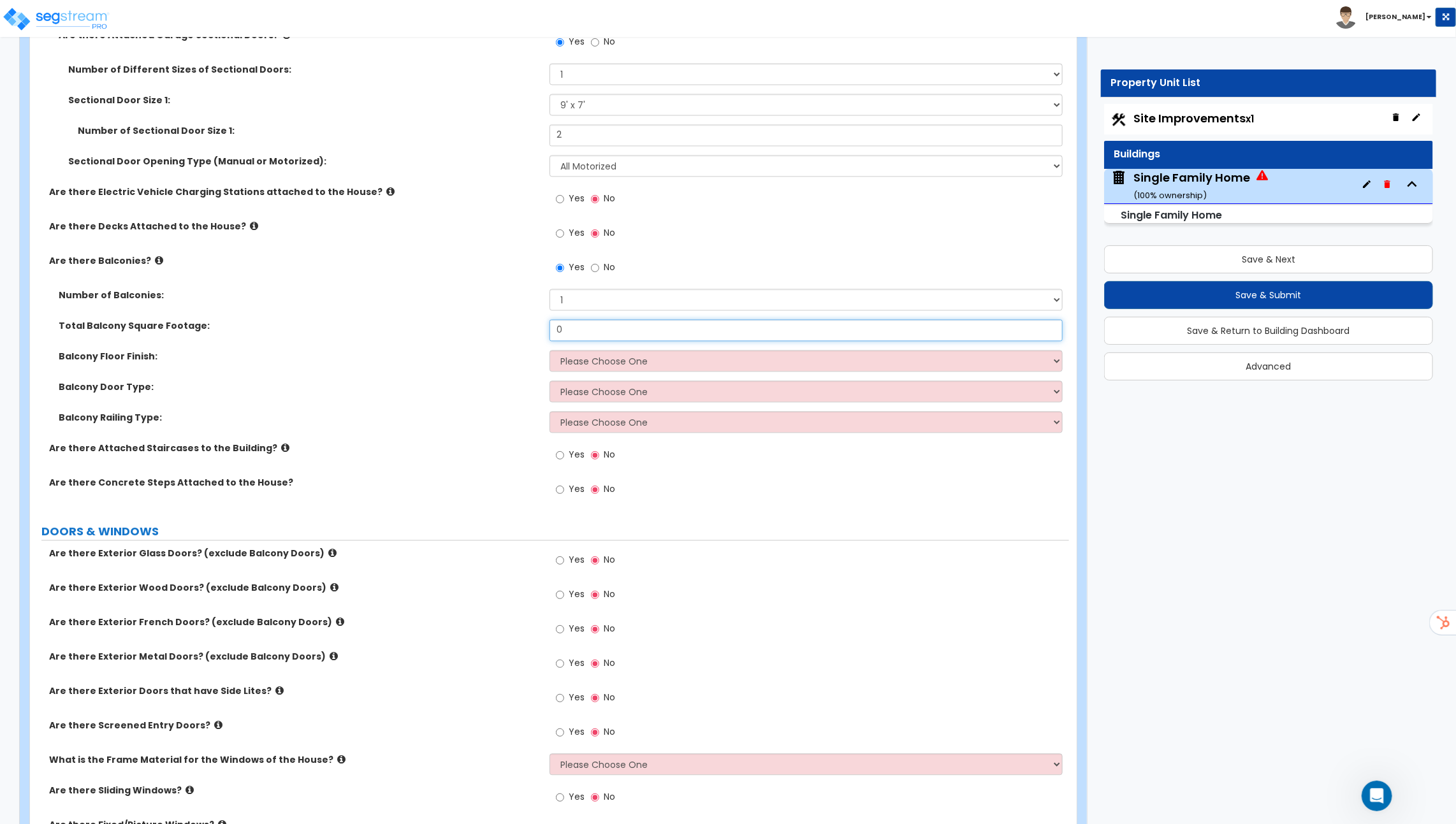
drag, startPoint x: 576, startPoint y: 325, endPoint x: 506, endPoint y: 325, distance: 70.0
click at [509, 325] on div "Total Balcony Square Footage: 0" at bounding box center [549, 334] width 1039 height 30
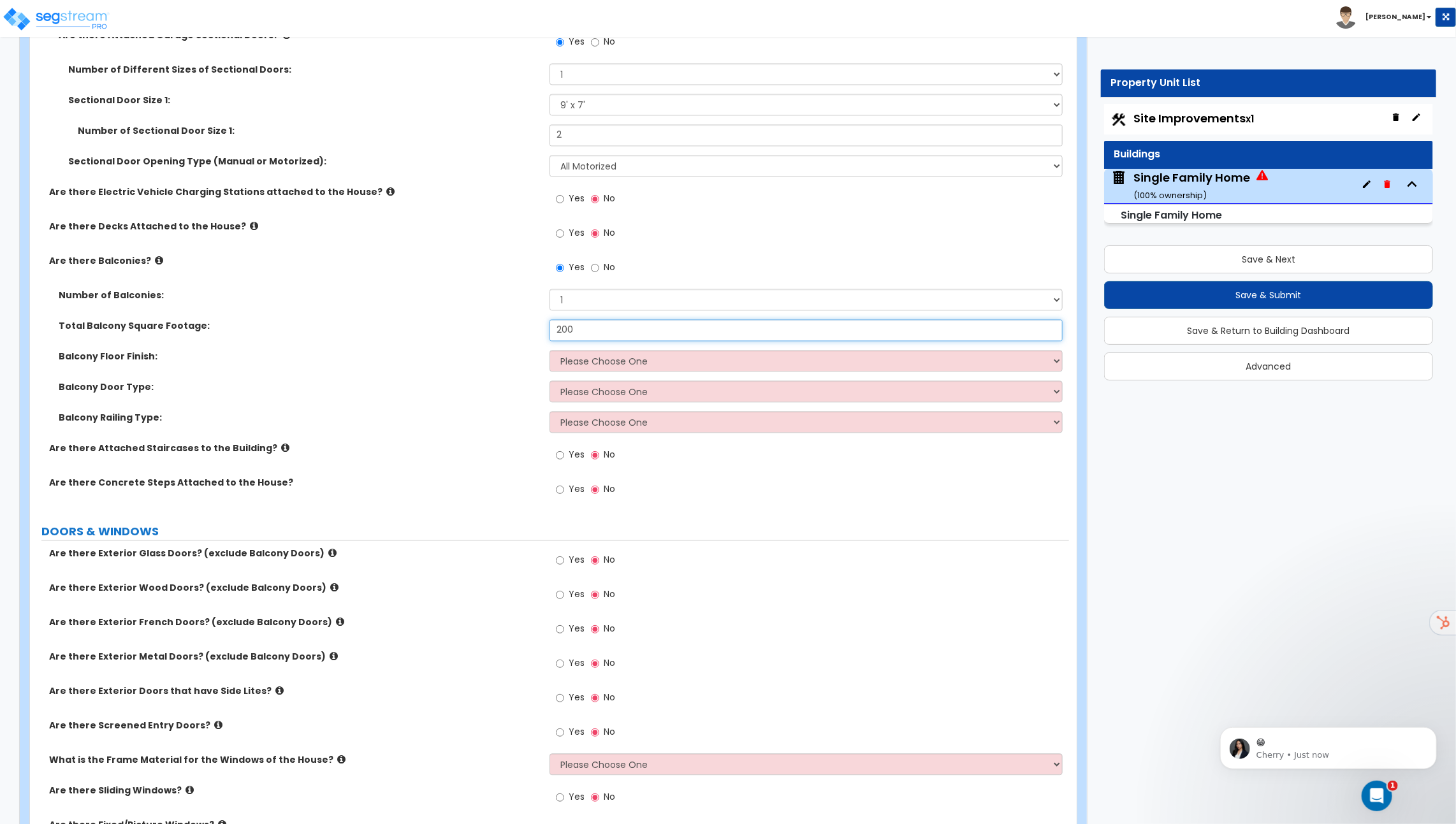
type input "200"
click at [619, 359] on select "Please Choose One Concrete Flooring Tile Flooring Resilient Laminate Flooring P…" at bounding box center [806, 361] width 513 height 22
select select "5"
click at [549, 350] on select "Please Choose One Concrete Flooring Tile Flooring Resilient Laminate Flooring P…" at bounding box center [806, 361] width 513 height 22
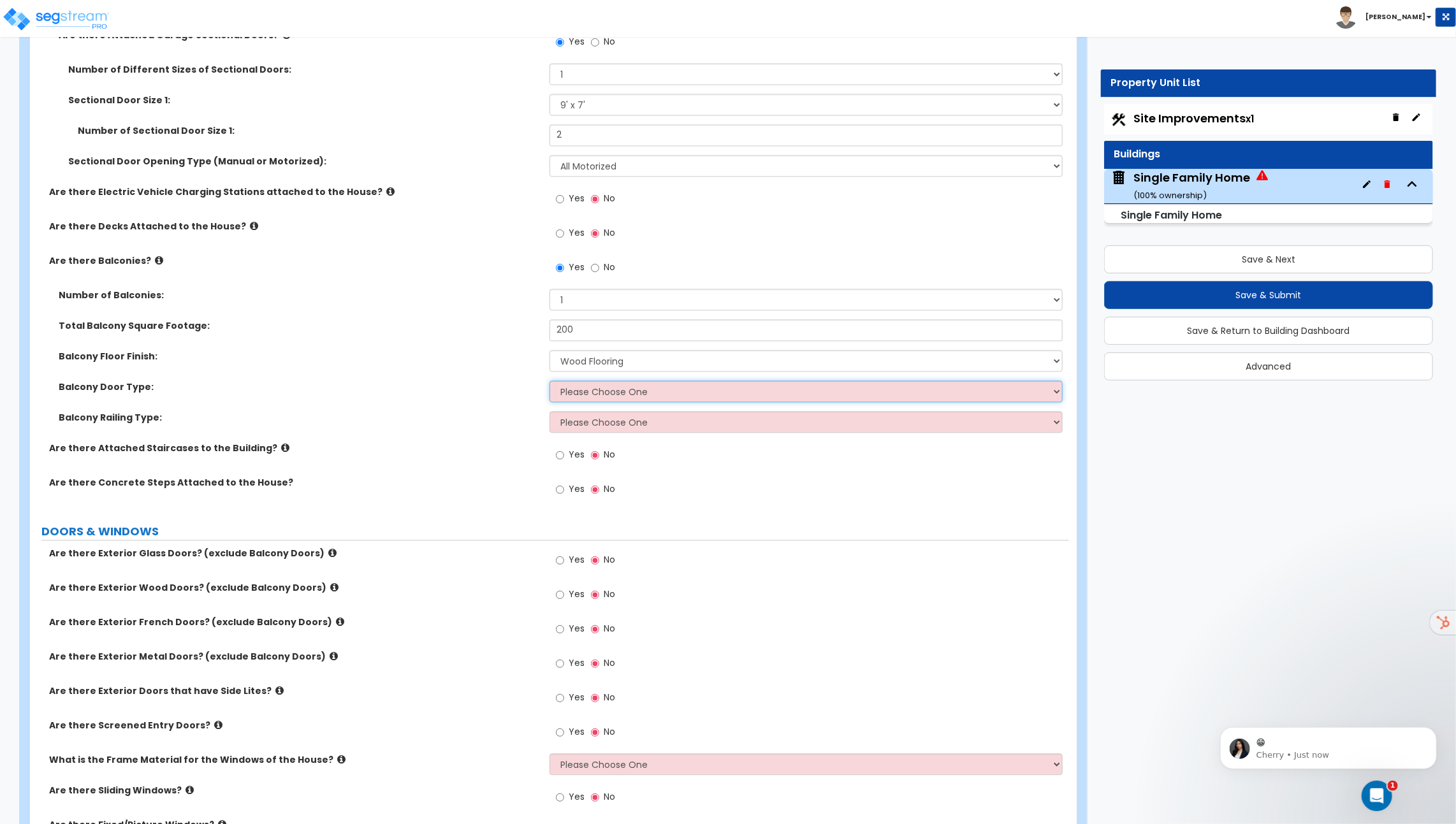
click at [600, 386] on select "Please Choose One Single Hinged Doors Double Hinged Doors Single French Doors D…" at bounding box center [806, 391] width 513 height 22
select select "3"
click at [549, 380] on select "Please Choose One Single Hinged Doors Double Hinged Doors Single French Doors D…" at bounding box center [806, 391] width 513 height 22
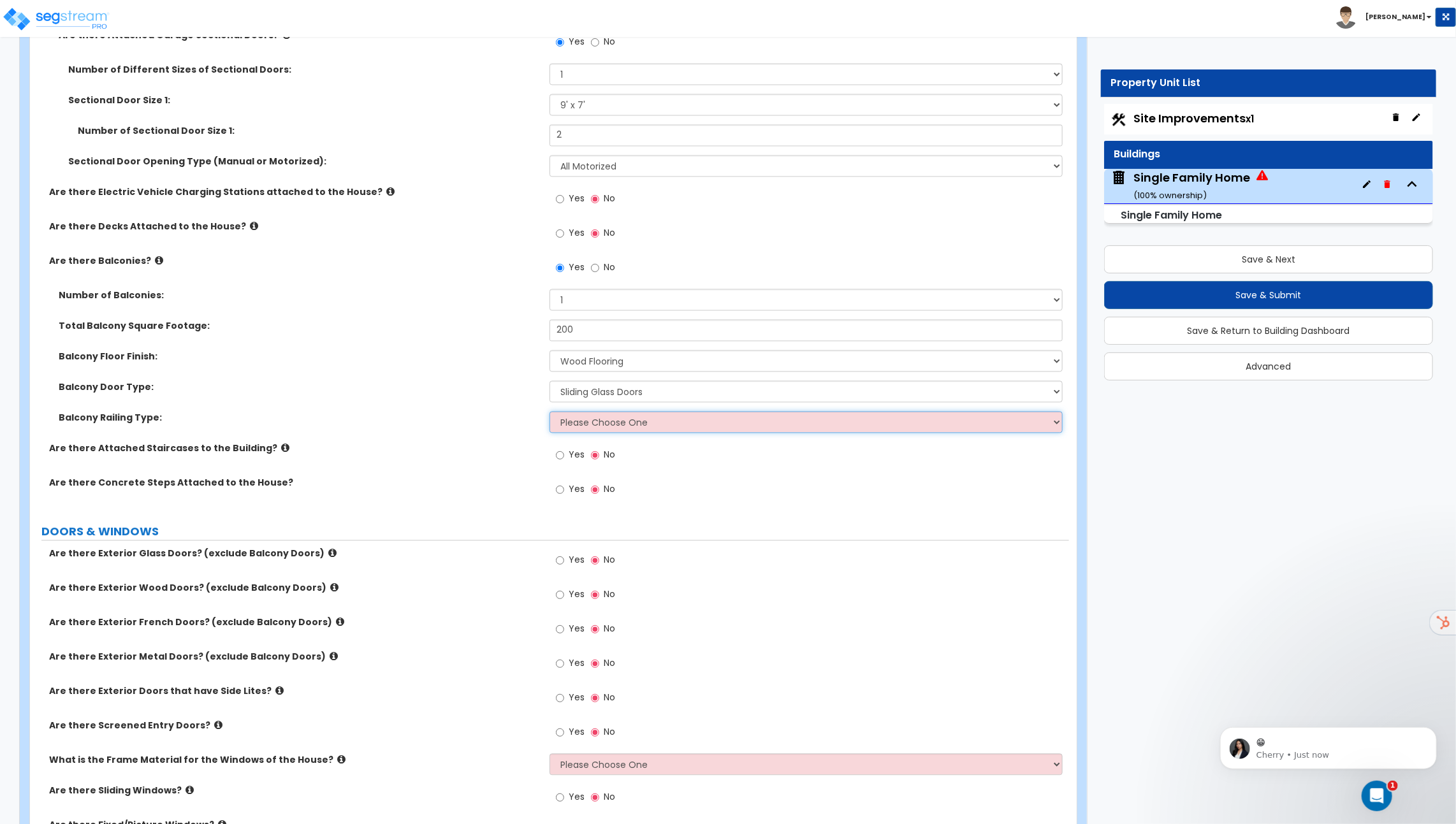
click at [602, 421] on select "Please Choose One Steel Aluminum Wood Glass and Metal Wrought Iron" at bounding box center [806, 422] width 513 height 22
select select "3"
click at [549, 411] on select "Please Choose One Steel Aluminum Wood Glass and Metal Wrought Iron" at bounding box center [806, 422] width 513 height 22
click at [281, 443] on icon at bounding box center [285, 448] width 8 height 10
click at [575, 452] on span "Yes" at bounding box center [576, 454] width 16 height 13
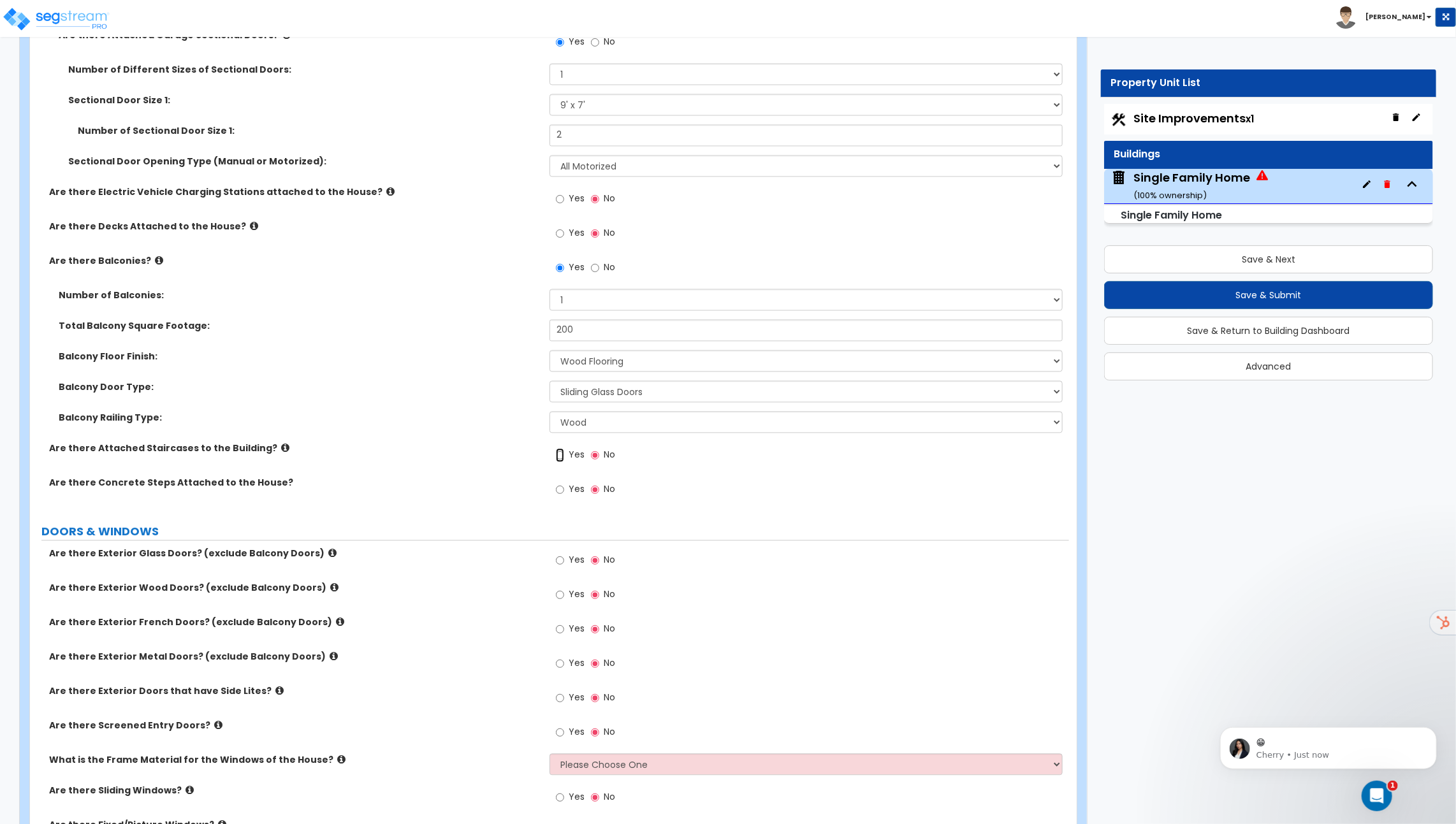
click at [564, 452] on input "Yes" at bounding box center [560, 455] width 8 height 14
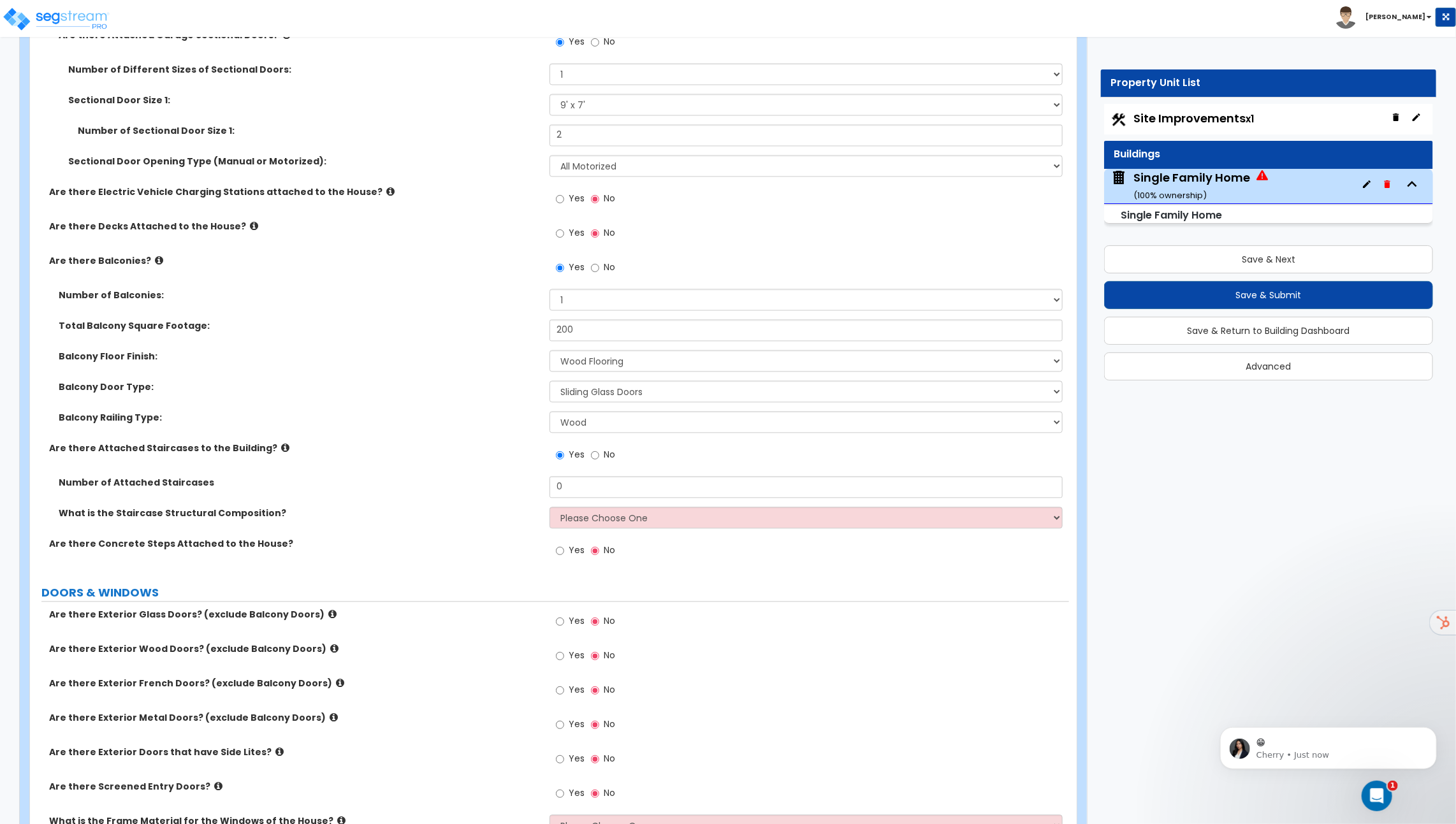
click at [281, 443] on icon at bounding box center [285, 448] width 8 height 10
click at [601, 453] on label "No" at bounding box center [603, 456] width 24 height 22
click at [599, 453] on input "No" at bounding box center [595, 455] width 8 height 14
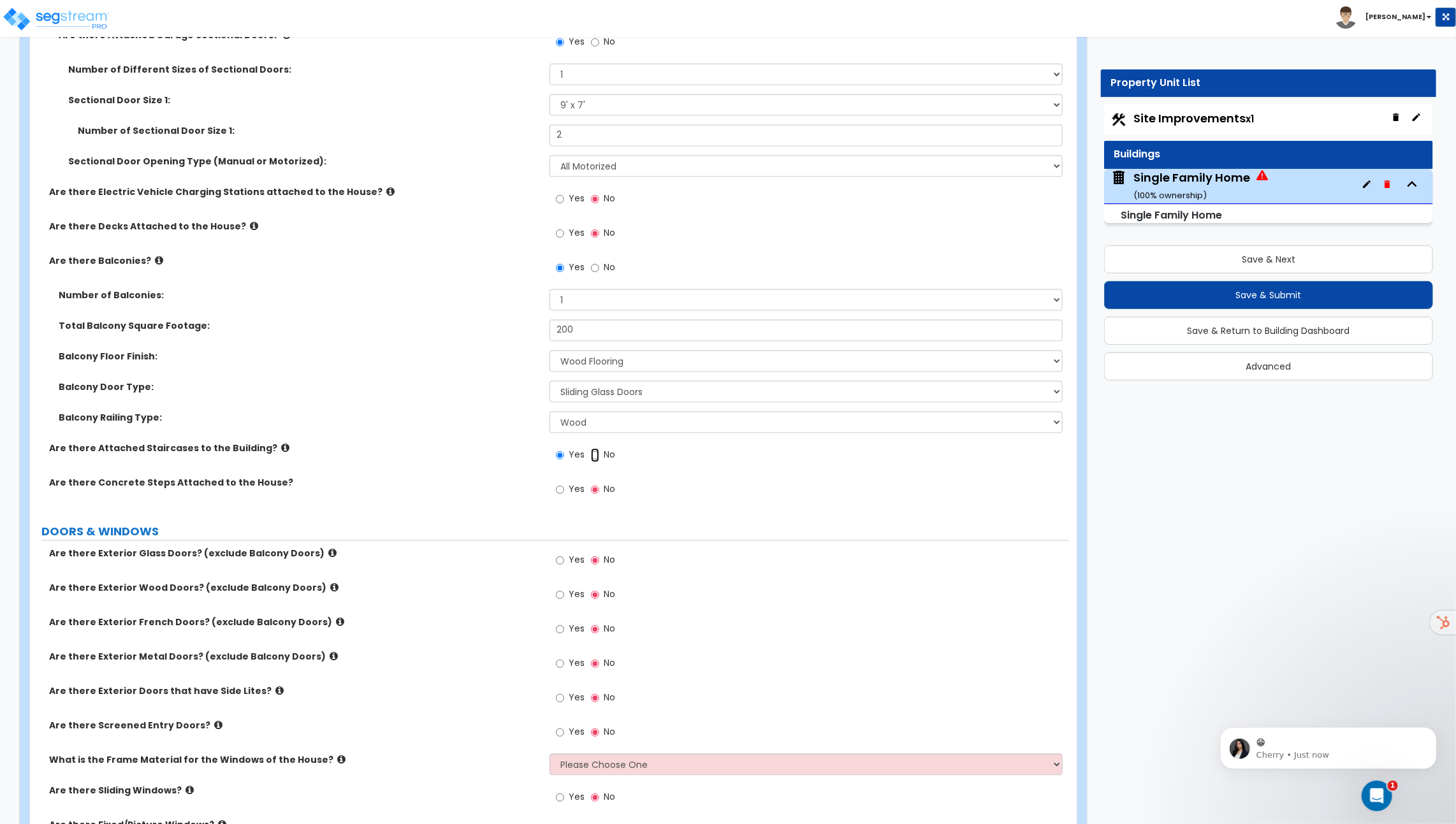
radio input "false"
radio input "true"
click at [566, 489] on label "Yes" at bounding box center [570, 490] width 29 height 22
click at [564, 489] on input "Yes" at bounding box center [560, 489] width 8 height 14
radio input "true"
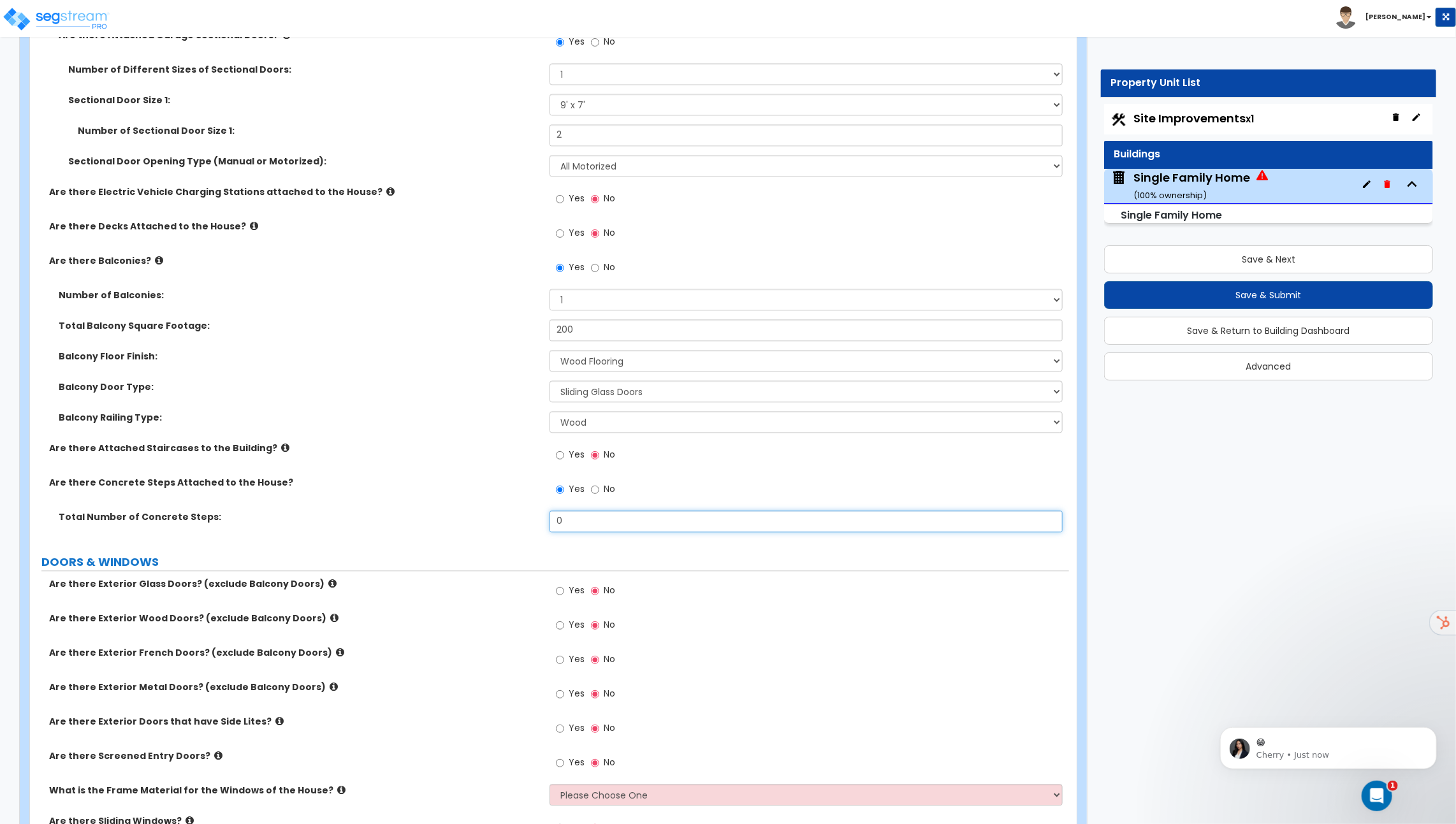
drag, startPoint x: 576, startPoint y: 525, endPoint x: 513, endPoint y: 525, distance: 63.0
click at [515, 525] on div "Total Number of Concrete Steps: 0" at bounding box center [549, 525] width 1039 height 30
drag, startPoint x: 583, startPoint y: 512, endPoint x: 507, endPoint y: 512, distance: 76.0
click at [508, 512] on div "Total Number of Concrete Steps: 0" at bounding box center [549, 525] width 1039 height 30
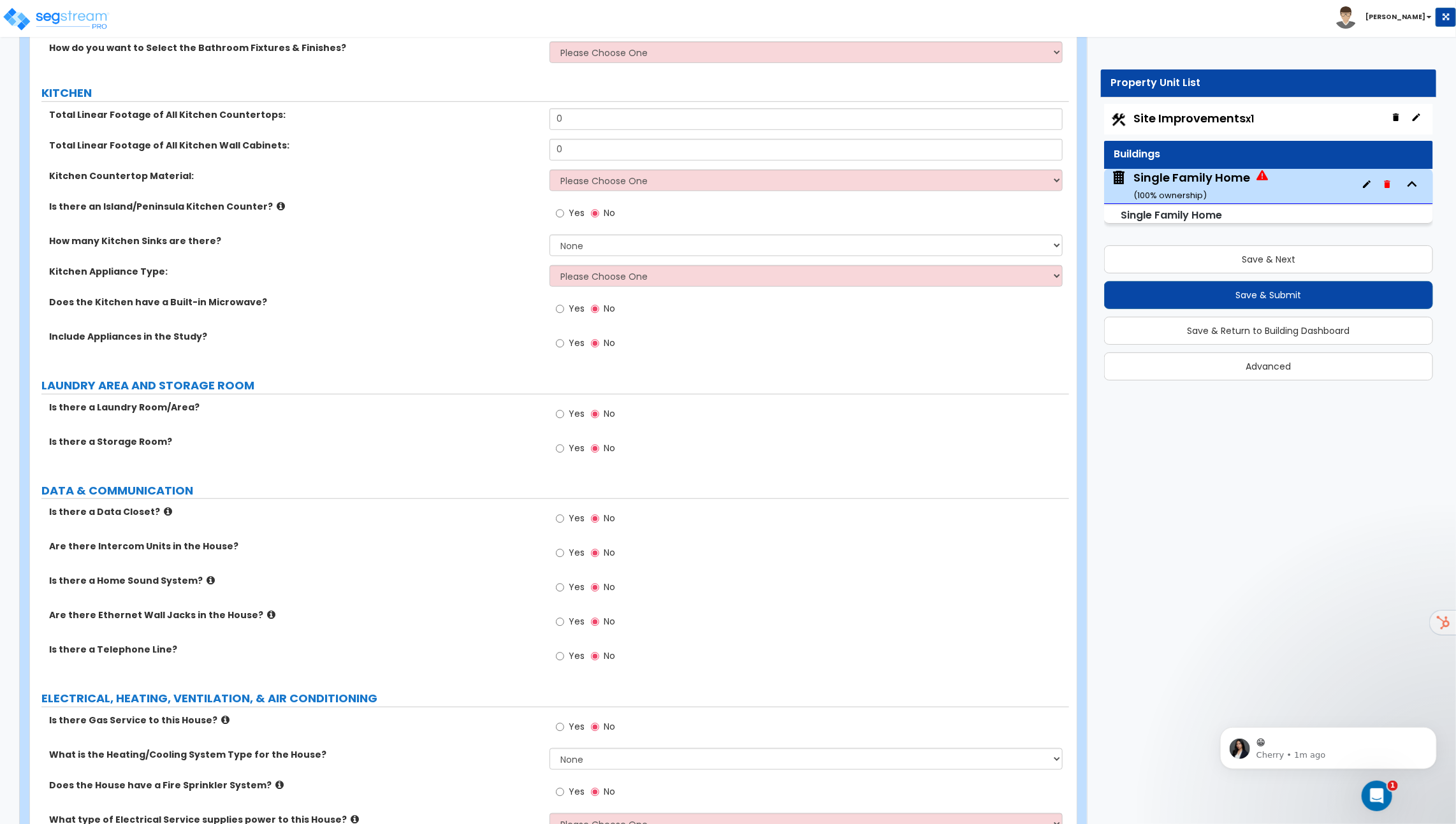
scroll to position [3769, 0]
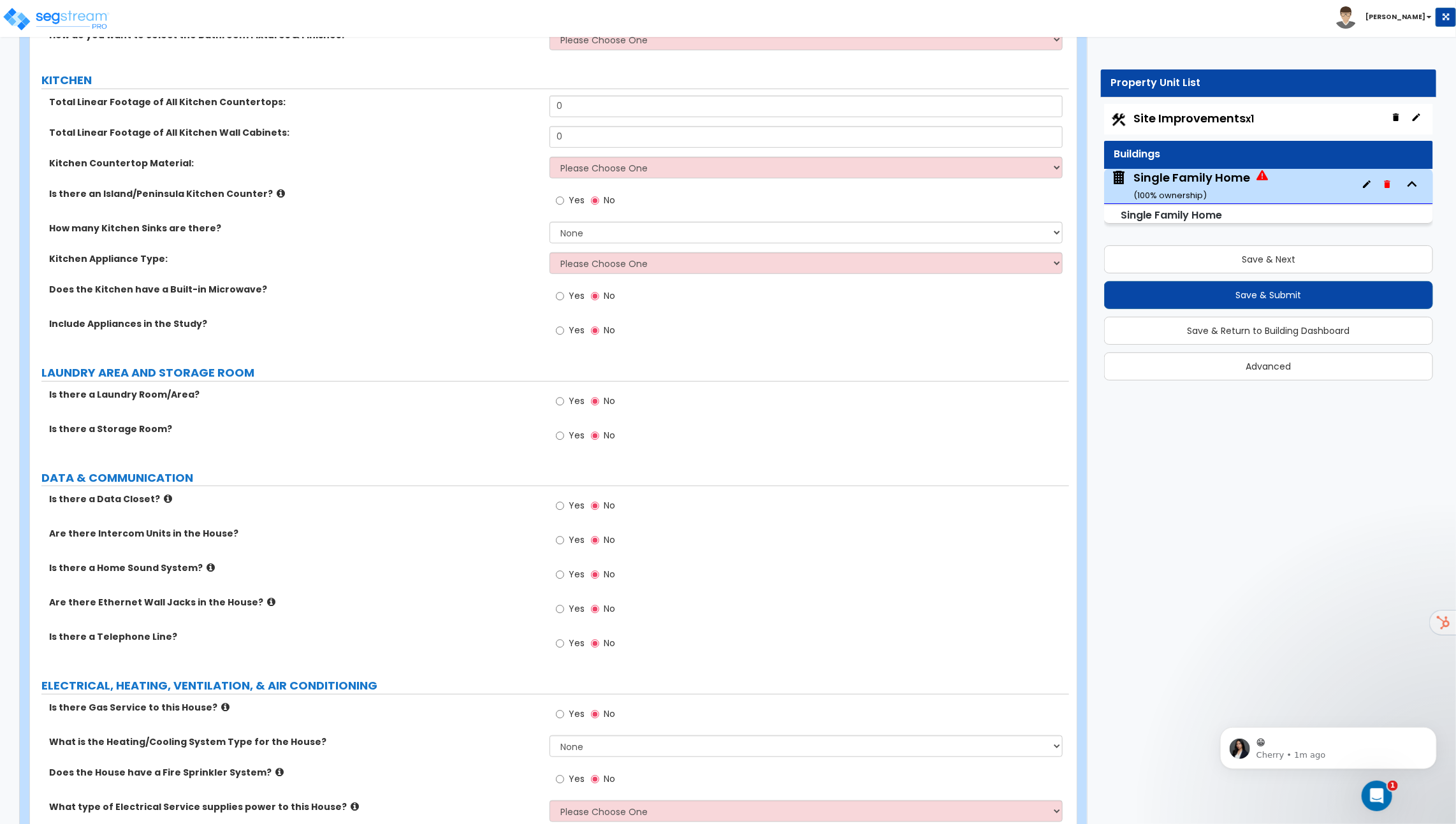
type input "5"
drag, startPoint x: 593, startPoint y: 104, endPoint x: 525, endPoint y: 104, distance: 68.0
click at [535, 104] on div "Total Linear Footage of All Kitchen Countertops: 0" at bounding box center [549, 111] width 1039 height 30
type input "22"
drag, startPoint x: 566, startPoint y: 132, endPoint x: 516, endPoint y: 132, distance: 50.0
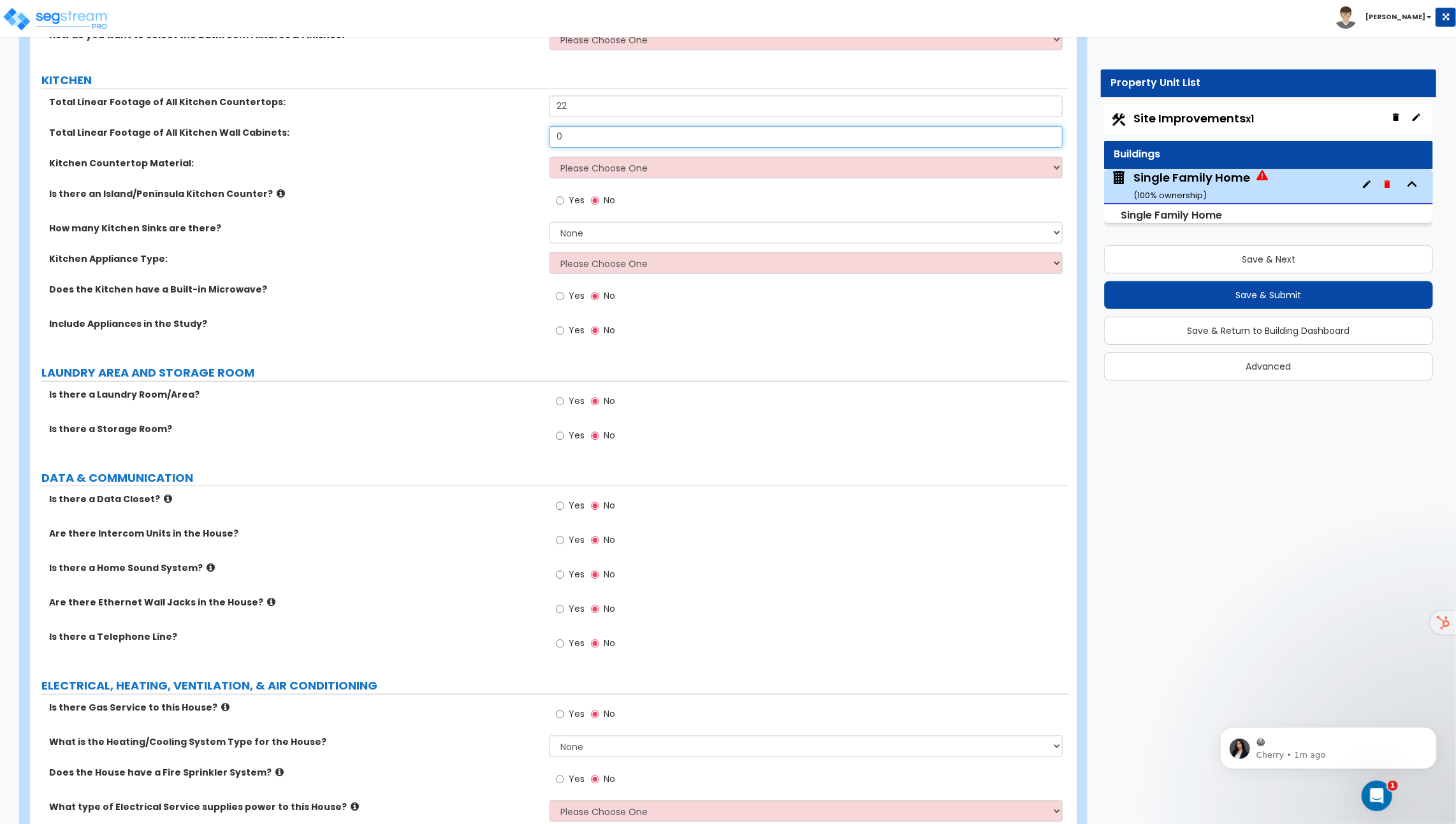
click at [538, 132] on div "Total Linear Footage of All Kitchen Wall Cabinets: 0" at bounding box center [549, 141] width 1039 height 30
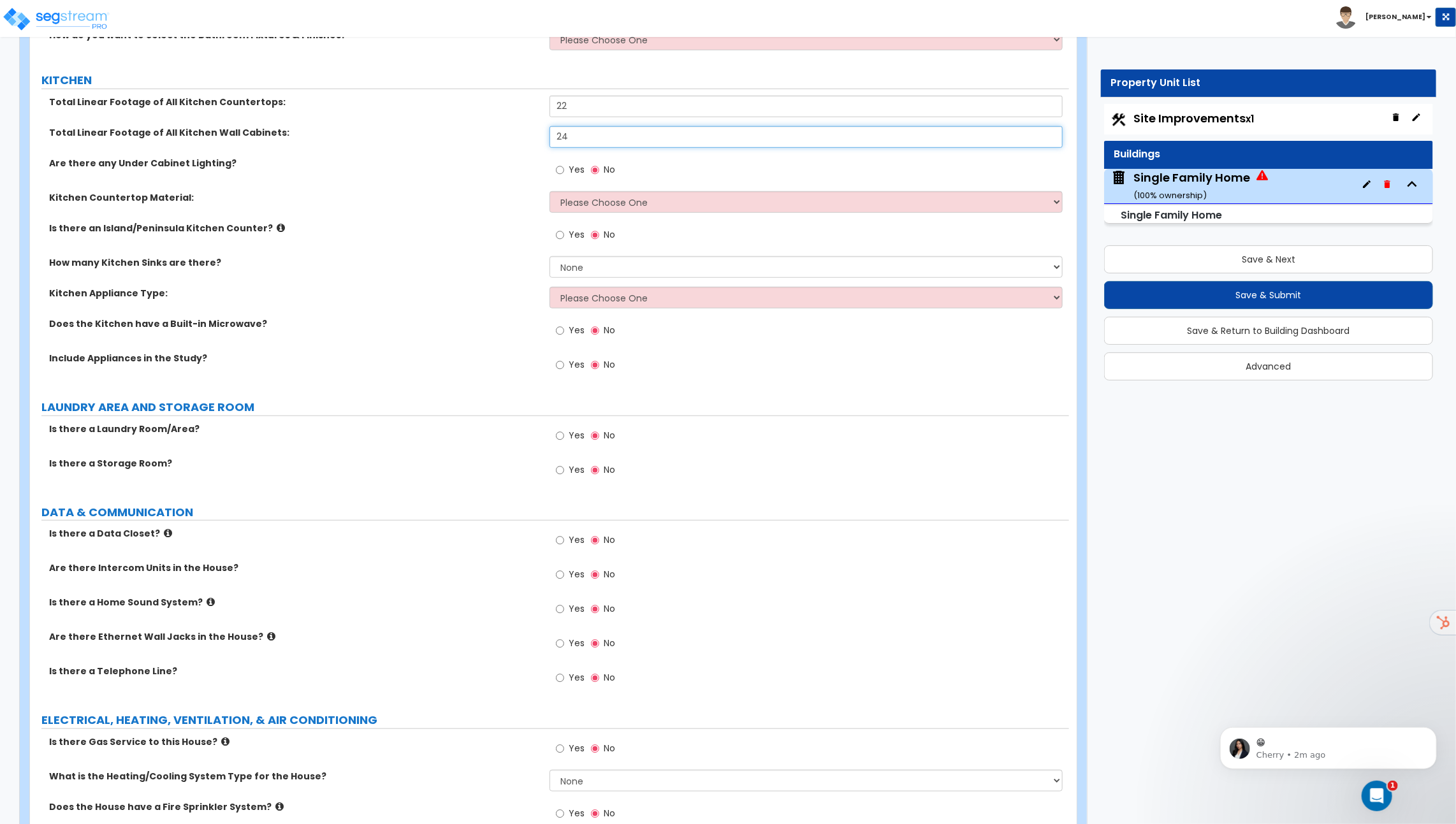
type input "24"
drag, startPoint x: 575, startPoint y: 104, endPoint x: 548, endPoint y: 104, distance: 27.0
click at [552, 104] on input "22" at bounding box center [806, 106] width 513 height 22
type input "18"
click at [568, 163] on span "Yes" at bounding box center [576, 170] width 16 height 13
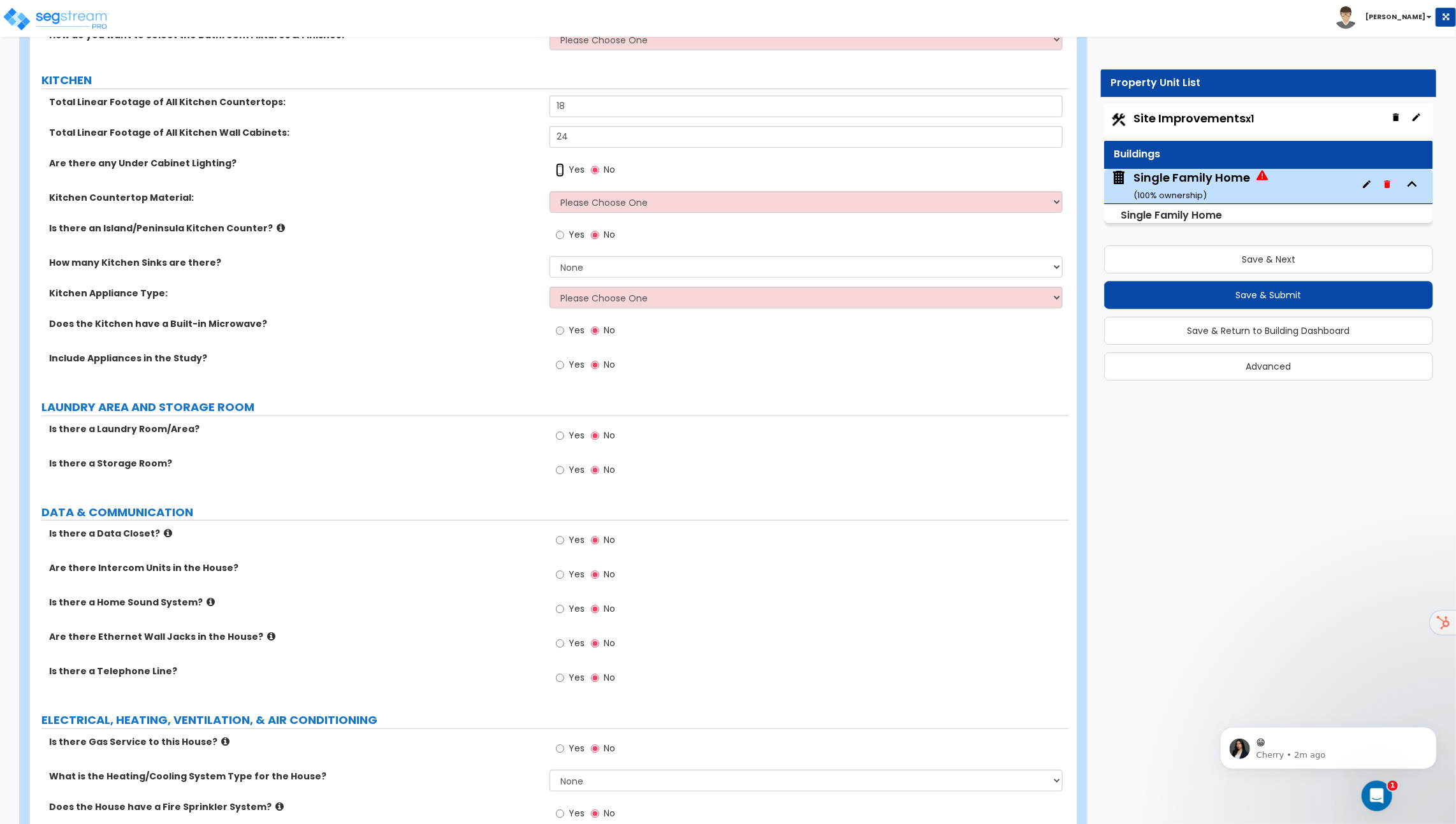
click at [564, 163] on input "Yes" at bounding box center [560, 170] width 8 height 14
radio input "true"
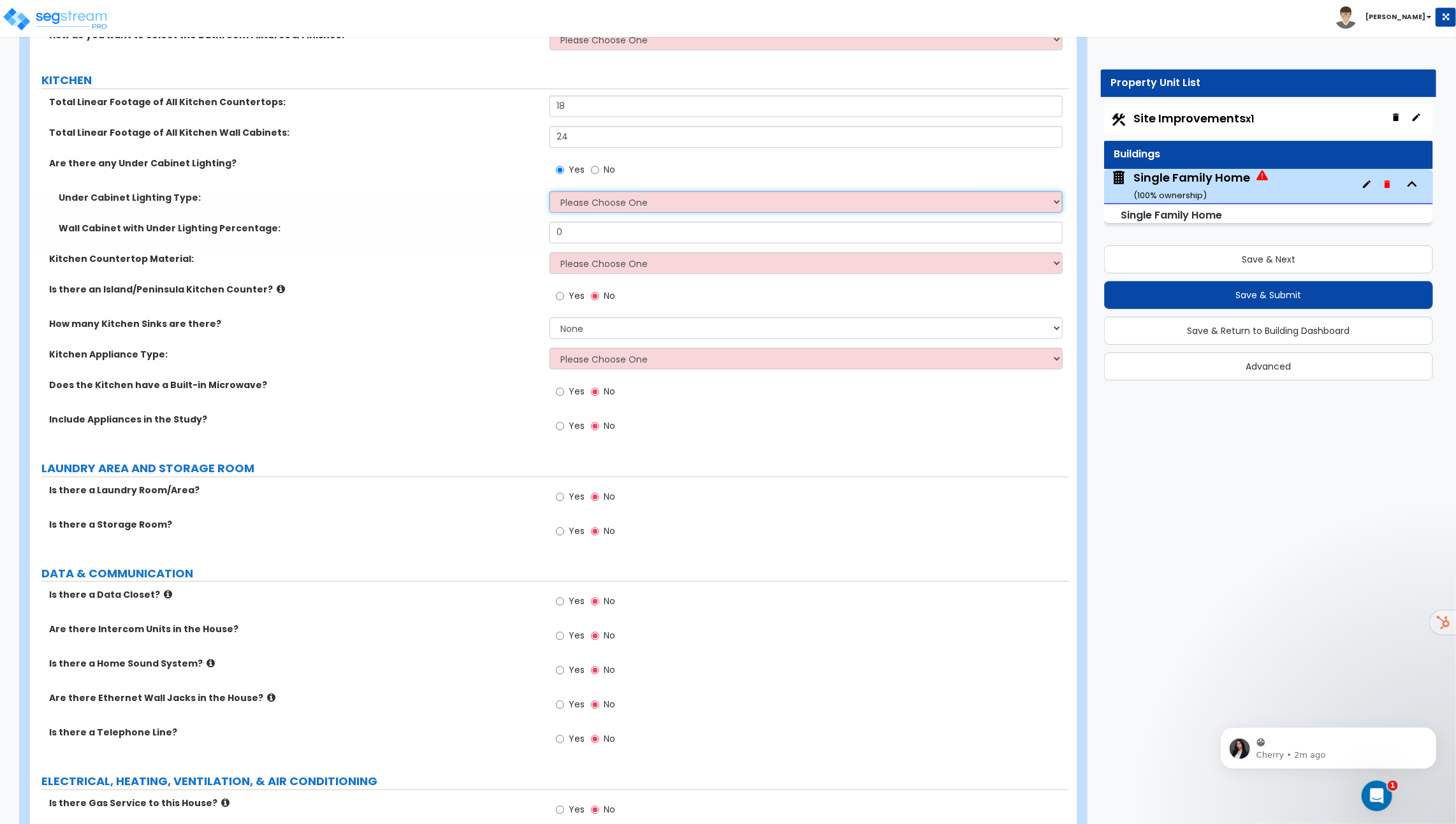
click at [600, 194] on select "Please Choose One Fluorescent Incandescent LED" at bounding box center [806, 201] width 513 height 22
select select "3"
click at [549, 191] on select "Please Choose One Fluorescent Incandescent LED" at bounding box center [806, 201] width 513 height 22
drag, startPoint x: 596, startPoint y: 225, endPoint x: 558, endPoint y: 225, distance: 38.0
click at [559, 225] on input "0" at bounding box center [806, 232] width 513 height 22
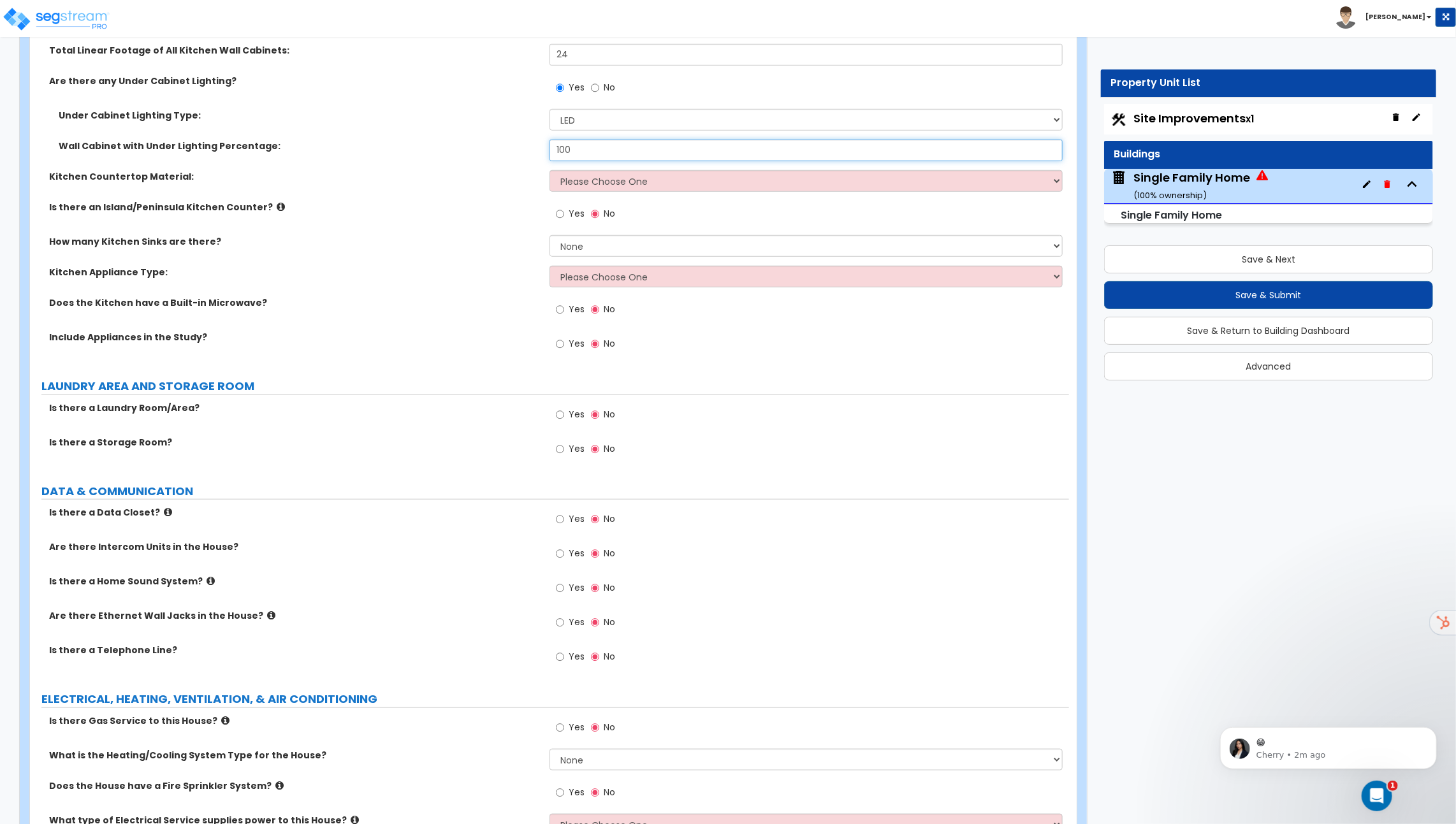
scroll to position [3871, 0]
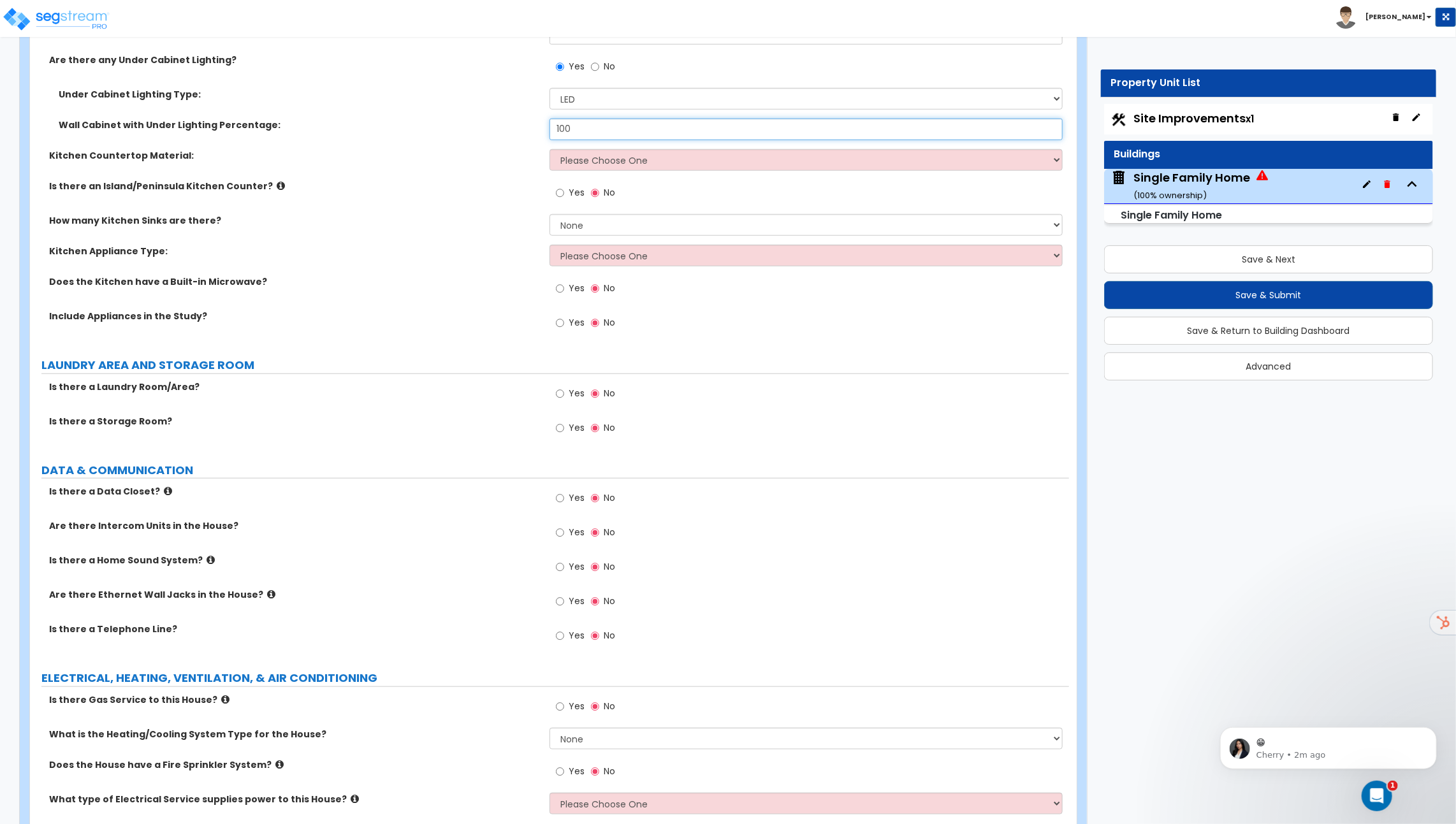
type input "100"
click at [605, 149] on select "Please Choose One Plastic Laminate Solid Surface Stone Quartz Marble Tile Wood …" at bounding box center [806, 160] width 513 height 22
select select "5"
click at [549, 149] on select "Please Choose One Plastic Laminate Solid Surface Stone Quartz Marble Tile Wood …" at bounding box center [806, 160] width 513 height 22
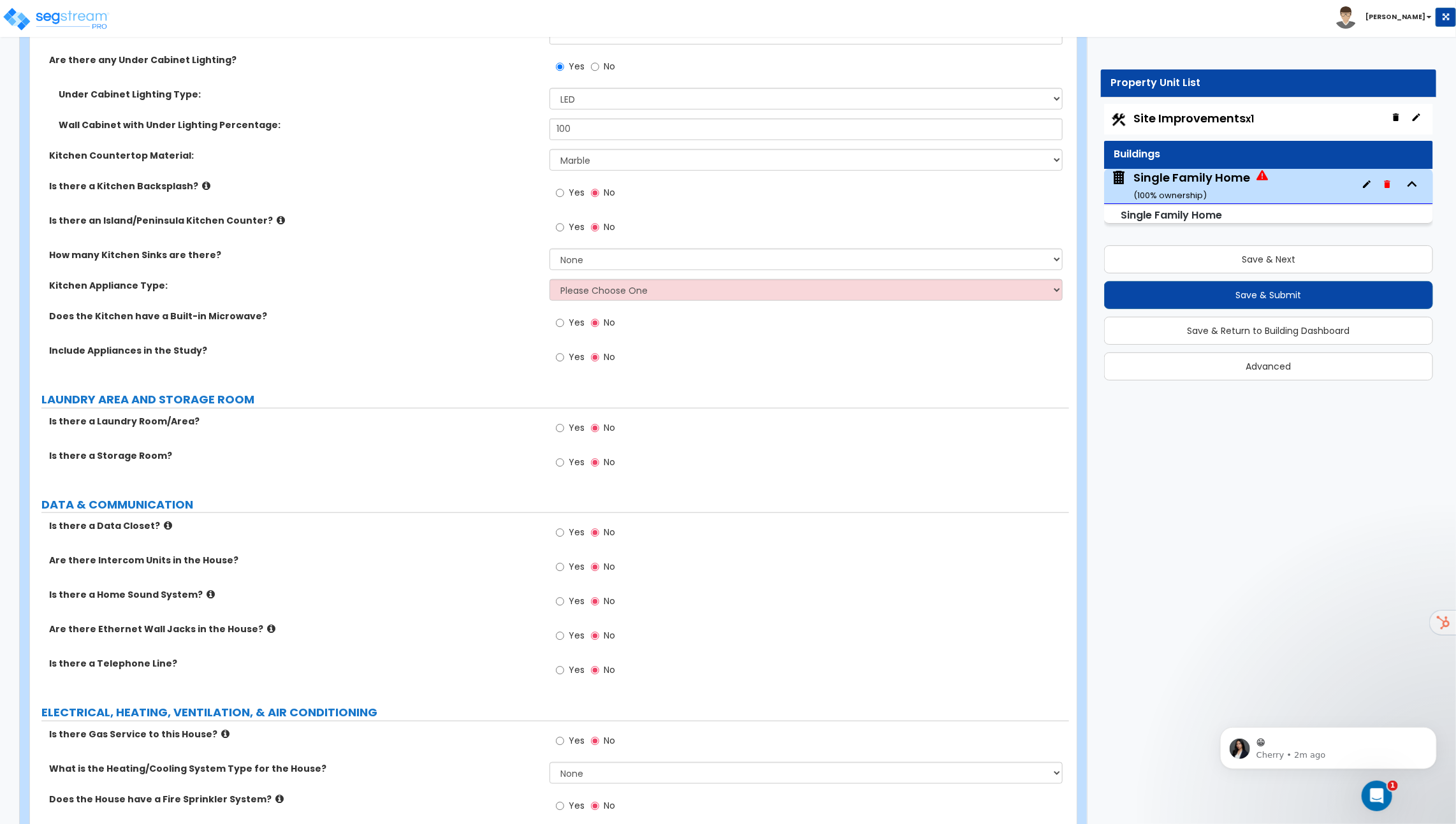
click at [573, 186] on span "Yes" at bounding box center [576, 192] width 16 height 13
click at [564, 186] on input "Yes" at bounding box center [560, 193] width 8 height 14
radio input "true"
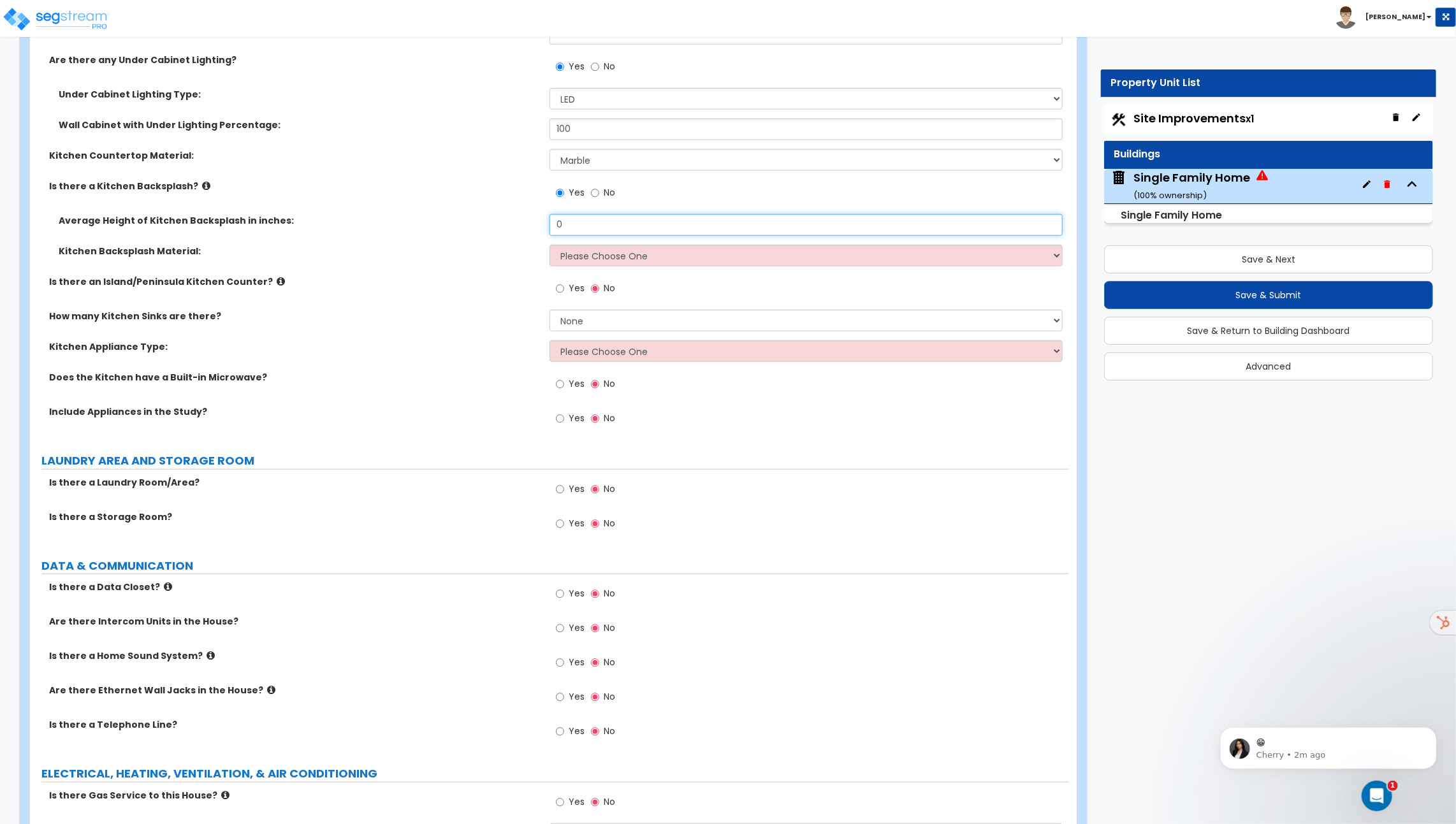
drag, startPoint x: 591, startPoint y: 218, endPoint x: 576, endPoint y: 218, distance: 15.0
click at [578, 218] on input "0" at bounding box center [806, 225] width 513 height 22
drag, startPoint x: 576, startPoint y: 218, endPoint x: 515, endPoint y: 218, distance: 61.0
click at [525, 218] on div "Average Height of Kitchen Backsplash in inches: 0" at bounding box center [549, 229] width 1039 height 30
type input "18"
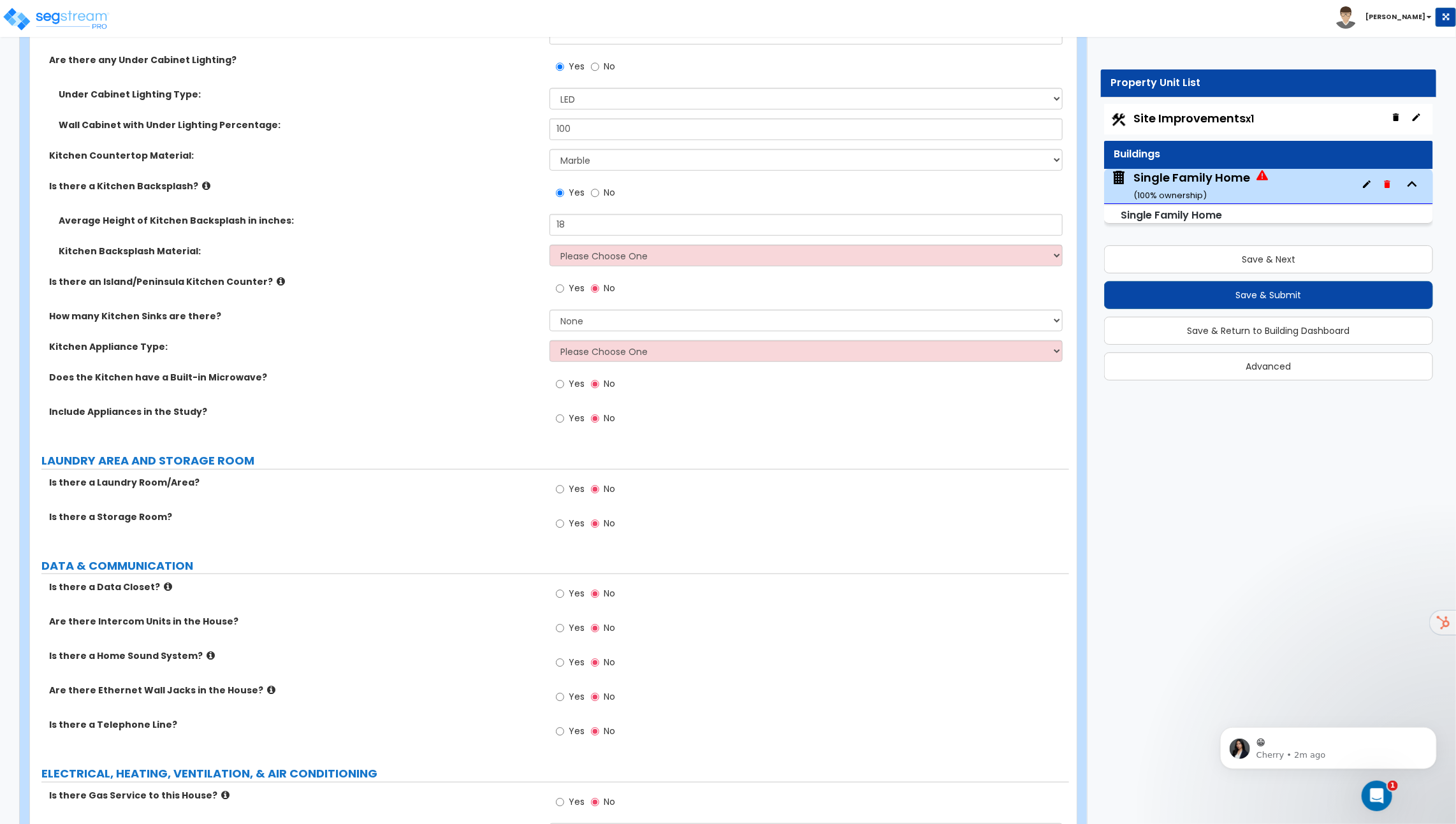
click at [581, 236] on div "Average Height of Kitchen Backsplash in inches: 18" at bounding box center [549, 229] width 1039 height 30
click at [581, 252] on select "Please Choose One Plastic Laminate Solid Surface Stone Quartz Tile Stainless St…" at bounding box center [806, 255] width 513 height 22
select select "3"
click at [549, 244] on select "Please Choose One Plastic Laminate Solid Surface Stone Quartz Tile Stainless St…" at bounding box center [806, 255] width 513 height 22
click at [575, 282] on span "Yes" at bounding box center [576, 288] width 16 height 13
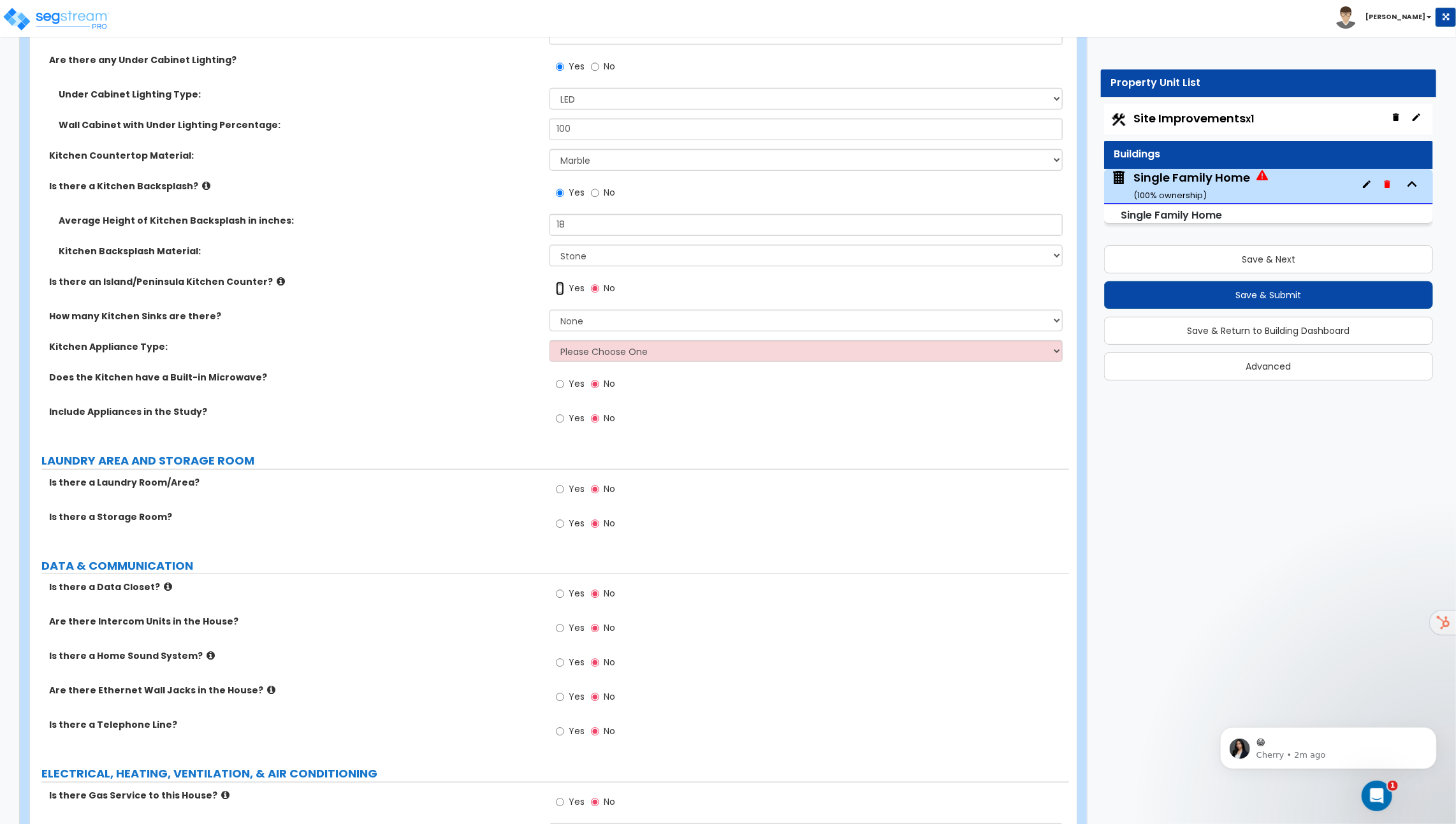
click at [564, 282] on input "Yes" at bounding box center [560, 289] width 8 height 14
radio input "true"
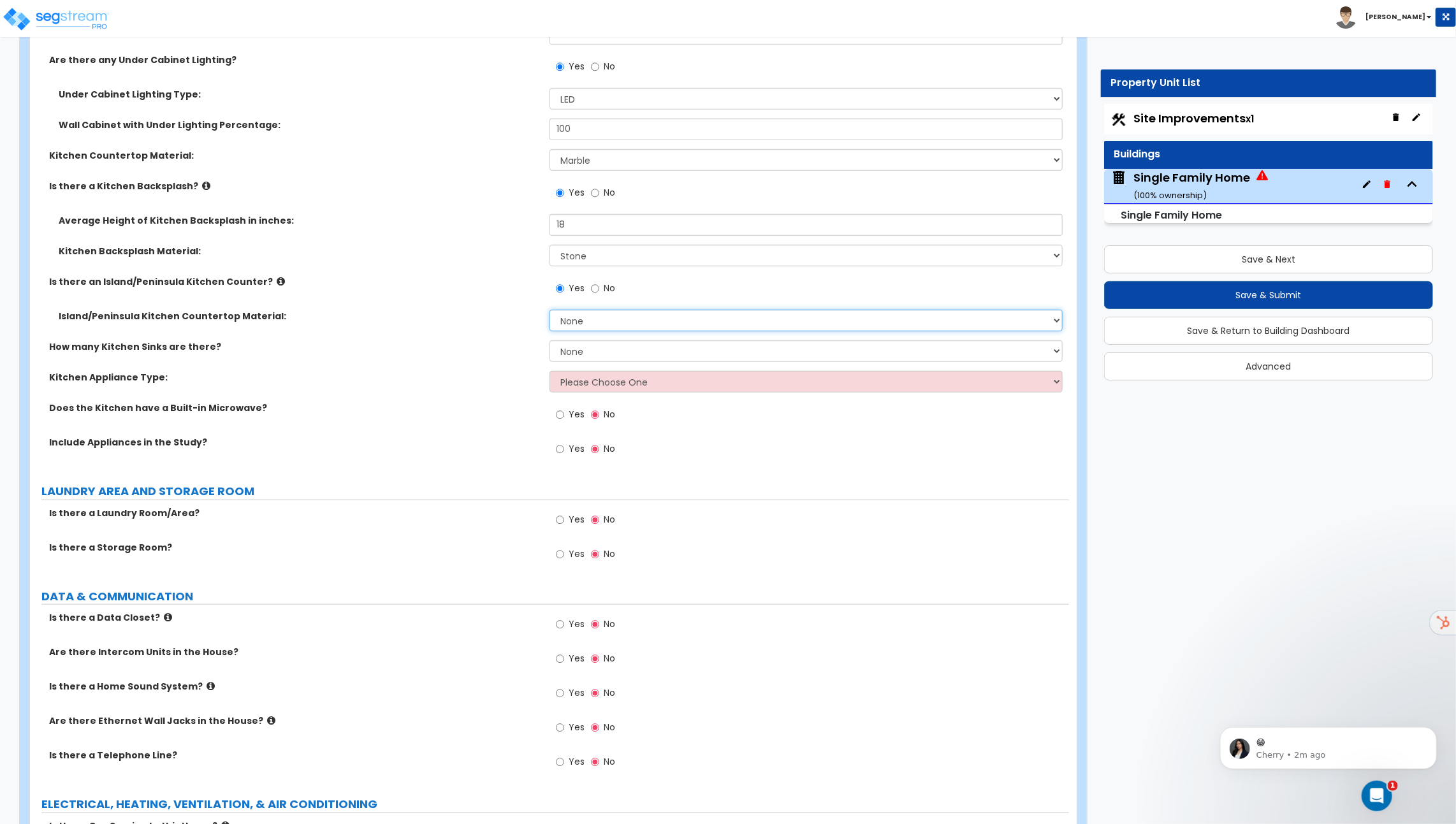
click at [598, 315] on select "None Plastic Laminate Solid Surface Stone Quartz Marble Tile Wood Stainless Ste…" at bounding box center [806, 320] width 513 height 22
click at [549, 310] on select "None Plastic Laminate Solid Surface Stone Quartz Marble Tile Wood Stainless Ste…" at bounding box center [806, 320] width 513 height 22
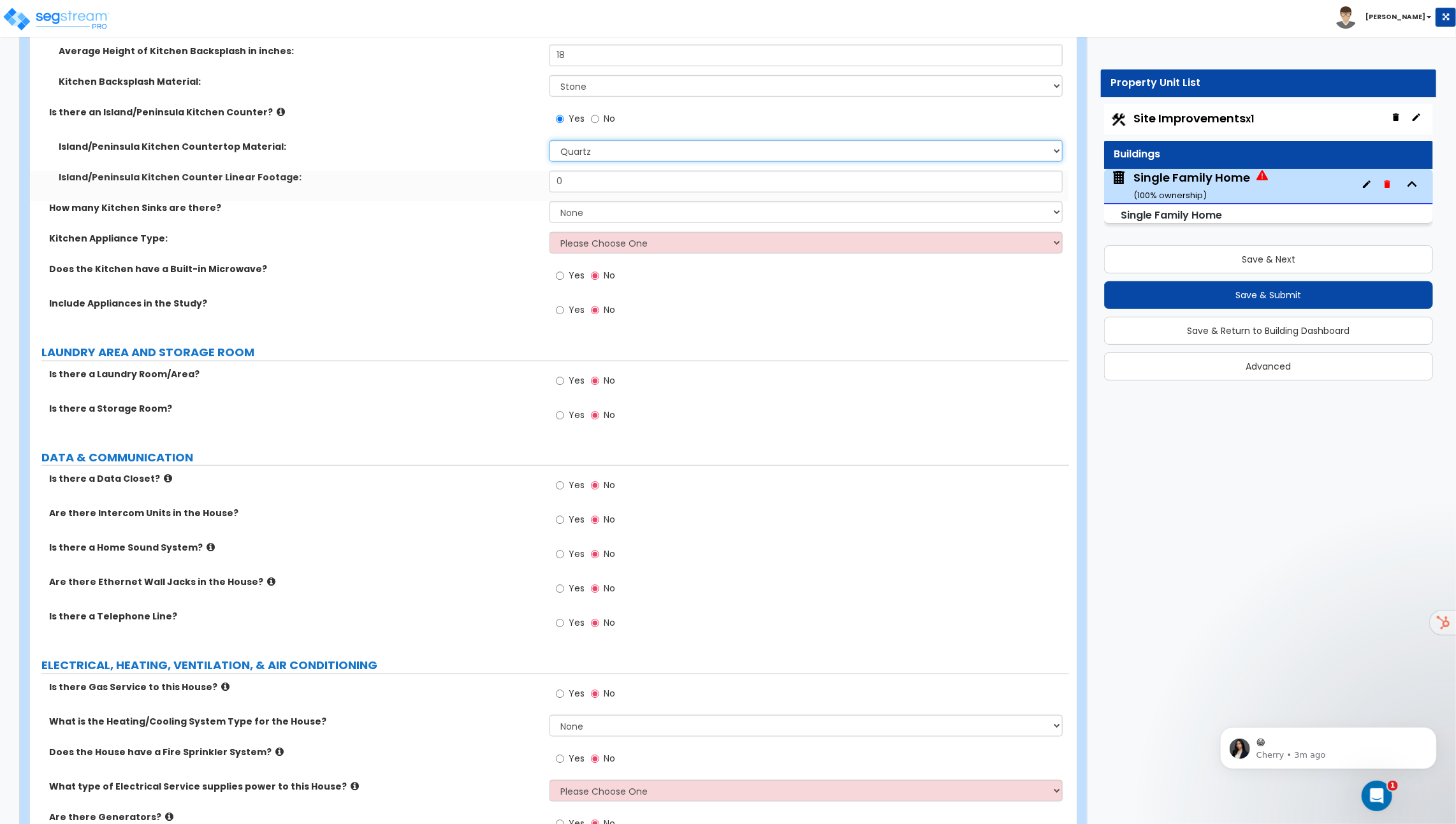
scroll to position [4065, 0]
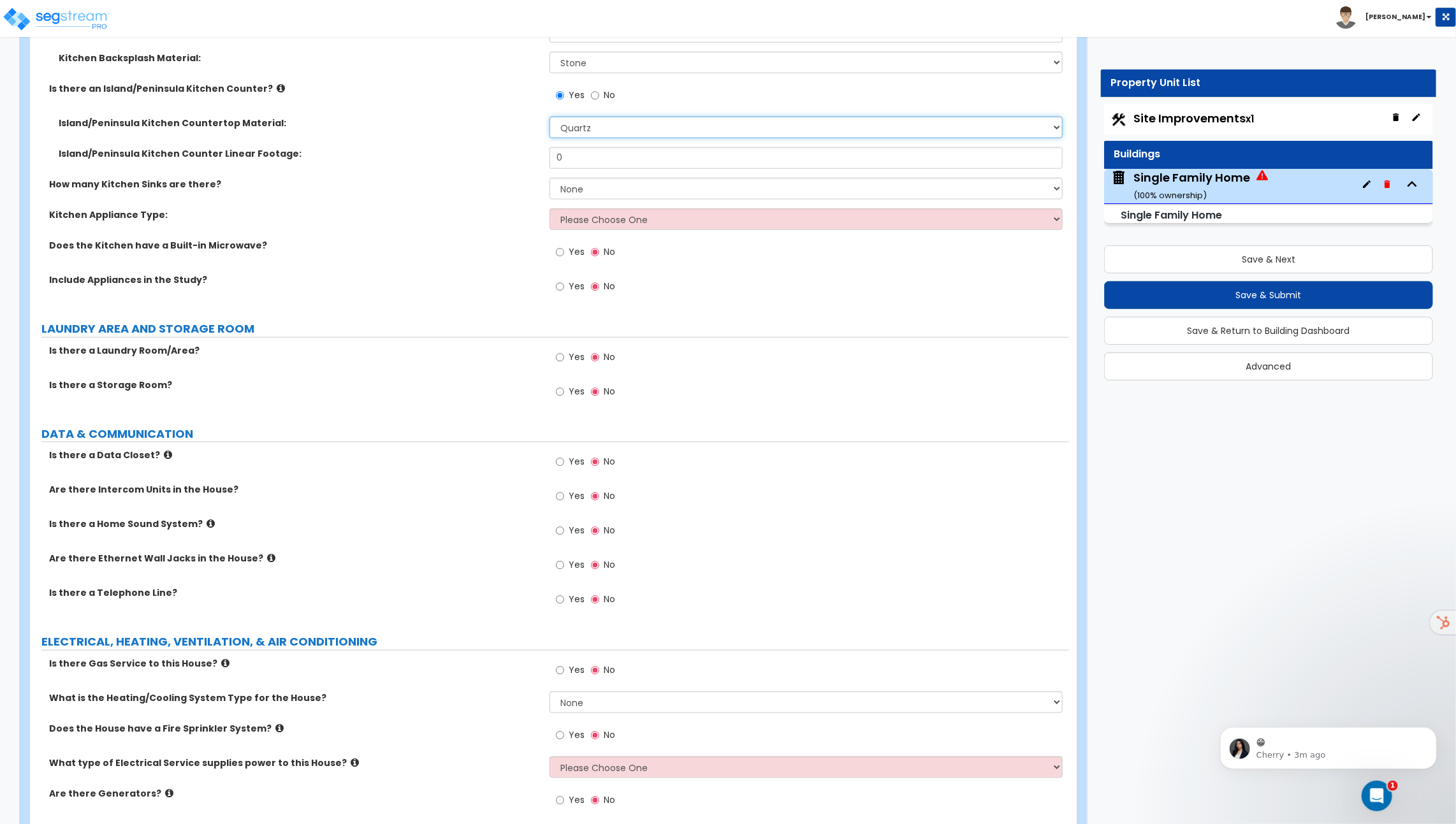
click at [592, 127] on select "None Plastic Laminate Solid Surface Stone Quartz Marble Tile Wood Stainless Ste…" at bounding box center [806, 127] width 513 height 22
select select "5"
click at [549, 117] on select "None Plastic Laminate Solid Surface Stone Quartz Marble Tile Wood Stainless Ste…" at bounding box center [806, 127] width 513 height 22
drag, startPoint x: 587, startPoint y: 151, endPoint x: 530, endPoint y: 151, distance: 57.0
click at [531, 151] on div "Island/Peninsula Kitchen Counter Linear Footage: 0" at bounding box center [549, 162] width 1039 height 30
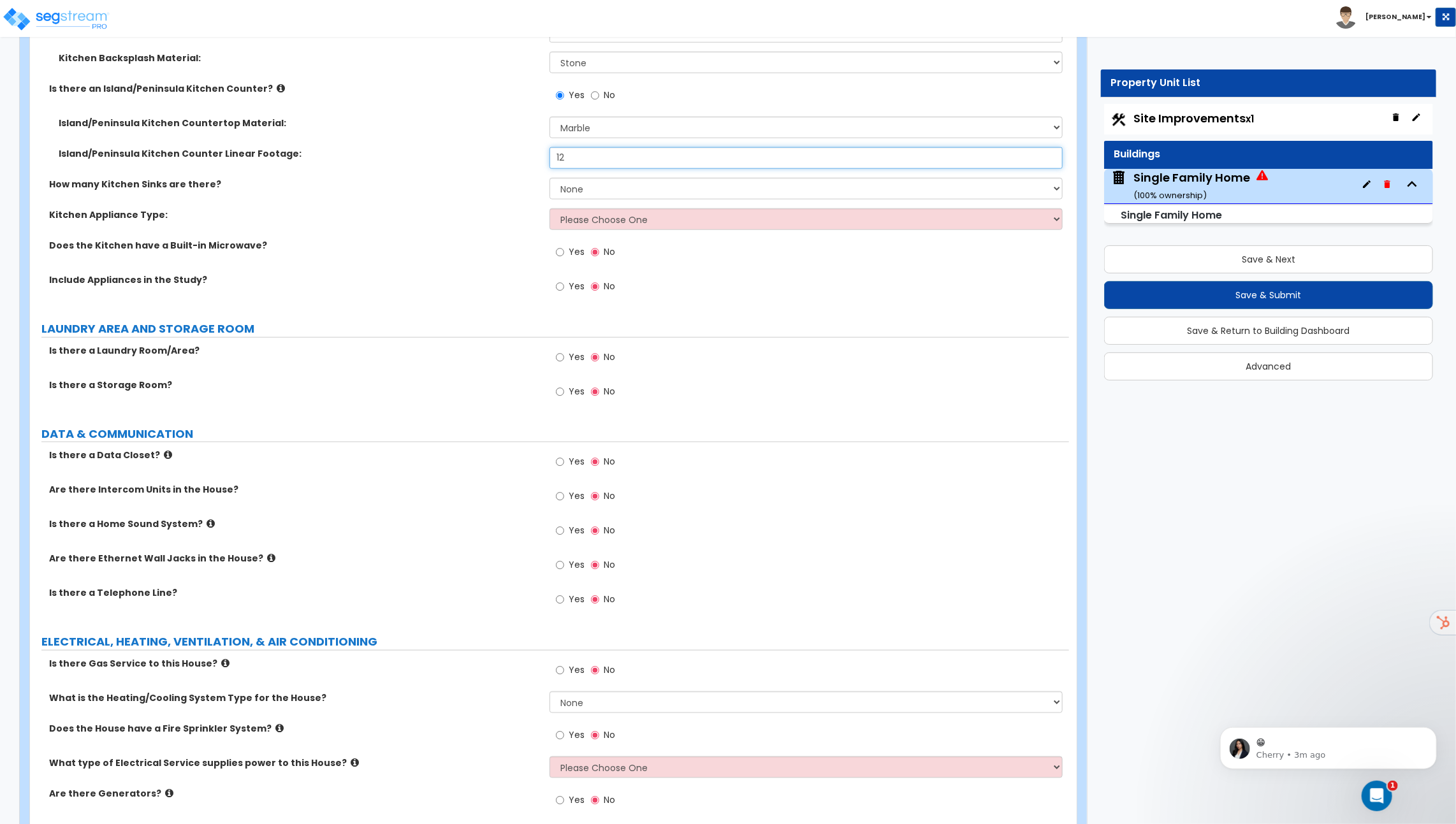
type input "12"
click at [583, 177] on select "None 1 2 3" at bounding box center [806, 188] width 513 height 22
select select "1"
click at [549, 177] on select "None 1 2 3" at bounding box center [806, 188] width 513 height 22
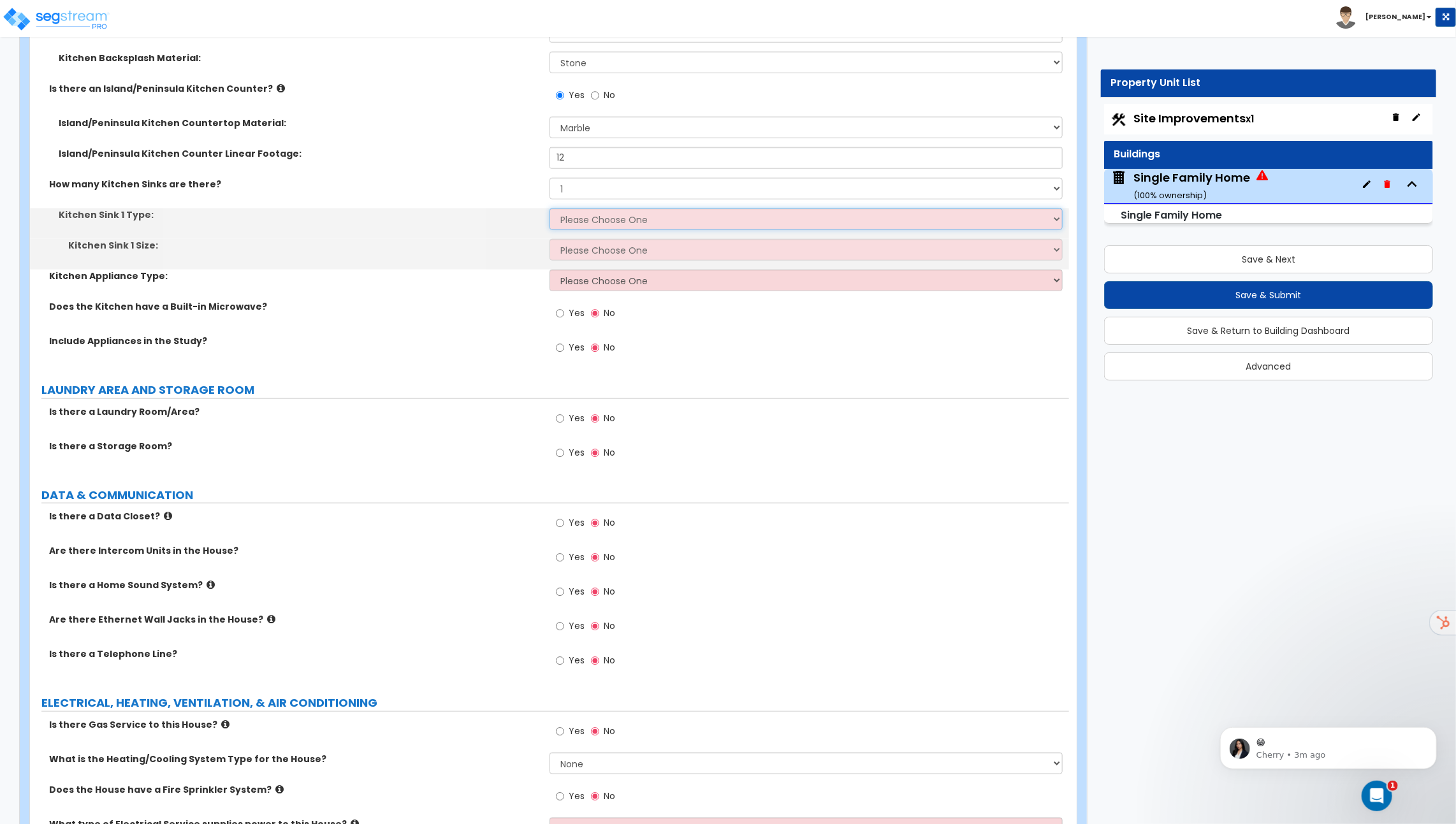
click at [579, 217] on select "Please Choose One Stainless Steel Porcelain Enamel Cast Iron Granite Composite" at bounding box center [806, 219] width 513 height 22
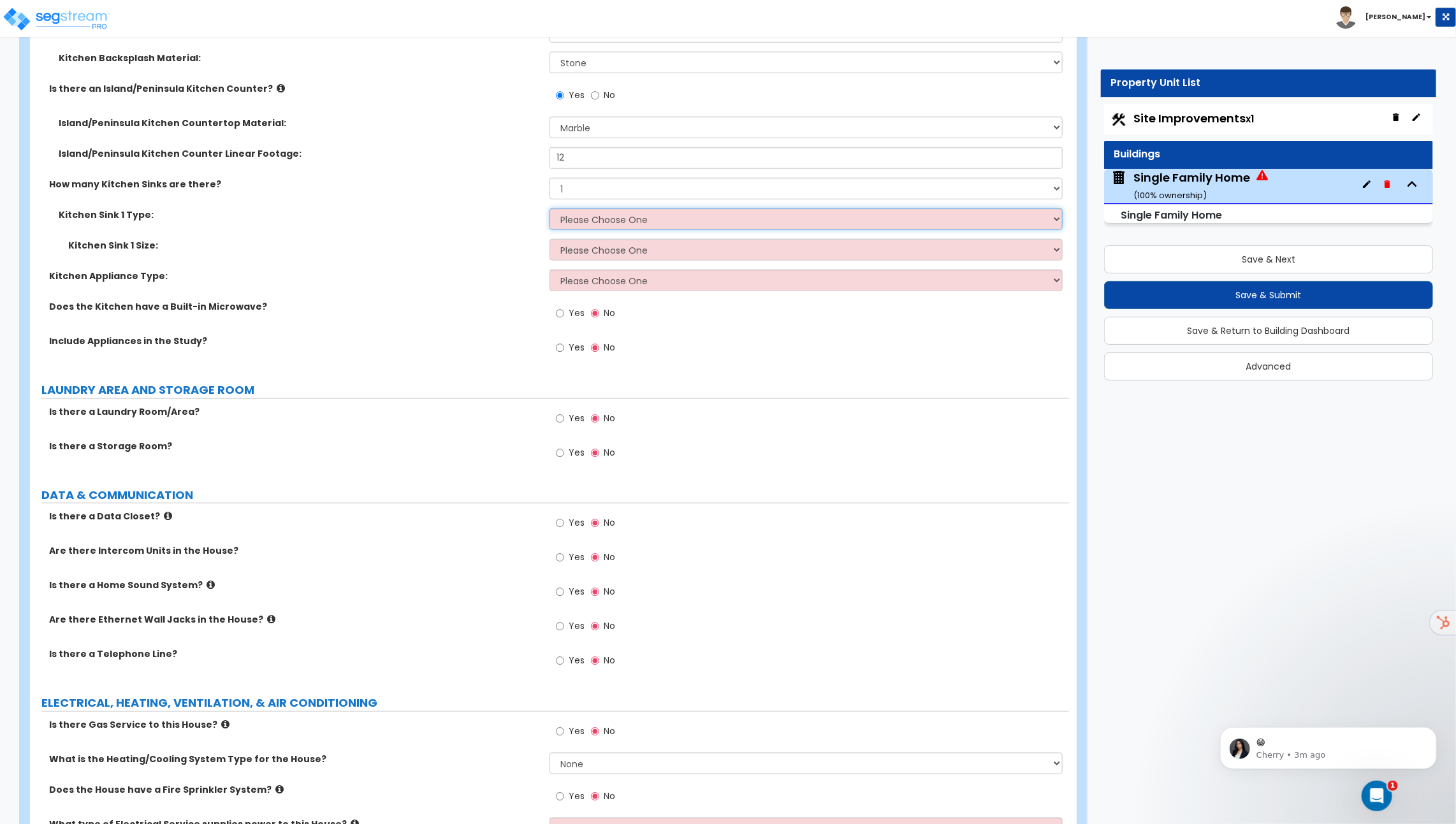
select select "1"
click at [549, 208] on select "Please Choose One Stainless Steel Porcelain Enamel Cast Iron Granite Composite" at bounding box center [806, 219] width 513 height 22
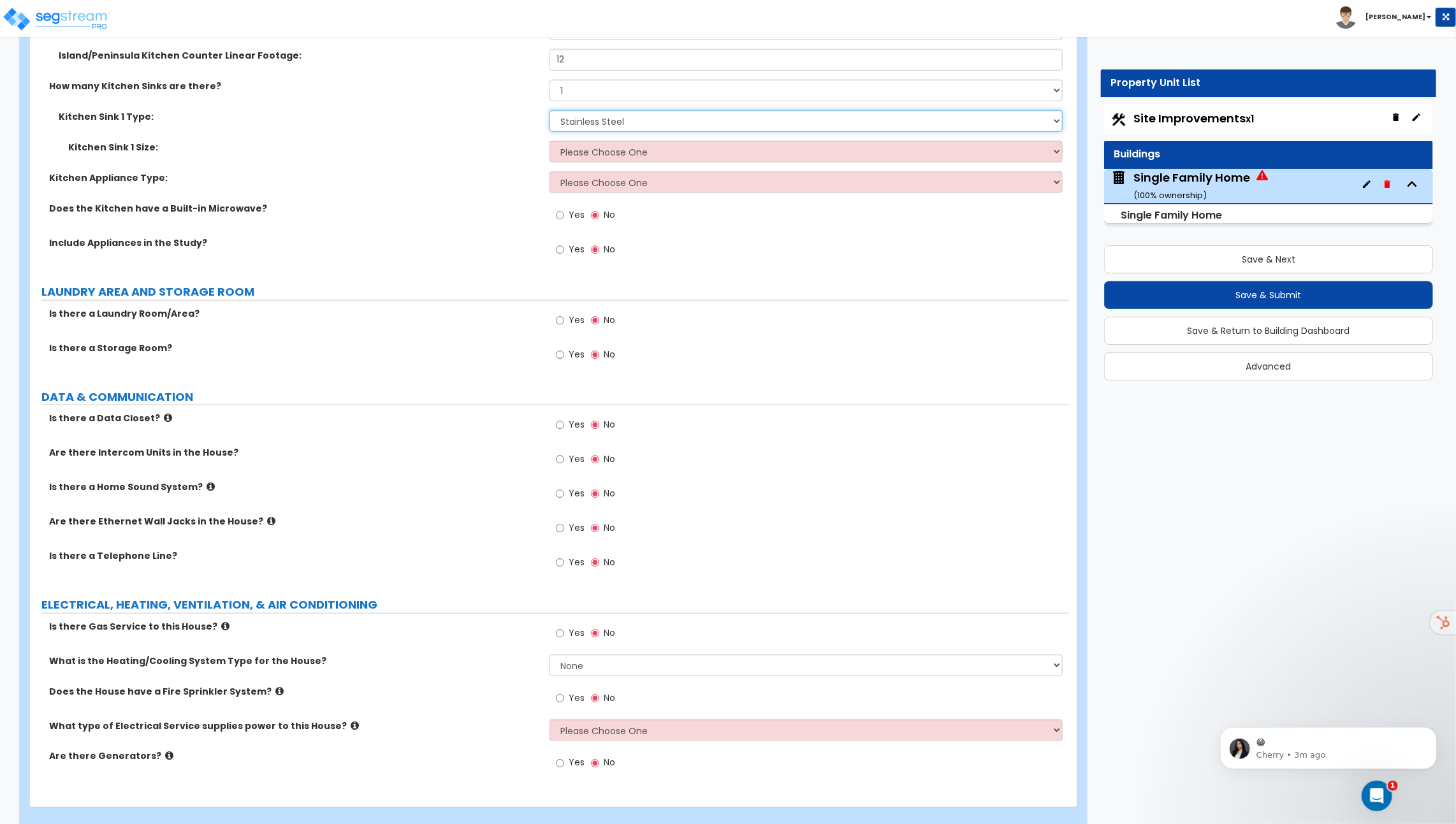
scroll to position [4174, 0]
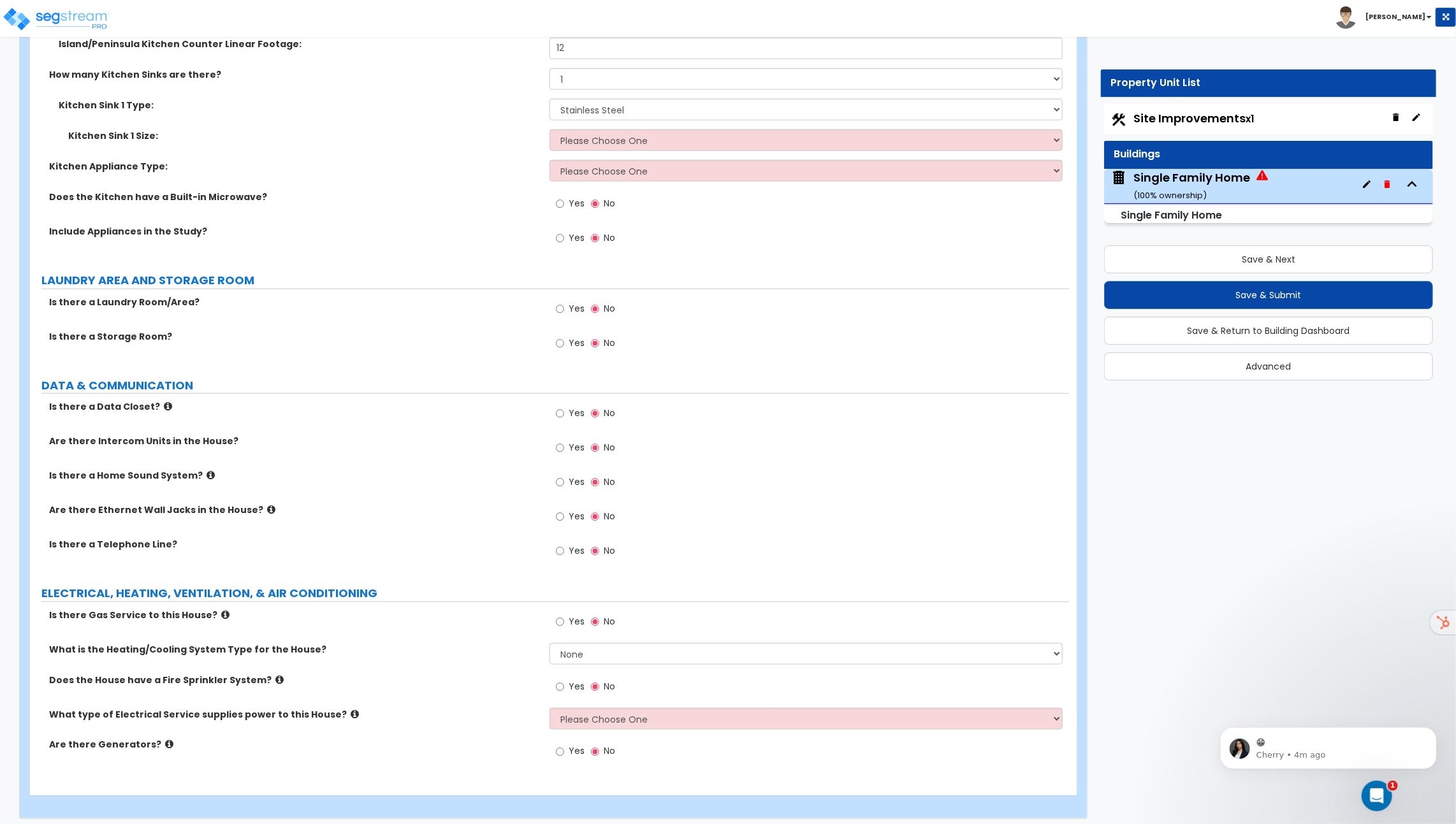
drag, startPoint x: 47, startPoint y: 20, endPoint x: 309, endPoint y: 4, distance: 262.5
click at [0, 0] on div "Toggle navigation Richard" at bounding box center [728, 18] width 1456 height 37
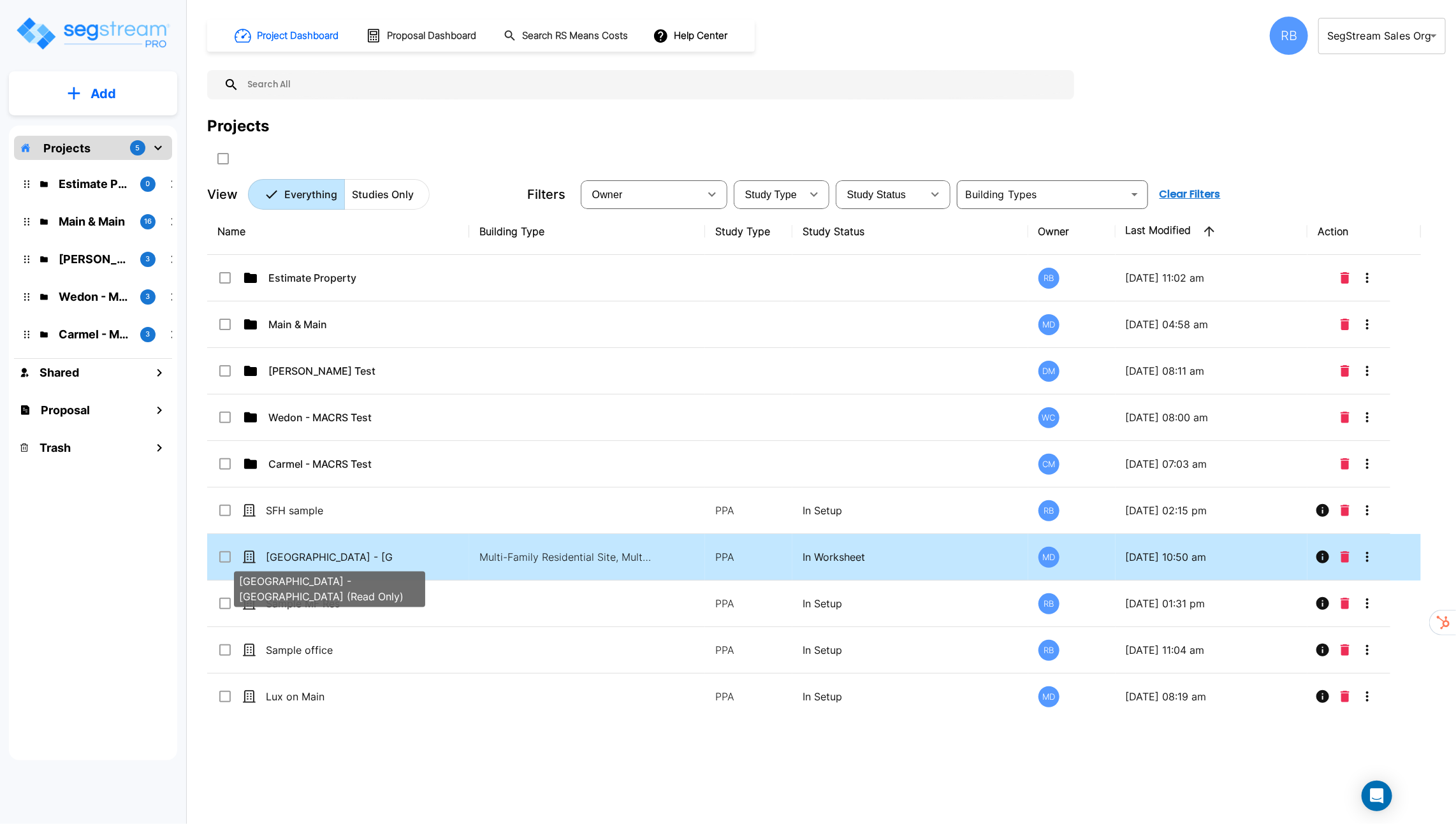
click at [310, 552] on p "[GEOGRAPHIC_DATA] - [GEOGRAPHIC_DATA] (Read Only)" at bounding box center [329, 557] width 127 height 15
checkbox input "true"
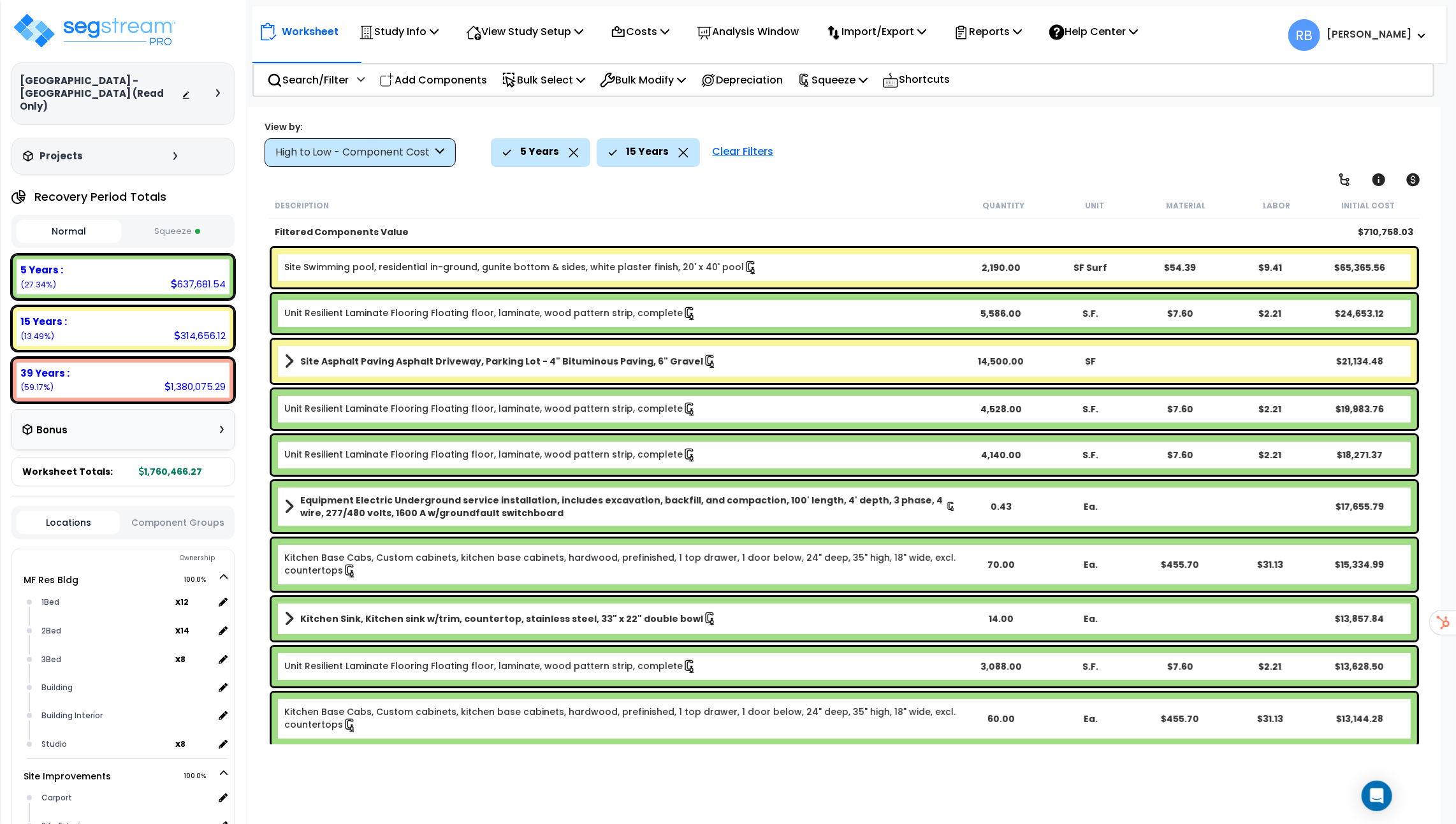
click at [726, 156] on div "Clear Filters" at bounding box center [743, 152] width 74 height 28
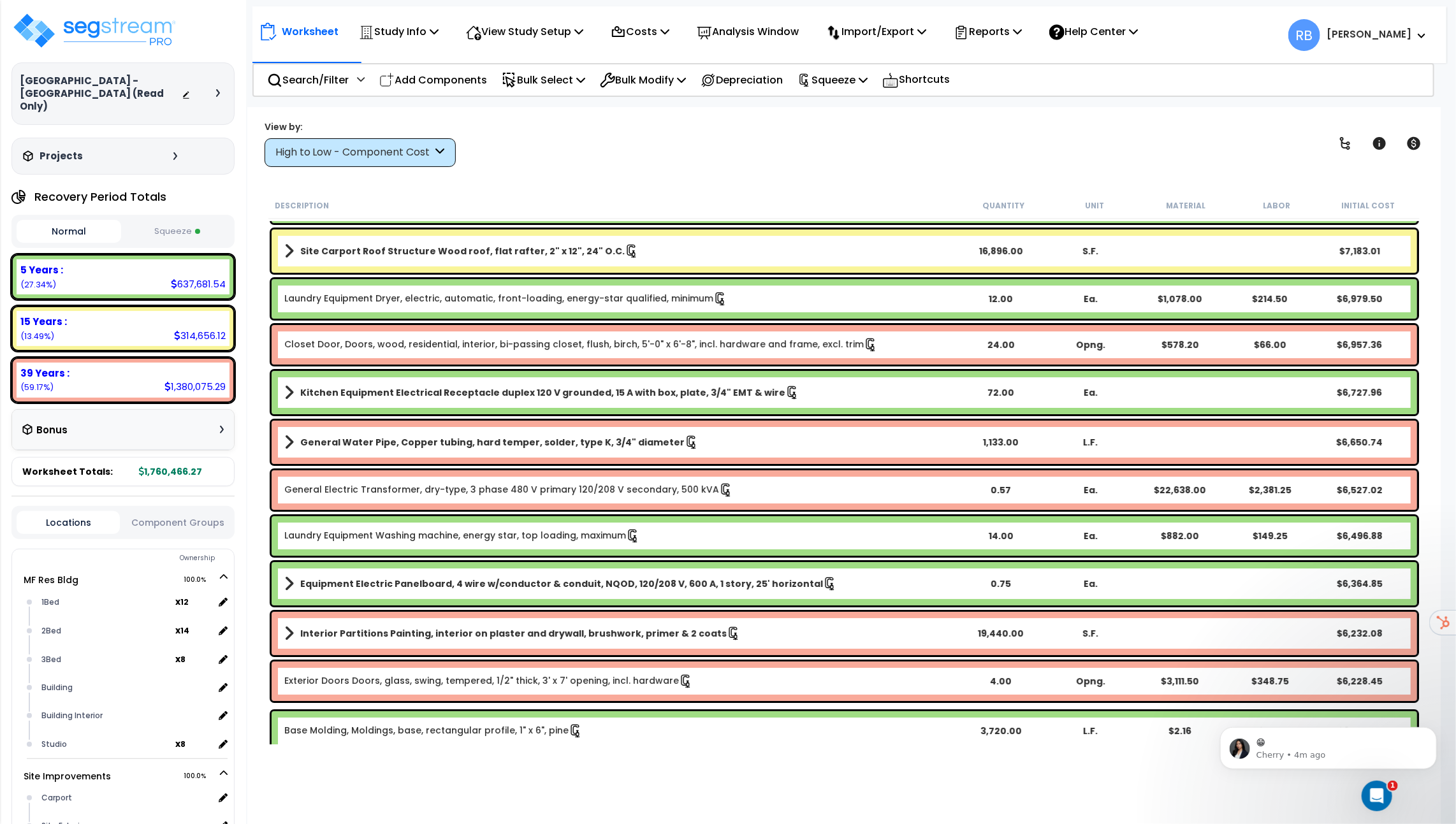
scroll to position [3117, 0]
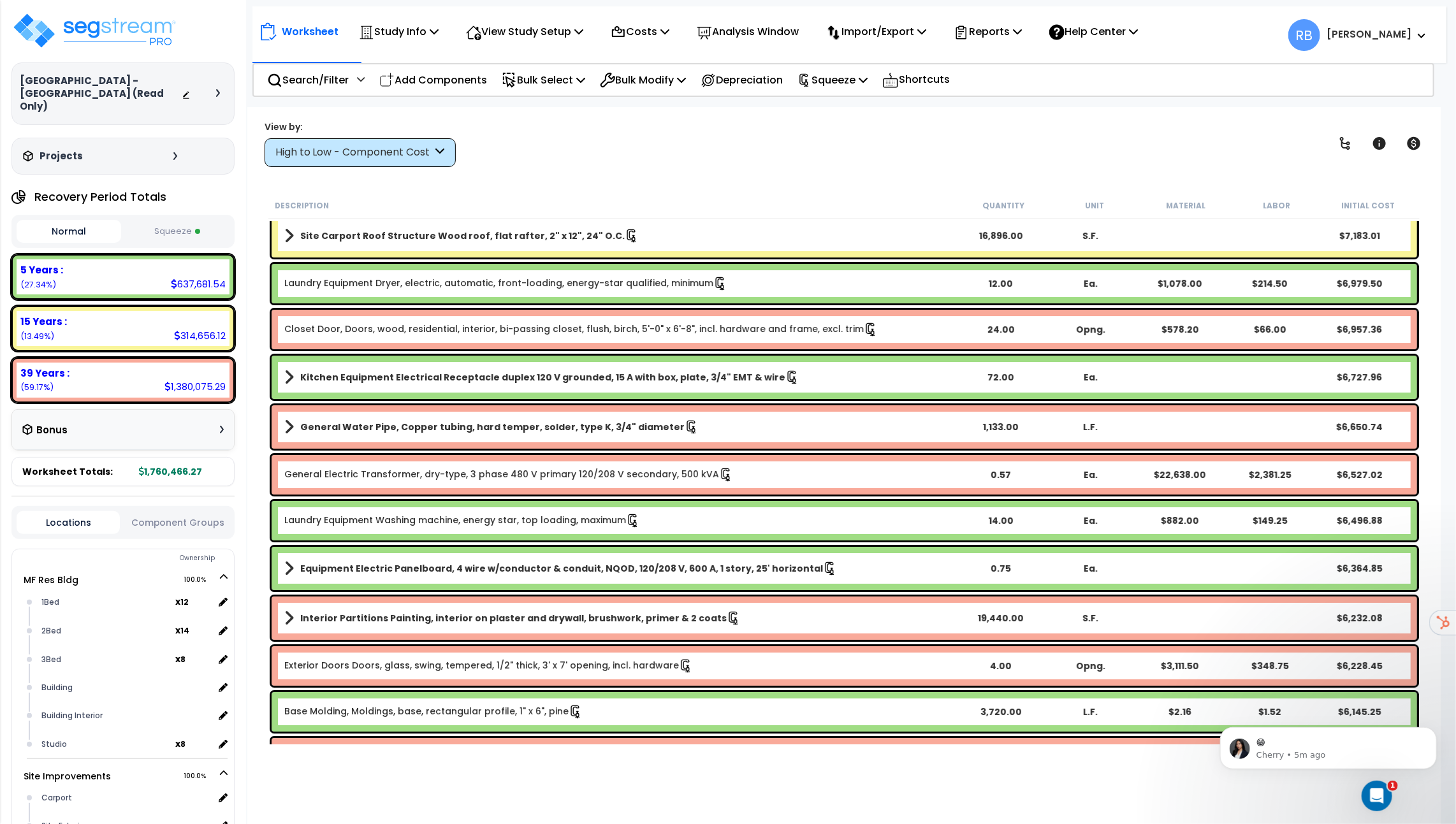
click at [174, 220] on button "Squeeze" at bounding box center [176, 232] width 104 height 23
click at [715, 279] on icon at bounding box center [719, 284] width 9 height 13
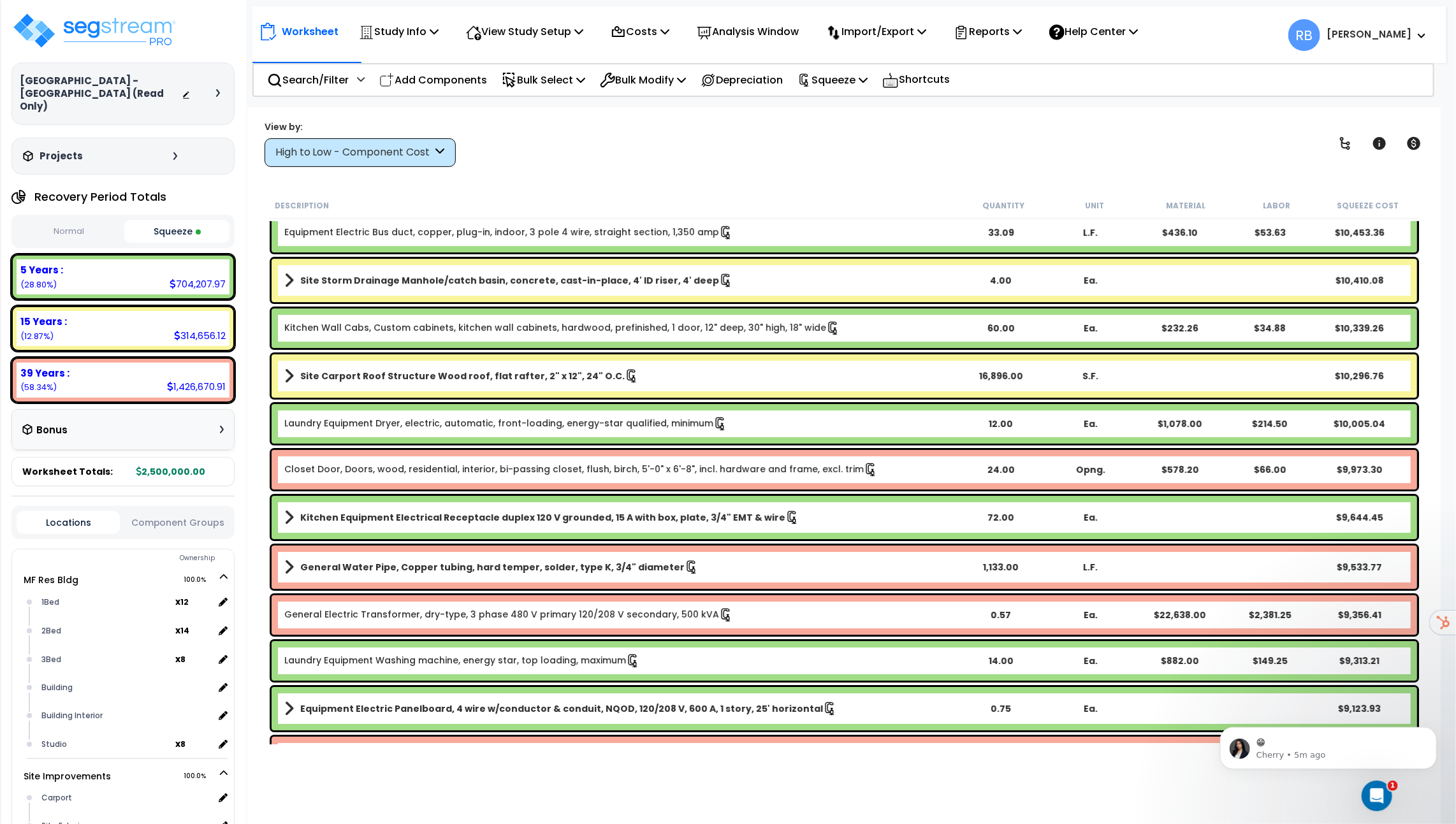
scroll to position [2952, 0]
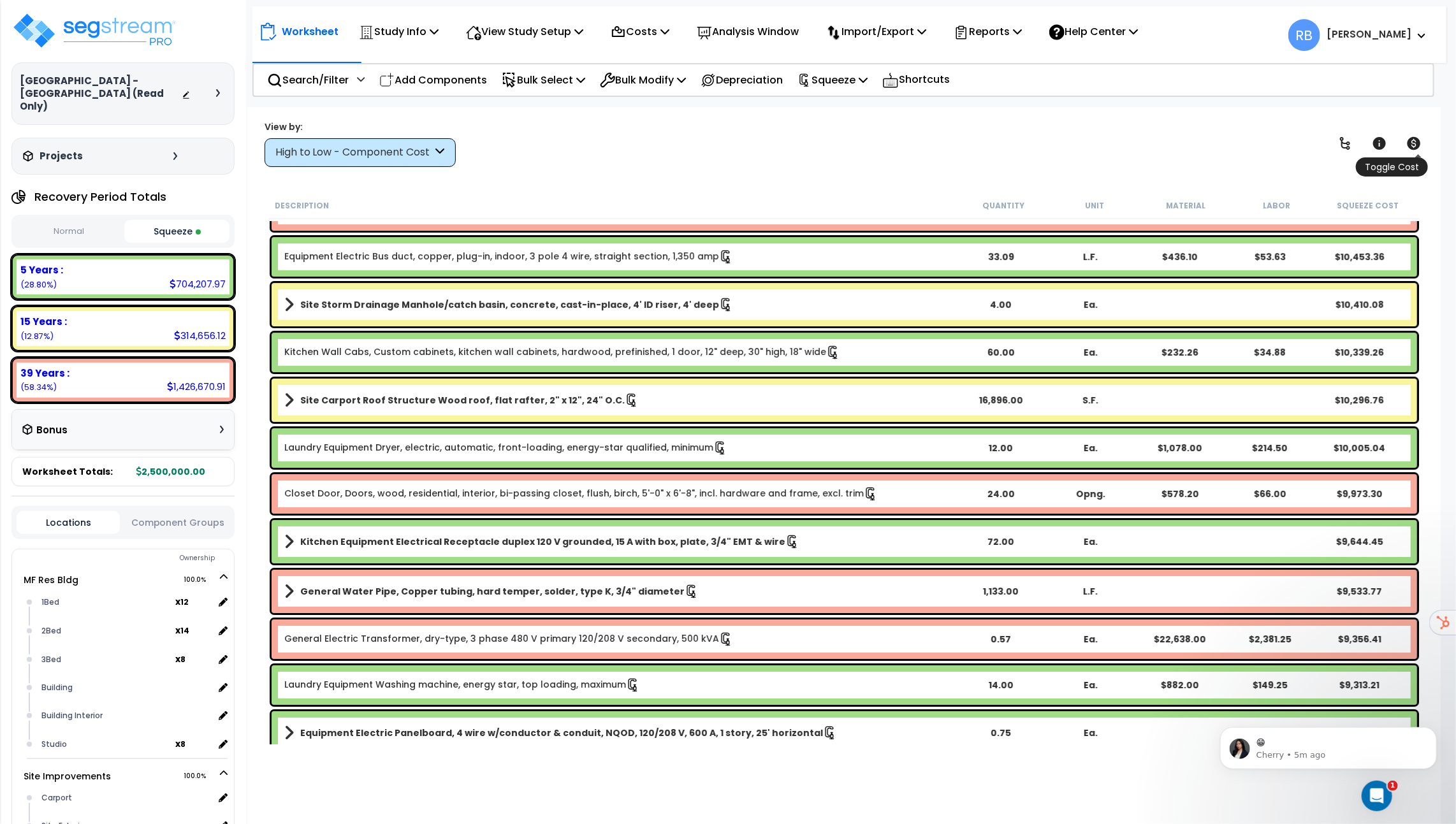
click at [1413, 140] on icon at bounding box center [1414, 144] width 13 height 13
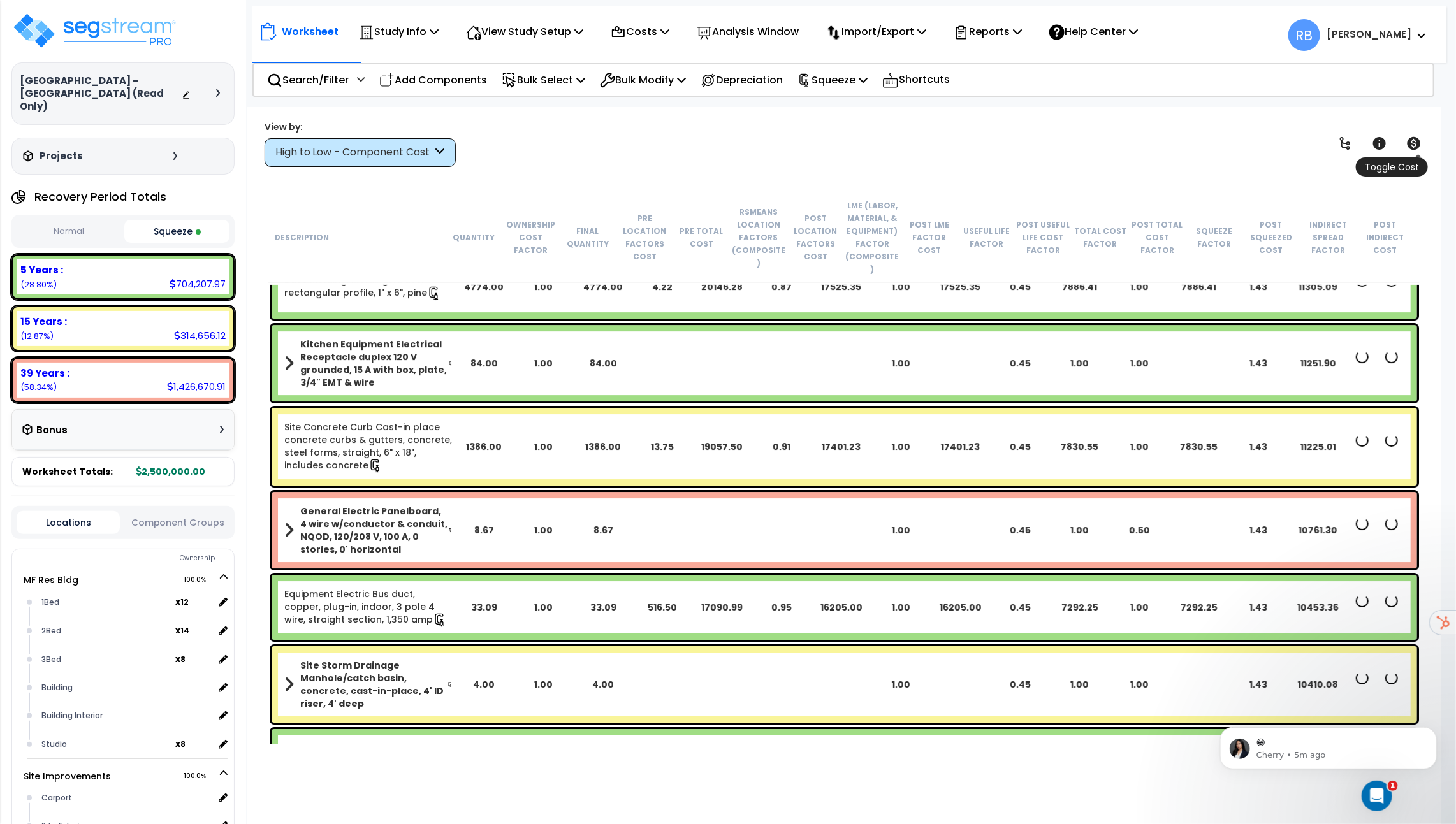
click at [1413, 140] on icon at bounding box center [1414, 144] width 13 height 13
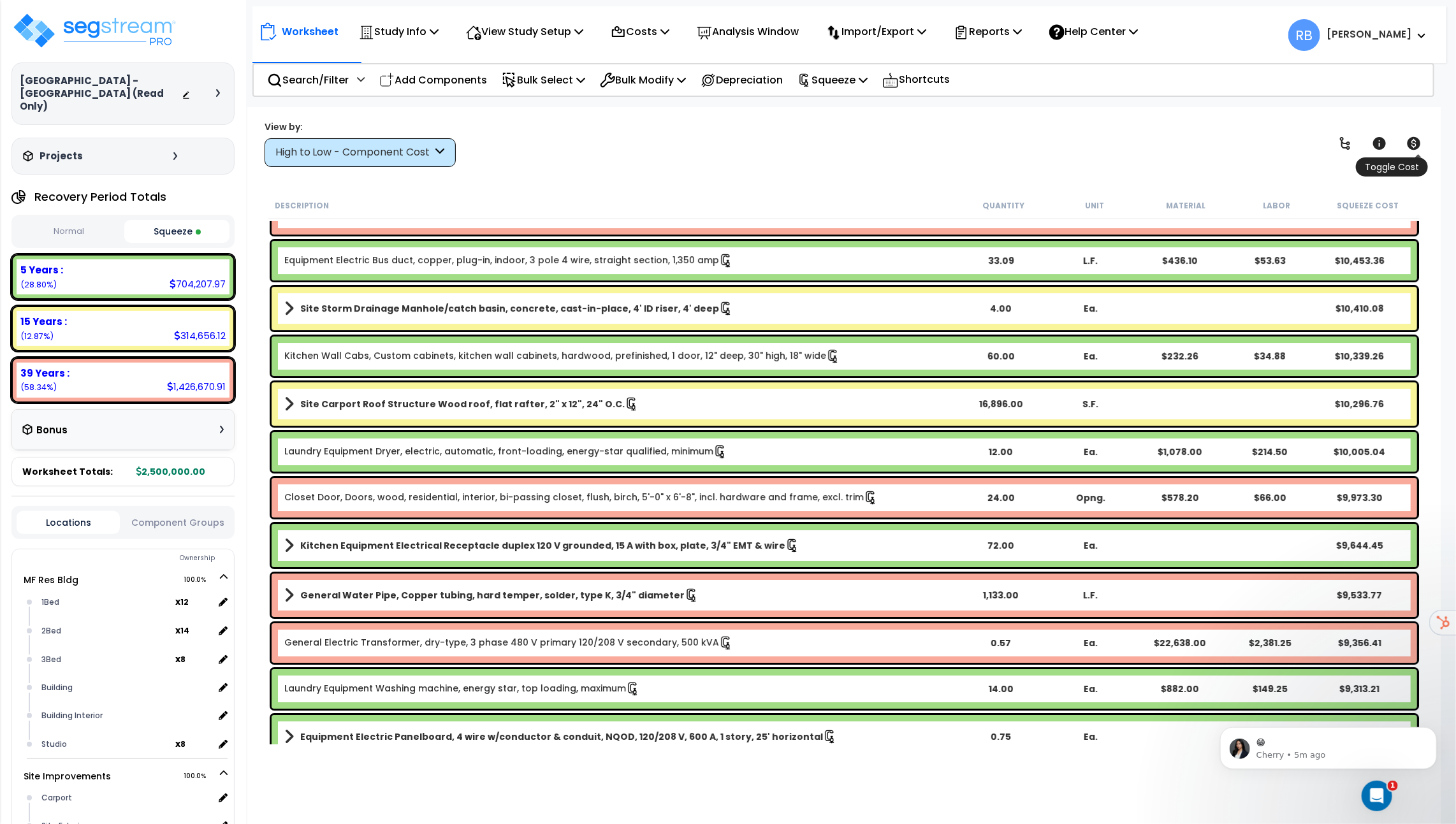
click at [1413, 140] on icon at bounding box center [1414, 144] width 13 height 13
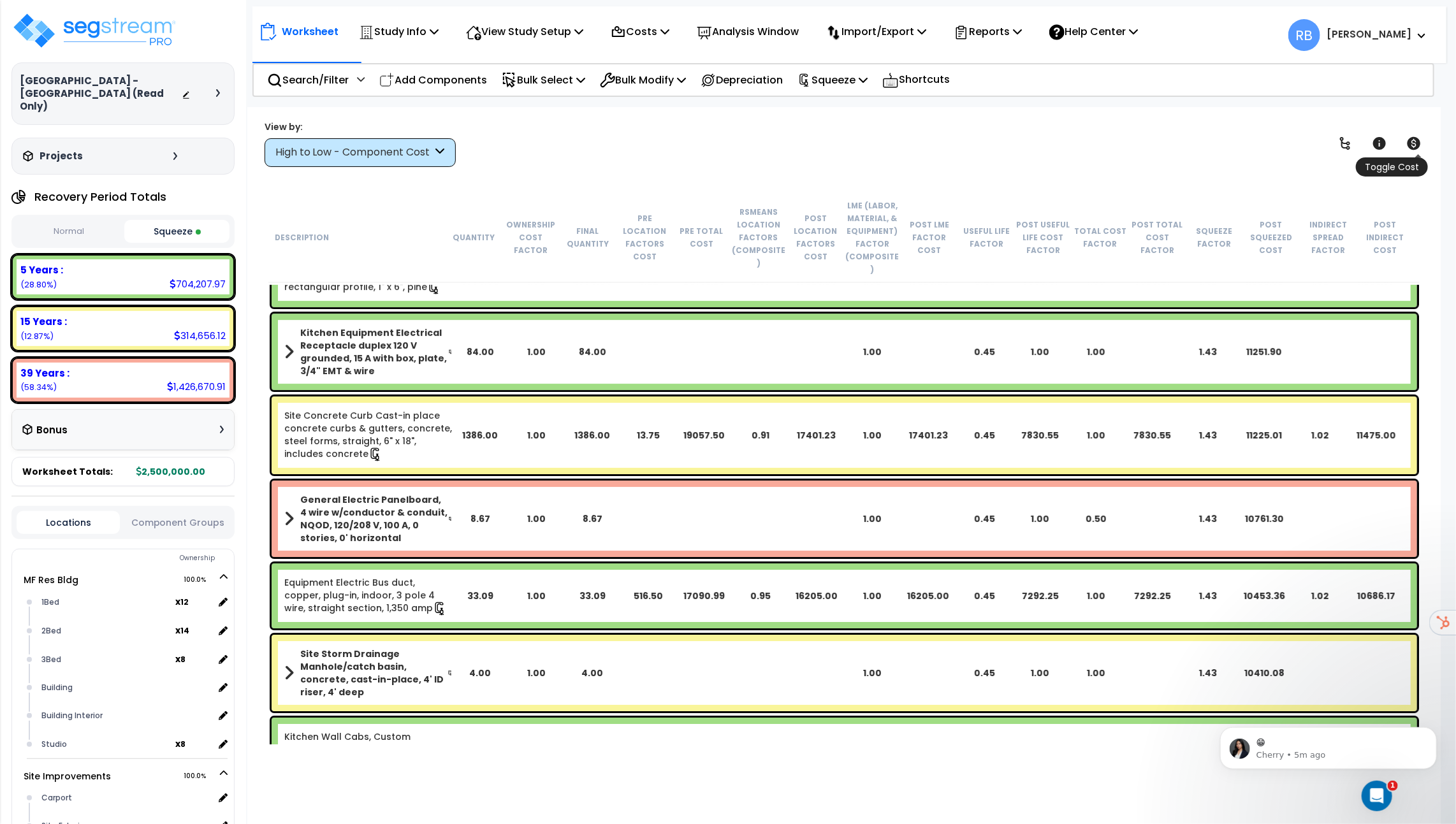
click at [1419, 144] on icon at bounding box center [1414, 144] width 13 height 13
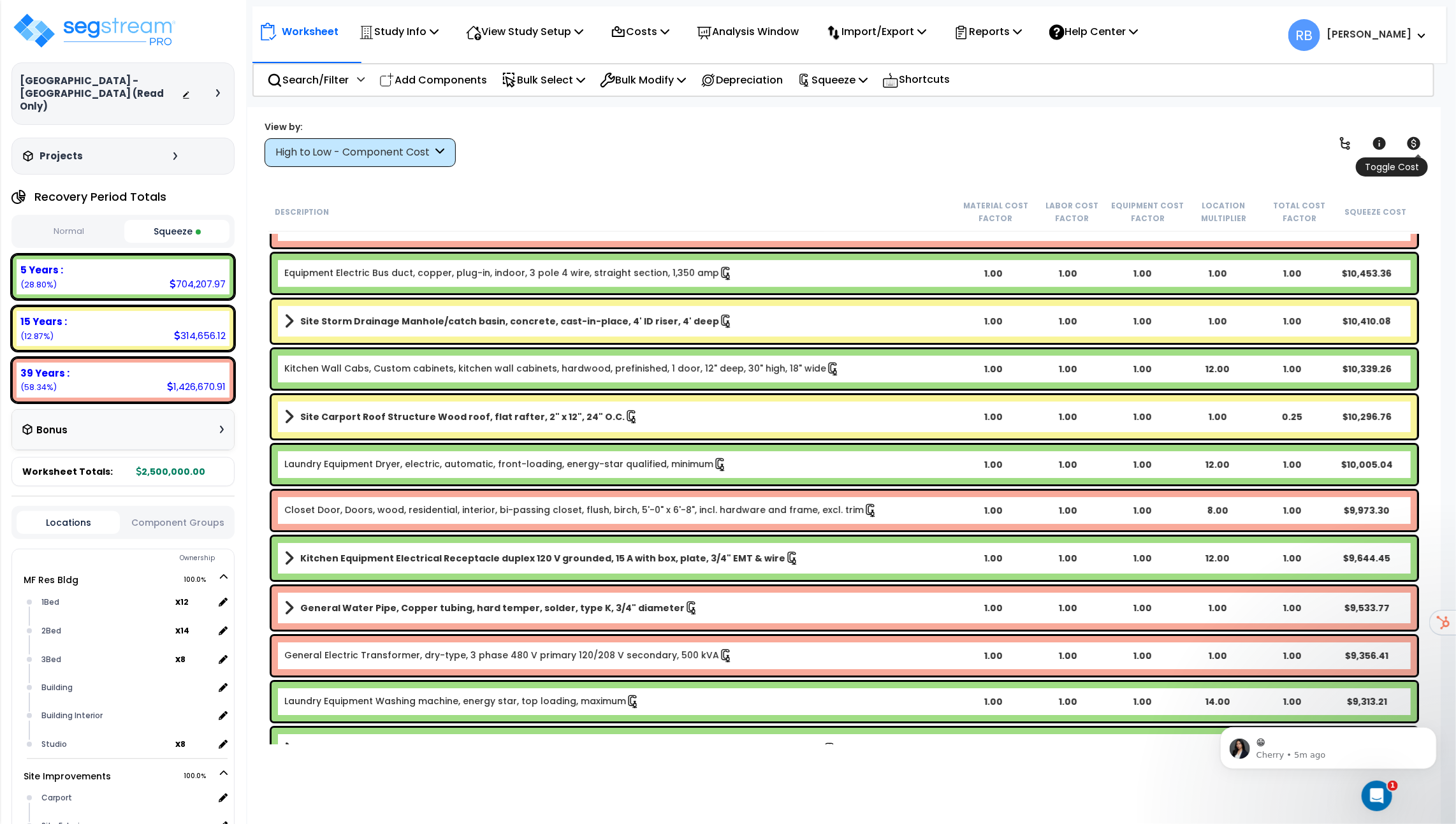
click at [1419, 144] on icon at bounding box center [1414, 144] width 13 height 13
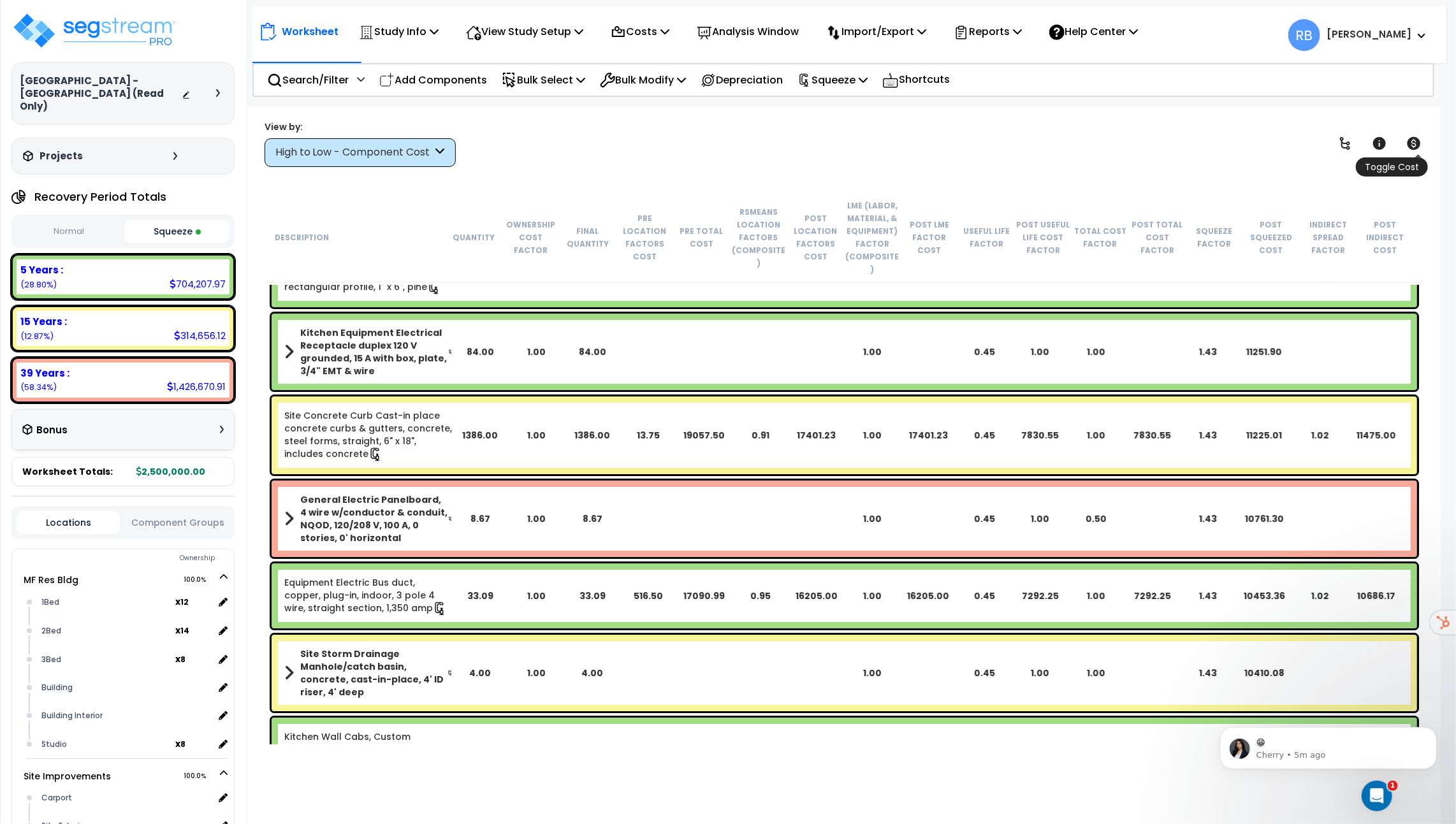
click at [1419, 144] on icon at bounding box center [1414, 144] width 13 height 13
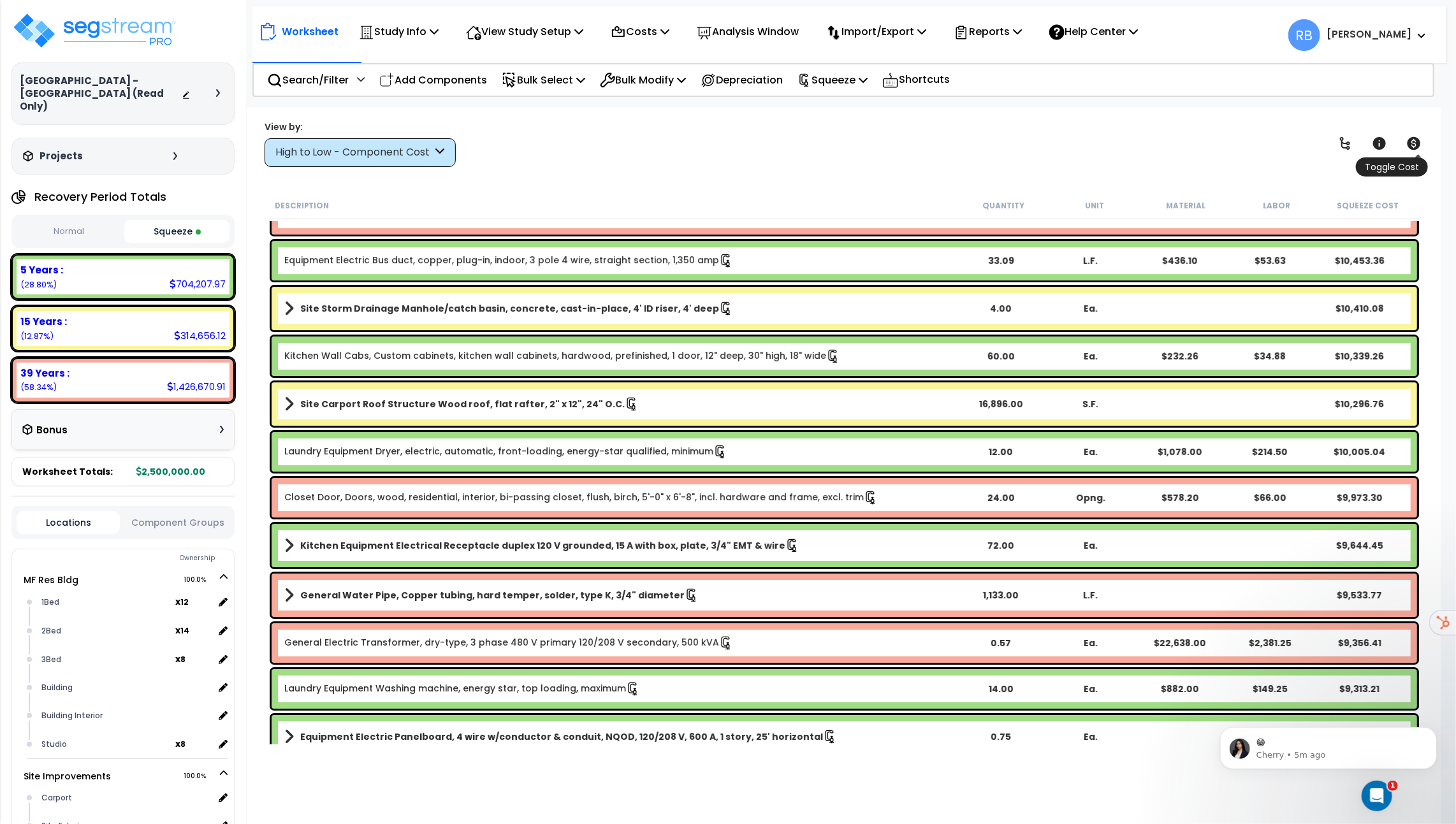
click at [1419, 144] on icon at bounding box center [1414, 144] width 13 height 13
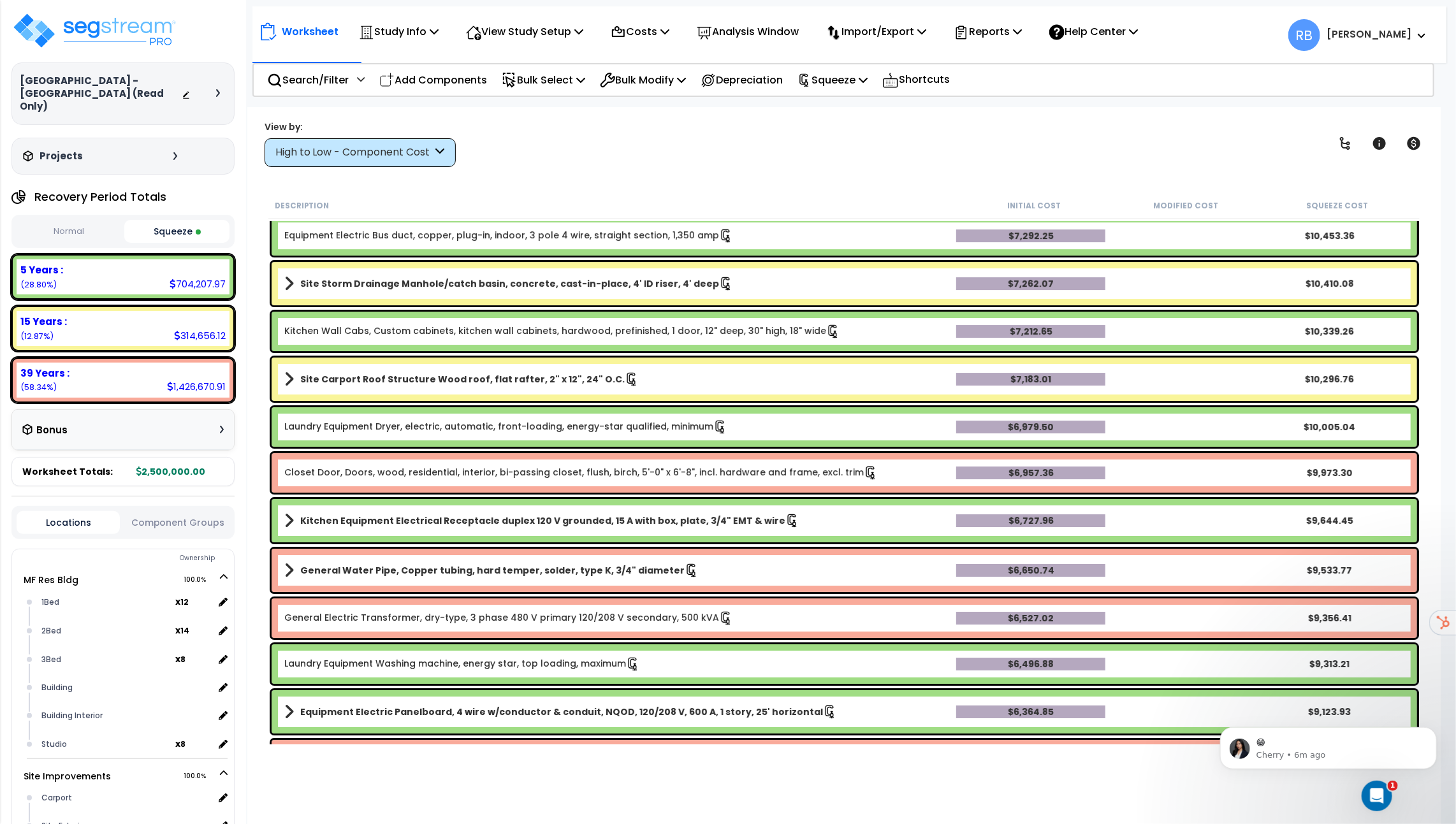
scroll to position [2983, 0]
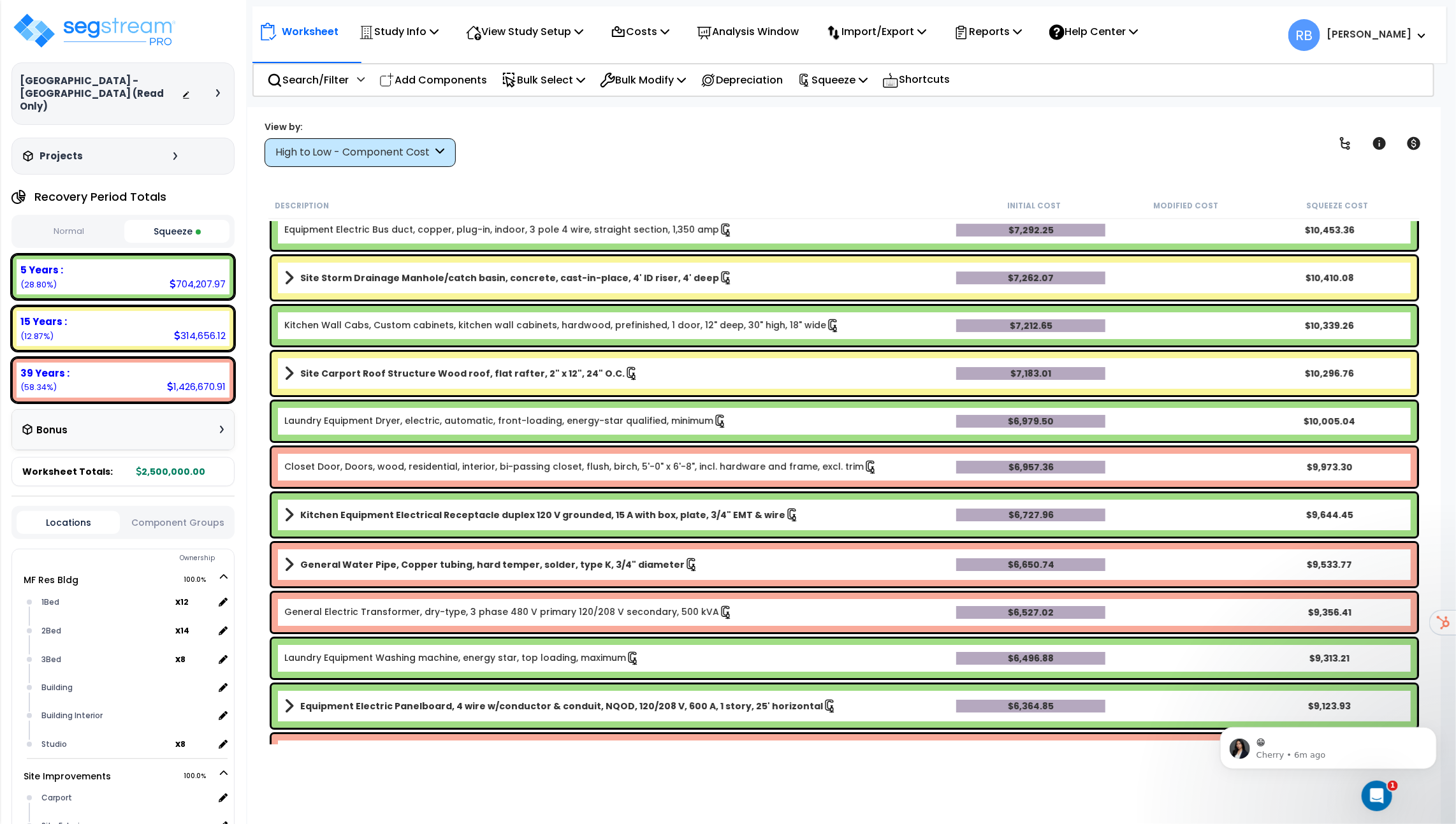
click at [84, 220] on button "Normal" at bounding box center [69, 232] width 104 height 23
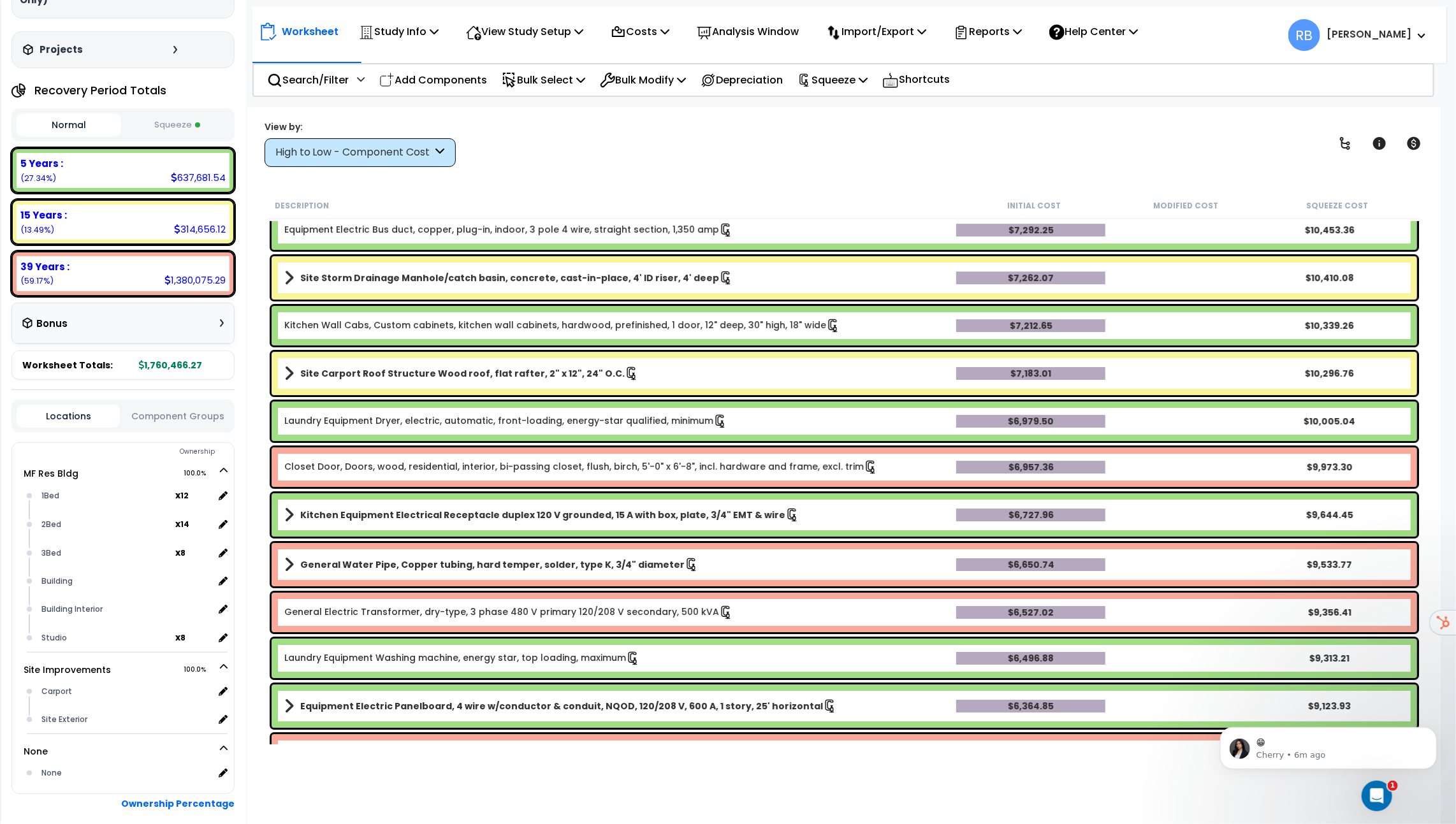
scroll to position [120, 0]
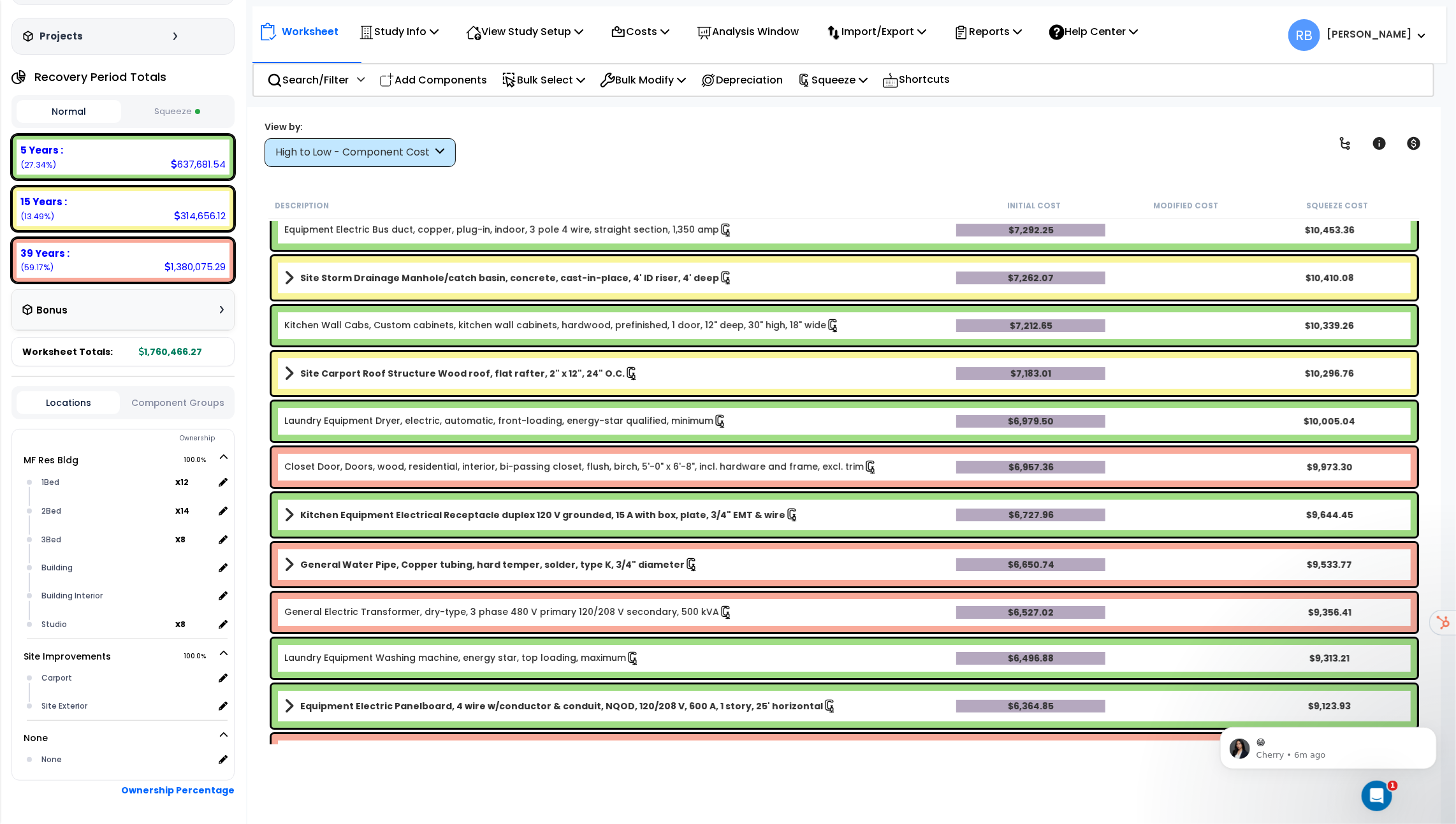
click at [123, 298] on div "Bonus" at bounding box center [123, 310] width 201 height 25
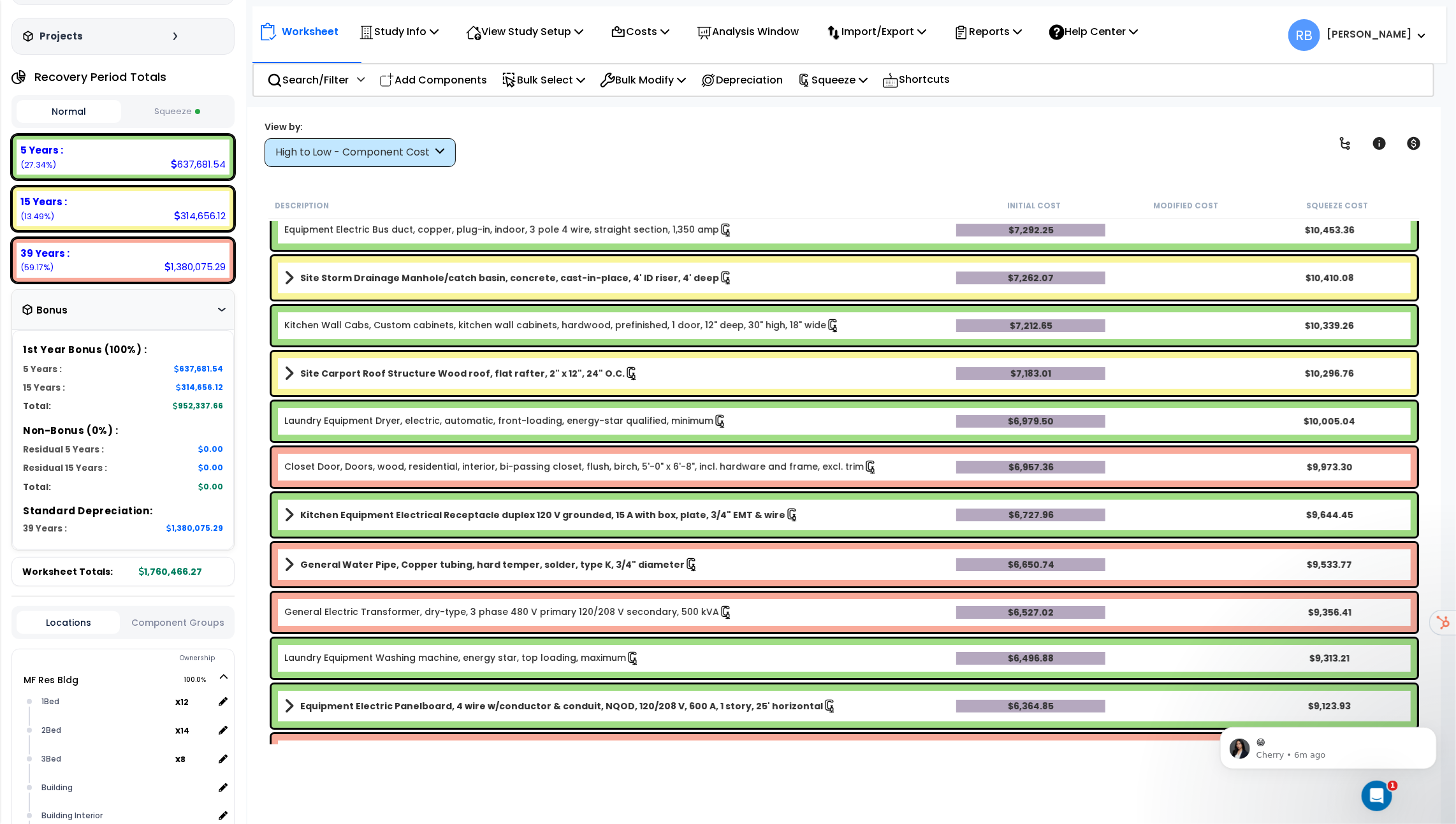
click at [140, 298] on div "Bonus" at bounding box center [123, 310] width 201 height 25
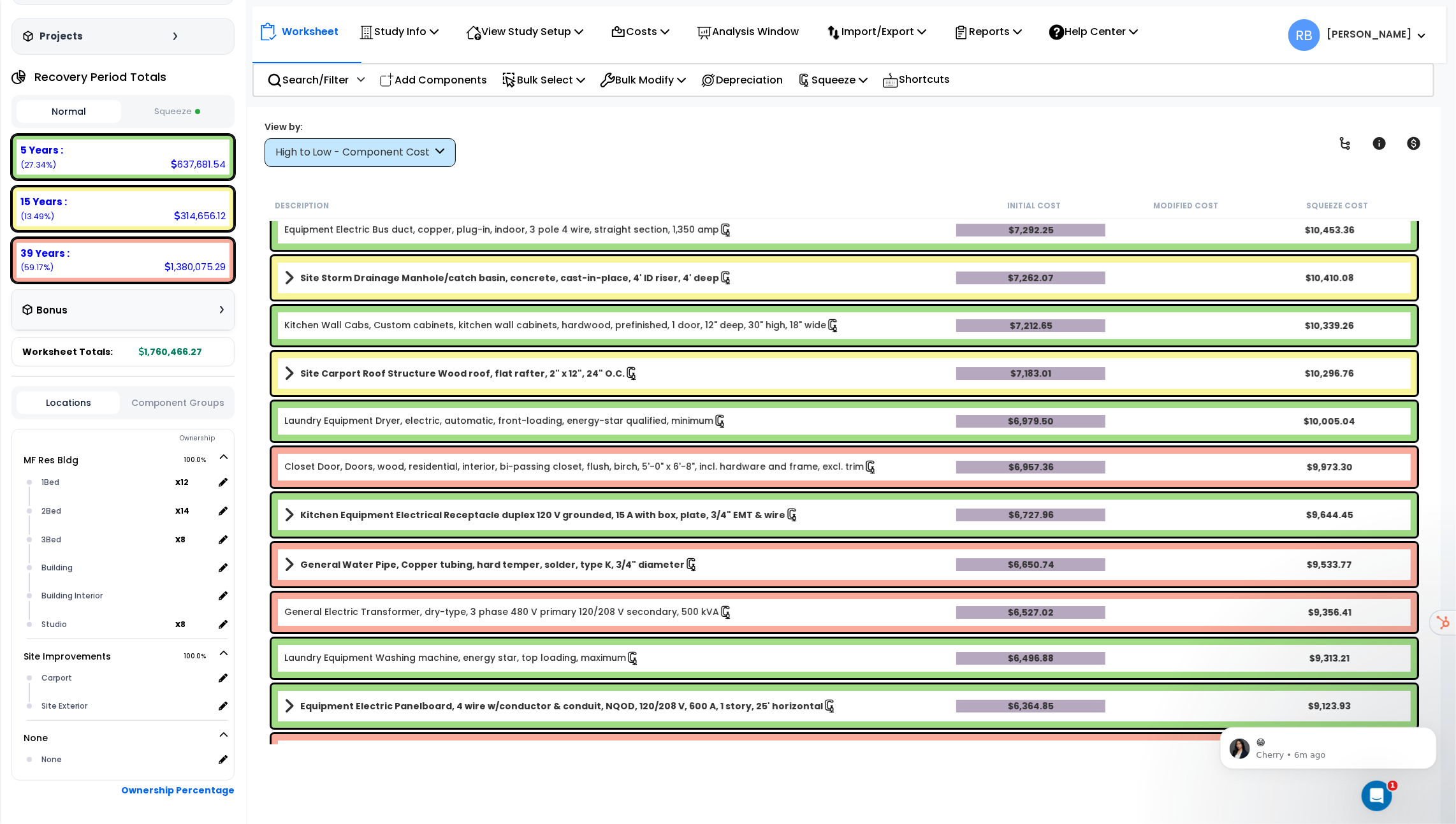
click at [165, 101] on button "Squeeze" at bounding box center [176, 112] width 104 height 23
click at [85, 101] on button "Normal" at bounding box center [69, 112] width 104 height 23
click at [158, 101] on button "Squeeze" at bounding box center [176, 112] width 104 height 23
click at [43, 475] on div "1Bed" at bounding box center [106, 482] width 137 height 15
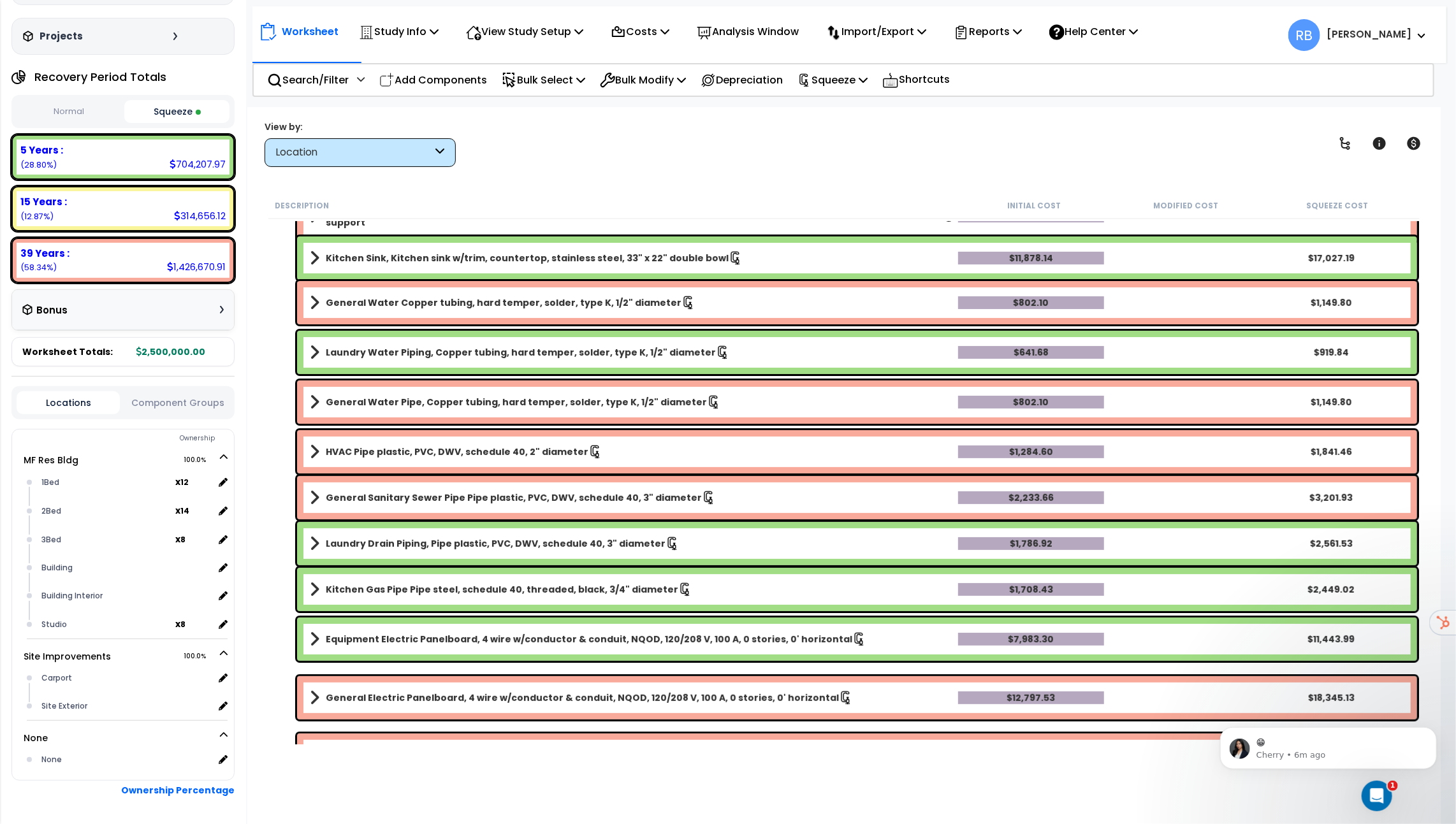
scroll to position [0, 0]
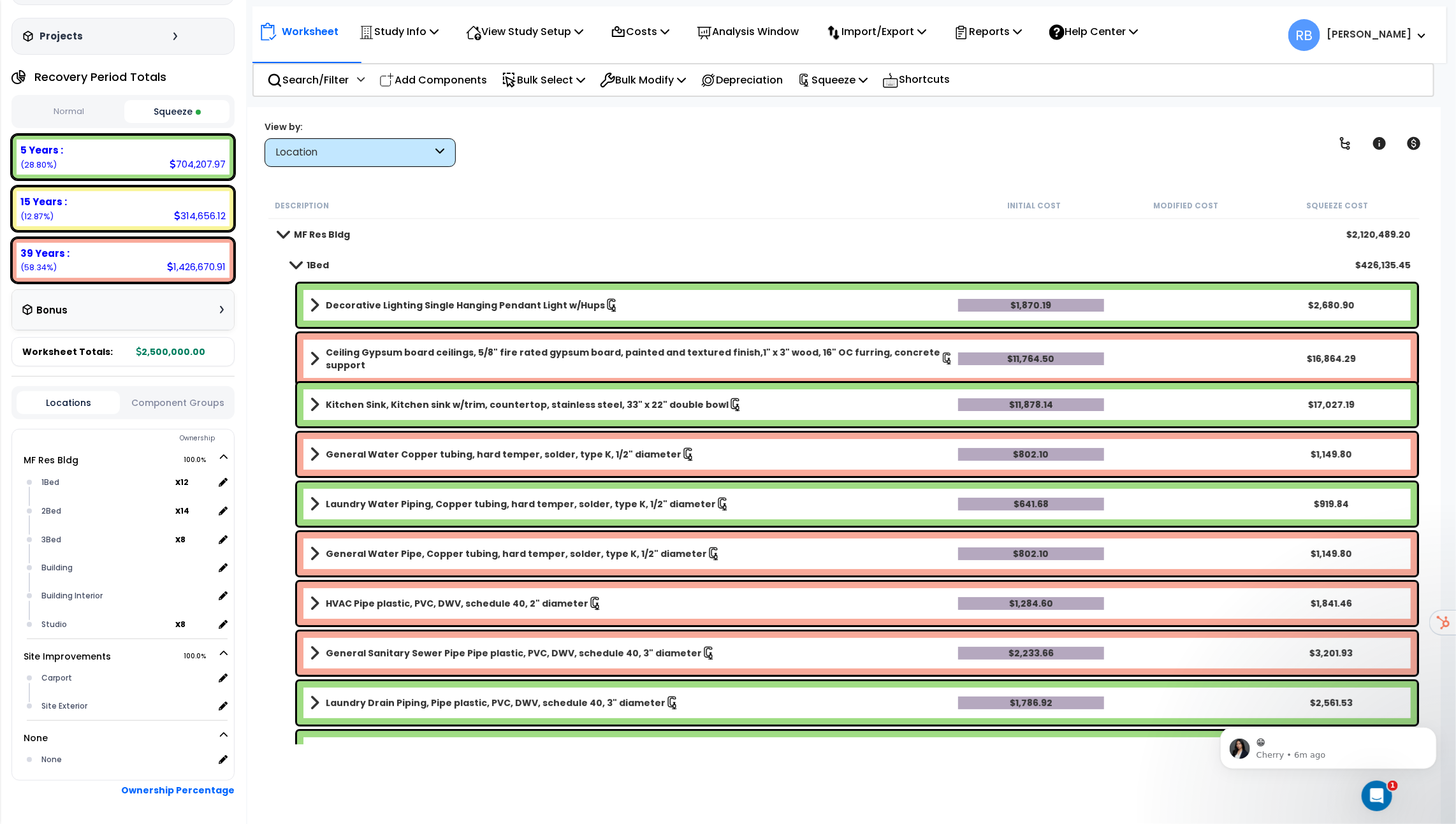
click at [312, 268] on b "1Bed" at bounding box center [318, 265] width 23 height 13
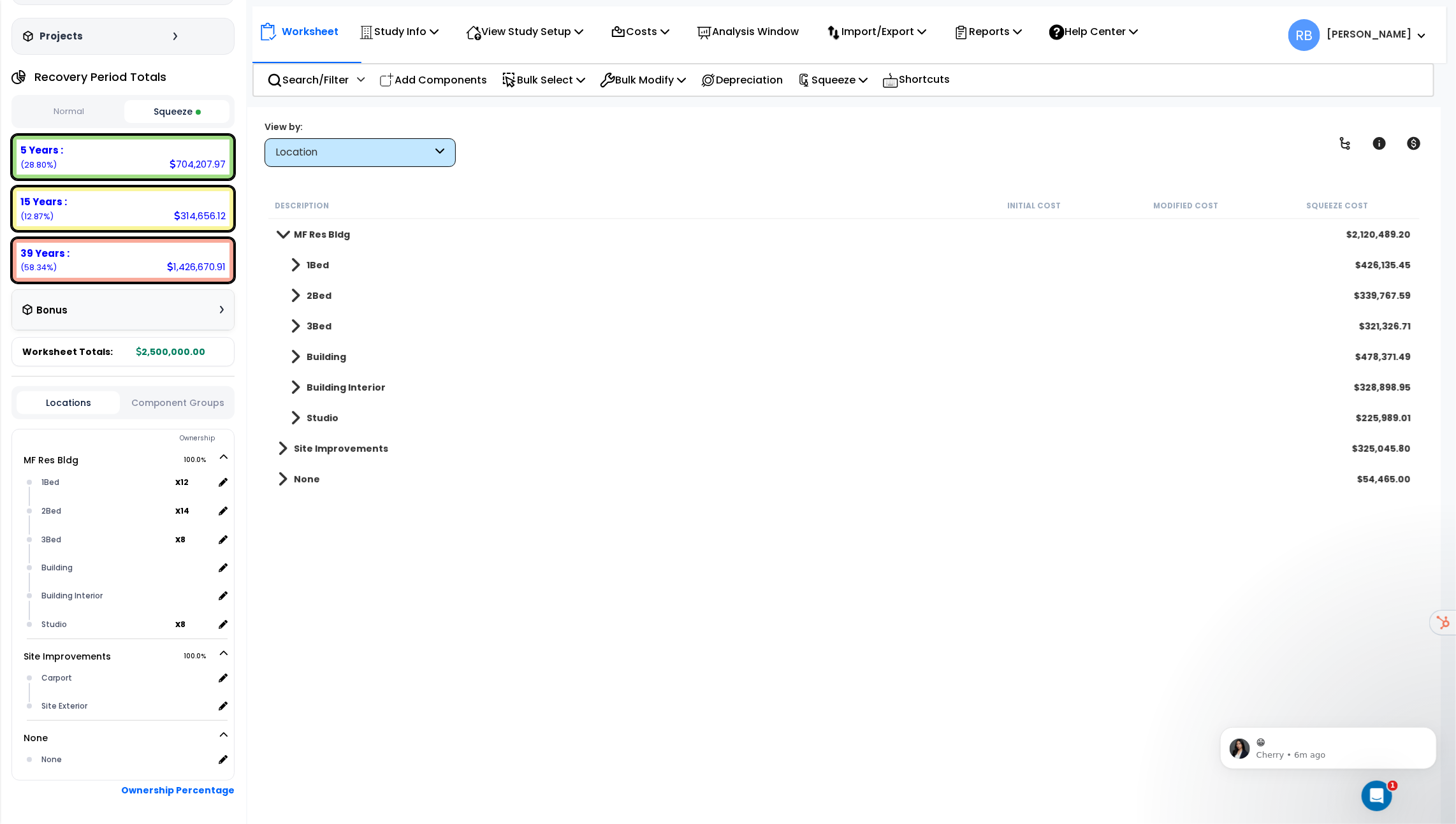
click at [316, 301] on b "2Bed" at bounding box center [318, 296] width 25 height 13
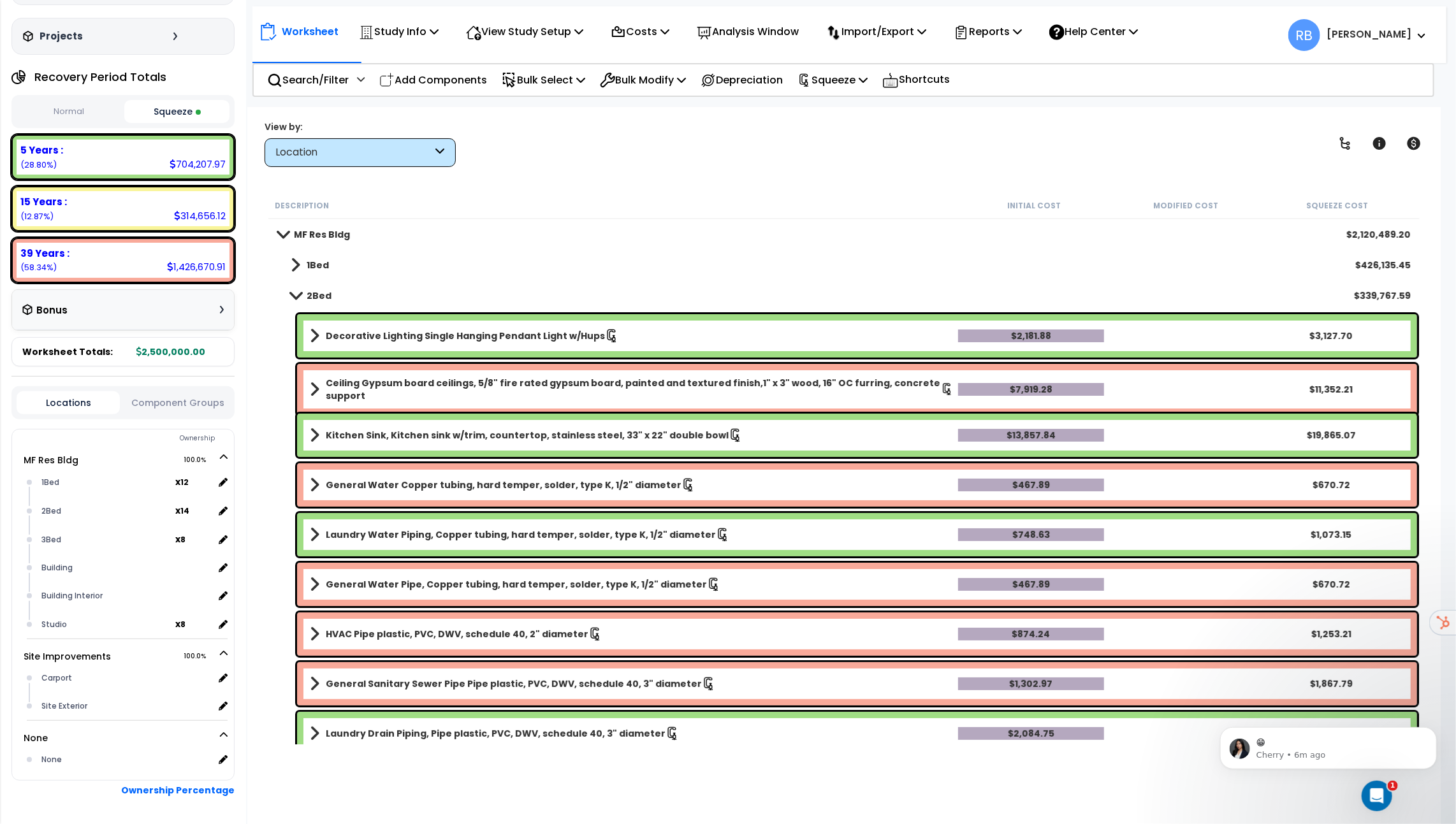
click at [316, 301] on b "2Bed" at bounding box center [318, 296] width 25 height 13
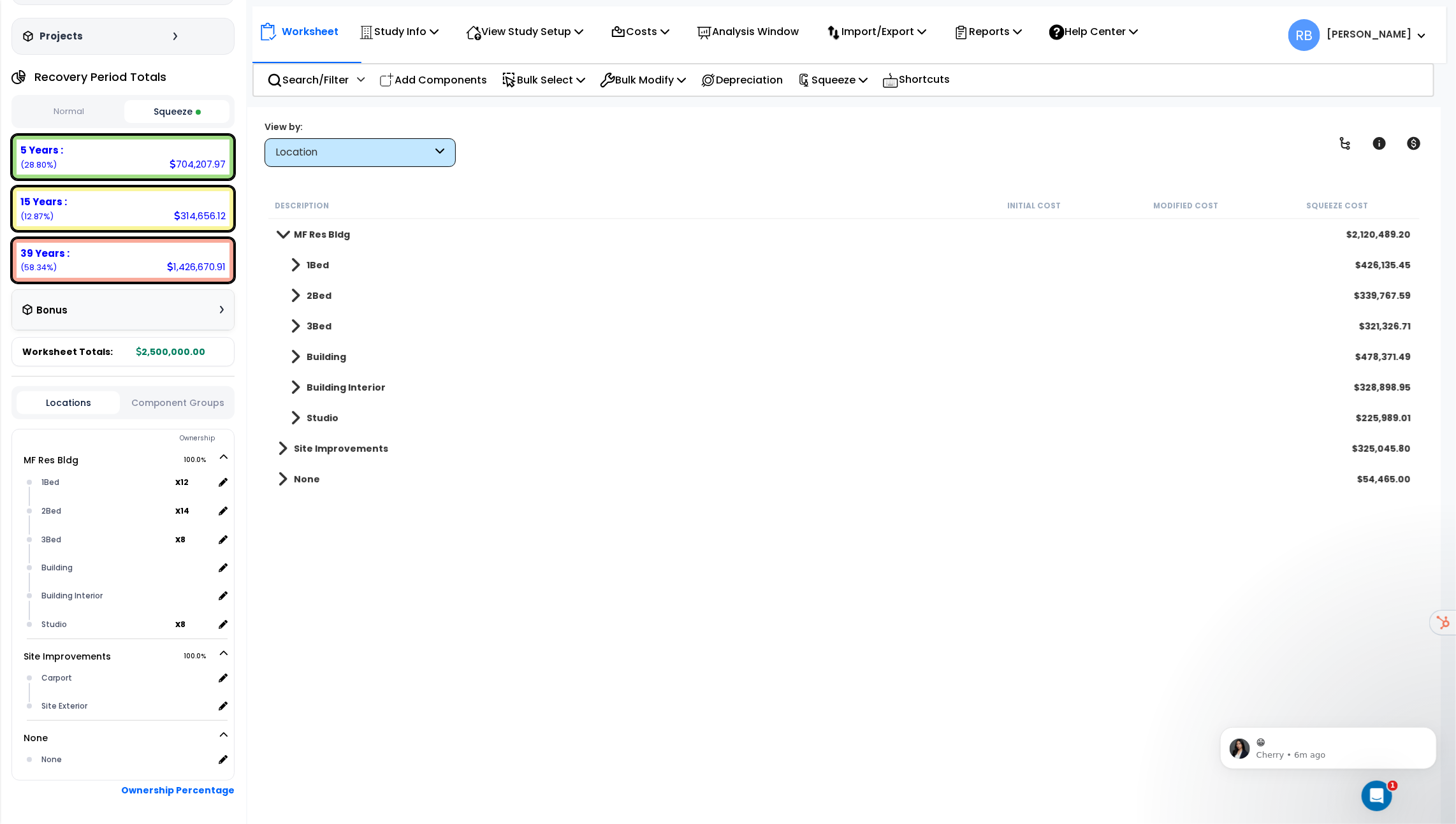
click at [316, 323] on b "3Bed" at bounding box center [318, 326] width 25 height 13
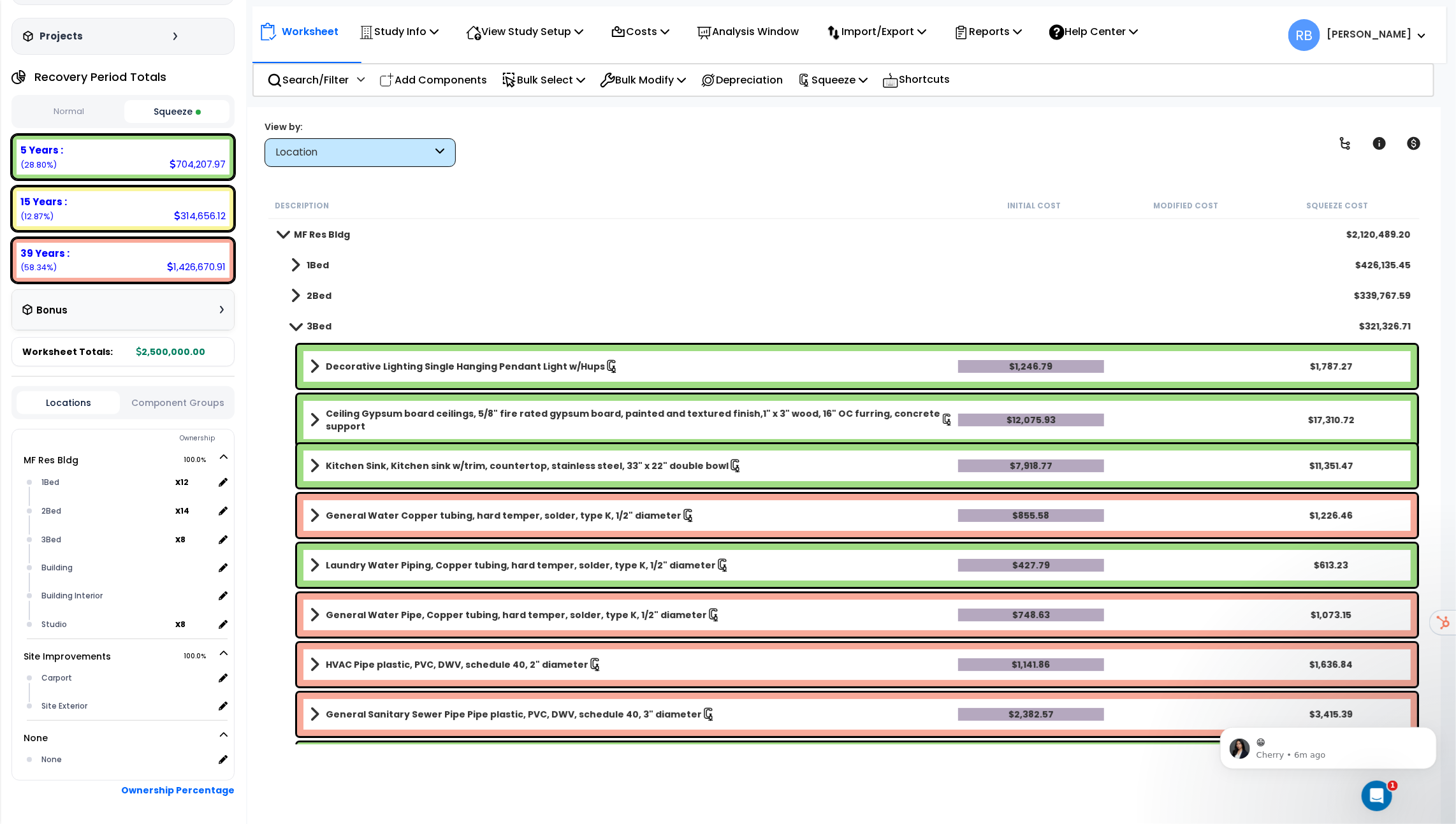
click at [316, 323] on b "3Bed" at bounding box center [318, 326] width 25 height 13
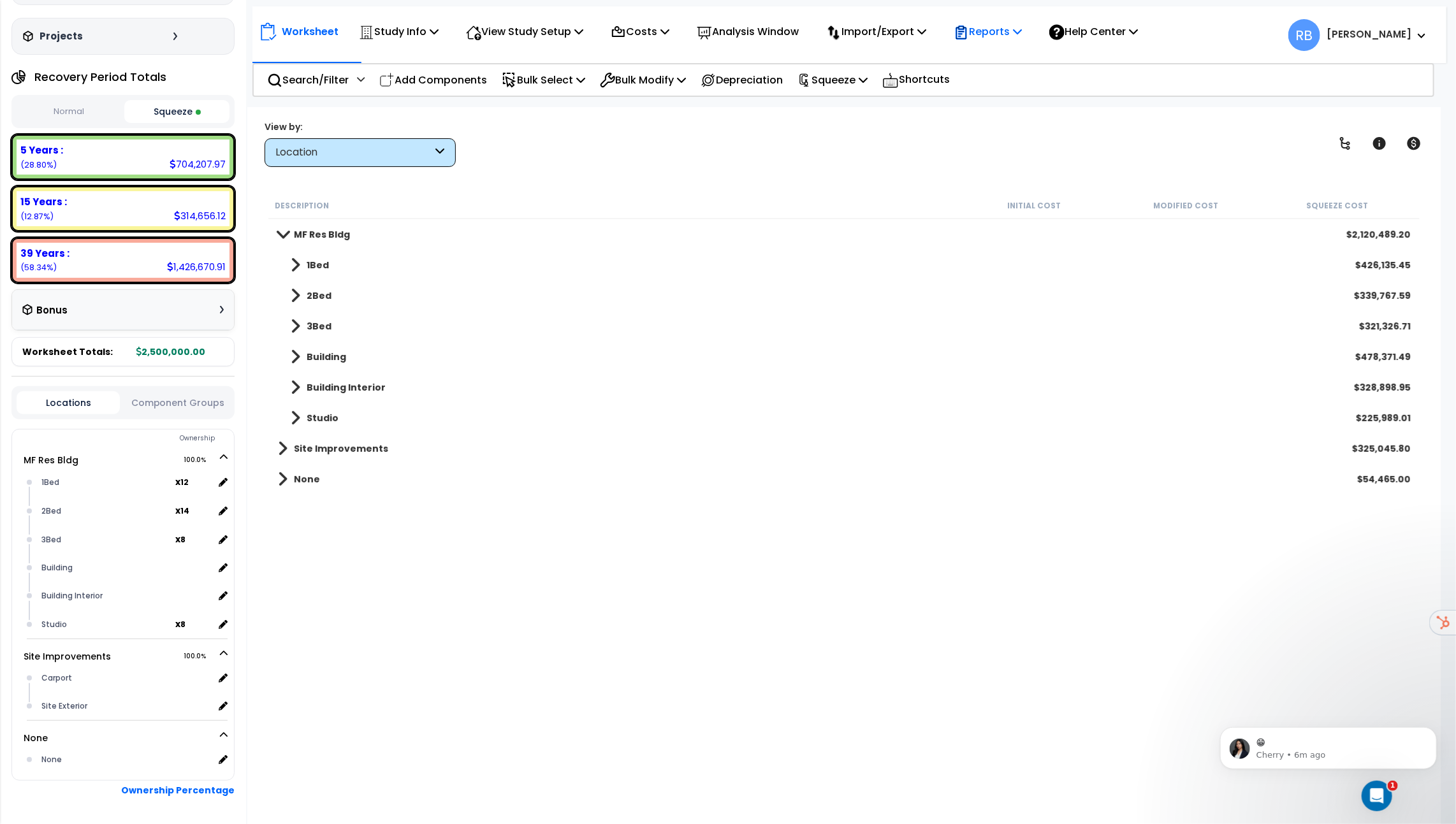
click at [1006, 34] on p "Reports" at bounding box center [988, 32] width 68 height 17
click at [1006, 56] on link "Get Report" at bounding box center [1010, 61] width 126 height 25
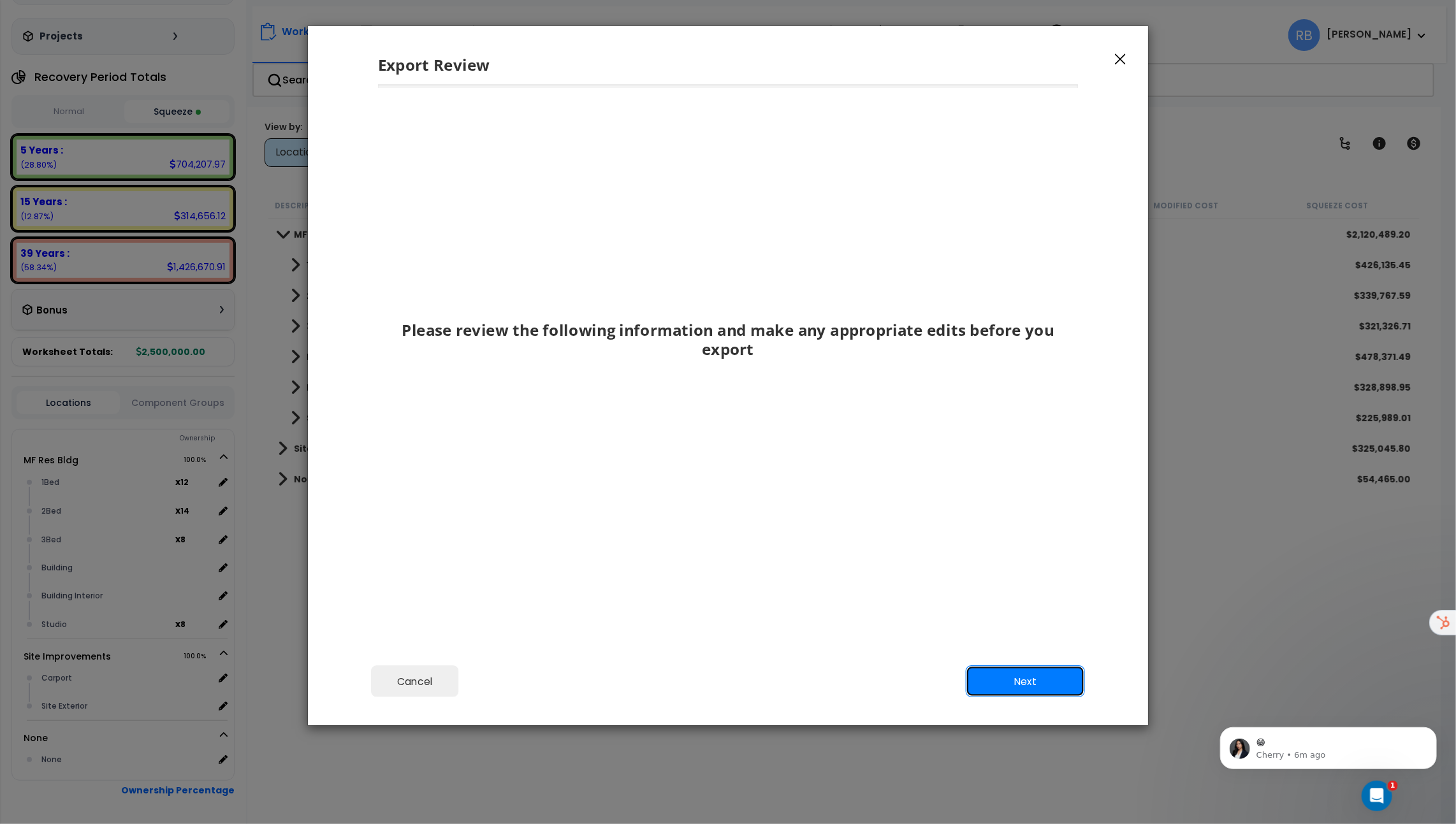
click at [1028, 692] on button "Next" at bounding box center [1025, 681] width 119 height 32
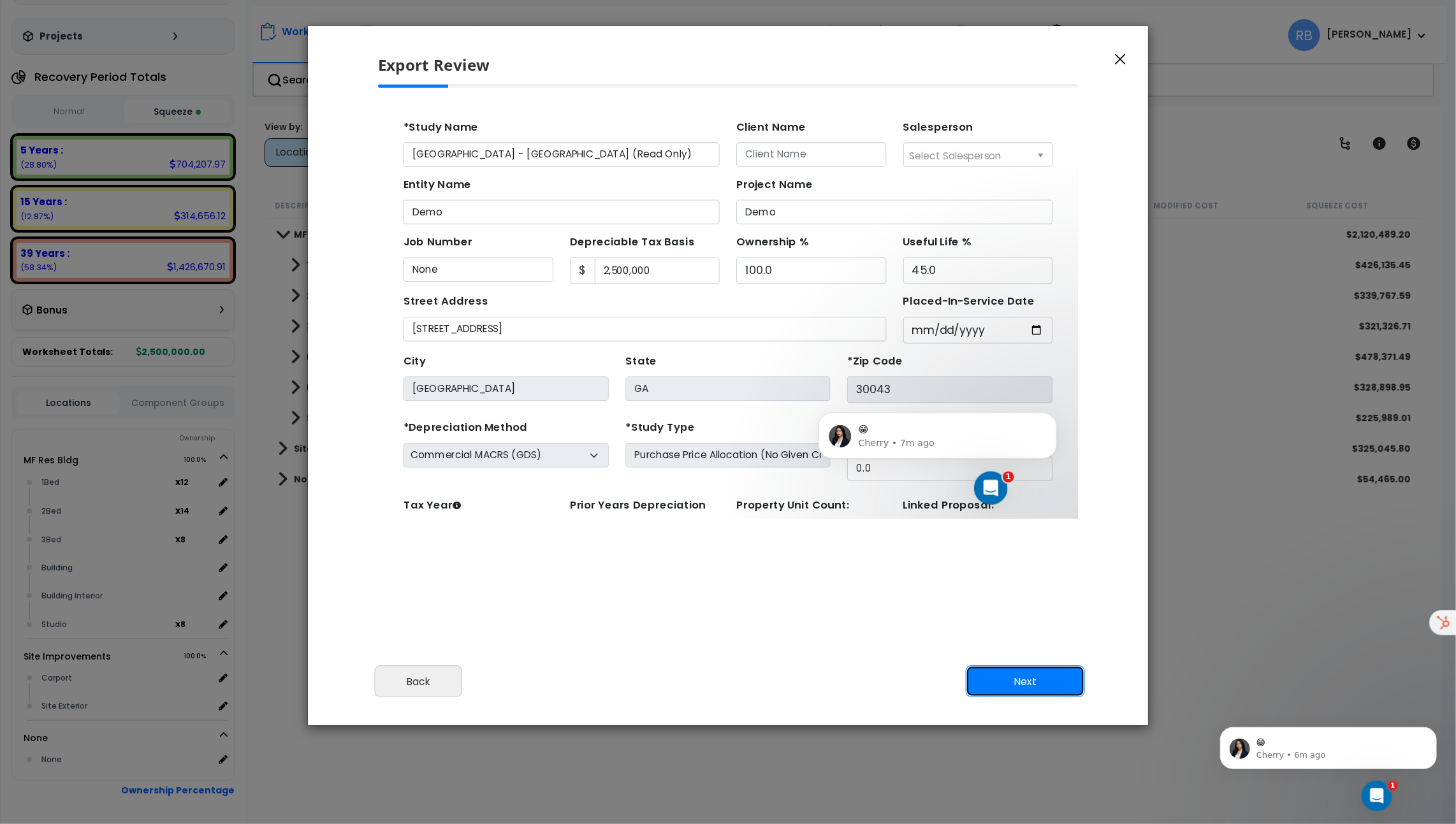
click at [1000, 672] on button "Next" at bounding box center [1025, 681] width 119 height 32
type input "89000"
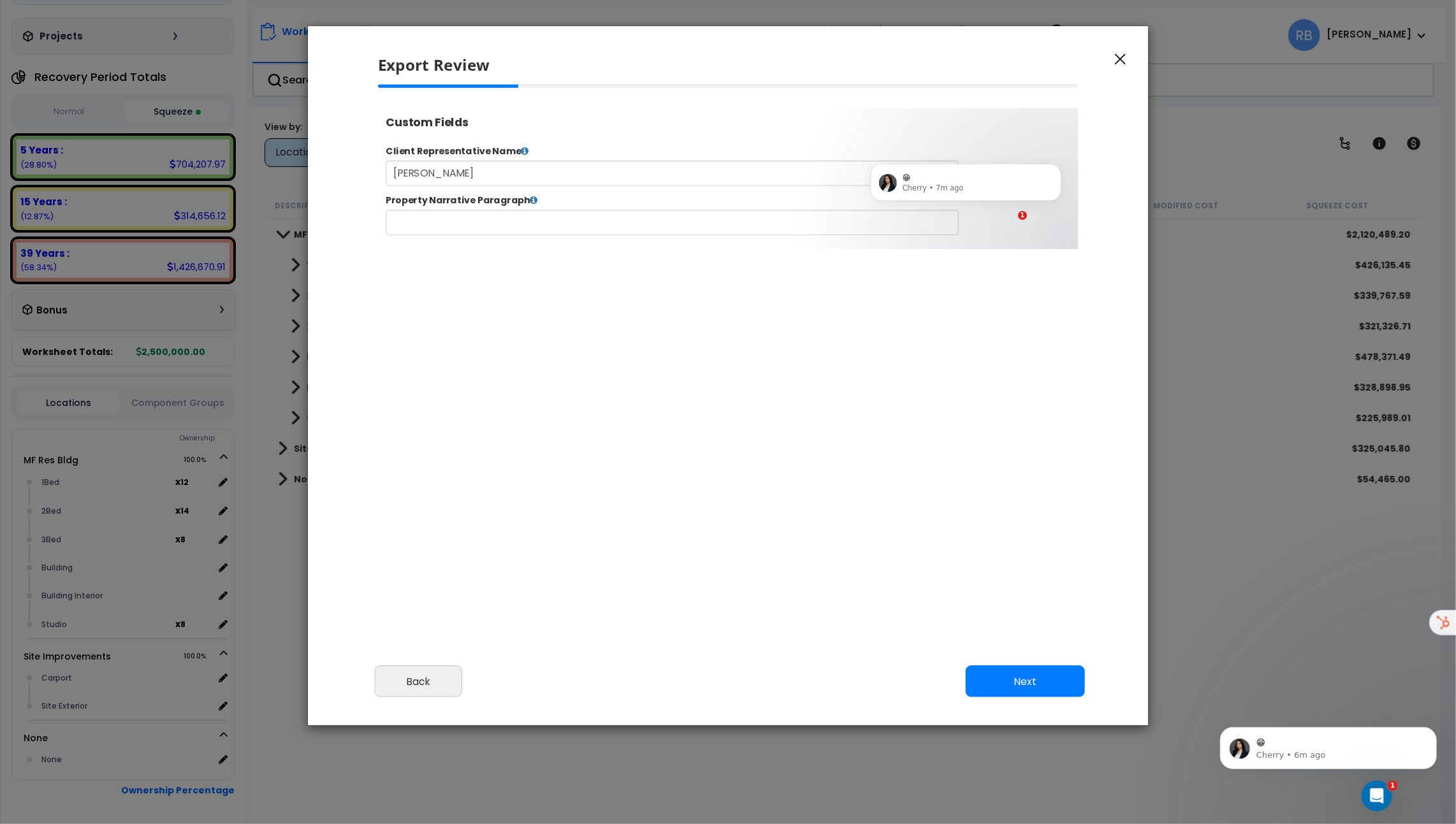
select select "2023"
click at [1012, 680] on button "Next" at bounding box center [1025, 681] width 119 height 32
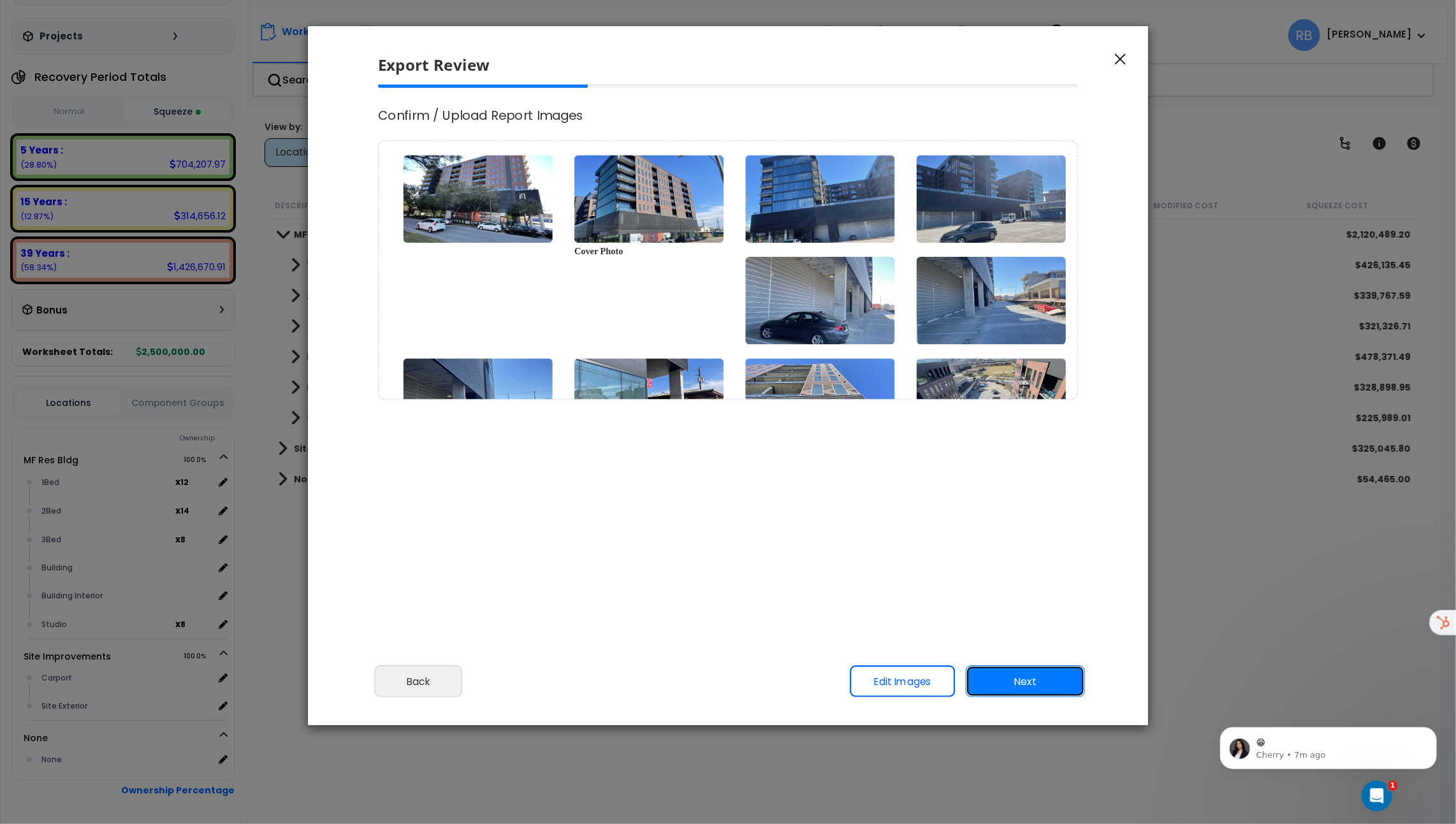
click at [1029, 682] on button "Next" at bounding box center [1025, 681] width 119 height 32
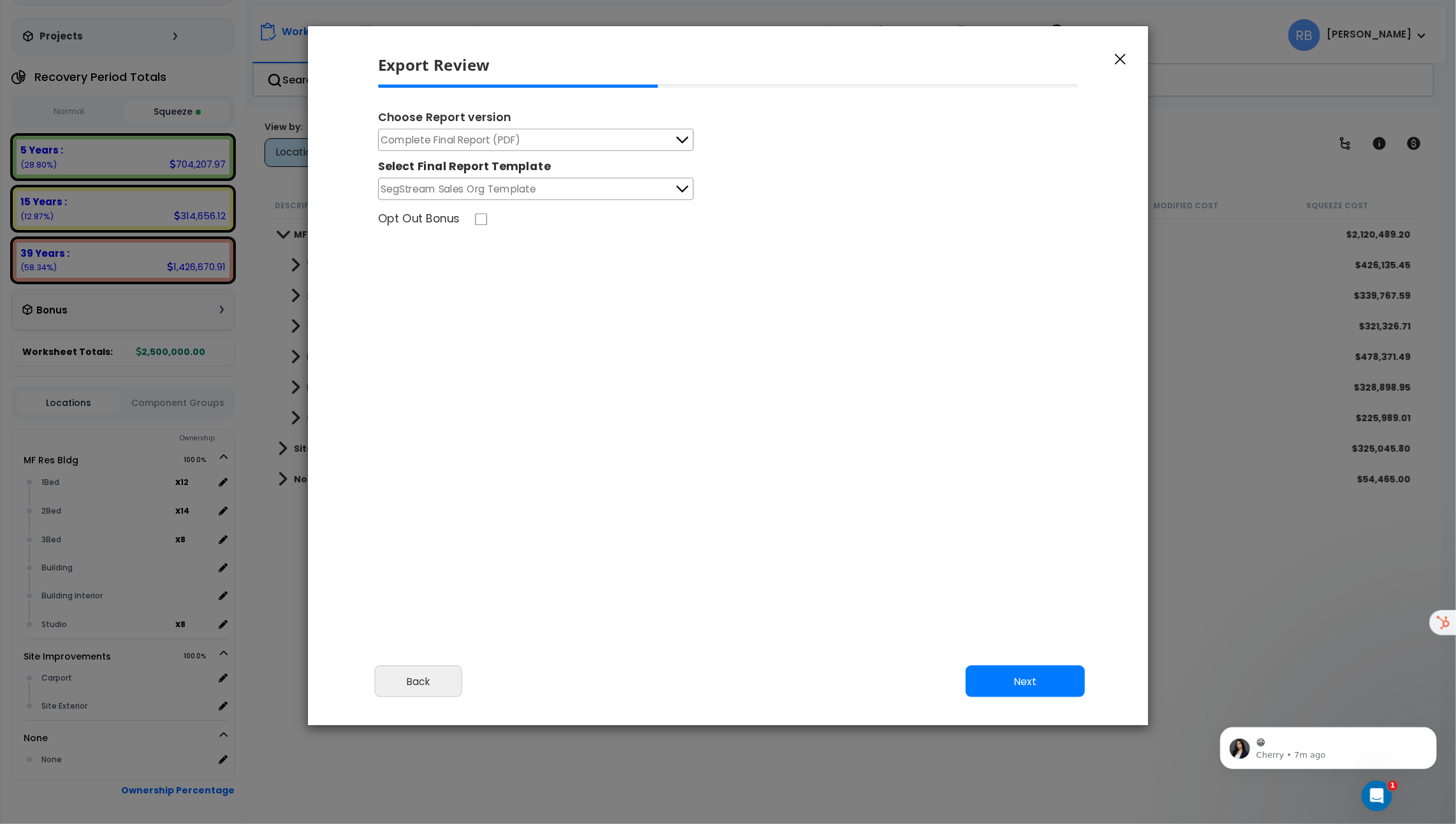
click at [673, 140] on button "Complete Final Report (PDF)" at bounding box center [536, 140] width 316 height 23
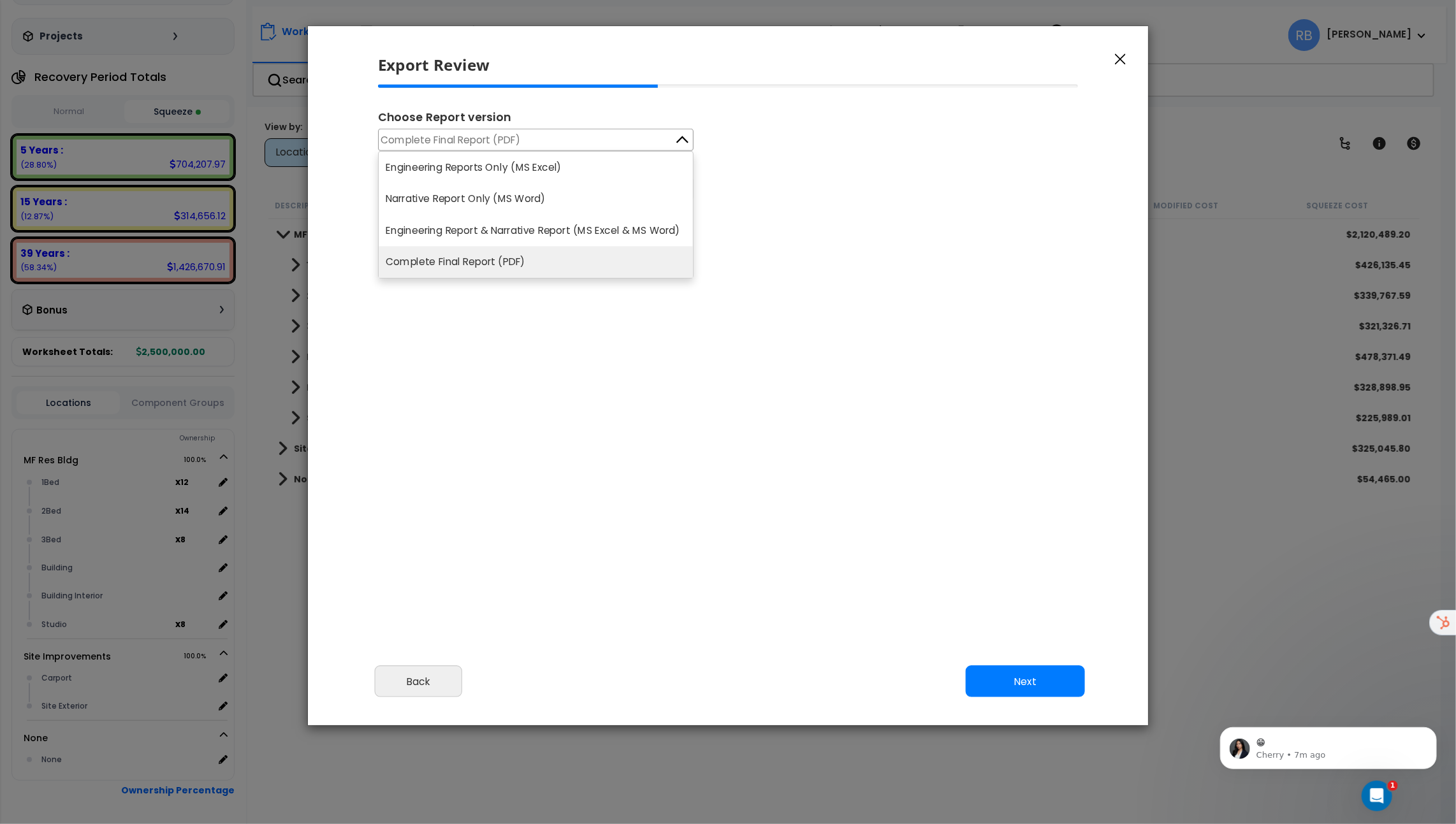
click at [664, 328] on div "Choose Report version Complete Final Report (PDF) Engineering Reports Only (MS …" at bounding box center [728, 260] width 721 height 351
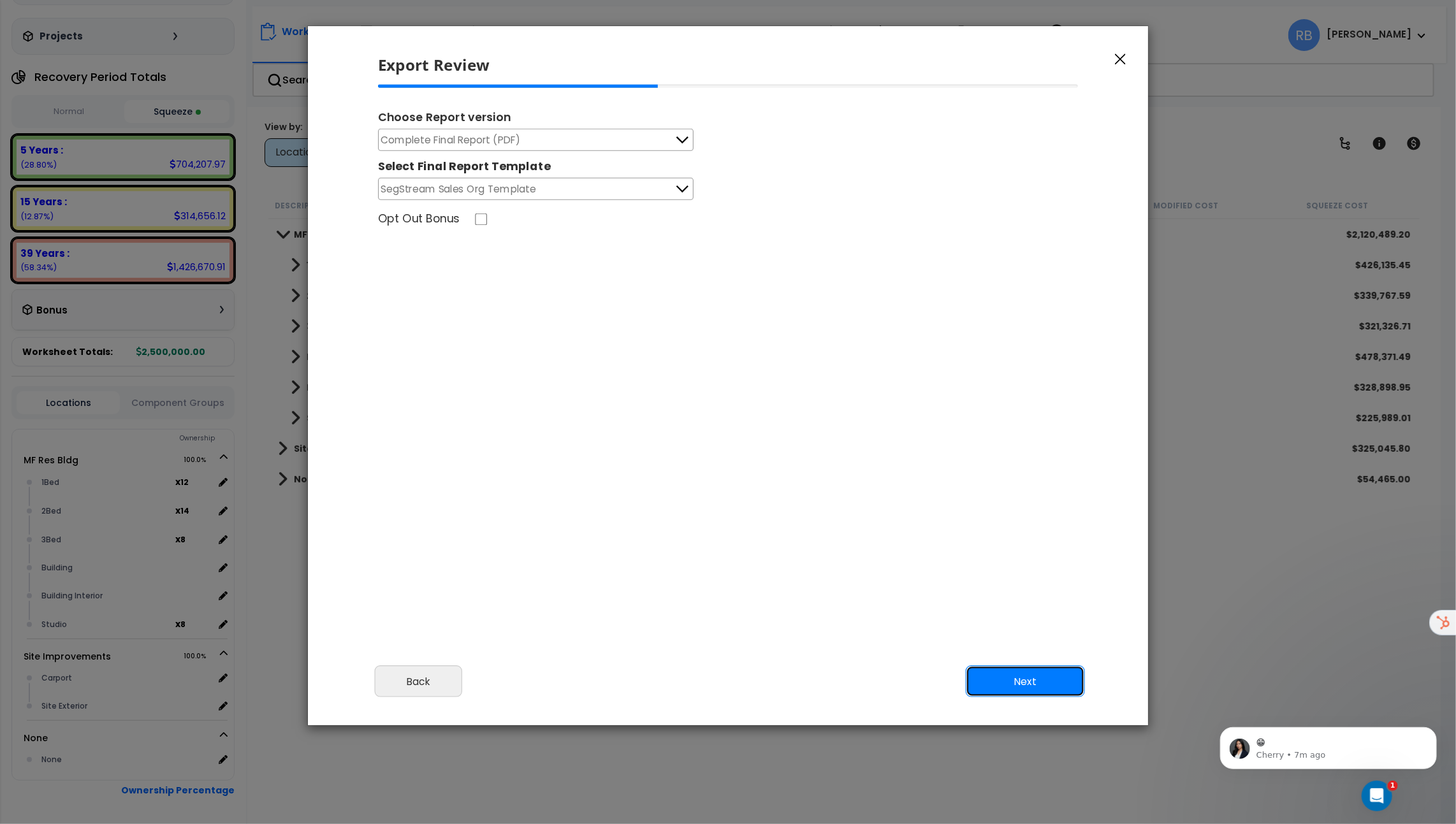
click at [1034, 687] on button "Next" at bounding box center [1025, 681] width 119 height 32
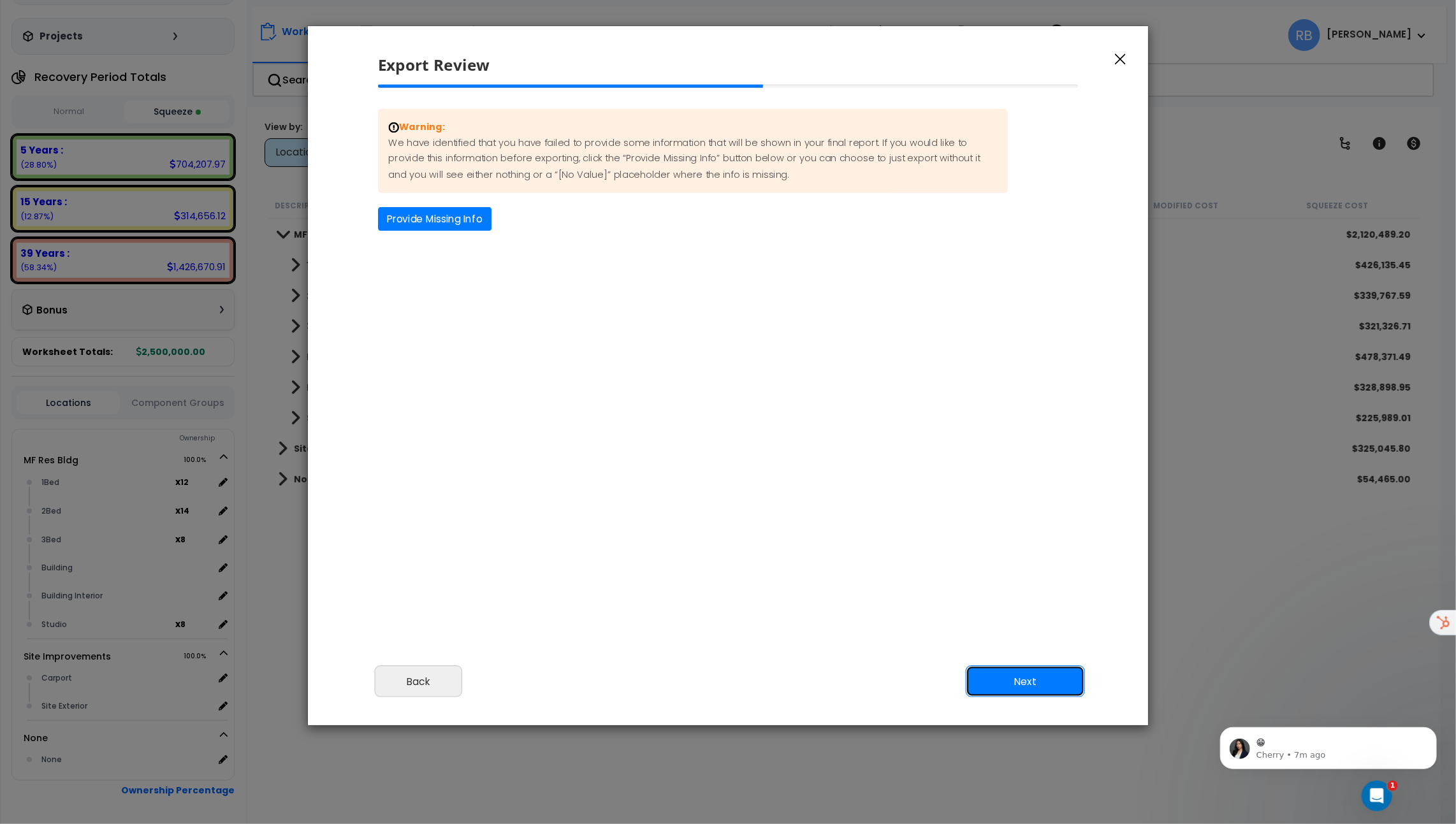
click at [1028, 674] on button "Next" at bounding box center [1025, 681] width 119 height 32
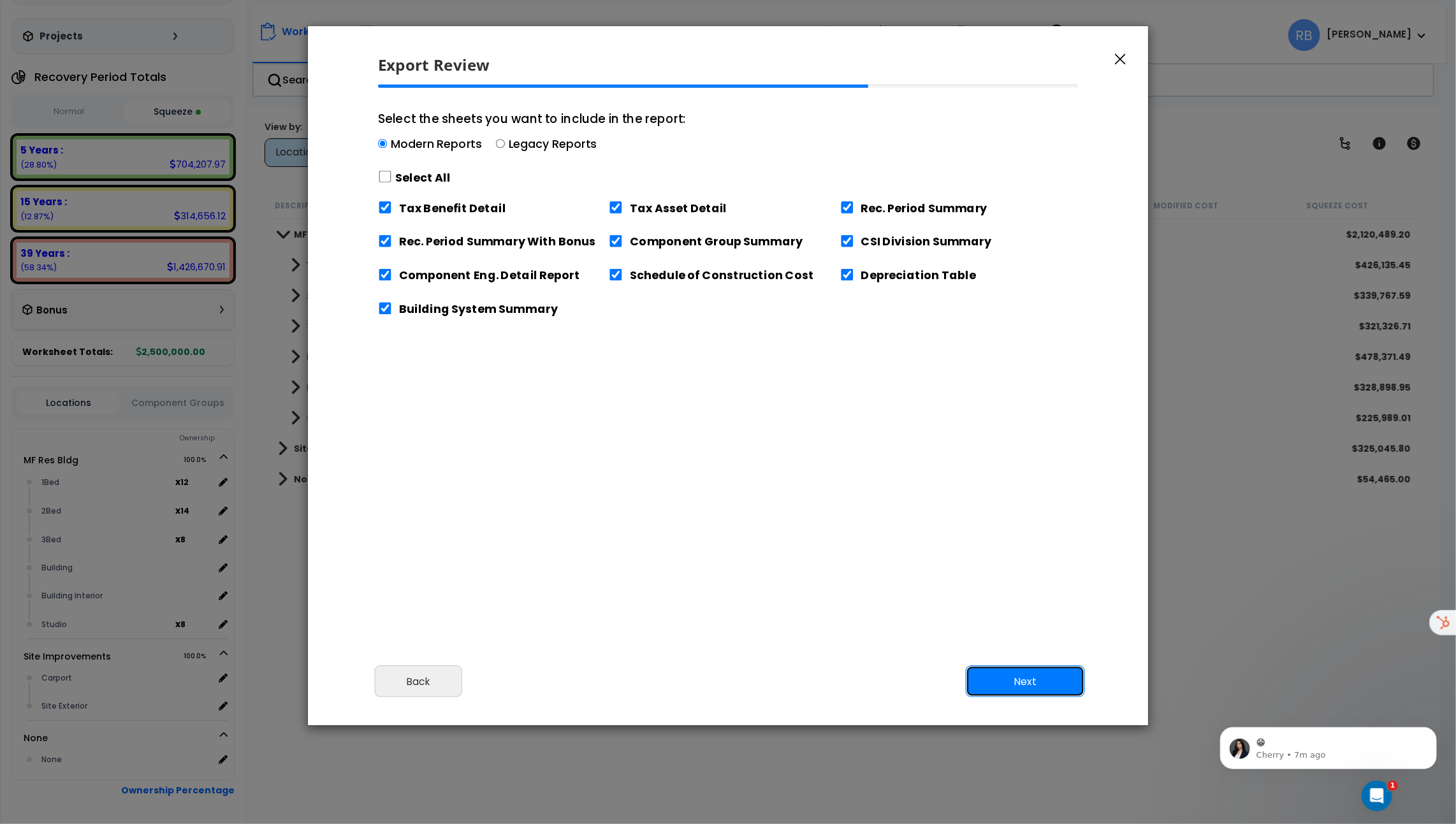
click at [1013, 673] on button "Next" at bounding box center [1025, 681] width 119 height 32
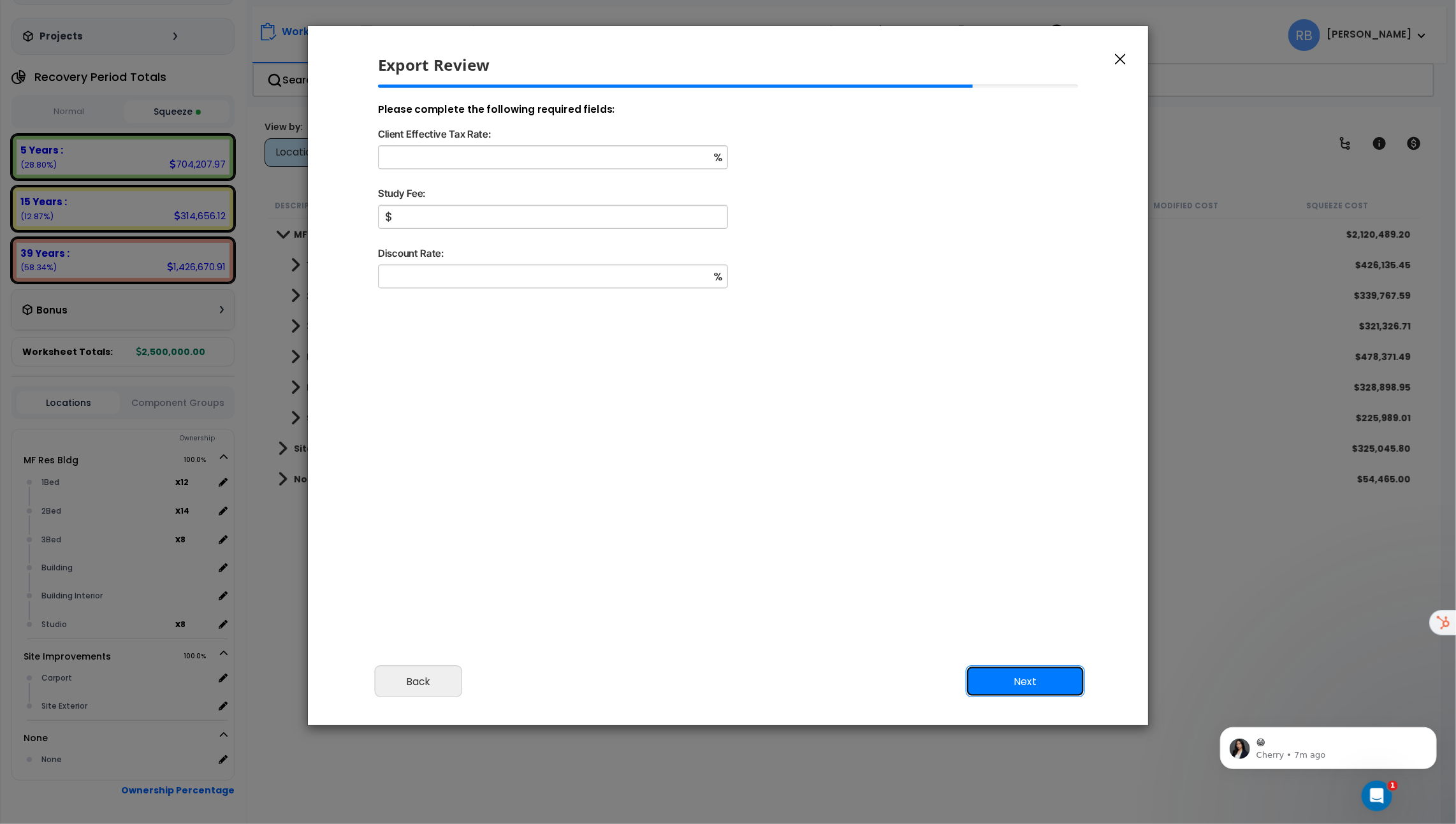
click at [1021, 689] on button "Next" at bounding box center [1025, 681] width 119 height 32
